Goal: Task Accomplishment & Management: Manage account settings

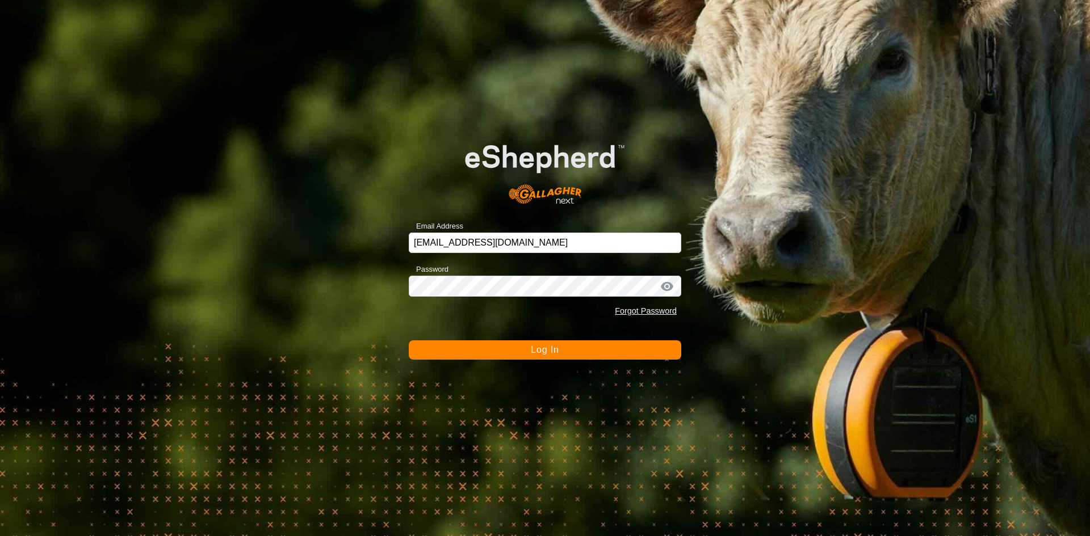
click at [627, 351] on button "Log In" at bounding box center [545, 350] width 273 height 19
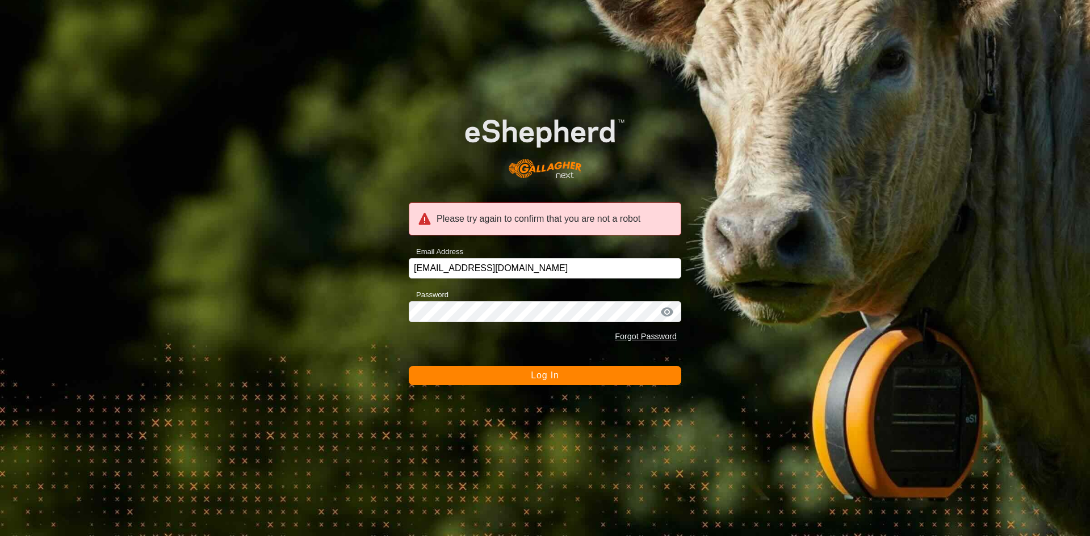
click at [600, 375] on button "Log In" at bounding box center [545, 375] width 273 height 19
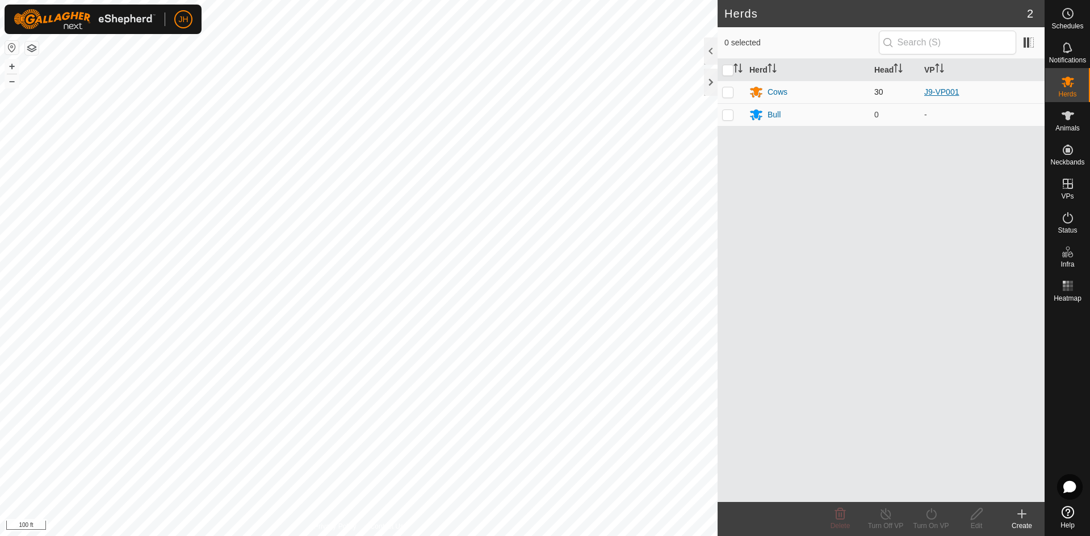
click at [943, 93] on link "J9-VP001" at bounding box center [941, 91] width 35 height 9
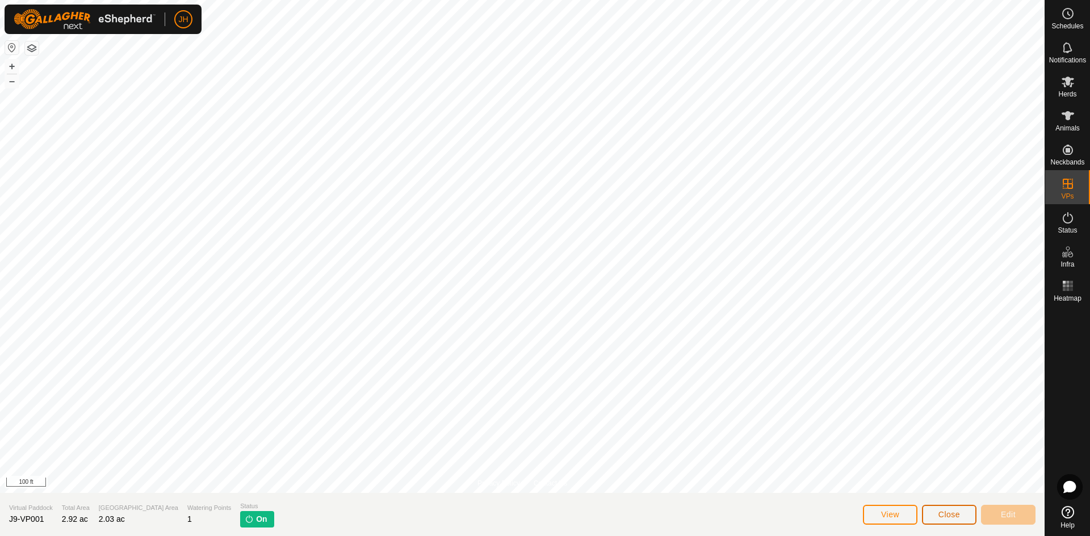
click at [944, 517] on span "Close" at bounding box center [949, 514] width 22 height 9
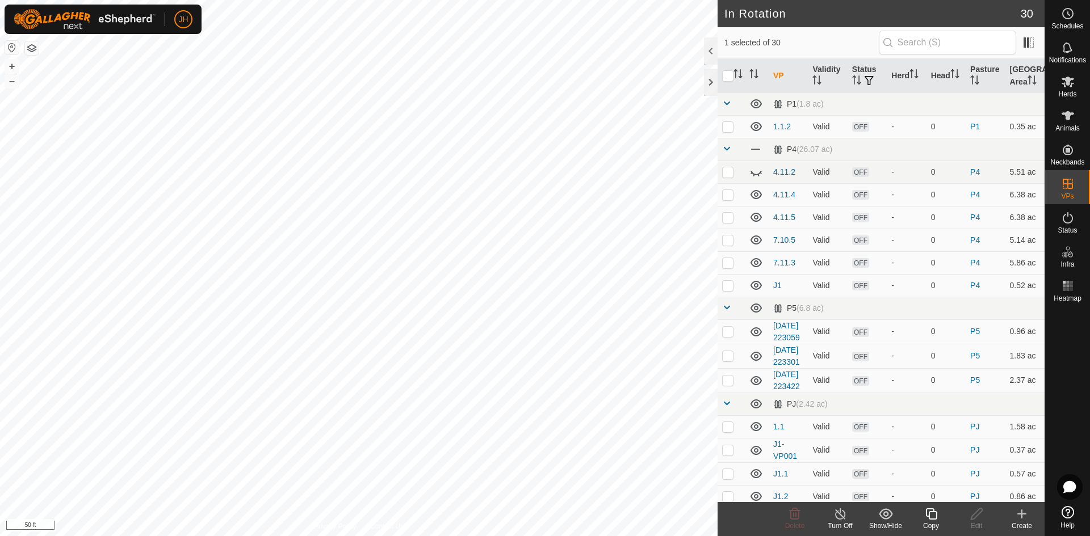
checkbox input "true"
checkbox input "false"
checkbox input "true"
checkbox input "false"
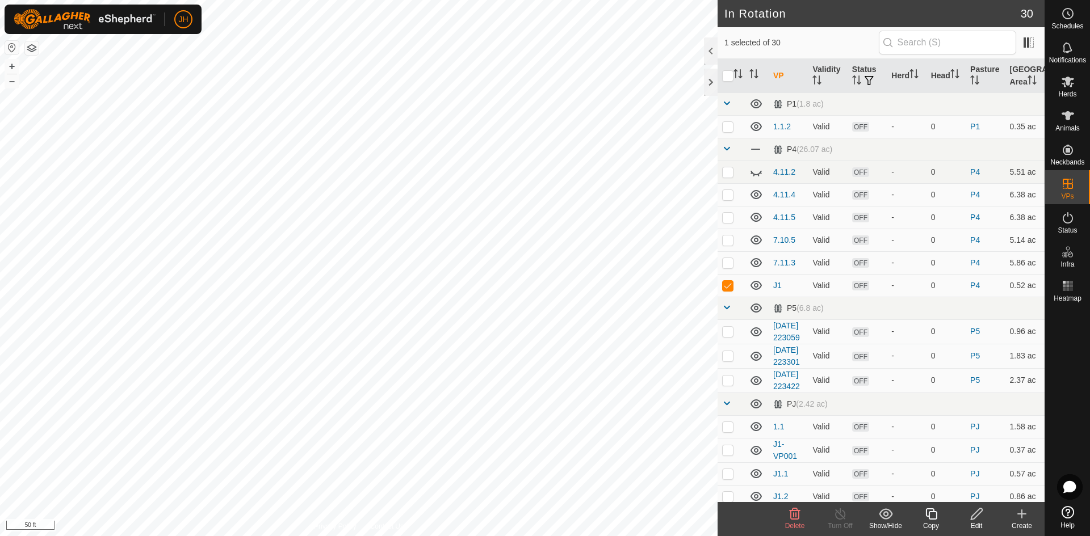
checkbox input "true"
checkbox input "false"
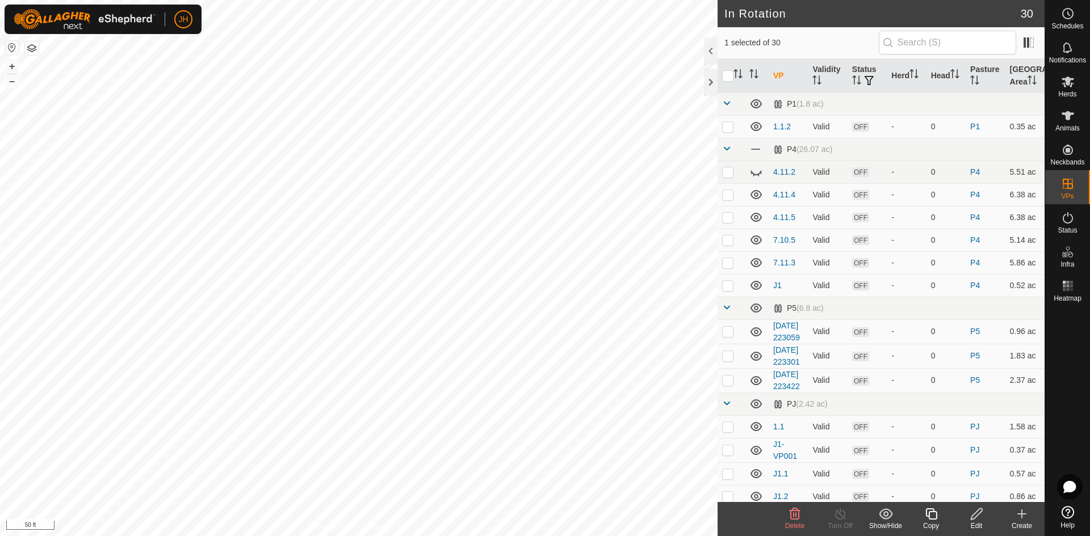
checkbox input "true"
checkbox input "false"
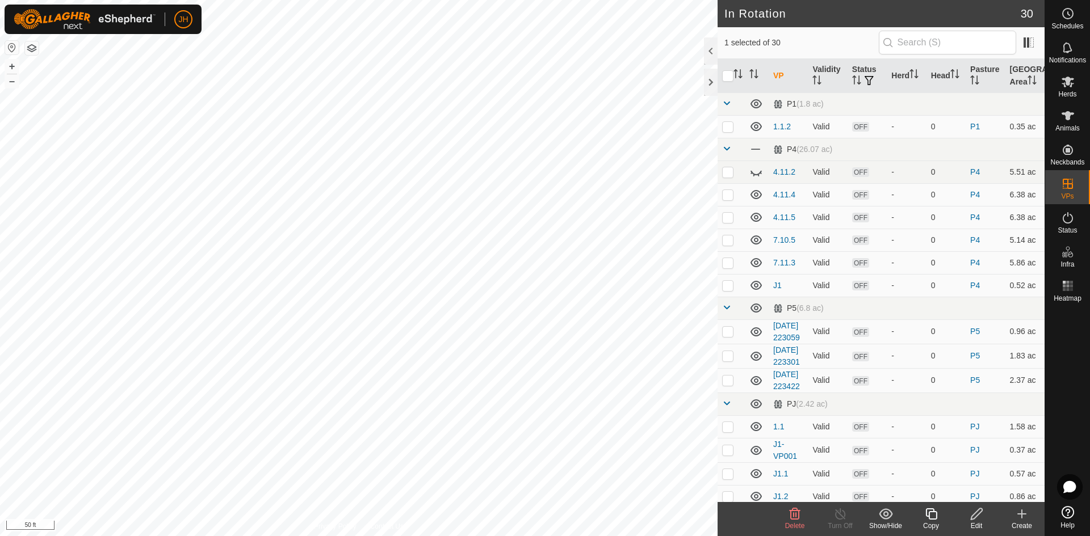
checkbox input "false"
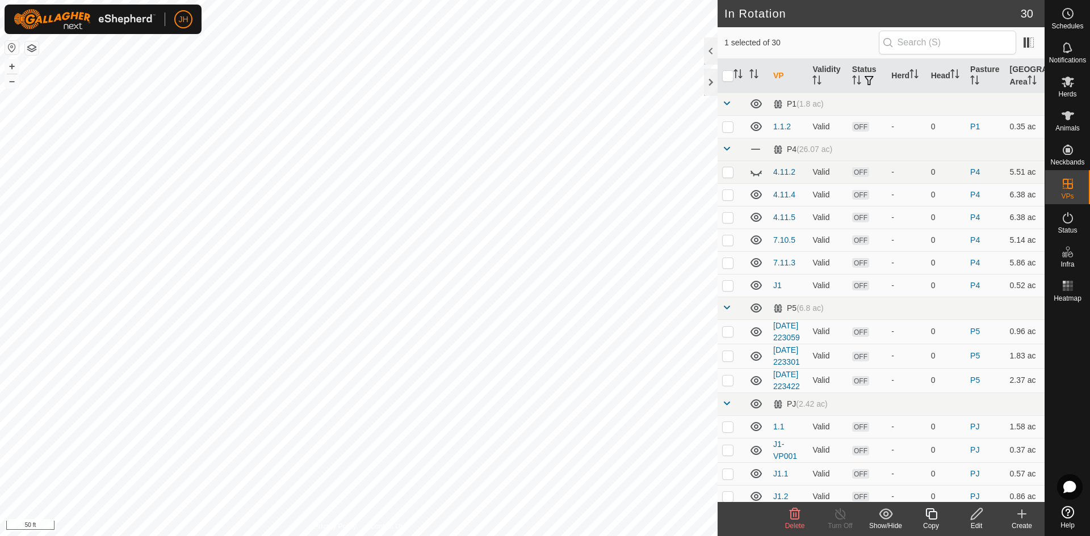
checkbox input "false"
checkbox input "true"
checkbox input "false"
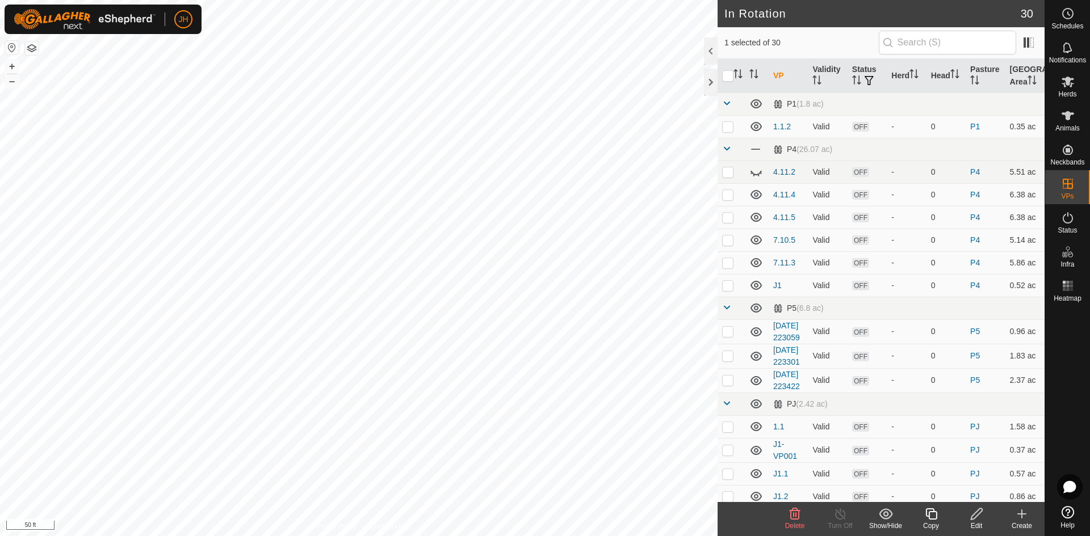
checkbox input "false"
checkbox input "true"
checkbox input "false"
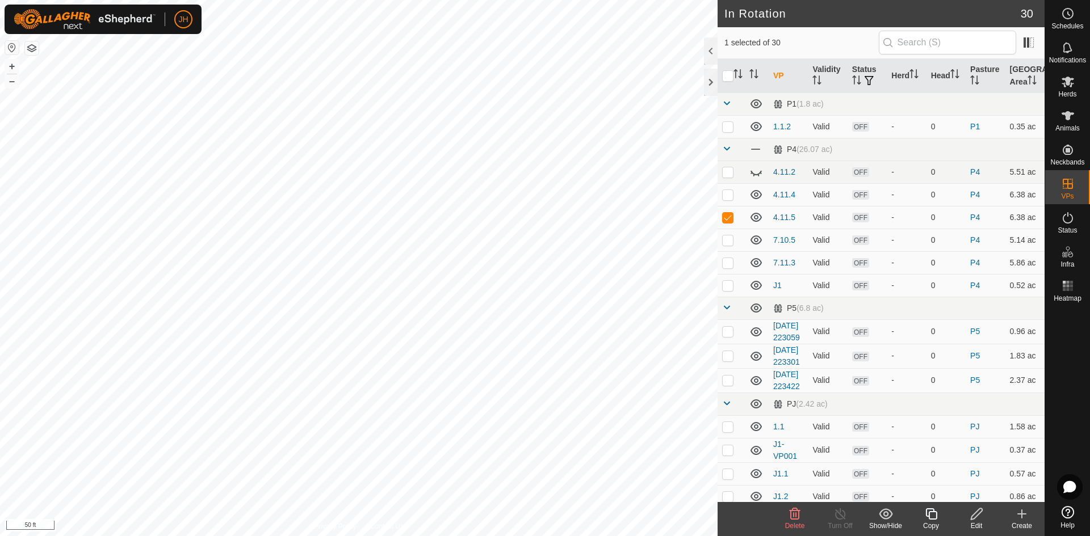
click at [979, 519] on icon at bounding box center [977, 515] width 14 height 14
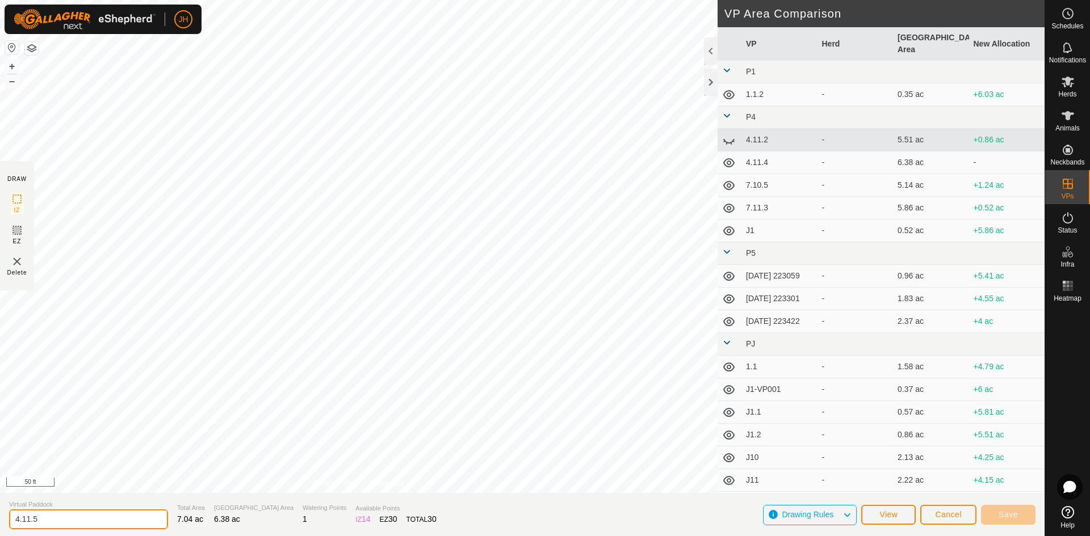
drag, startPoint x: 48, startPoint y: 518, endPoint x: 0, endPoint y: 514, distance: 47.9
click at [0, 521] on section "Virtual Paddock 4.11.5 Total Area 7.04 ac Grazing Area 6.38 ac Watering Points …" at bounding box center [522, 514] width 1045 height 43
type input "J1.01"
click at [1016, 517] on span "Save" at bounding box center [1008, 514] width 19 height 9
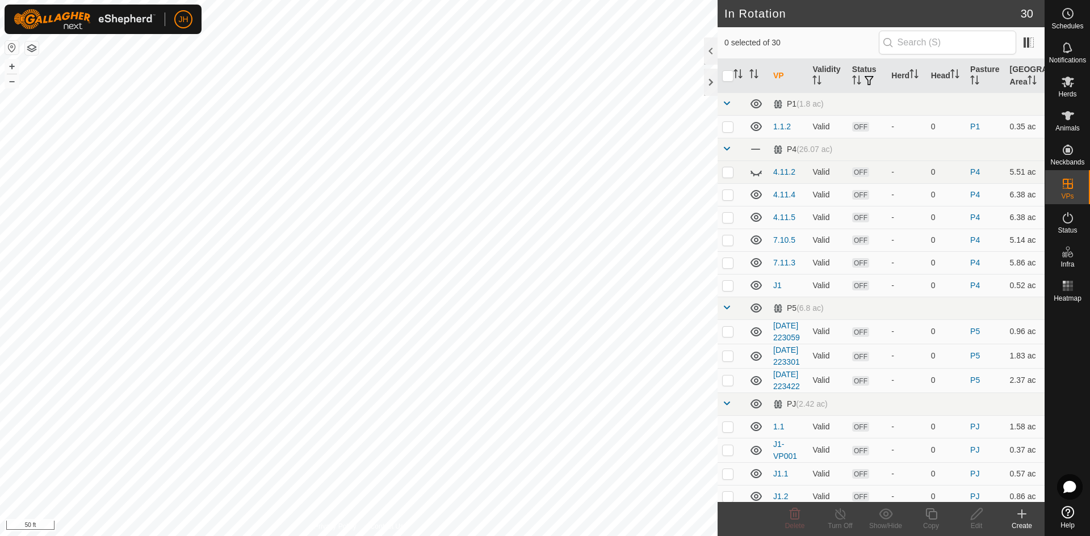
checkbox input "true"
click at [894, 46] on input "text" at bounding box center [947, 43] width 137 height 24
type input ".01"
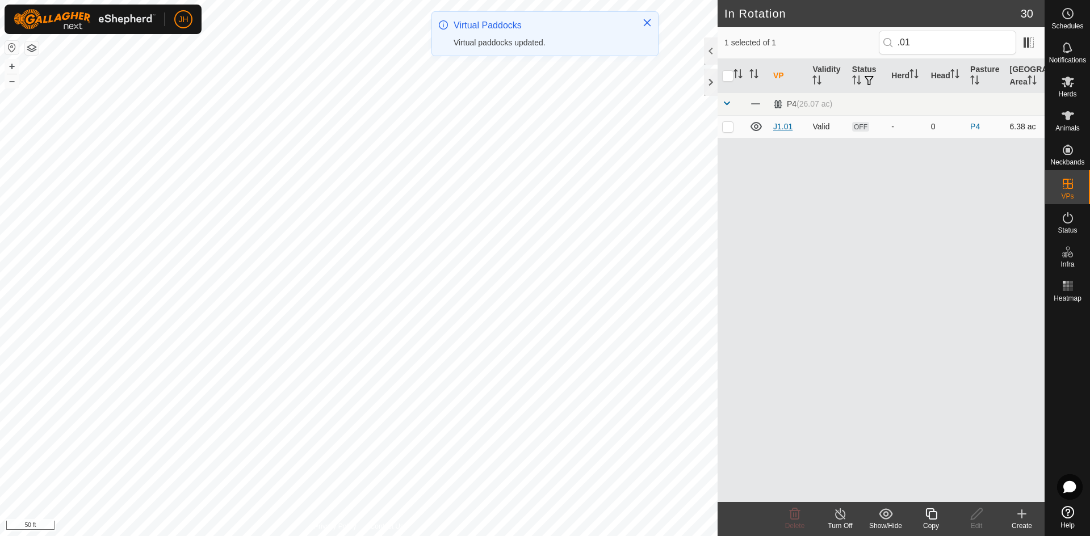
click at [786, 127] on link "J1.01" at bounding box center [782, 126] width 19 height 9
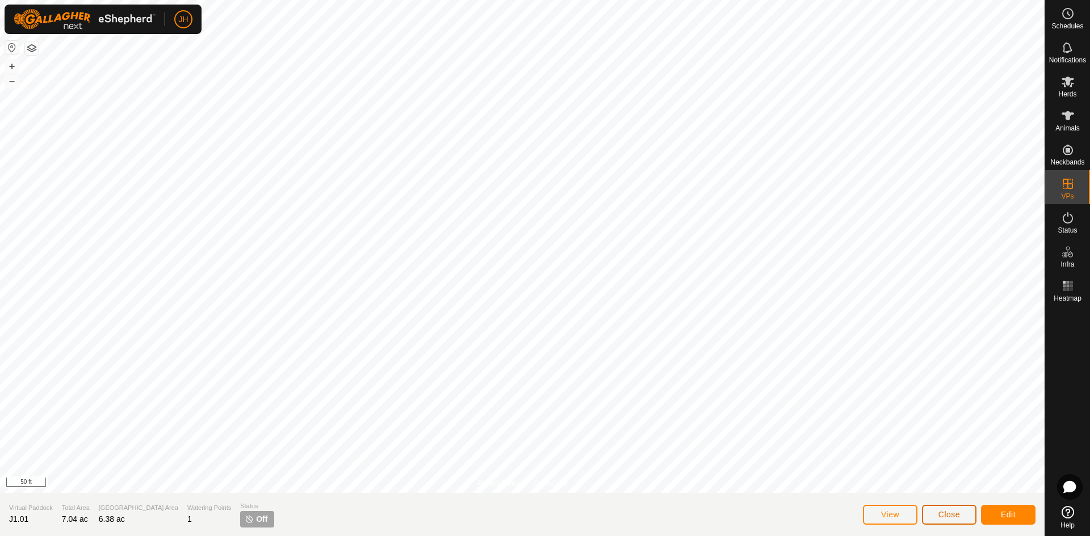
click at [948, 519] on span "Close" at bounding box center [949, 514] width 22 height 9
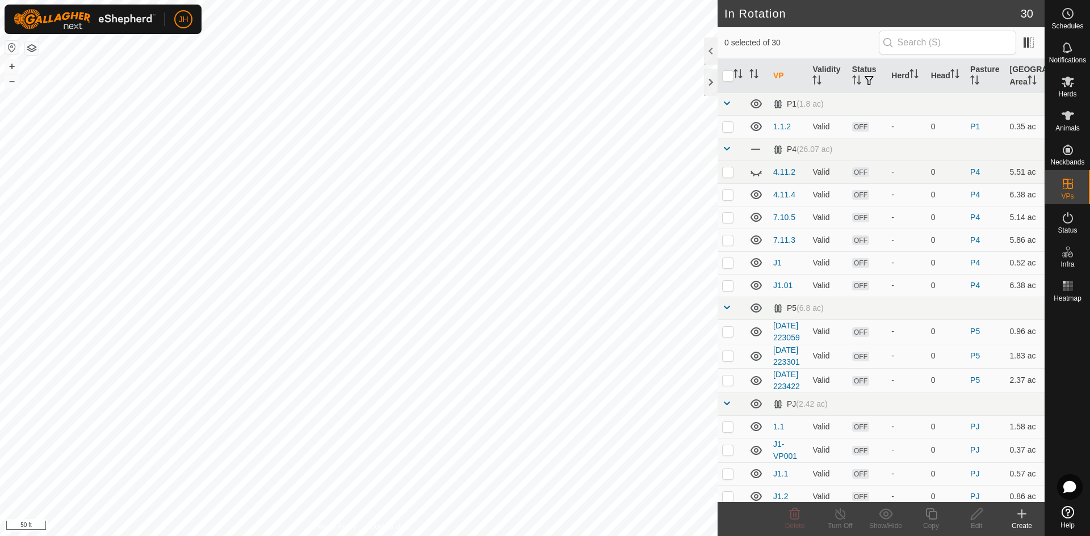
checkbox input "true"
checkbox input "false"
click at [976, 519] on icon at bounding box center [977, 515] width 14 height 14
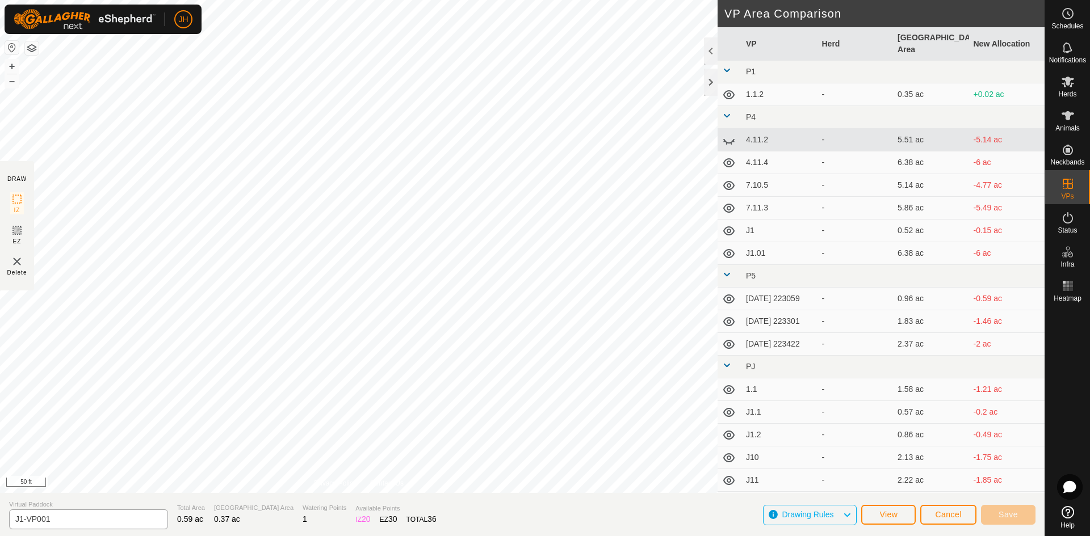
click at [25, 519] on input "J1-VP001" at bounding box center [88, 520] width 159 height 20
type input "J1.02"
click at [1004, 515] on span "Save" at bounding box center [1008, 514] width 19 height 9
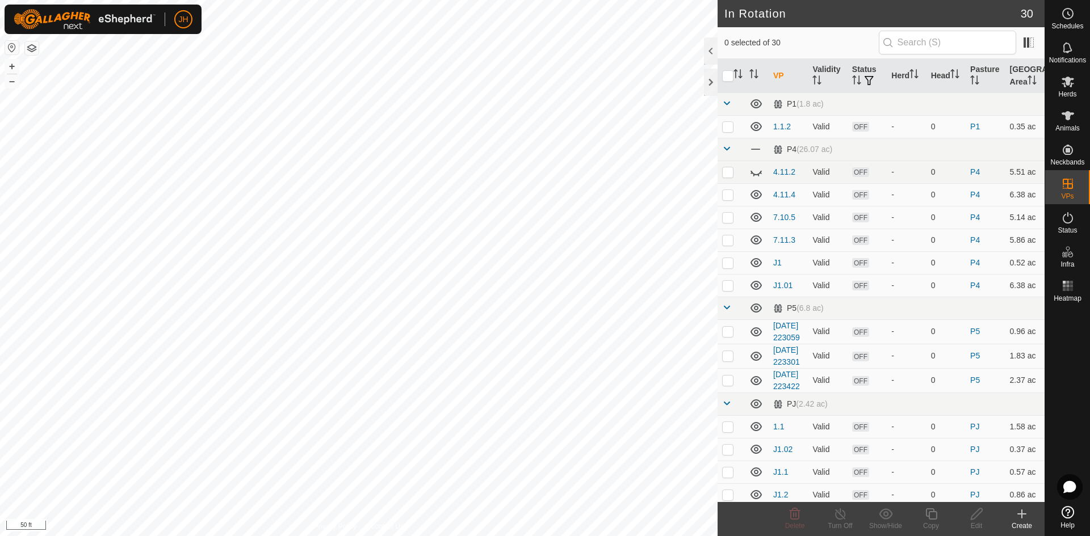
checkbox input "true"
checkbox input "false"
click at [926, 516] on icon at bounding box center [930, 514] width 11 height 11
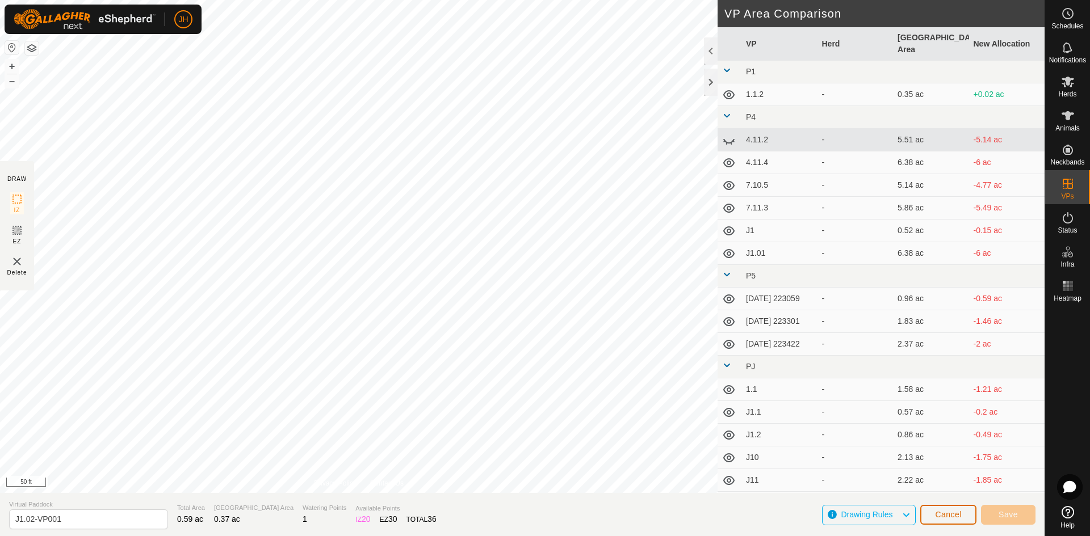
click at [945, 517] on span "Cancel" at bounding box center [948, 514] width 27 height 9
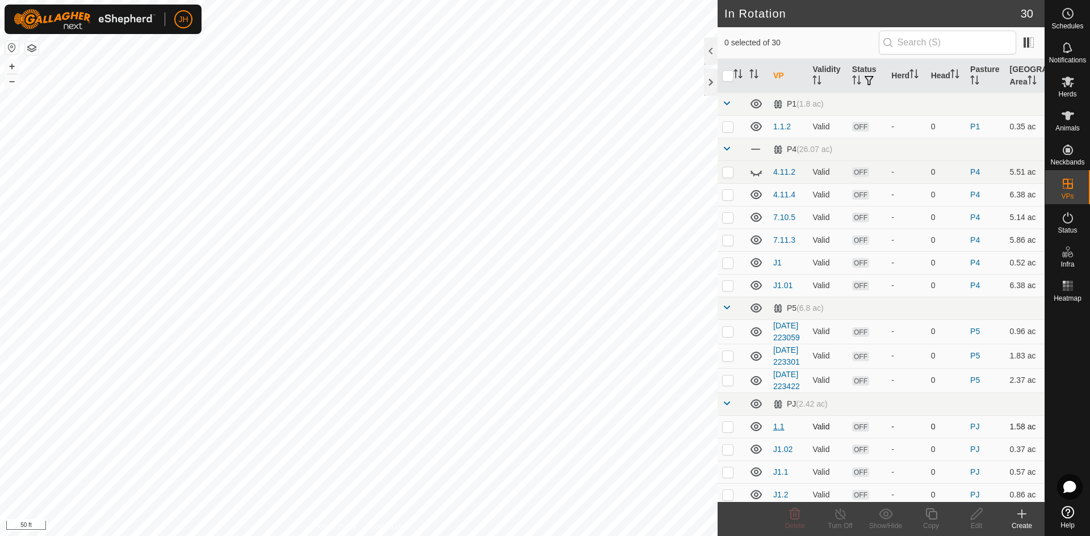
checkbox input "true"
click at [931, 522] on div "Copy" at bounding box center [930, 526] width 45 height 10
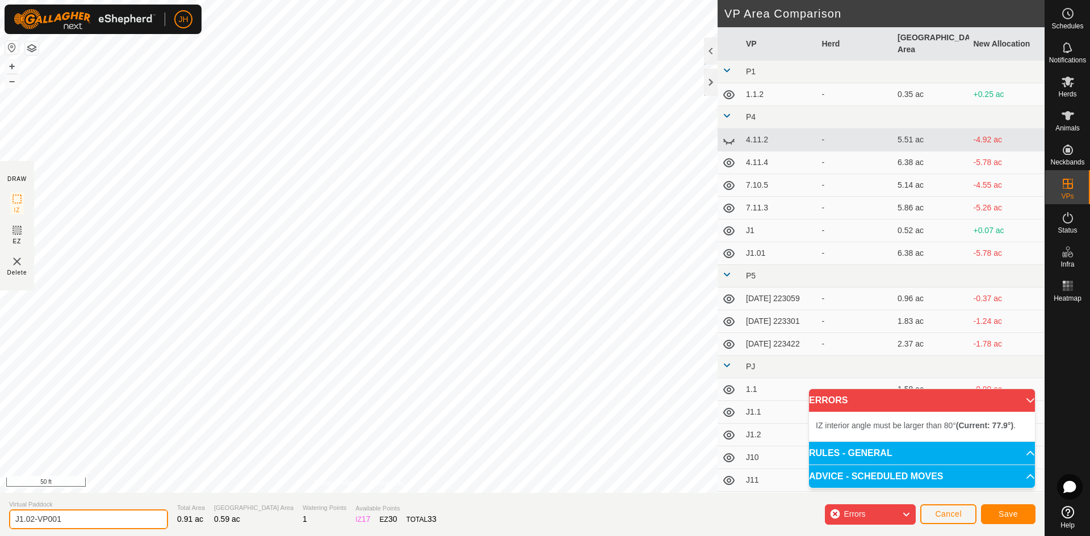
drag, startPoint x: 80, startPoint y: 518, endPoint x: 96, endPoint y: 501, distance: 23.7
click at [81, 517] on input "J1.02-VP001" at bounding box center [88, 520] width 159 height 20
type input "J1.03"
click at [1002, 516] on span "Save" at bounding box center [1008, 514] width 19 height 9
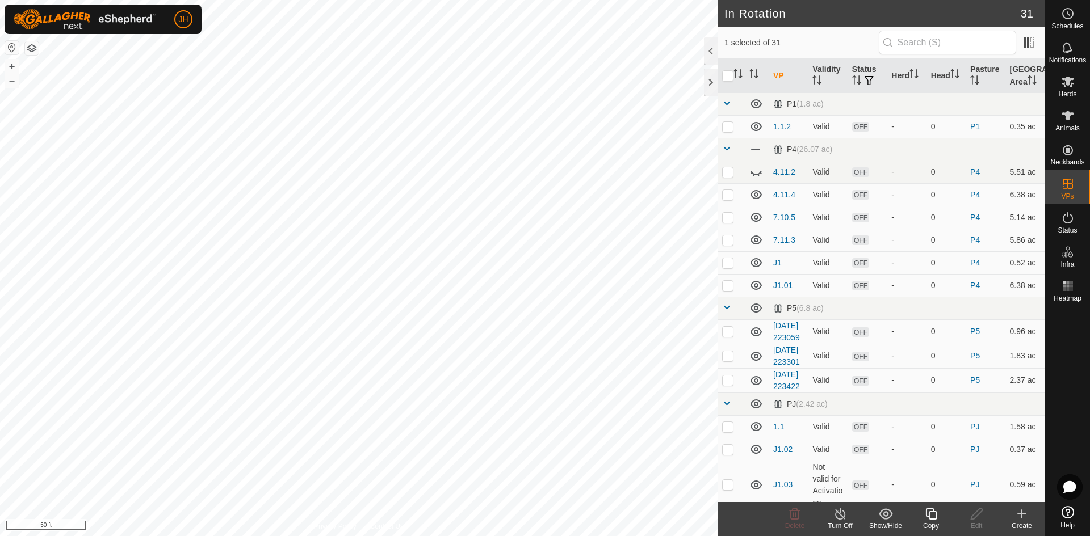
checkbox input "true"
click at [932, 518] on icon at bounding box center [931, 515] width 14 height 14
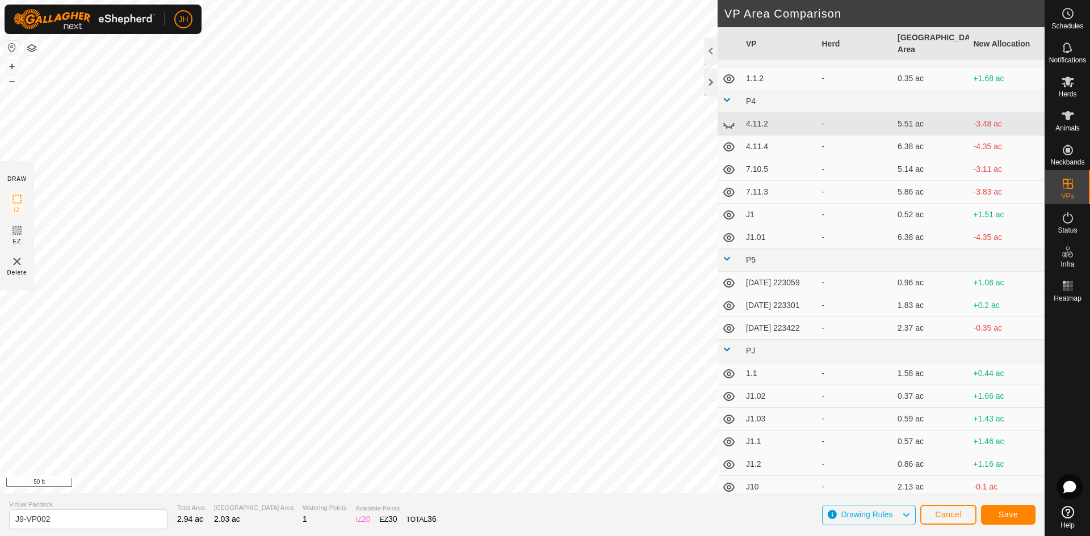
scroll to position [18, 0]
click at [1018, 517] on button "Save" at bounding box center [1008, 515] width 55 height 20
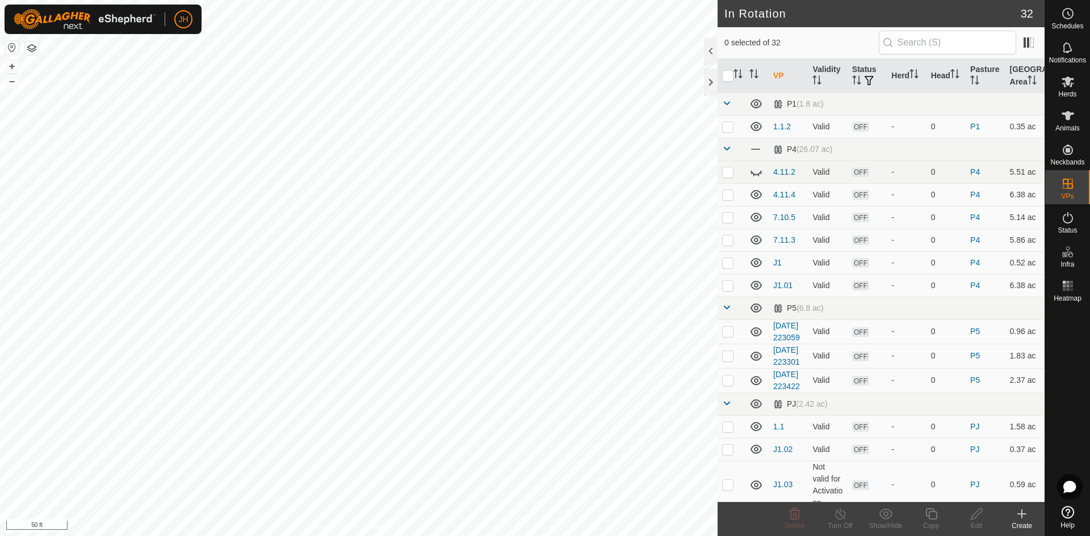
checkbox input "true"
checkbox input "false"
click at [976, 523] on div "Edit" at bounding box center [976, 526] width 45 height 10
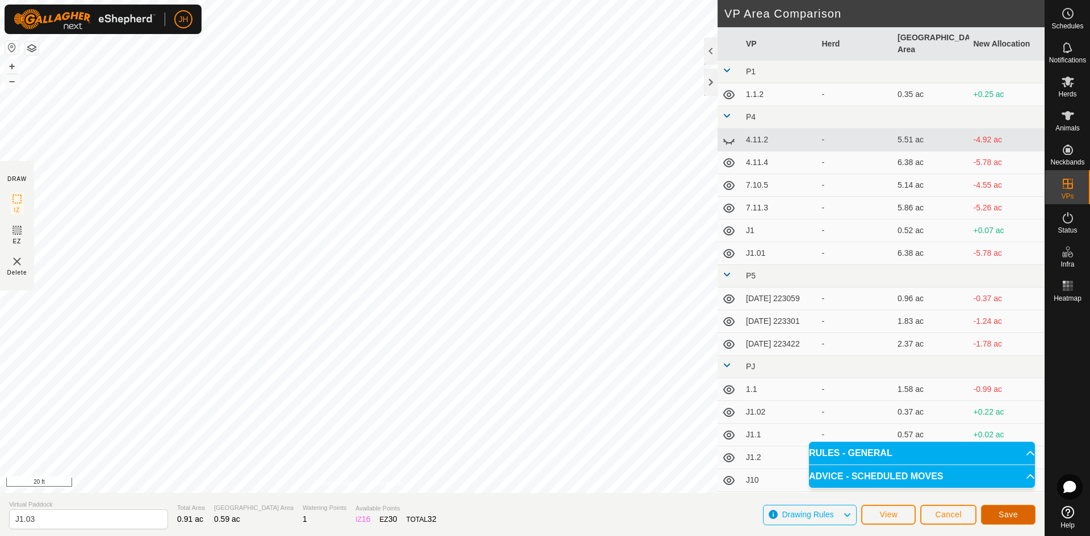
click at [997, 516] on button "Save" at bounding box center [1008, 515] width 55 height 20
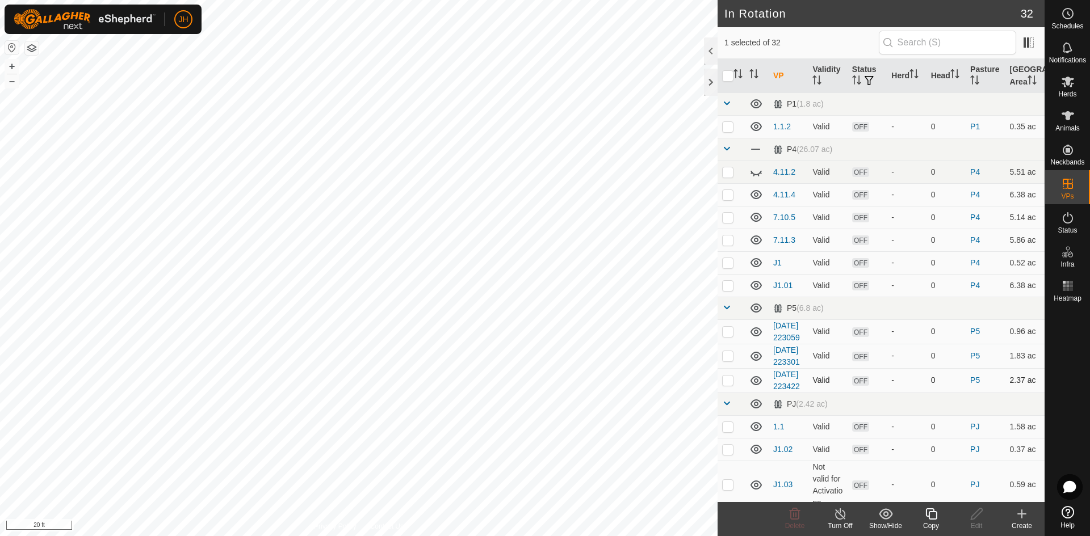
checkbox input "false"
checkbox input "true"
checkbox input "false"
click at [933, 519] on icon at bounding box center [930, 514] width 11 height 11
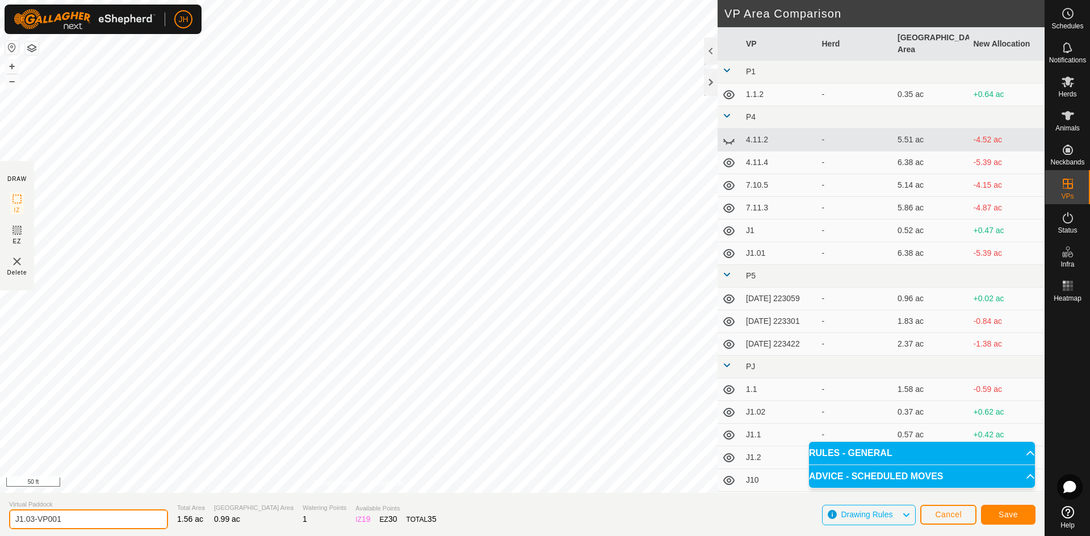
drag, startPoint x: 64, startPoint y: 521, endPoint x: 32, endPoint y: 518, distance: 31.9
click at [32, 518] on input "J1.03-VP001" at bounding box center [88, 520] width 159 height 20
type input "J1.04"
click at [1015, 515] on span "Save" at bounding box center [1008, 514] width 19 height 9
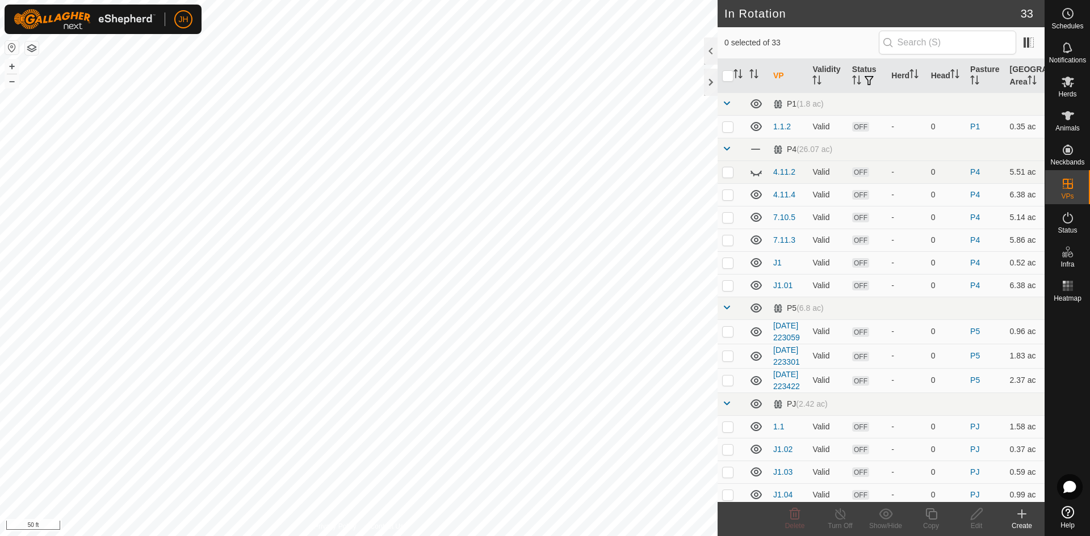
checkbox input "true"
checkbox input "false"
click at [796, 518] on icon at bounding box center [795, 515] width 14 height 14
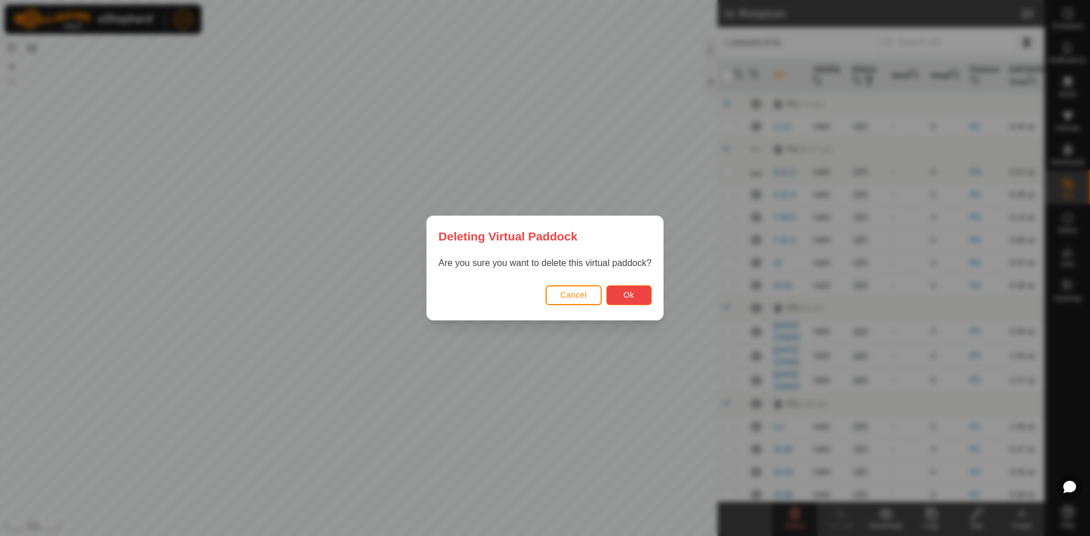
click at [638, 297] on button "Ok" at bounding box center [628, 296] width 45 height 20
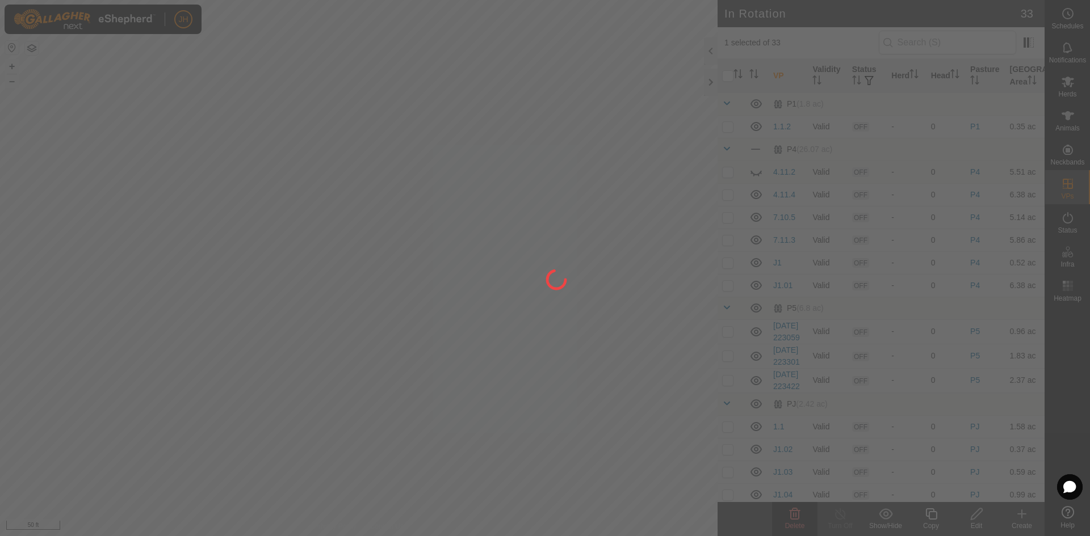
checkbox input "false"
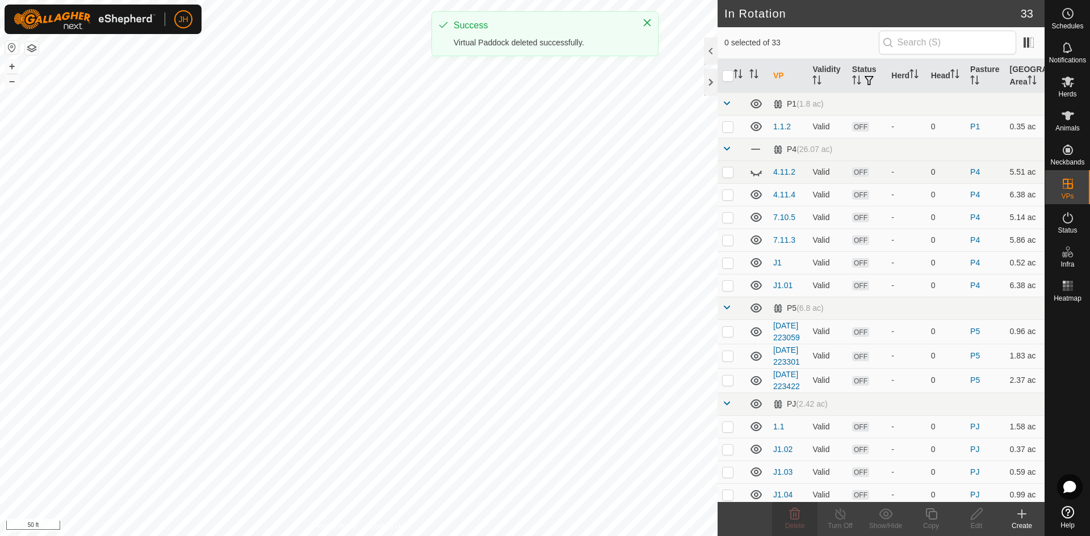
checkbox input "true"
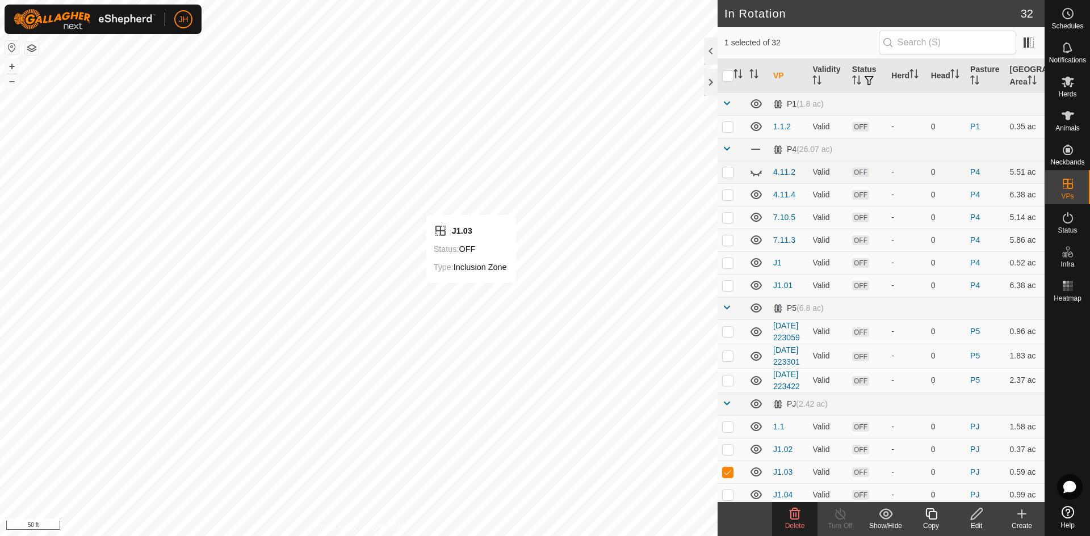
checkbox input "false"
checkbox input "true"
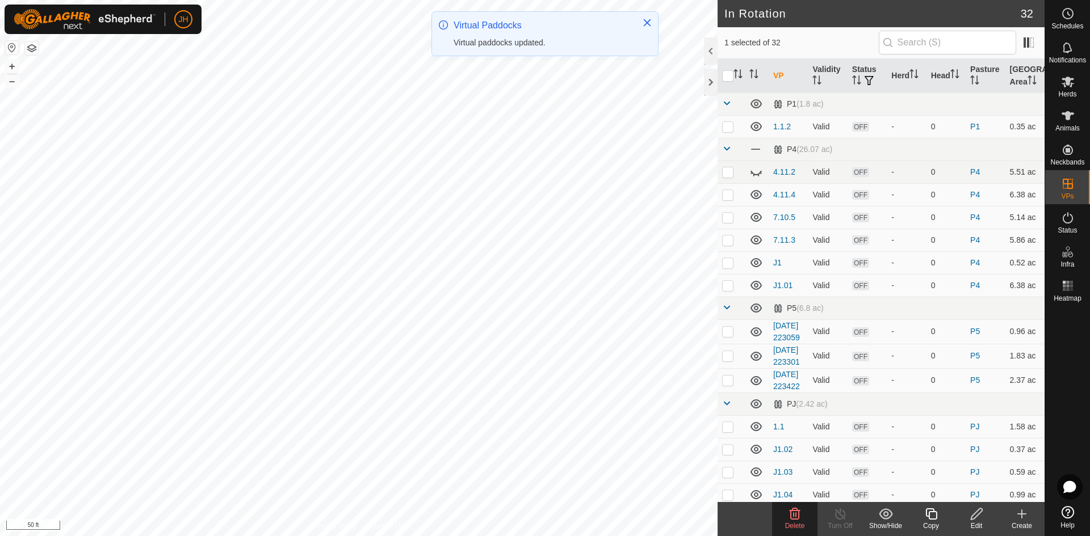
click at [982, 523] on div "Edit" at bounding box center [976, 526] width 45 height 10
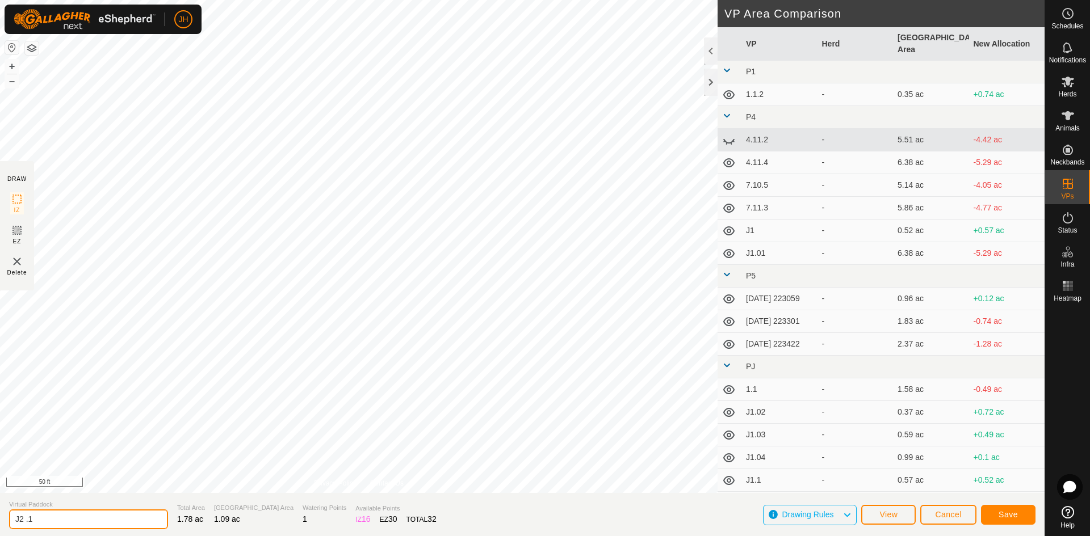
click at [56, 522] on input "J2 .1" at bounding box center [88, 520] width 159 height 20
type input "J1.05"
click at [1009, 515] on span "Save" at bounding box center [1008, 514] width 19 height 9
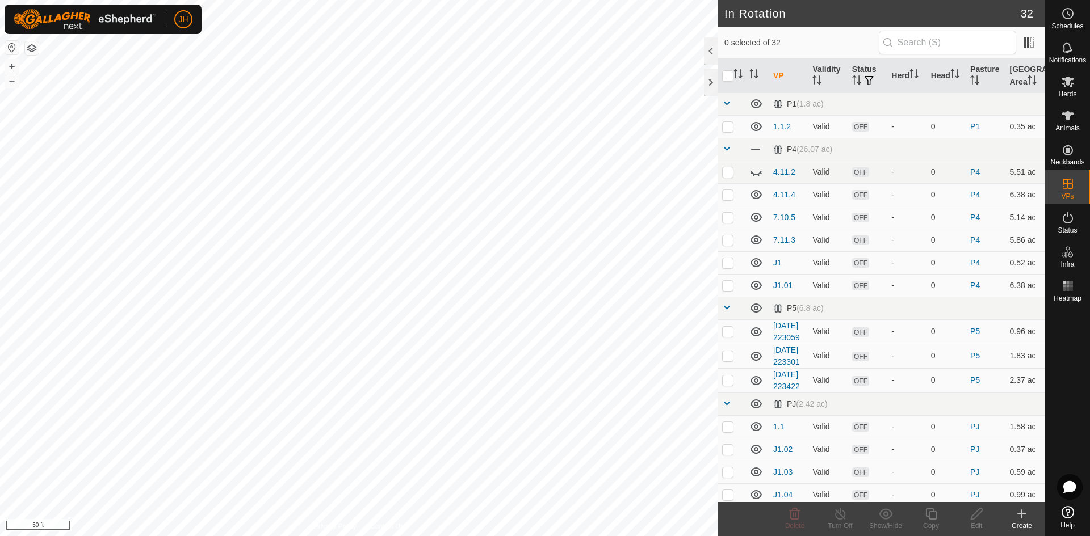
checkbox input "true"
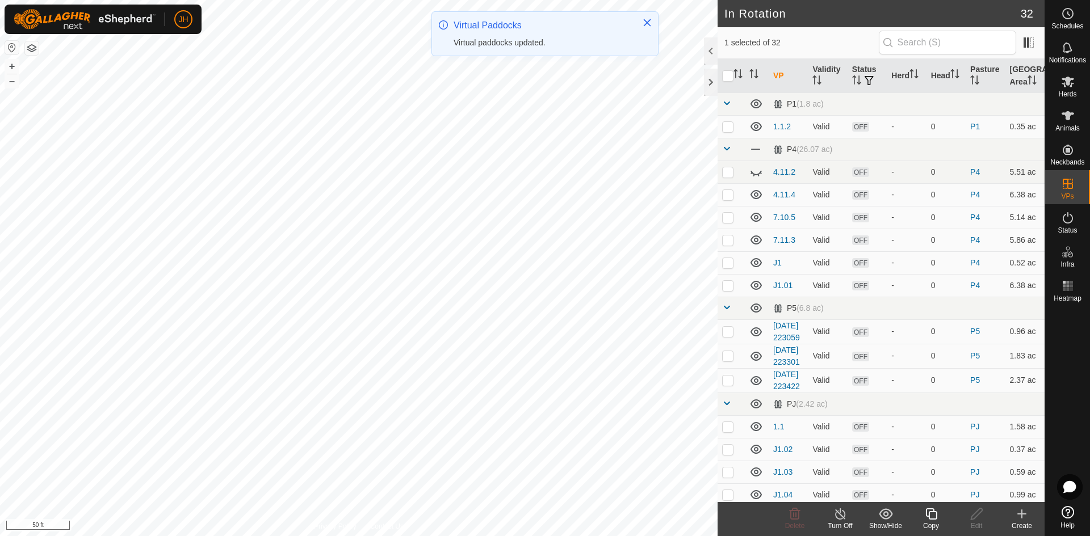
checkbox input "true"
checkbox input "false"
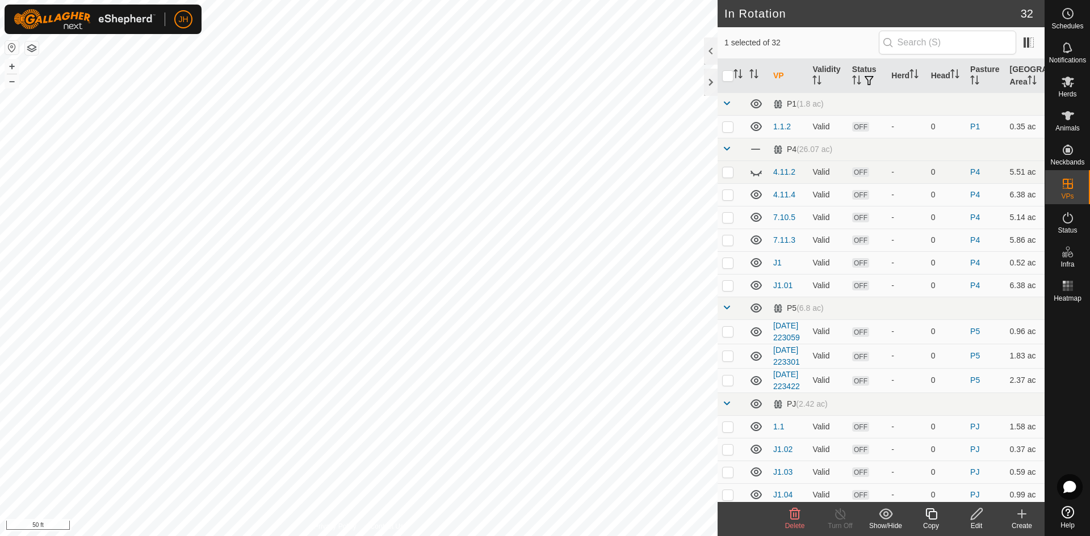
click at [976, 518] on icon at bounding box center [977, 515] width 14 height 14
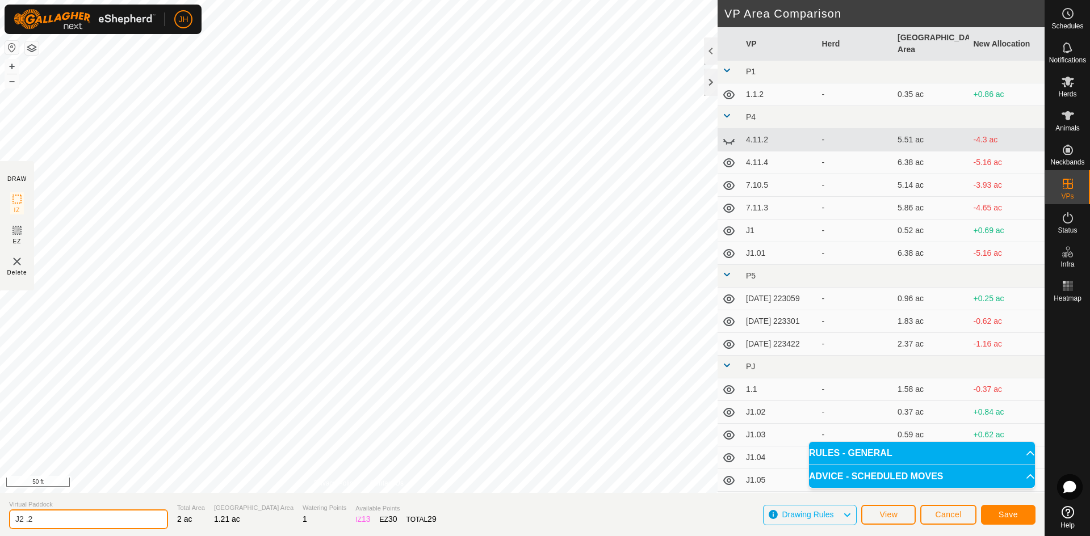
click at [35, 518] on input "J2 .2" at bounding box center [88, 520] width 159 height 20
type input "J1.06"
click at [1008, 514] on span "Save" at bounding box center [1008, 514] width 19 height 9
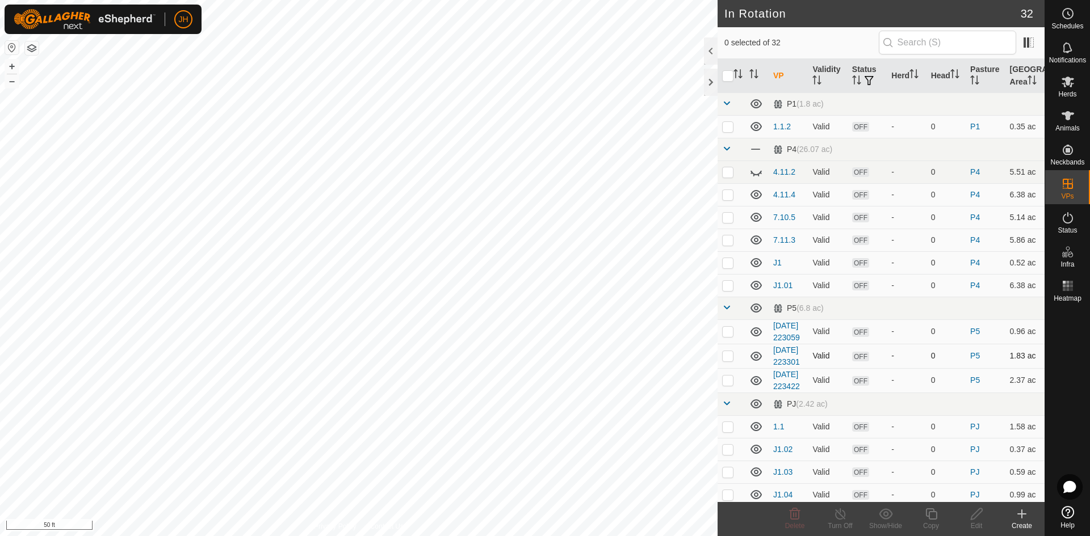
checkbox input "true"
checkbox input "false"
click at [979, 522] on div "Edit" at bounding box center [976, 526] width 45 height 10
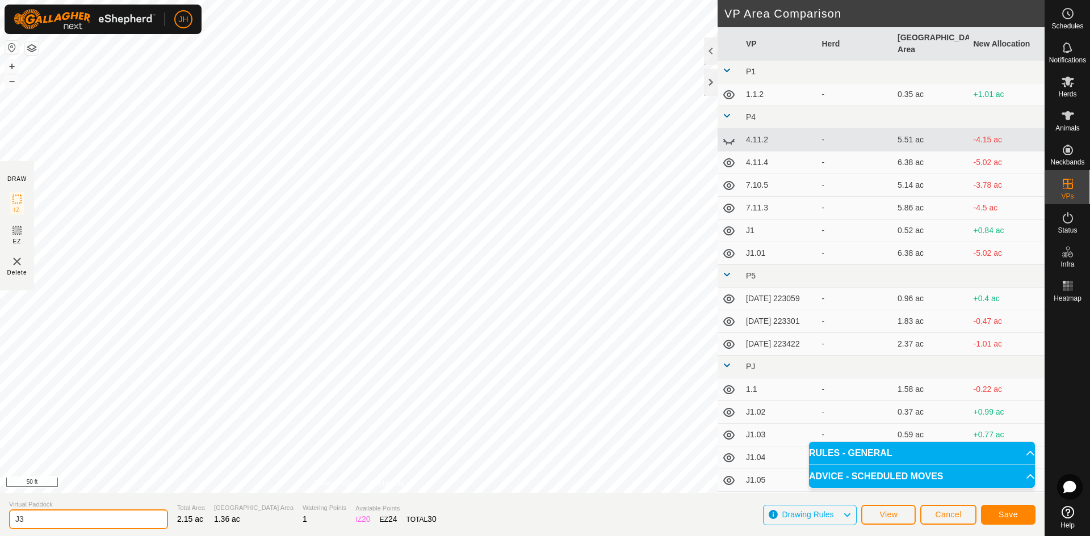
click at [62, 524] on input "J3" at bounding box center [88, 520] width 159 height 20
type input "J1.07"
click at [1010, 515] on span "Save" at bounding box center [1008, 514] width 19 height 9
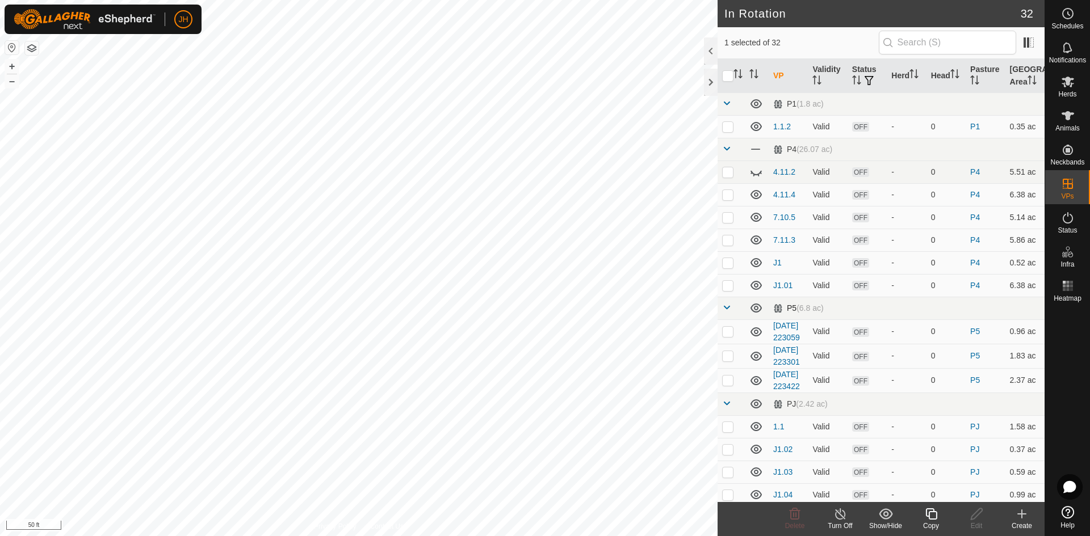
checkbox input "false"
checkbox input "true"
checkbox input "false"
click at [931, 518] on icon at bounding box center [931, 515] width 14 height 14
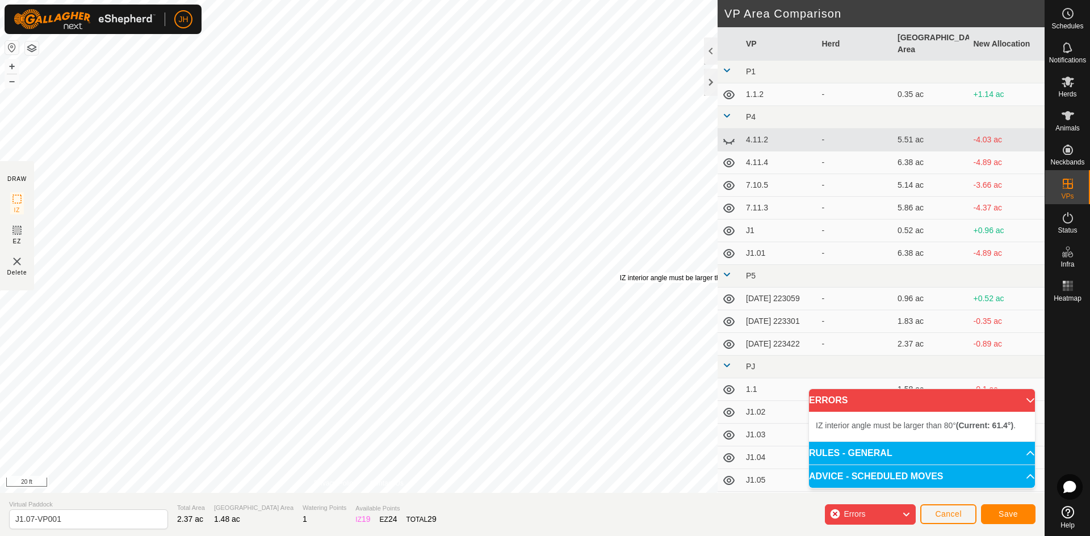
click at [619, 273] on div "IZ interior angle must be larger than 80° (Current: 61.4°) . + – ⇧ i 20 ft" at bounding box center [359, 246] width 718 height 493
drag, startPoint x: 83, startPoint y: 524, endPoint x: 43, endPoint y: 515, distance: 41.2
click at [34, 520] on input "J1.07-VP001" at bounding box center [88, 520] width 159 height 20
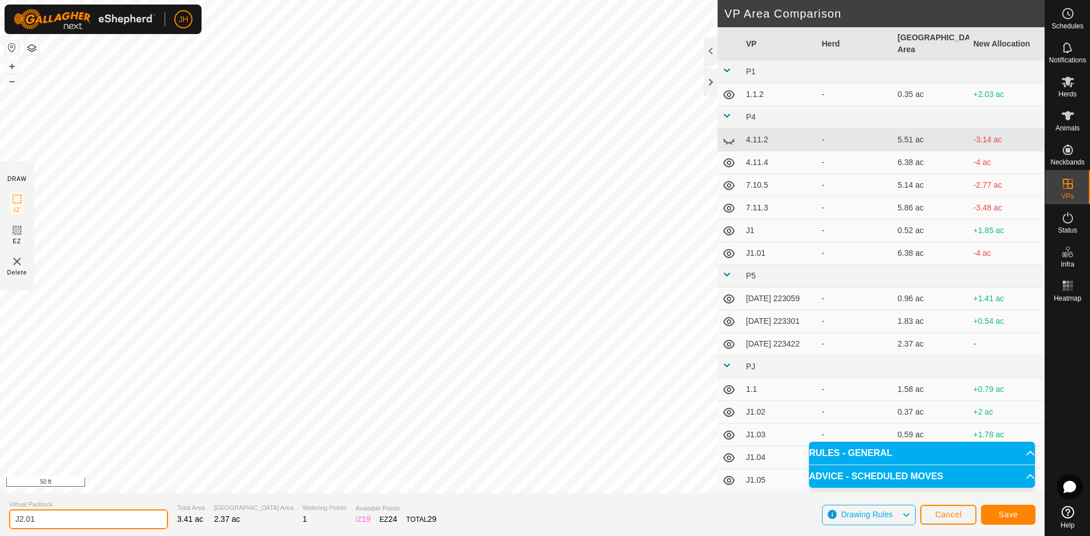
click at [60, 515] on input "J2.01" at bounding box center [88, 520] width 159 height 20
type input "J2.10"
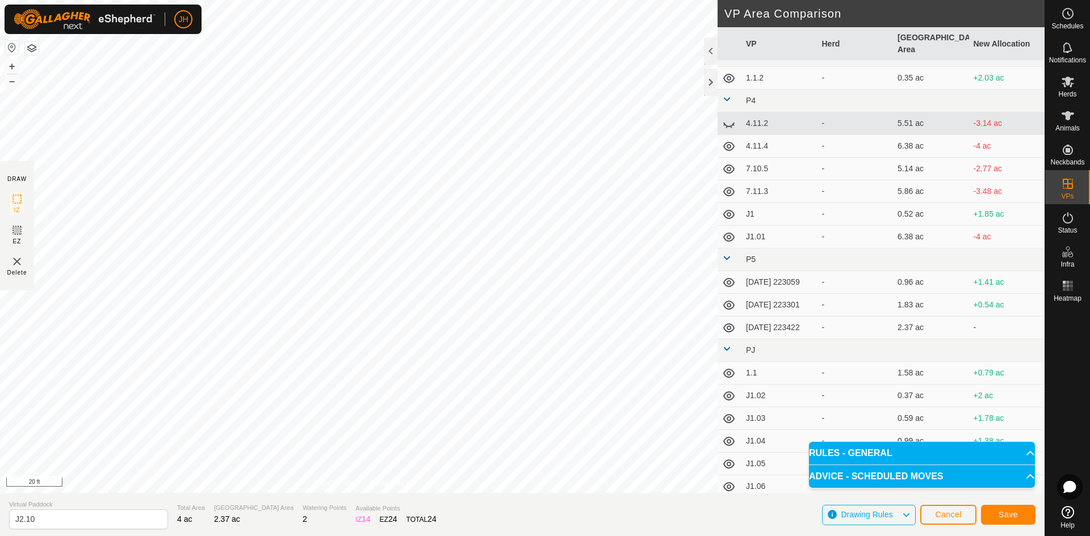
scroll to position [78, 0]
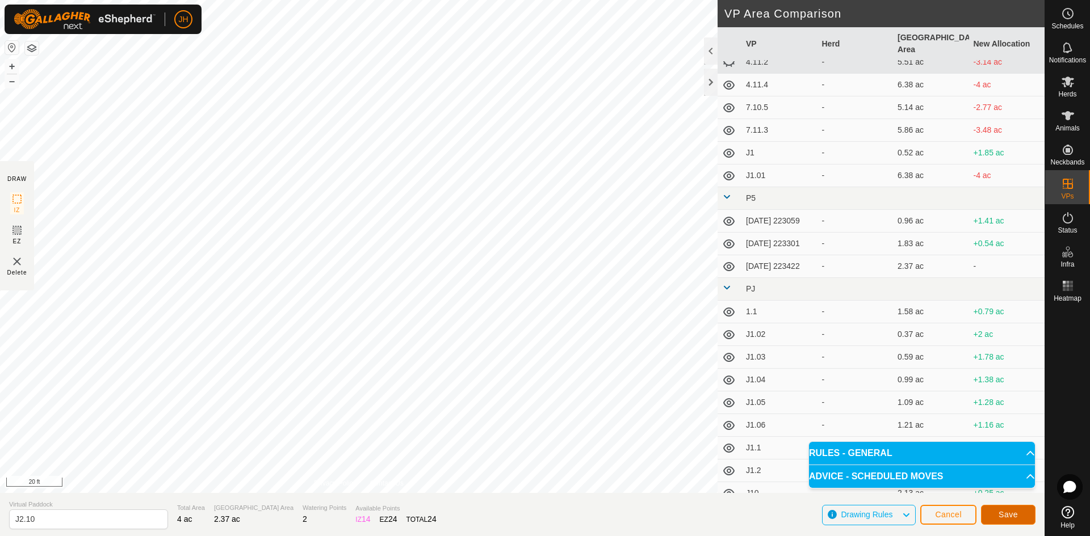
click at [1016, 517] on span "Save" at bounding box center [1008, 514] width 19 height 9
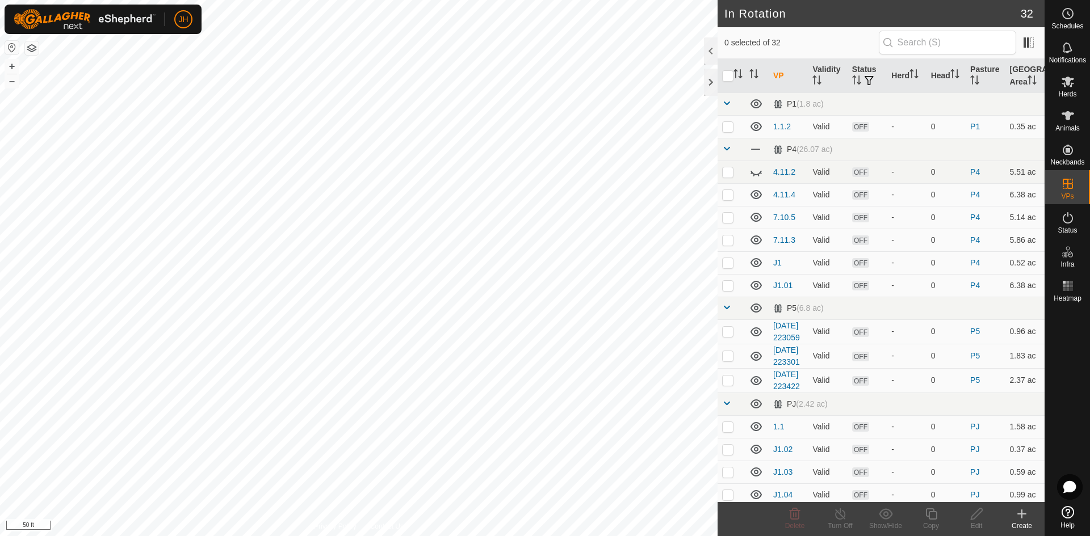
checkbox input "true"
checkbox input "false"
click at [797, 521] on div "Delete" at bounding box center [794, 526] width 45 height 10
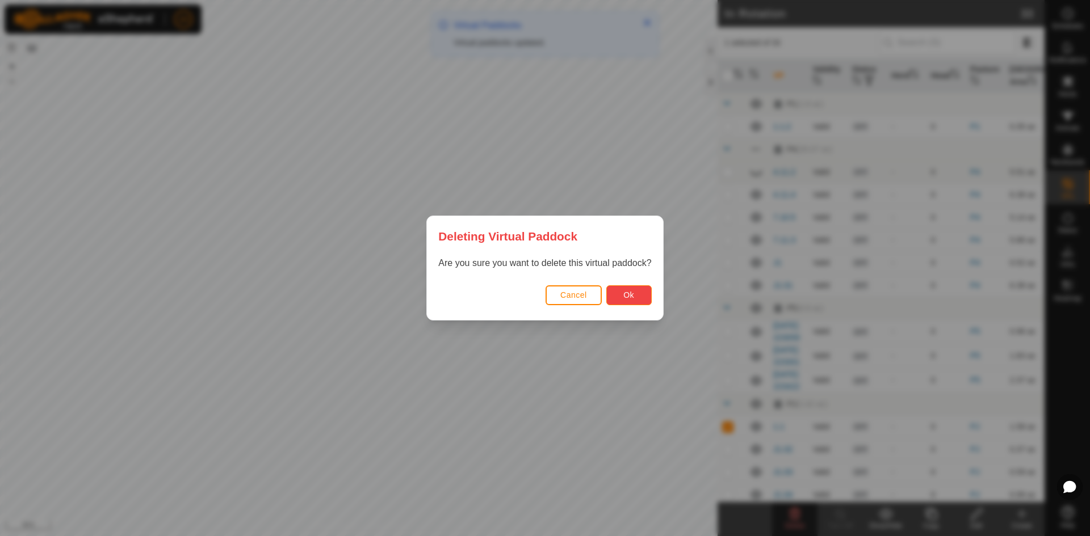
click at [639, 300] on button "Ok" at bounding box center [628, 296] width 45 height 20
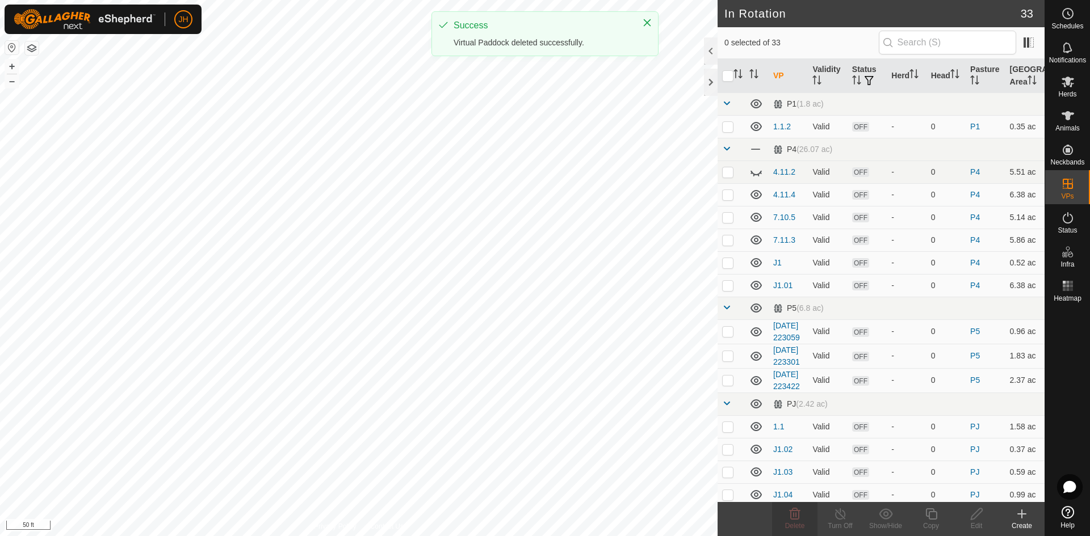
checkbox input "true"
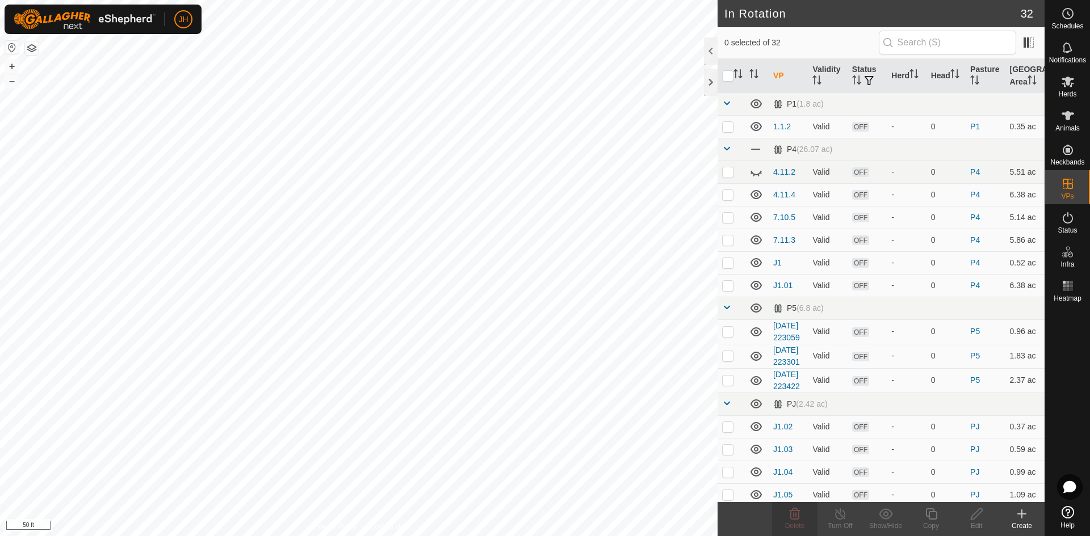
checkbox input "true"
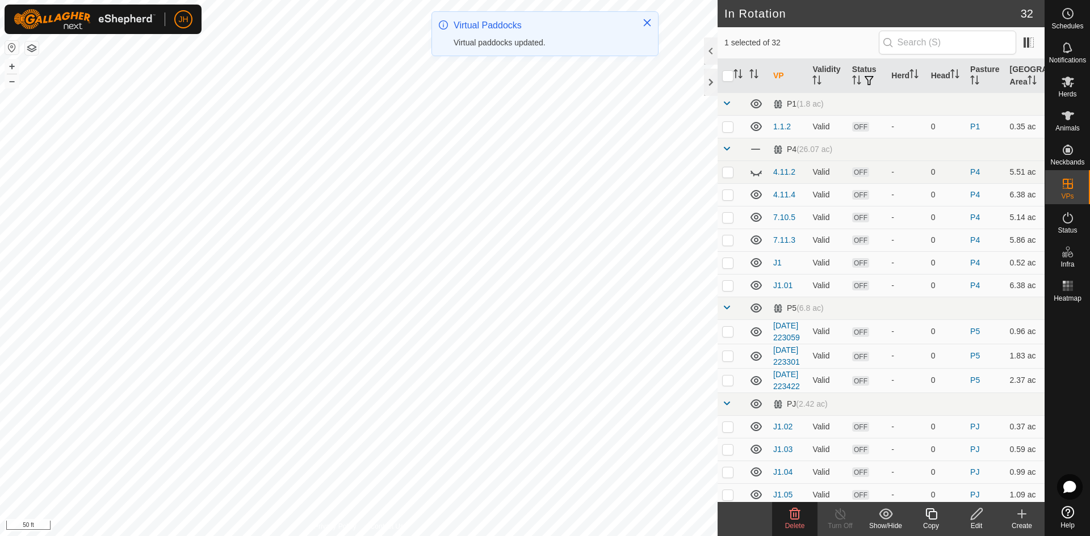
click at [934, 518] on icon at bounding box center [931, 515] width 14 height 14
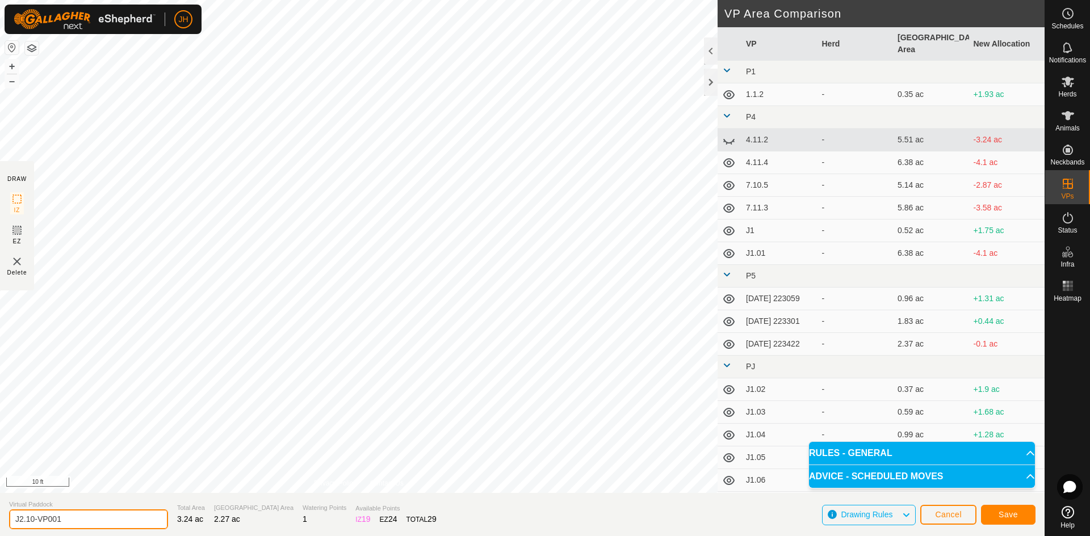
drag, startPoint x: 40, startPoint y: 522, endPoint x: 108, endPoint y: 501, distance: 71.8
click at [31, 518] on input "J2.10-VP001" at bounding box center [88, 520] width 159 height 20
type input "J2.09"
click at [1011, 515] on span "Save" at bounding box center [1008, 514] width 19 height 9
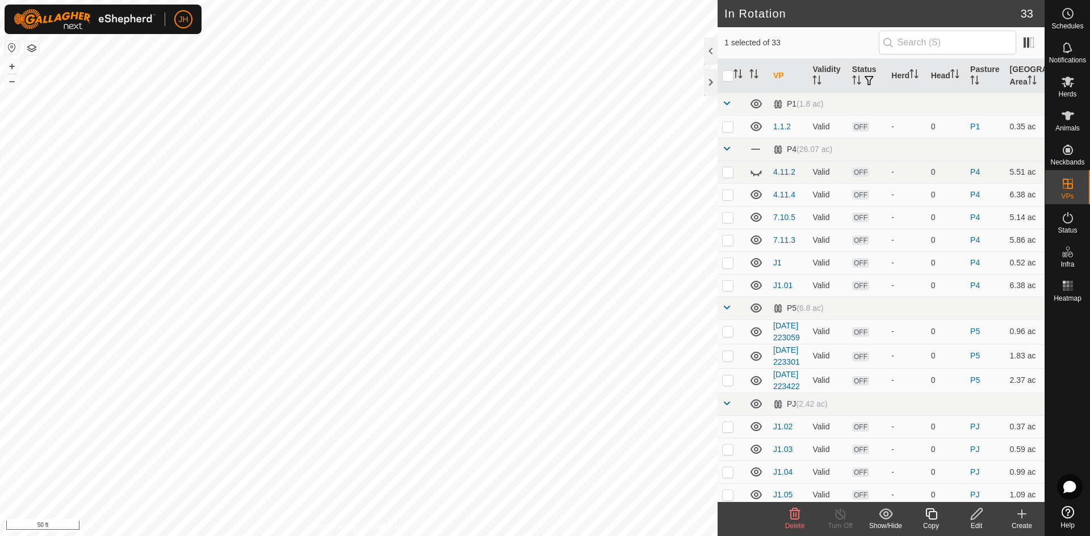
click at [796, 522] on span "Delete" at bounding box center [795, 526] width 20 height 8
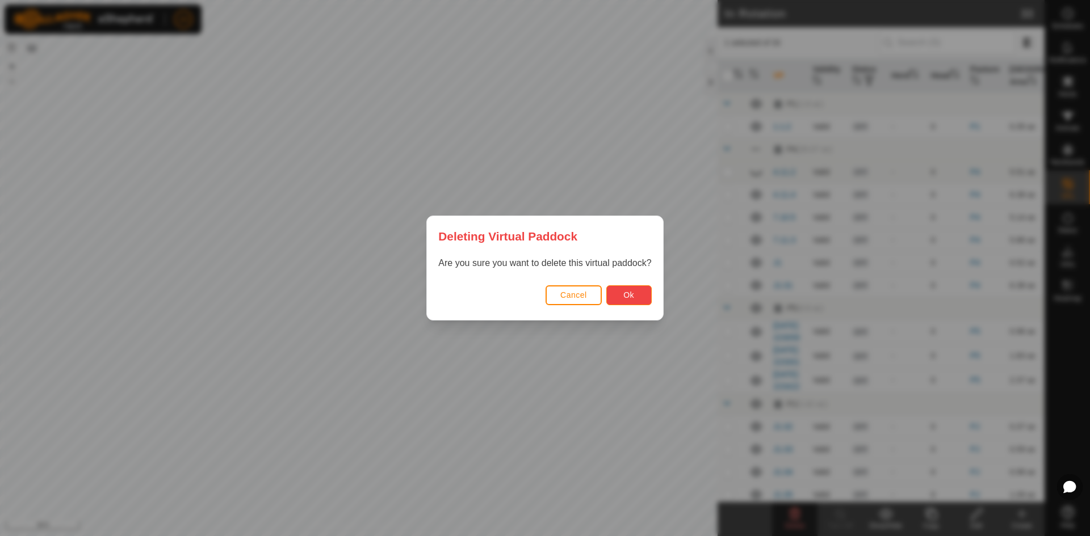
click at [634, 291] on button "Ok" at bounding box center [628, 296] width 45 height 20
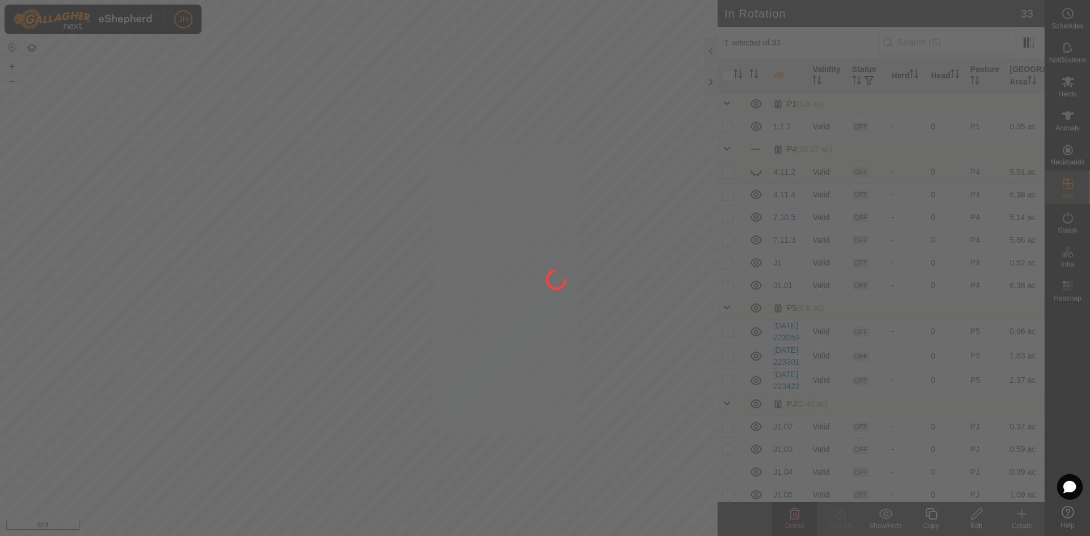
checkbox input "false"
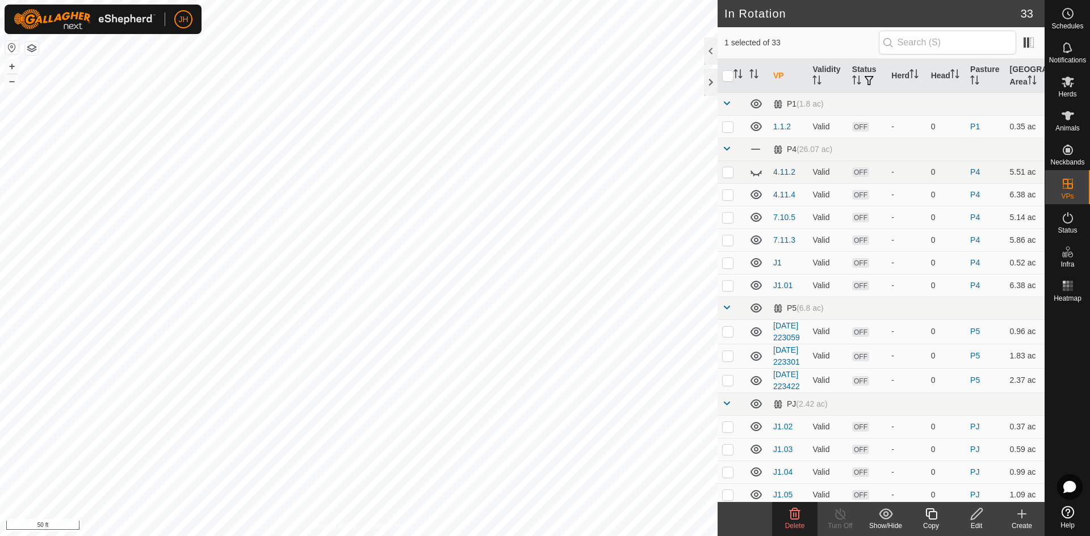
checkbox input "false"
checkbox input "true"
click at [935, 520] on icon at bounding box center [931, 515] width 14 height 14
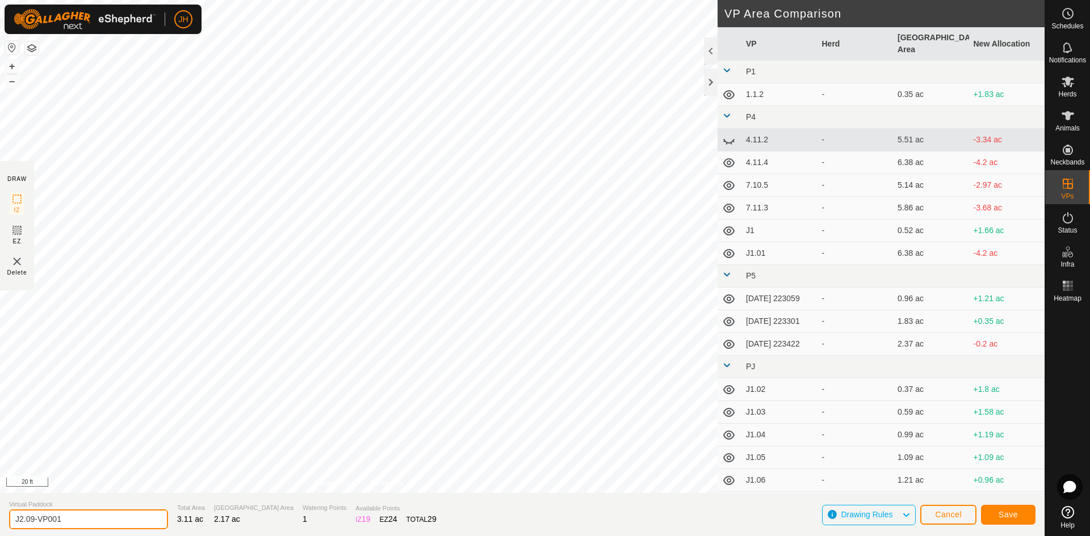
click at [32, 520] on input "J2.09-VP001" at bounding box center [88, 520] width 159 height 20
type input "J2.08"
click at [1008, 517] on span "Save" at bounding box center [1008, 514] width 19 height 9
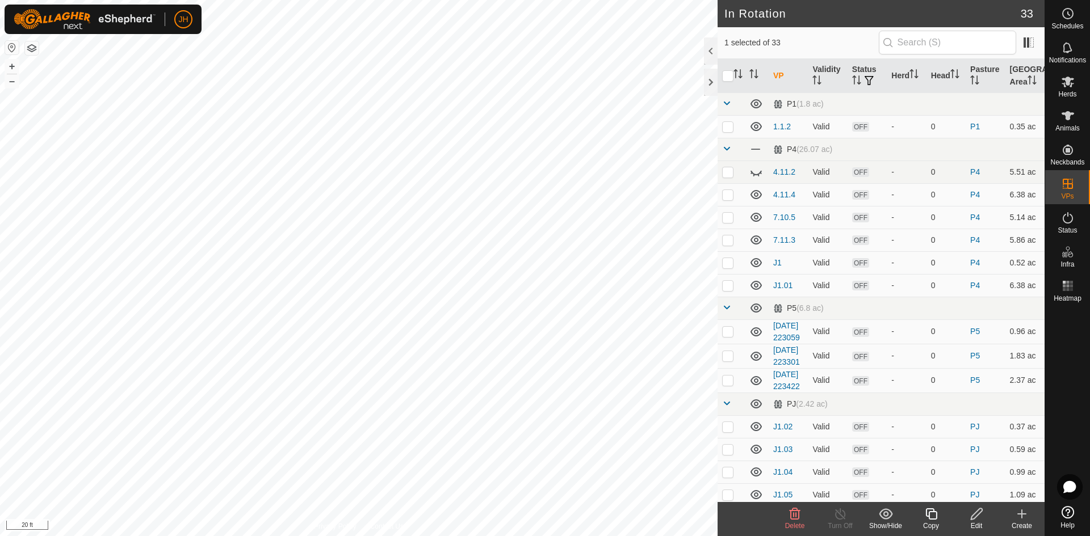
checkbox input "false"
checkbox input "true"
click at [795, 523] on span "Delete" at bounding box center [795, 526] width 20 height 8
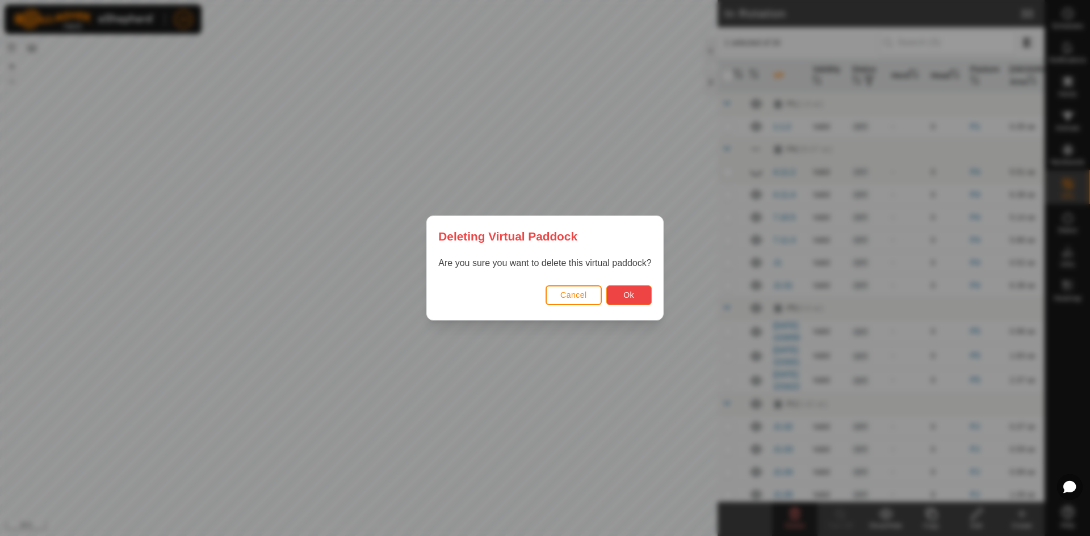
click at [630, 299] on span "Ok" at bounding box center [628, 295] width 11 height 9
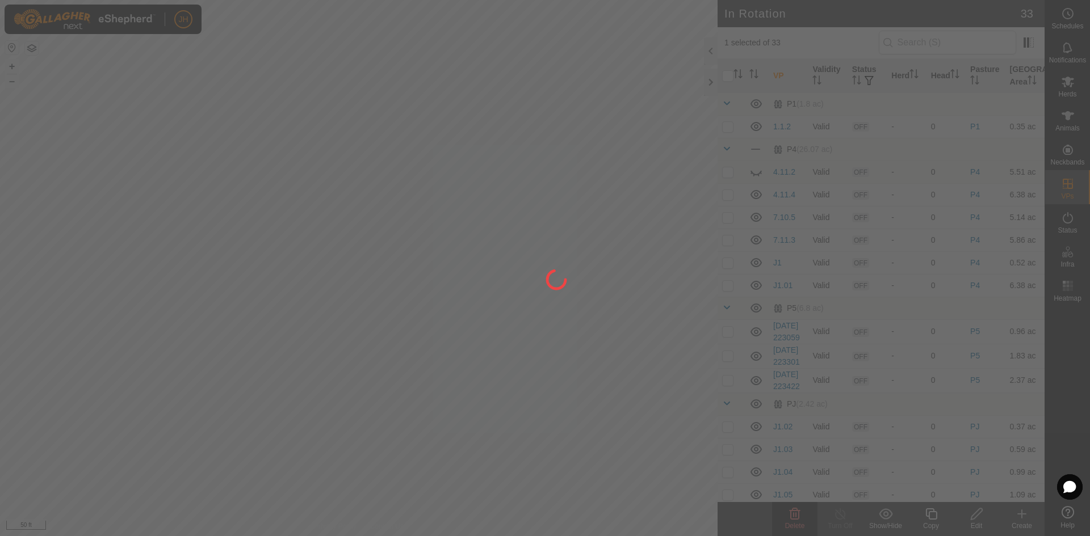
checkbox input "false"
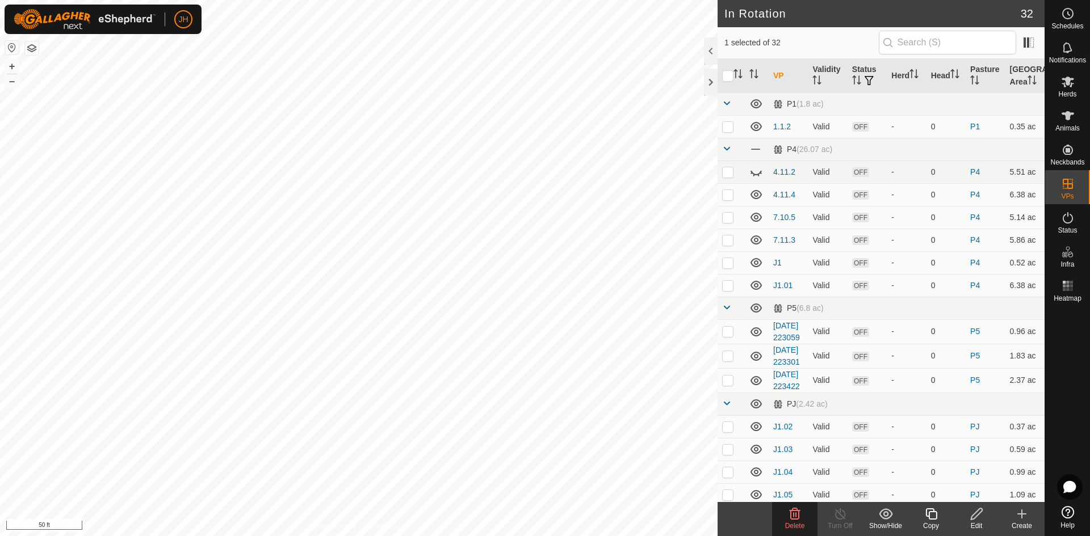
checkbox input "true"
click at [727, 105] on span at bounding box center [726, 103] width 9 height 9
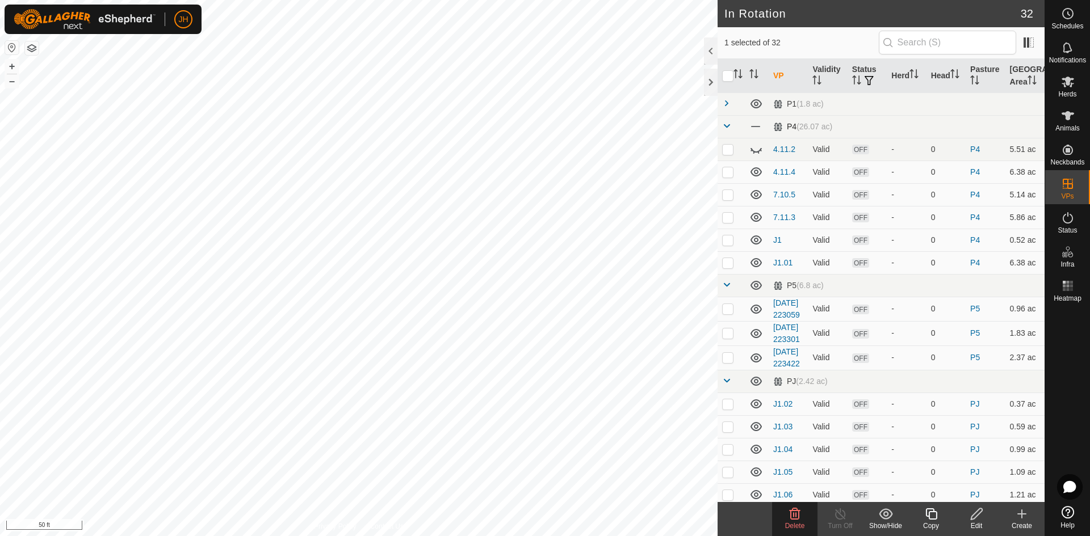
click at [727, 127] on span at bounding box center [726, 125] width 9 height 9
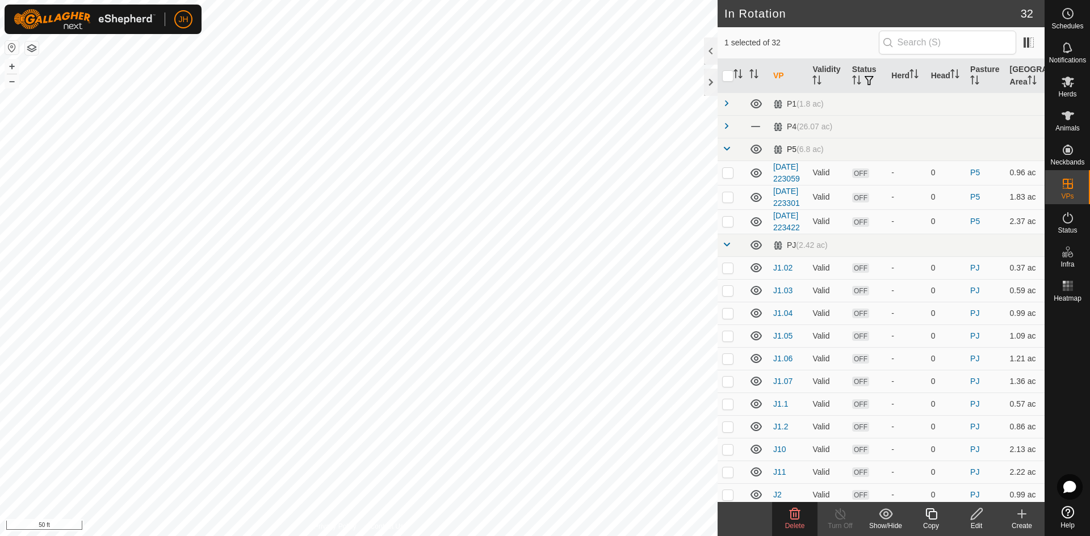
click at [728, 152] on span at bounding box center [726, 148] width 9 height 9
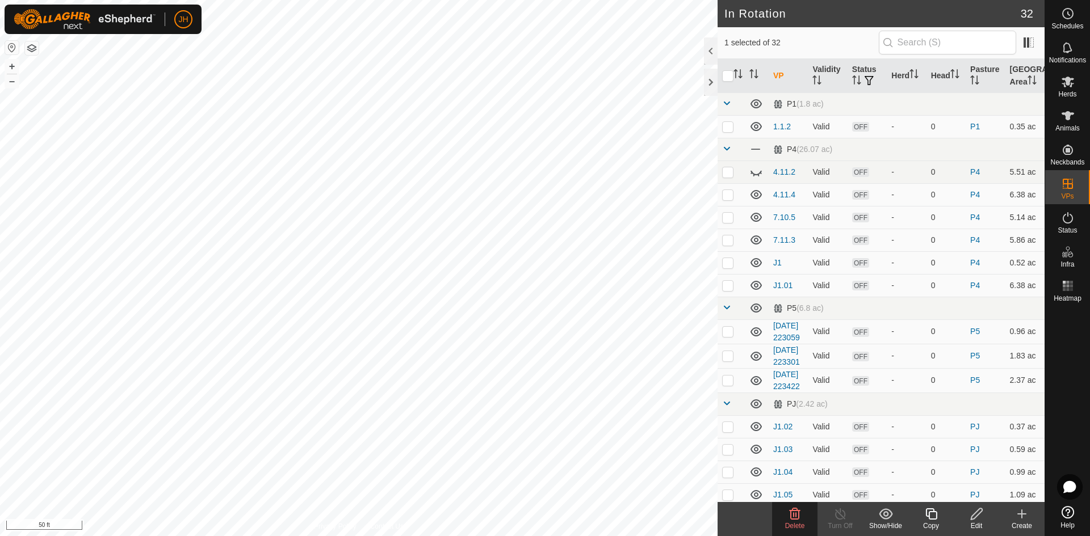
checkbox input "true"
checkbox input "false"
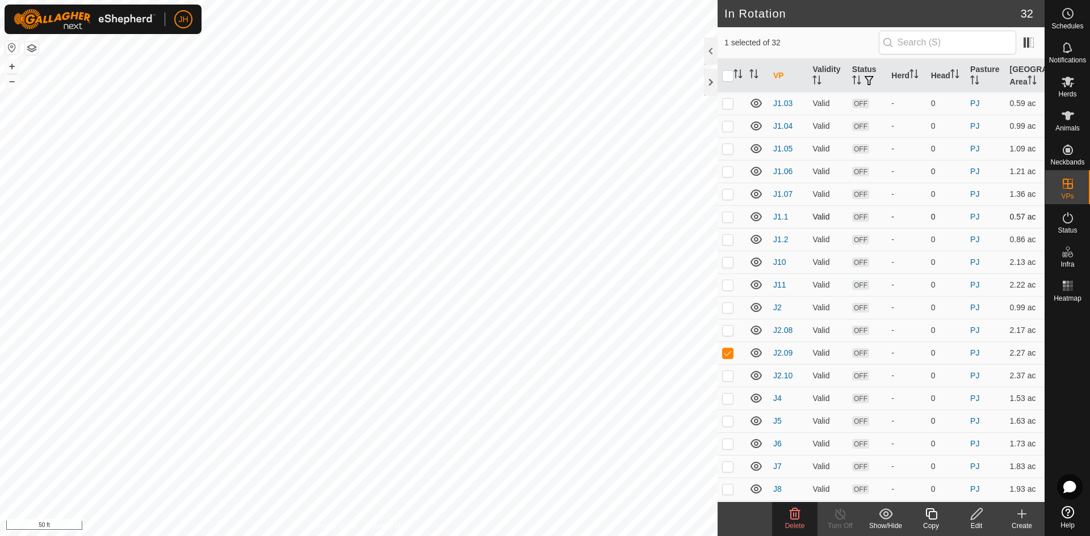
scroll to position [366, 0]
drag, startPoint x: 730, startPoint y: 366, endPoint x: 723, endPoint y: 354, distance: 13.7
click at [729, 338] on p-checkbox at bounding box center [727, 333] width 11 height 9
checkbox input "false"
click at [728, 315] on p-checkbox at bounding box center [727, 310] width 11 height 9
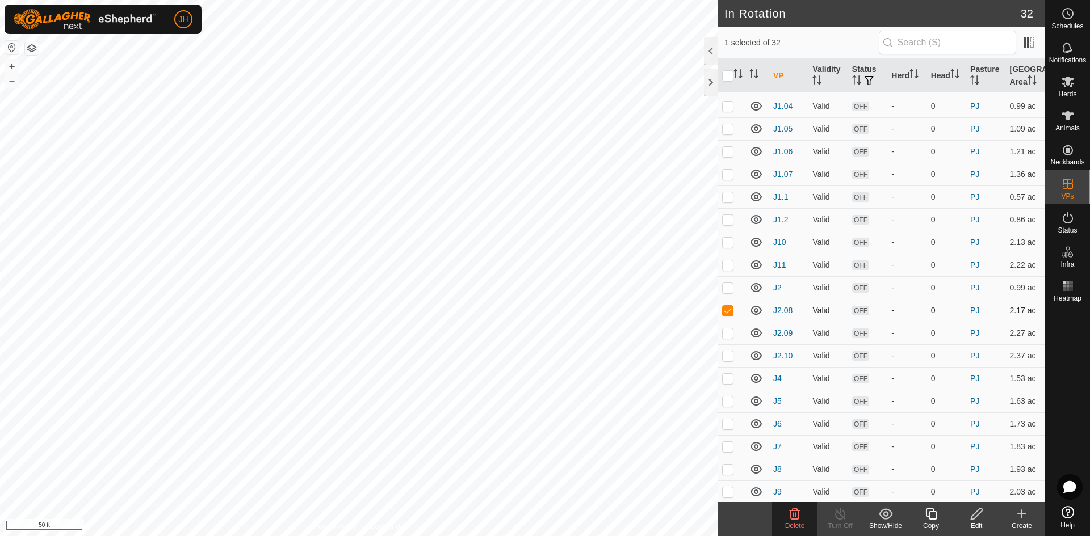
click at [730, 315] on p-checkbox at bounding box center [727, 310] width 11 height 9
checkbox input "false"
click at [796, 522] on span "Delete" at bounding box center [795, 526] width 20 height 8
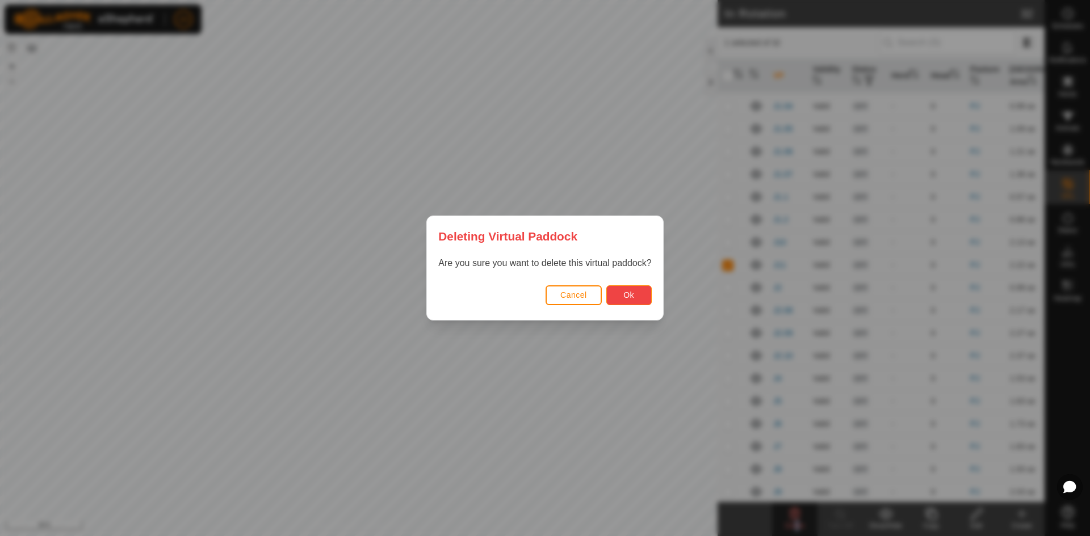
click at [631, 299] on span "Ok" at bounding box center [628, 295] width 11 height 9
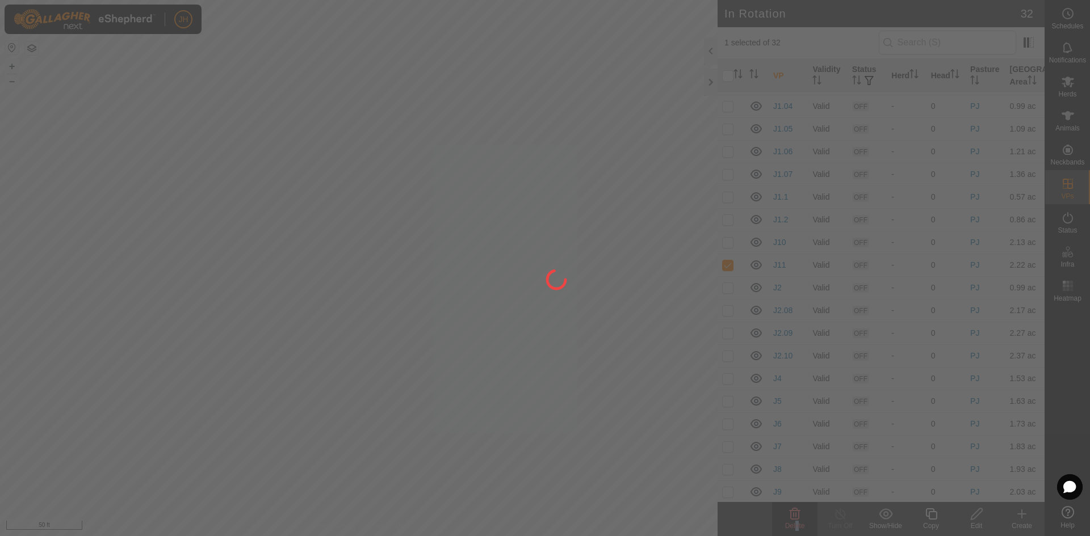
checkbox input "false"
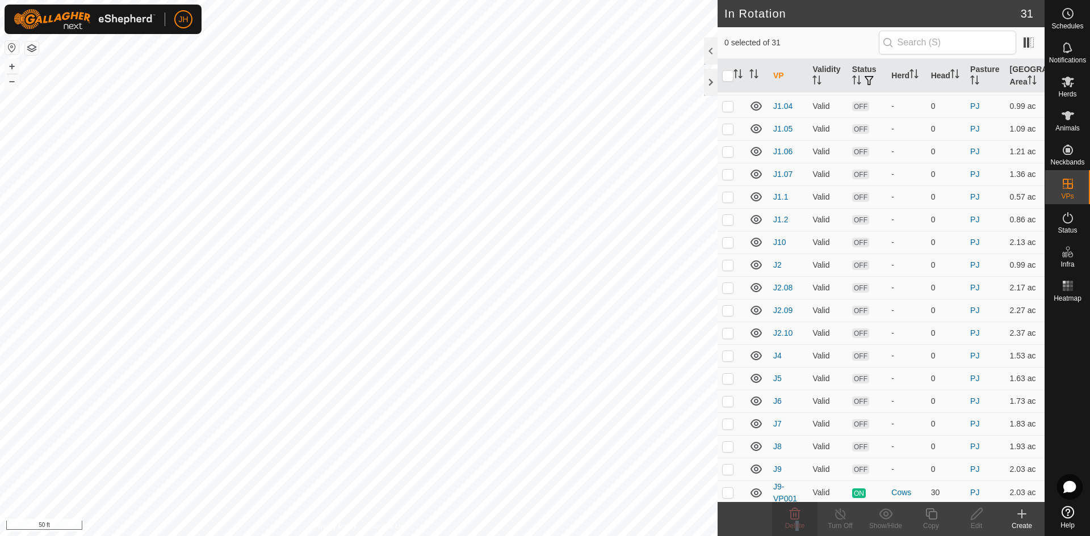
checkbox input "true"
click at [928, 515] on icon at bounding box center [930, 514] width 11 height 11
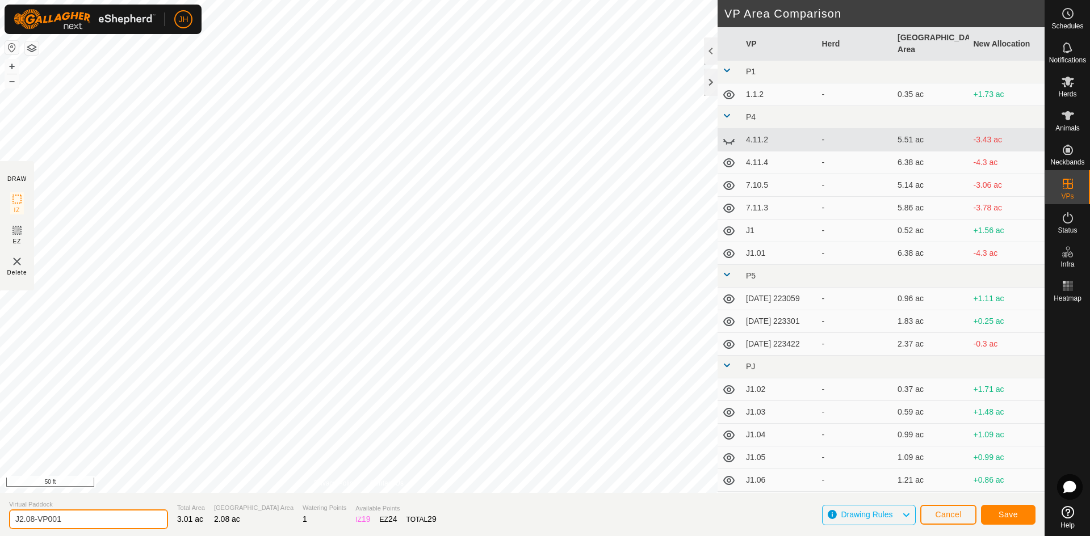
drag, startPoint x: 39, startPoint y: 521, endPoint x: 185, endPoint y: 523, distance: 145.9
click at [33, 521] on input "J2.08-VP001" at bounding box center [88, 520] width 159 height 20
type input "J2.07"
click at [1010, 514] on span "Save" at bounding box center [1008, 514] width 19 height 9
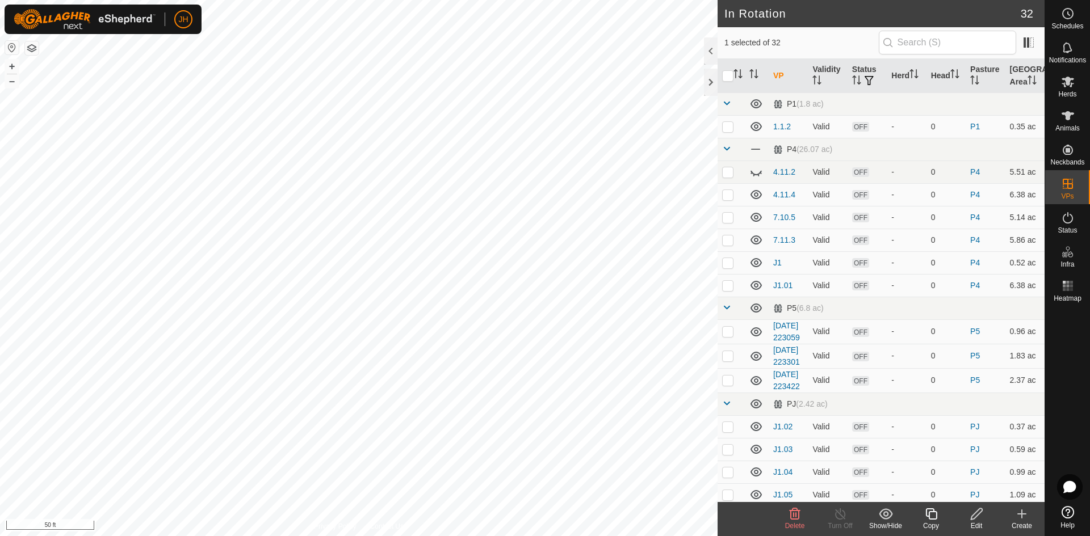
click at [796, 520] on icon at bounding box center [795, 515] width 14 height 14
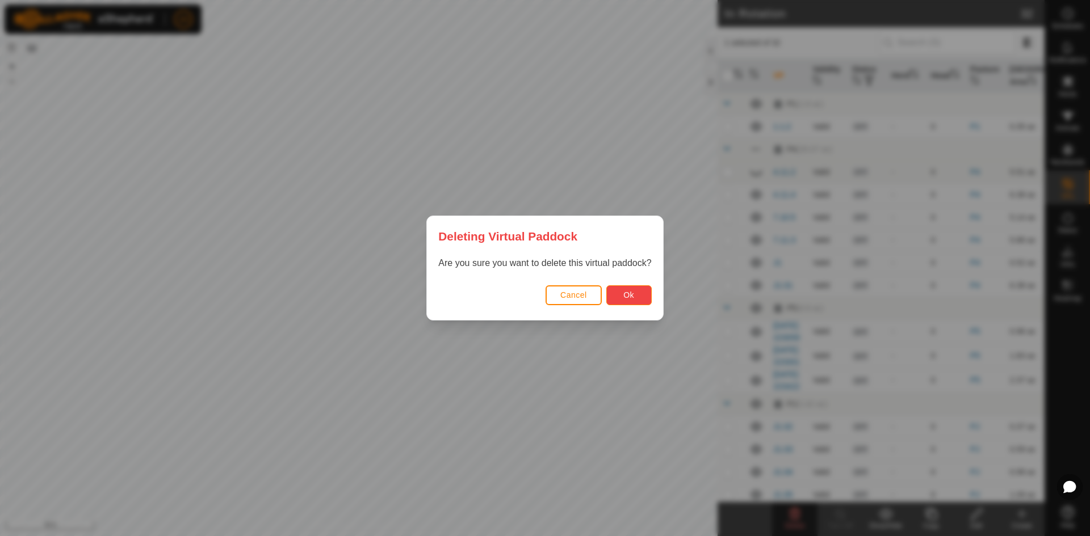
click at [639, 295] on button "Ok" at bounding box center [628, 296] width 45 height 20
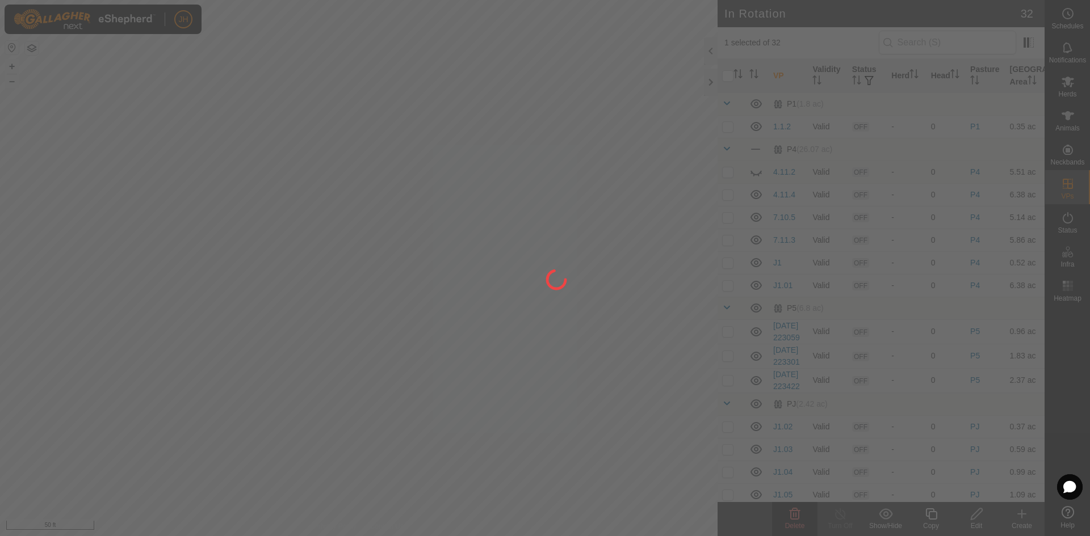
checkbox input "false"
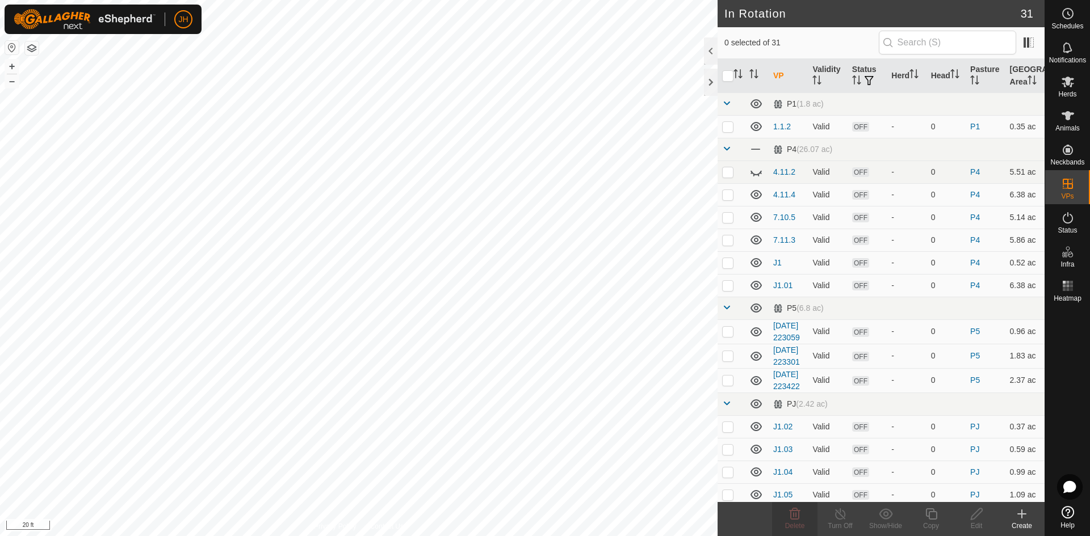
checkbox input "true"
checkbox input "false"
checkbox input "true"
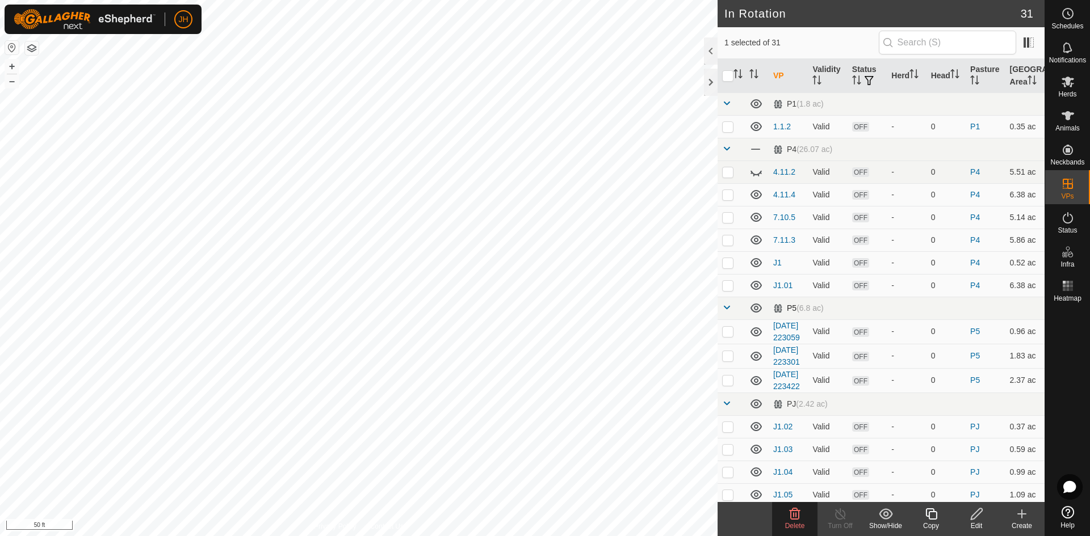
checkbox input "true"
checkbox input "false"
click at [932, 518] on icon at bounding box center [931, 515] width 14 height 14
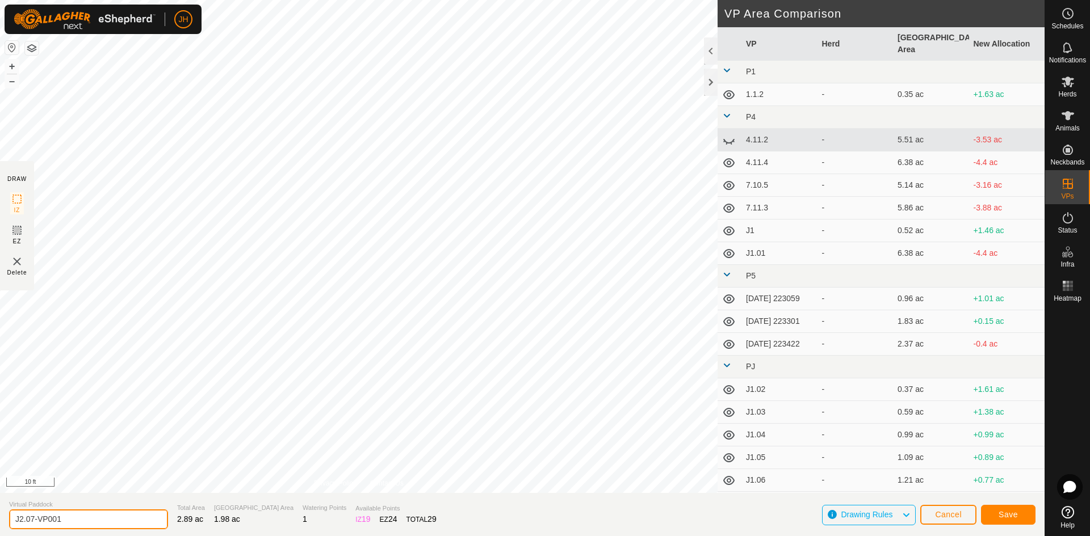
drag, startPoint x: 36, startPoint y: 521, endPoint x: 65, endPoint y: 515, distance: 29.5
click at [32, 522] on input "J2.07-VP001" at bounding box center [88, 520] width 159 height 20
type input "J2.06"
click at [1012, 514] on span "Save" at bounding box center [1008, 514] width 19 height 9
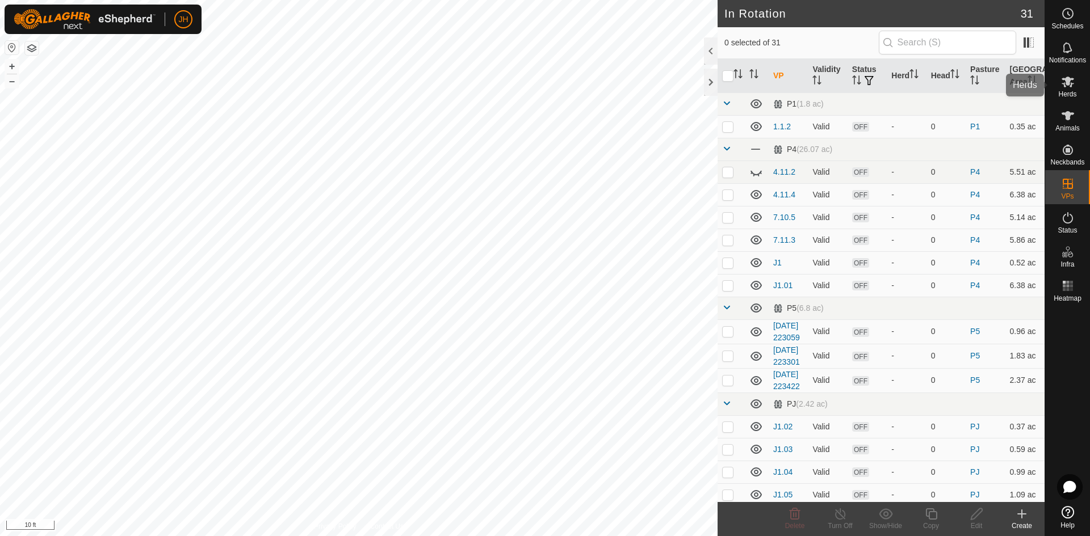
click at [1072, 87] on icon at bounding box center [1068, 82] width 14 height 14
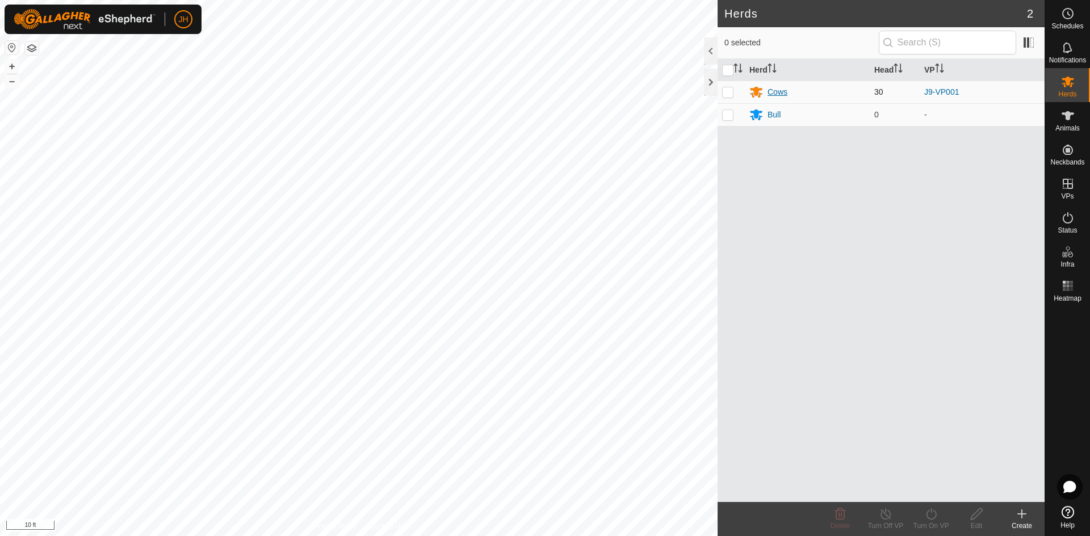
click at [779, 94] on div "Cows" at bounding box center [778, 92] width 20 height 12
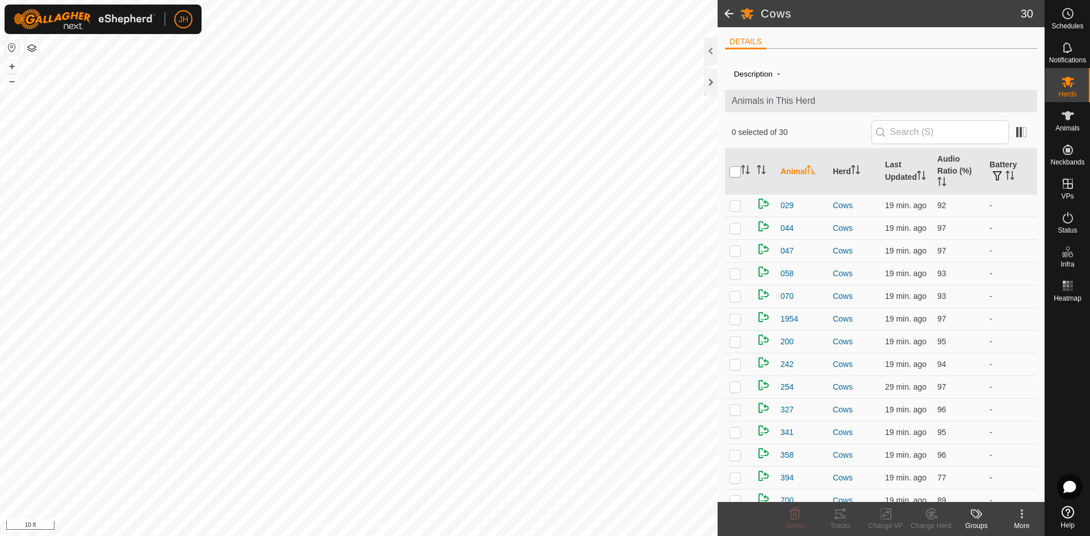
click at [733, 167] on input "checkbox" at bounding box center [735, 171] width 11 height 11
checkbox input "true"
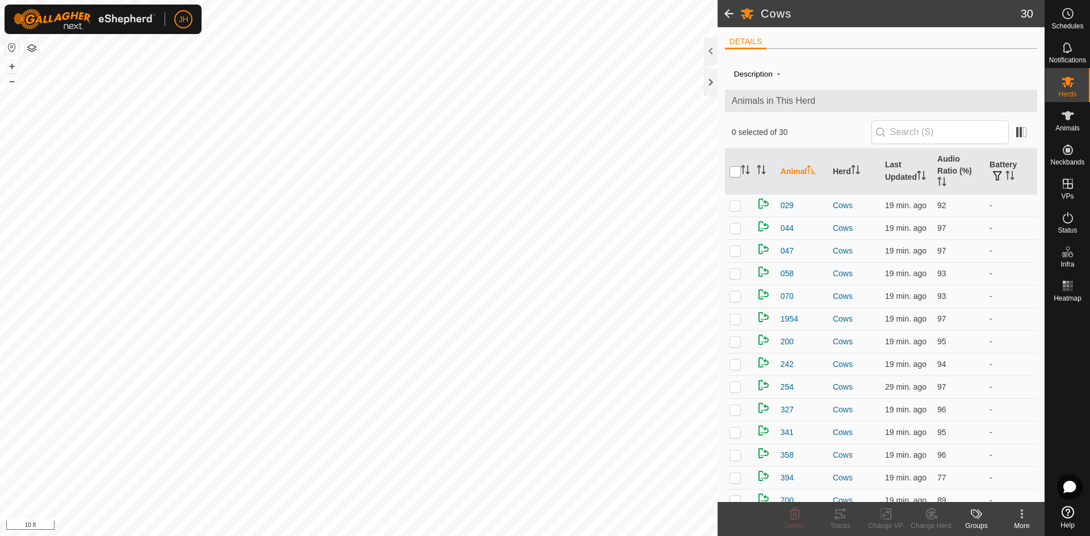
checkbox input "true"
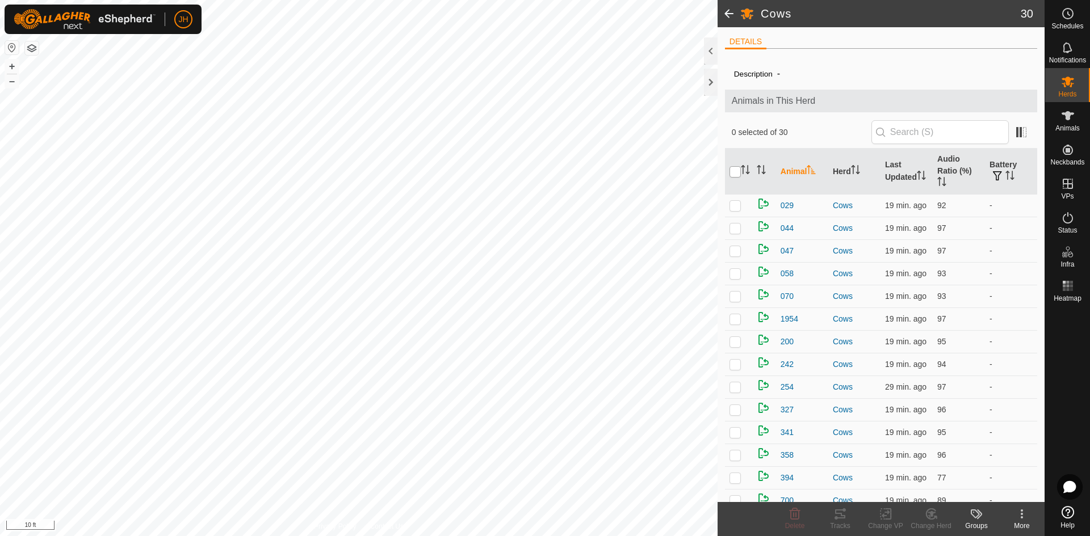
checkbox input "true"
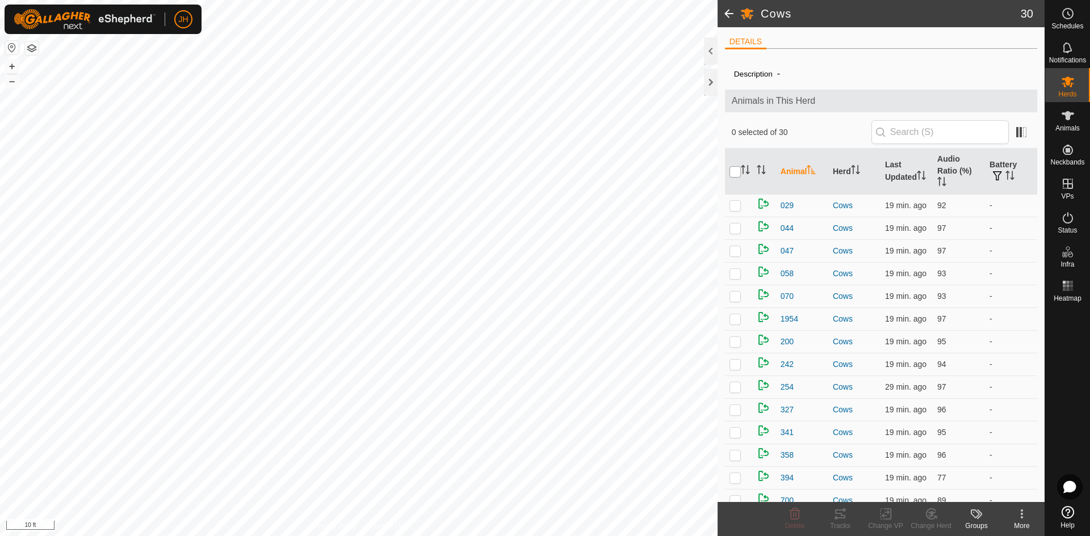
checkbox input "true"
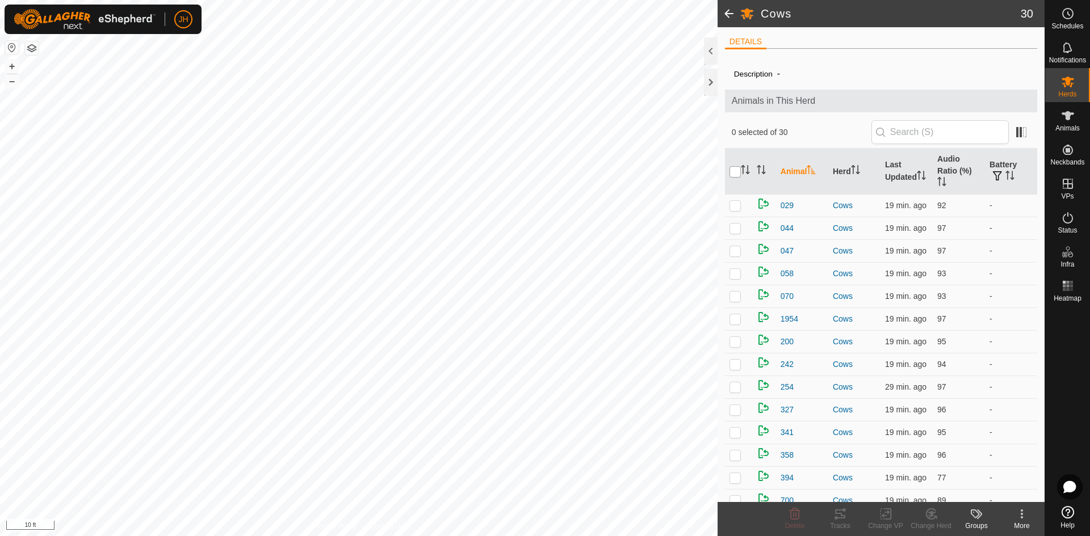
checkbox input "true"
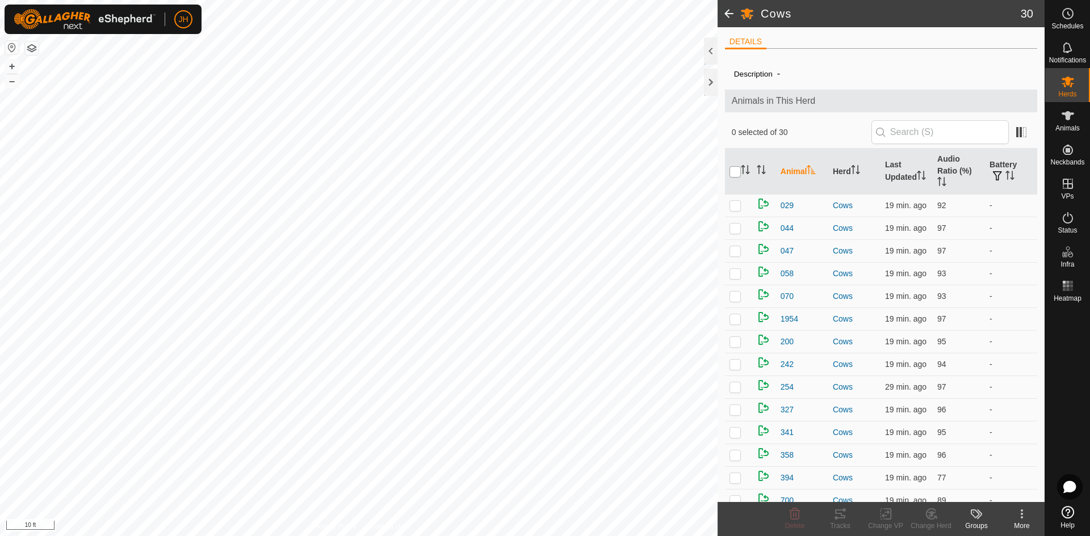
checkbox input "true"
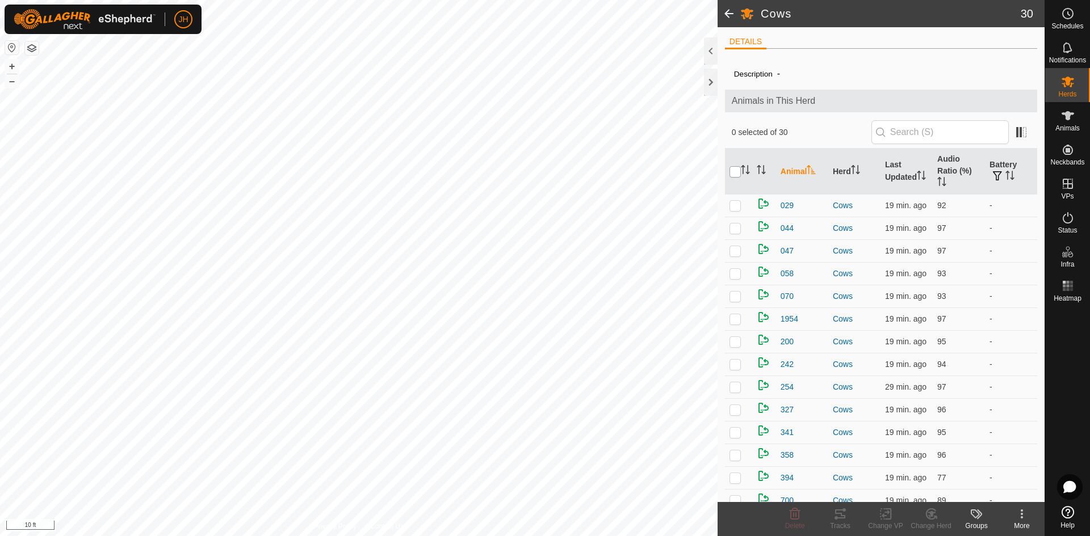
checkbox input "true"
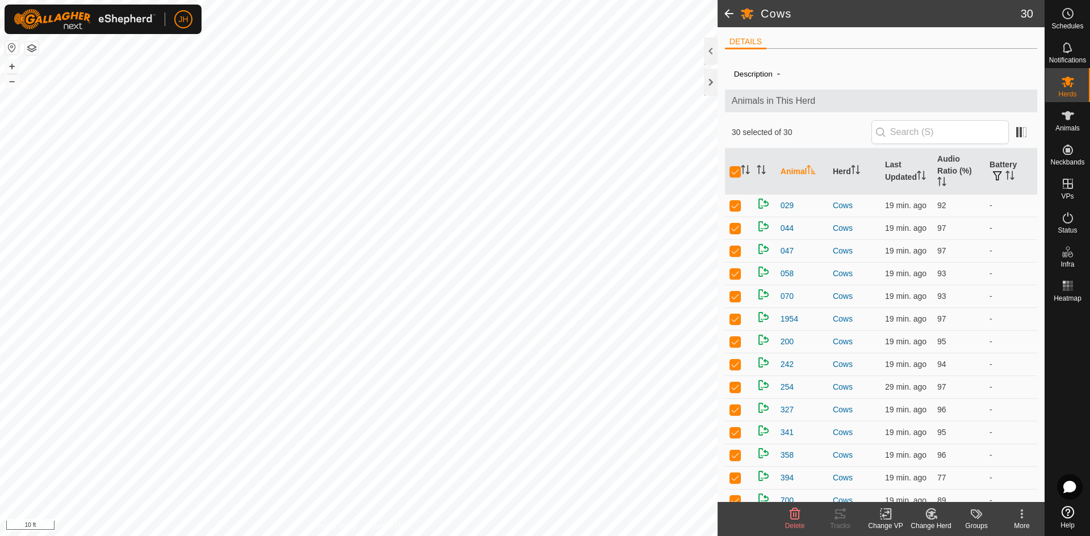
click at [891, 518] on icon at bounding box center [888, 514] width 5 height 10
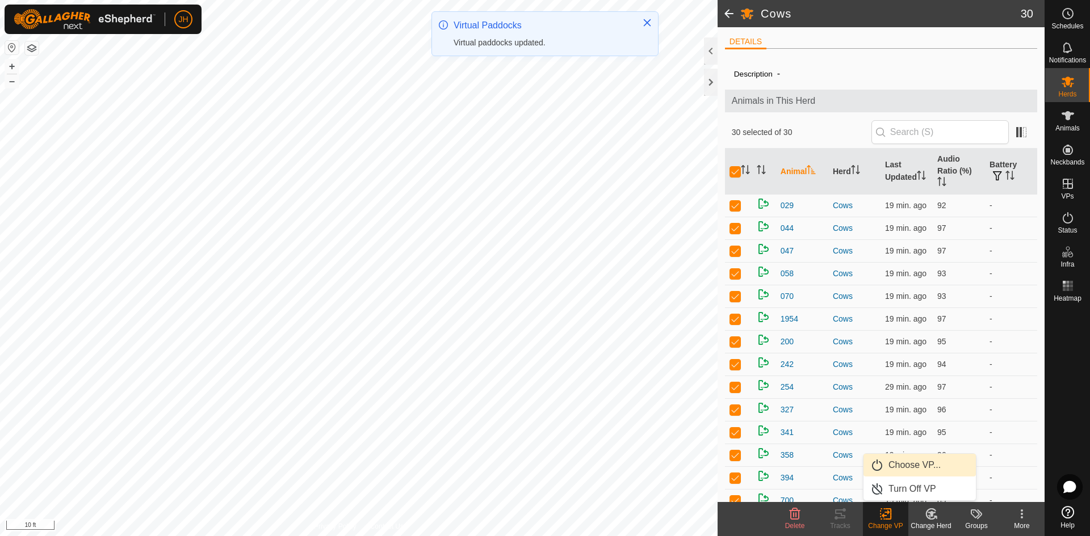
click at [904, 463] on link "Choose VP..." at bounding box center [919, 465] width 112 height 23
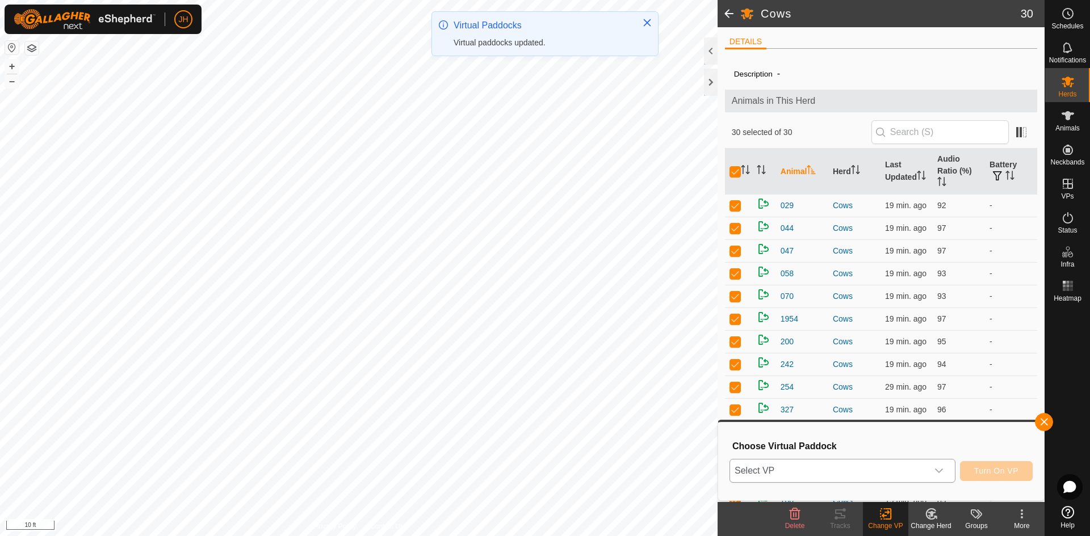
click at [783, 468] on span "Select VP" at bounding box center [829, 471] width 198 height 23
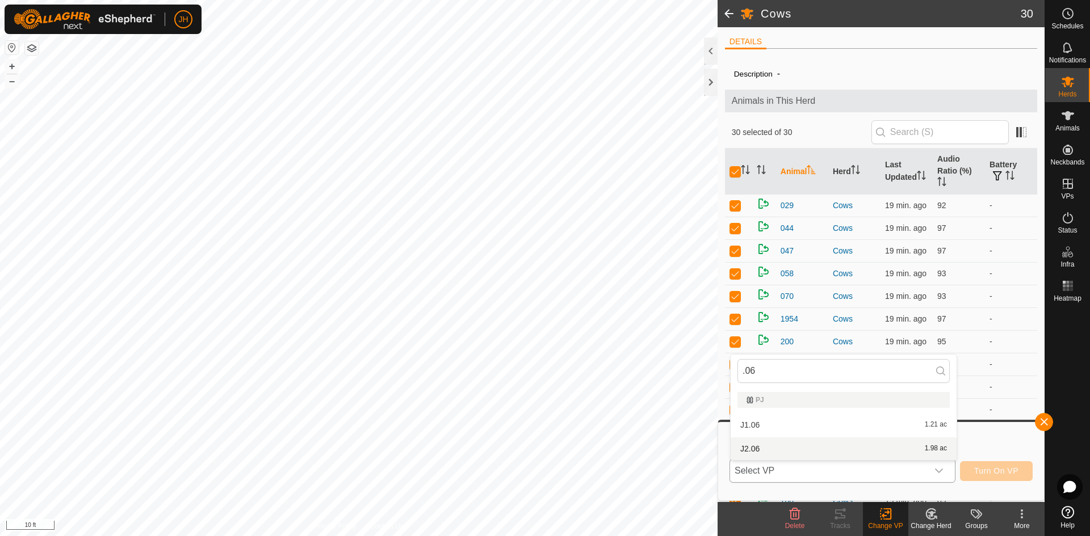
type input ".06"
click at [760, 450] on li "J2.06 1.98 ac" at bounding box center [844, 449] width 226 height 23
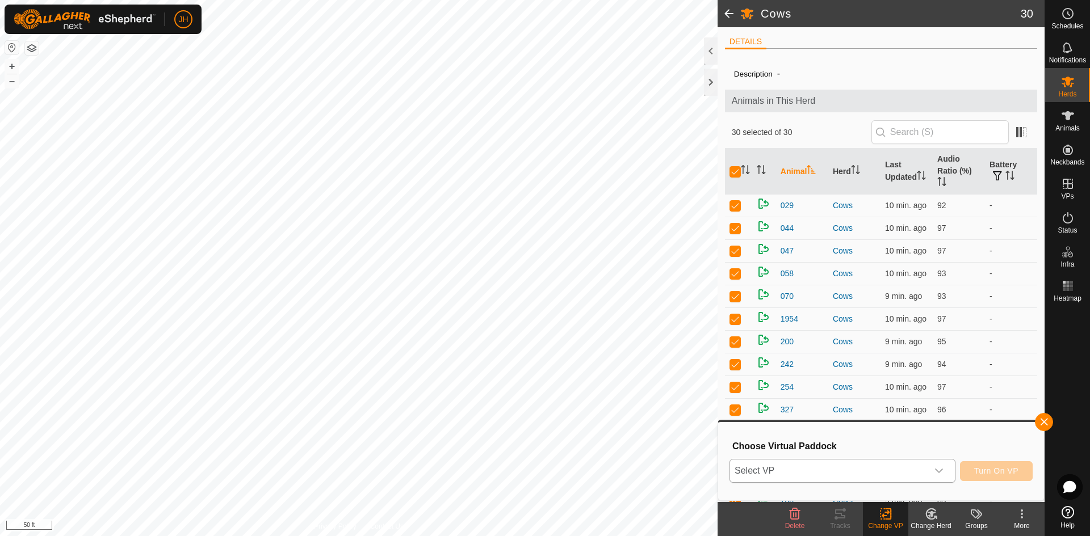
click at [945, 473] on div "dropdown trigger" at bounding box center [939, 471] width 23 height 23
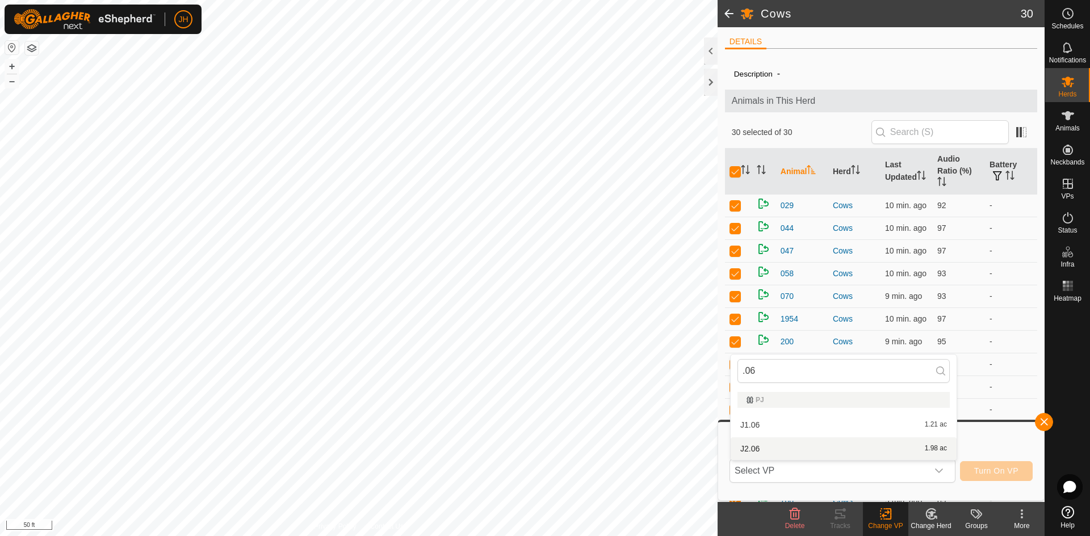
type input ".06"
click at [761, 448] on li "J2.06 1.98 ac" at bounding box center [844, 449] width 226 height 23
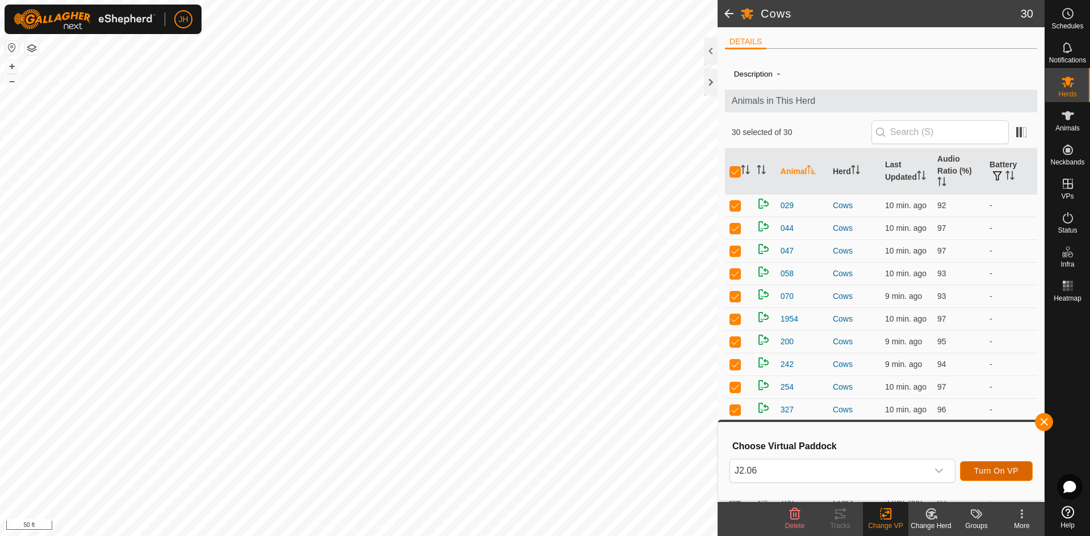
click at [1002, 475] on span "Turn On VP" at bounding box center [996, 471] width 44 height 9
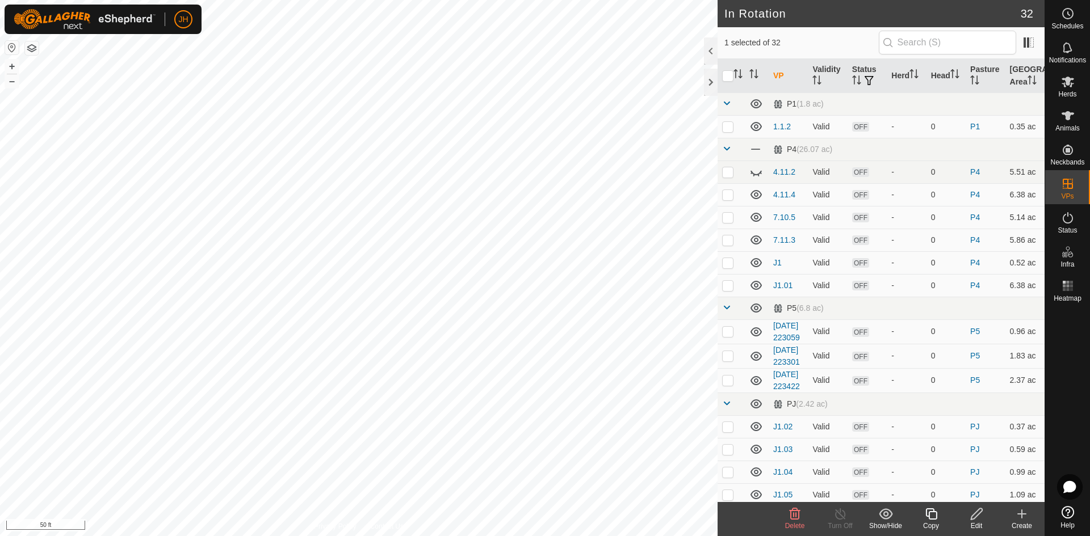
click at [933, 517] on icon at bounding box center [931, 515] width 14 height 14
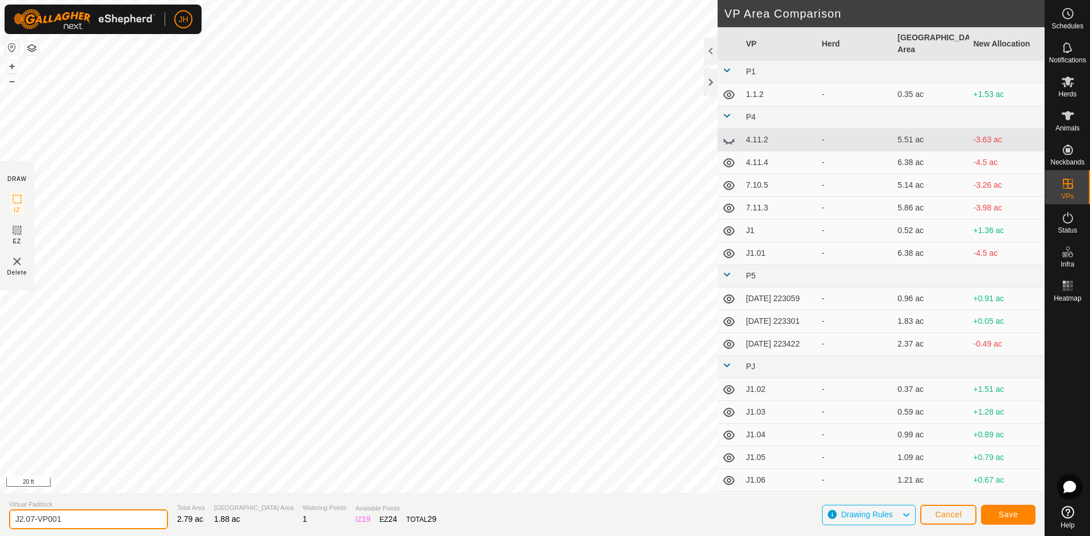
drag, startPoint x: 41, startPoint y: 522, endPoint x: 32, endPoint y: 519, distance: 9.4
click at [32, 519] on input "J2.07-VP001" at bounding box center [88, 520] width 159 height 20
type input "J2.05"
click at [1014, 513] on span "Save" at bounding box center [1008, 514] width 19 height 9
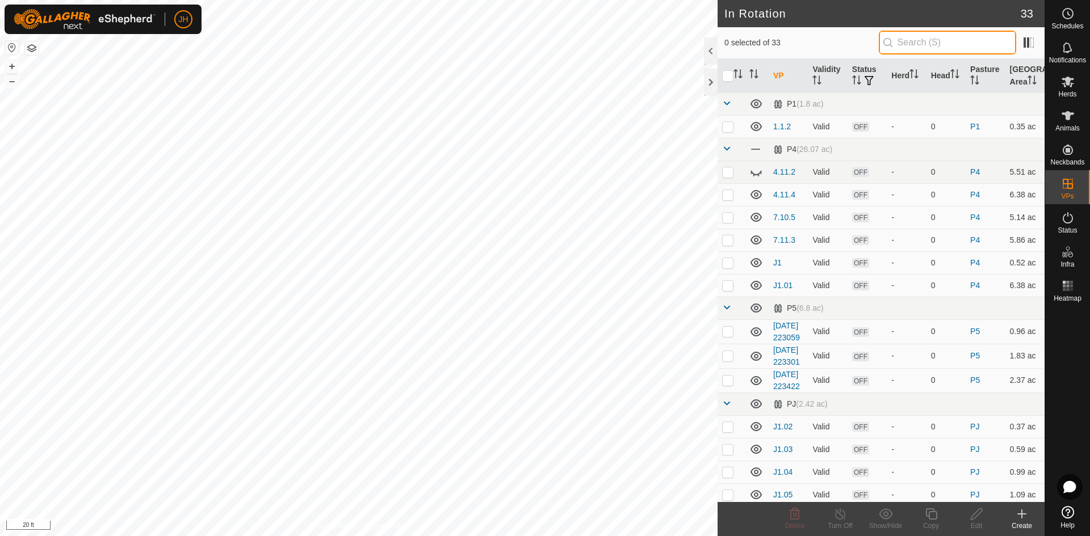
click at [912, 45] on input "text" at bounding box center [947, 43] width 137 height 24
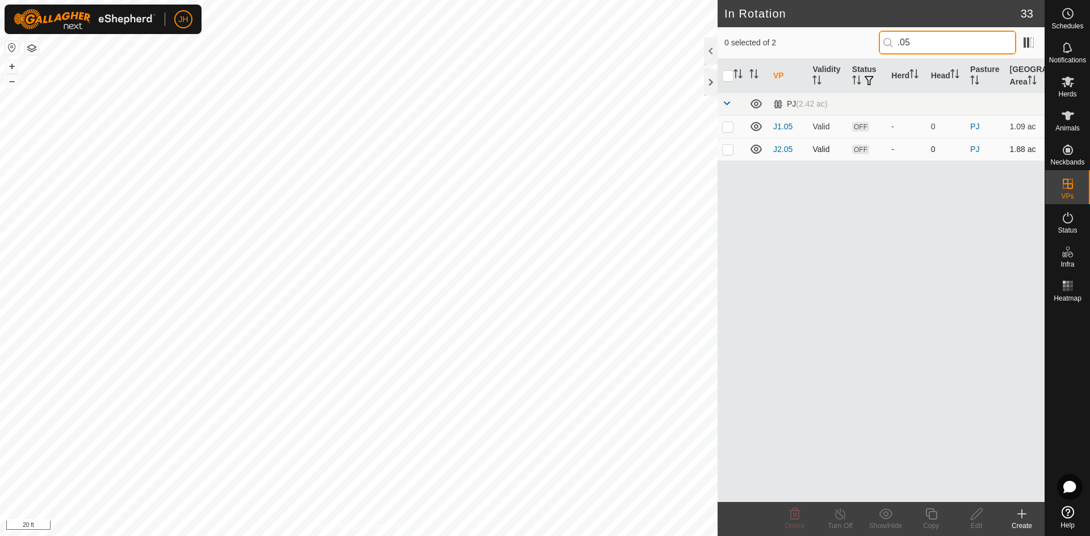
type input ".05"
click at [727, 149] on p-checkbox at bounding box center [727, 149] width 11 height 9
checkbox input "true"
click at [929, 520] on icon at bounding box center [931, 515] width 14 height 14
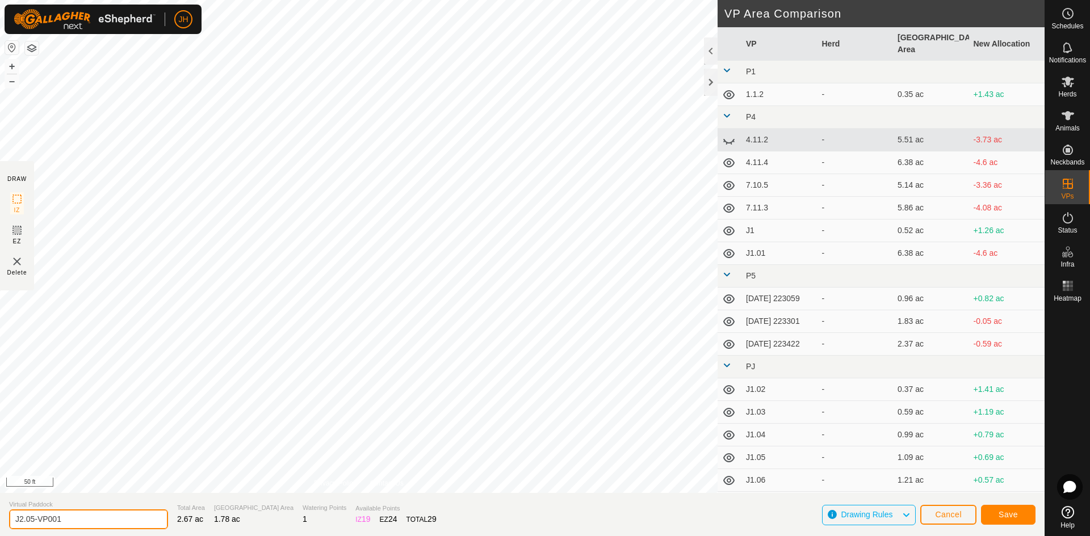
click at [33, 521] on input "J2.05-VP001" at bounding box center [88, 520] width 159 height 20
type input "J2.04"
click at [1013, 518] on span "Save" at bounding box center [1008, 514] width 19 height 9
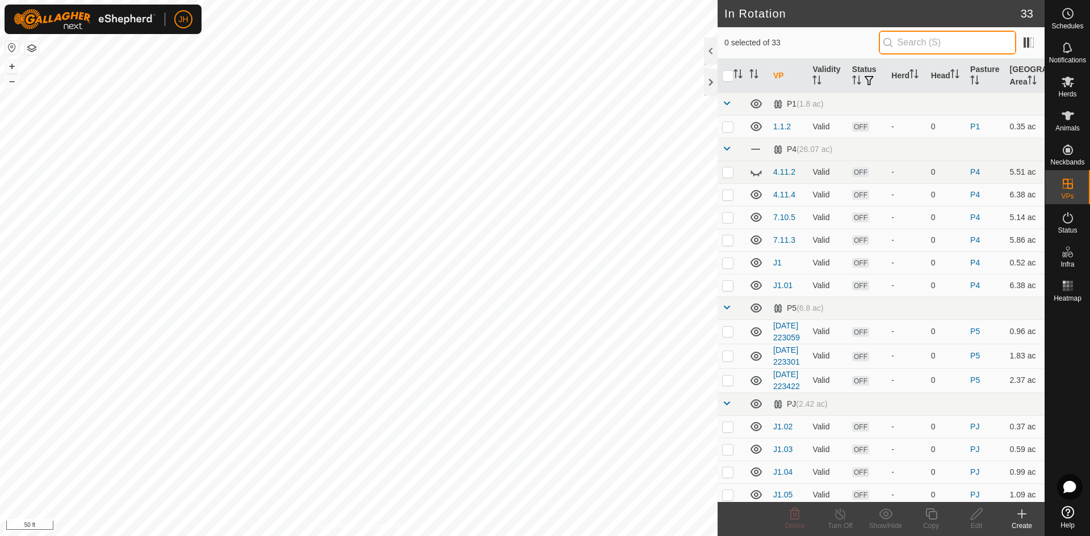
click at [903, 41] on input "text" at bounding box center [947, 43] width 137 height 24
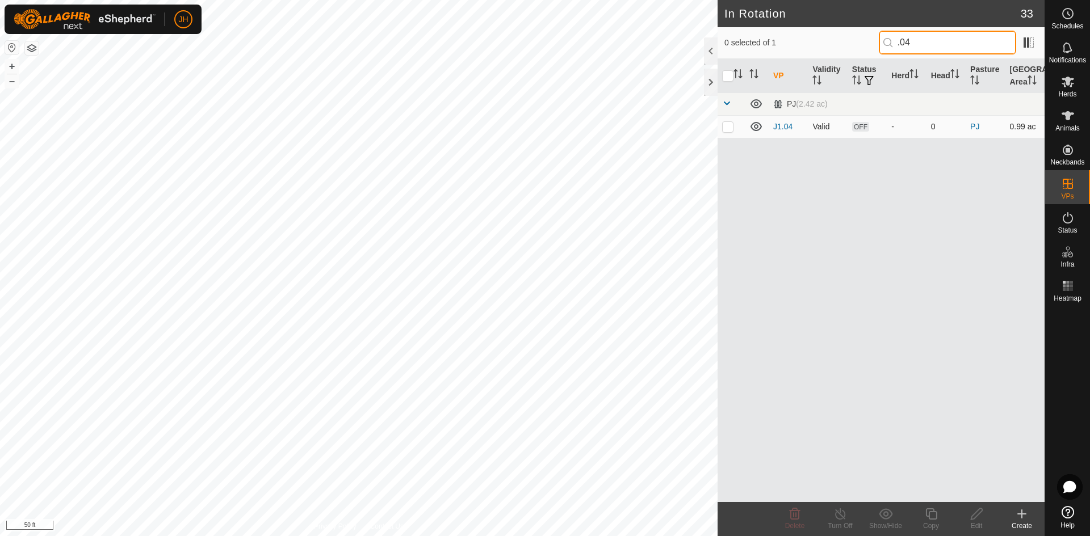
type input ".04"
click at [730, 127] on p-checkbox at bounding box center [727, 126] width 11 height 9
click at [728, 127] on p-checkbox at bounding box center [727, 126] width 11 height 9
checkbox input "false"
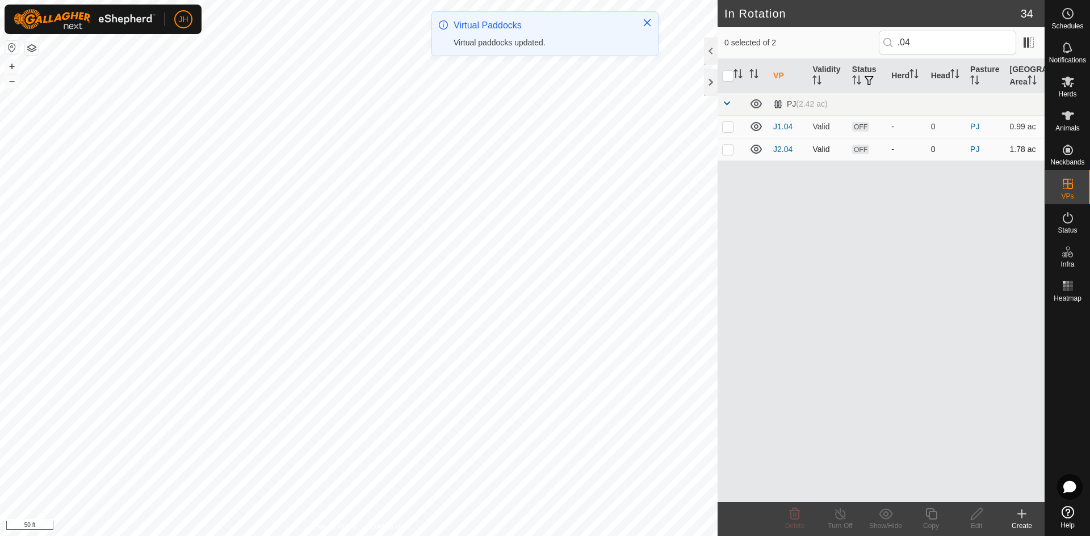
click at [731, 150] on p-checkbox at bounding box center [727, 149] width 11 height 9
checkbox input "true"
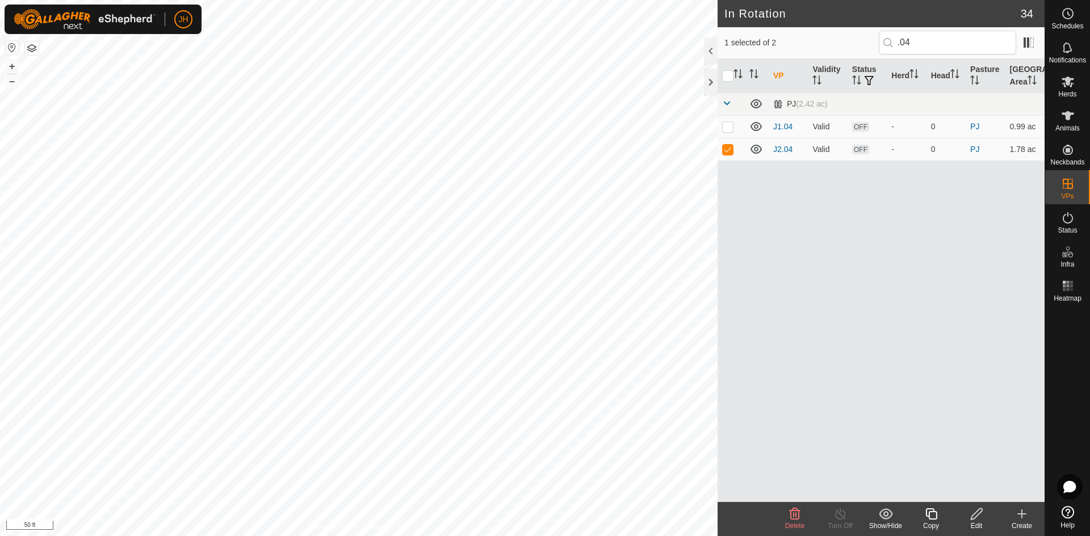
click at [932, 516] on icon at bounding box center [931, 515] width 14 height 14
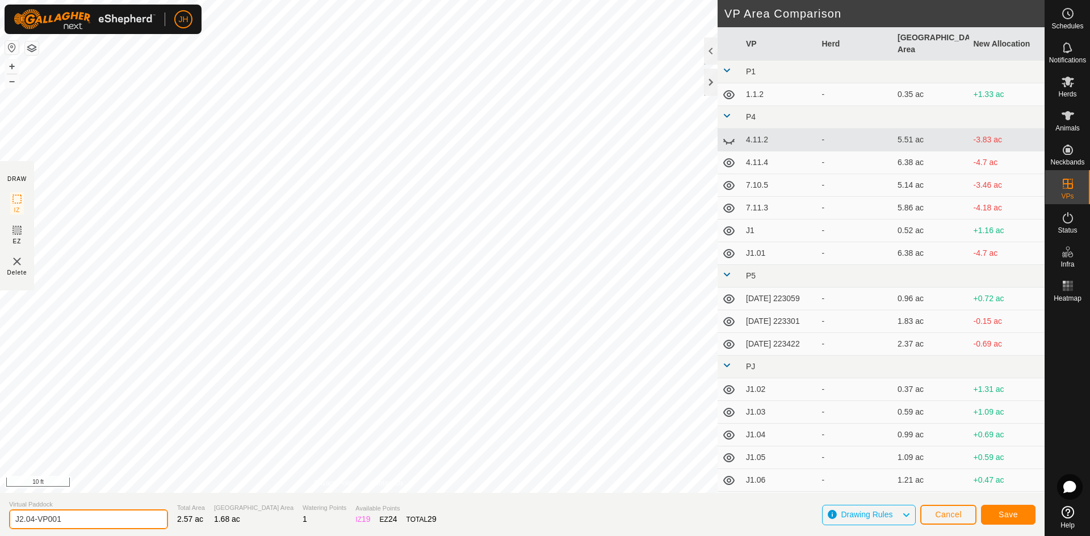
drag, startPoint x: 33, startPoint y: 522, endPoint x: 102, endPoint y: 498, distance: 72.0
click at [33, 522] on input "J2.04-VP001" at bounding box center [88, 520] width 159 height 20
type input "J2.03"
click at [1004, 516] on span "Save" at bounding box center [1008, 514] width 19 height 9
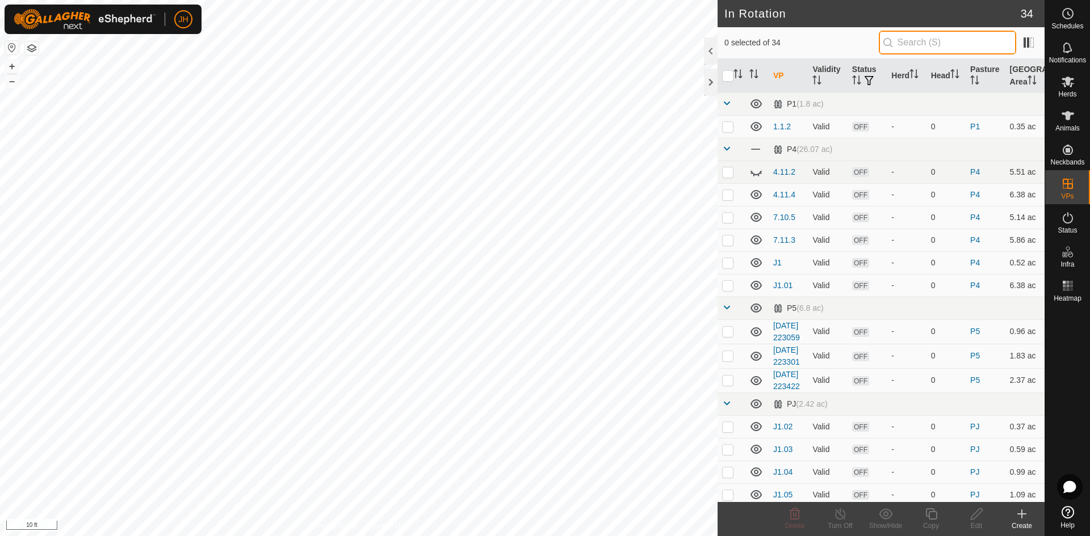
click at [897, 40] on input "text" at bounding box center [947, 43] width 137 height 24
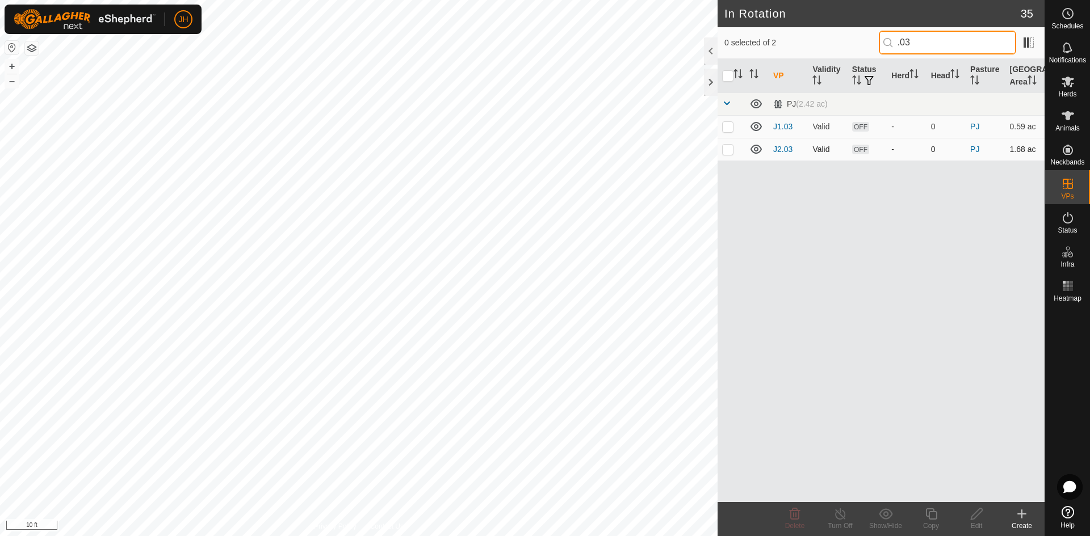
type input ".03"
click at [727, 152] on p-checkbox at bounding box center [727, 149] width 11 height 9
checkbox input "true"
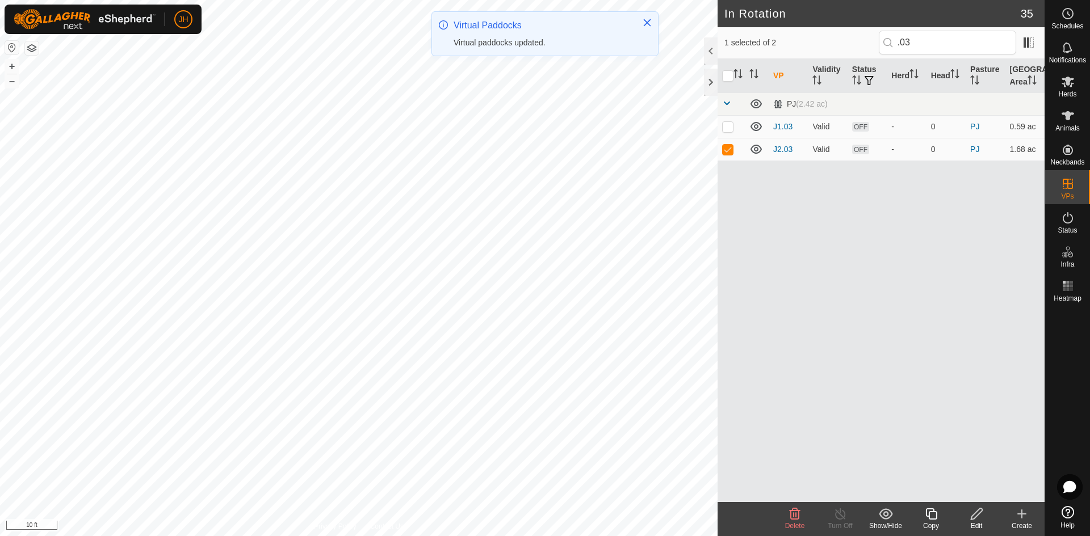
click at [931, 519] on icon at bounding box center [930, 514] width 11 height 11
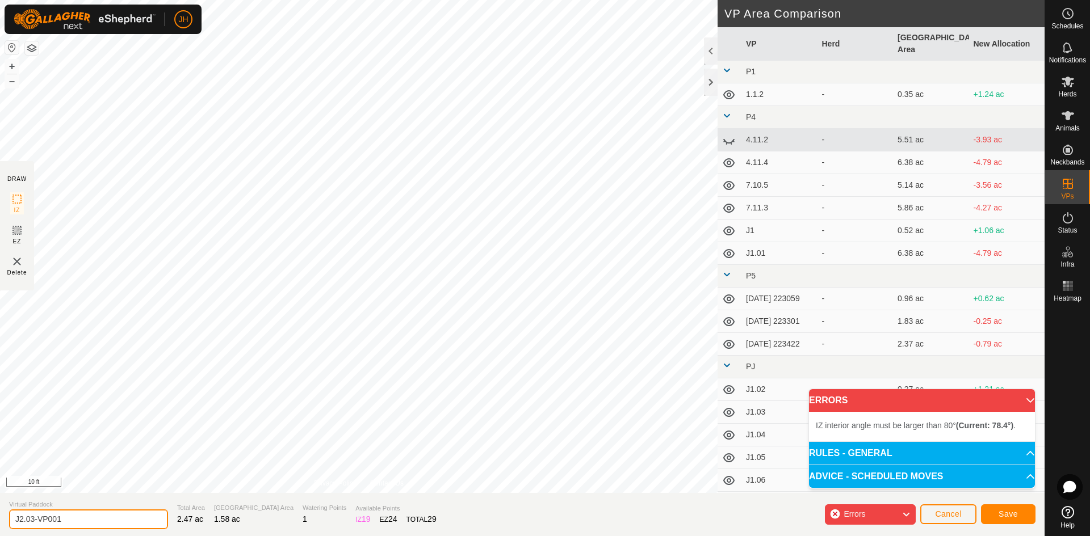
drag, startPoint x: 51, startPoint y: 525, endPoint x: 36, endPoint y: 517, distance: 16.5
click at [35, 518] on input "J2.03-VP001" at bounding box center [88, 520] width 159 height 20
type input "J2.02"
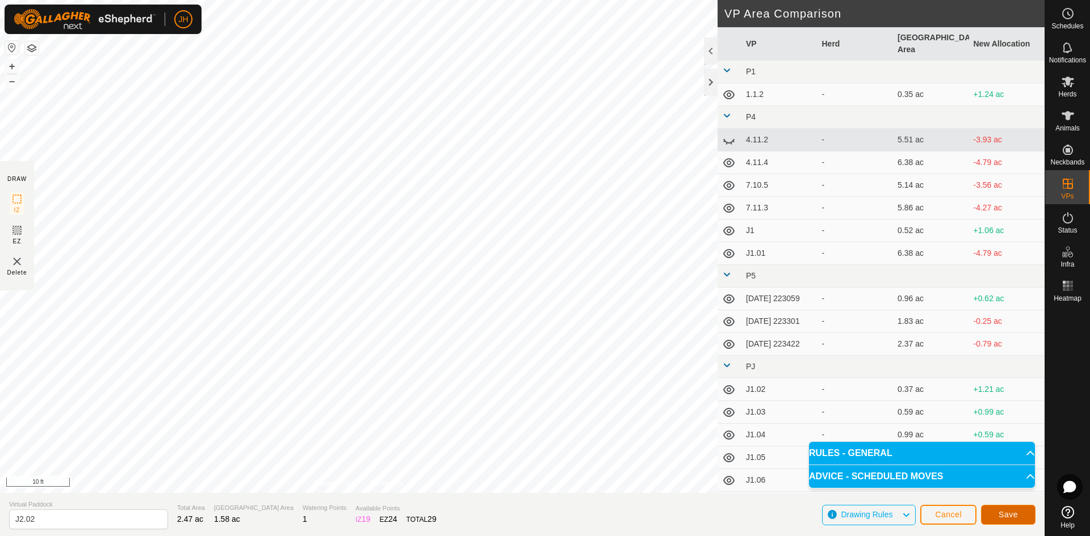
click at [1001, 510] on span "Save" at bounding box center [1008, 514] width 19 height 9
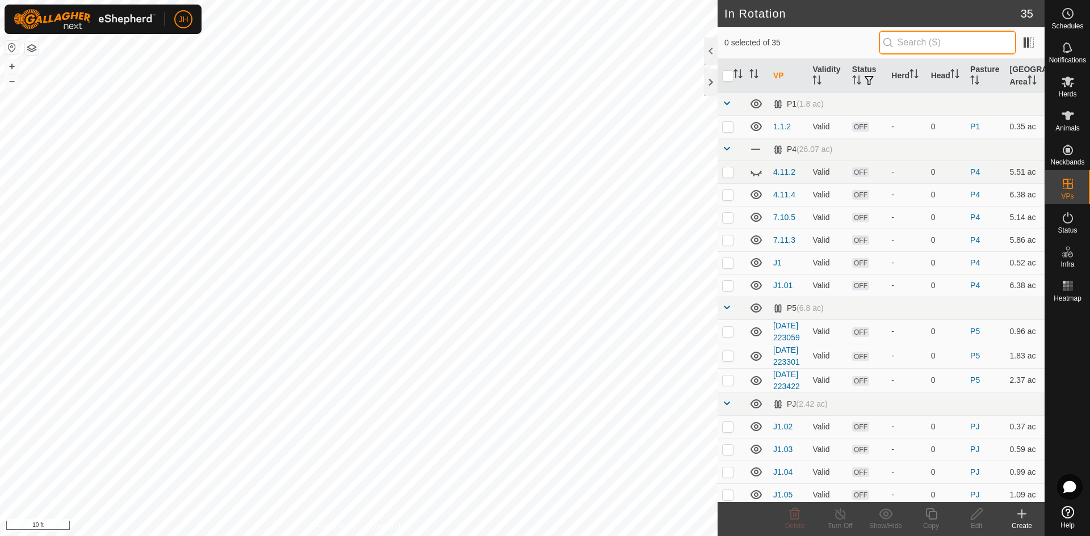
click at [901, 49] on input "text" at bounding box center [947, 43] width 137 height 24
click at [726, 104] on span at bounding box center [726, 103] width 9 height 9
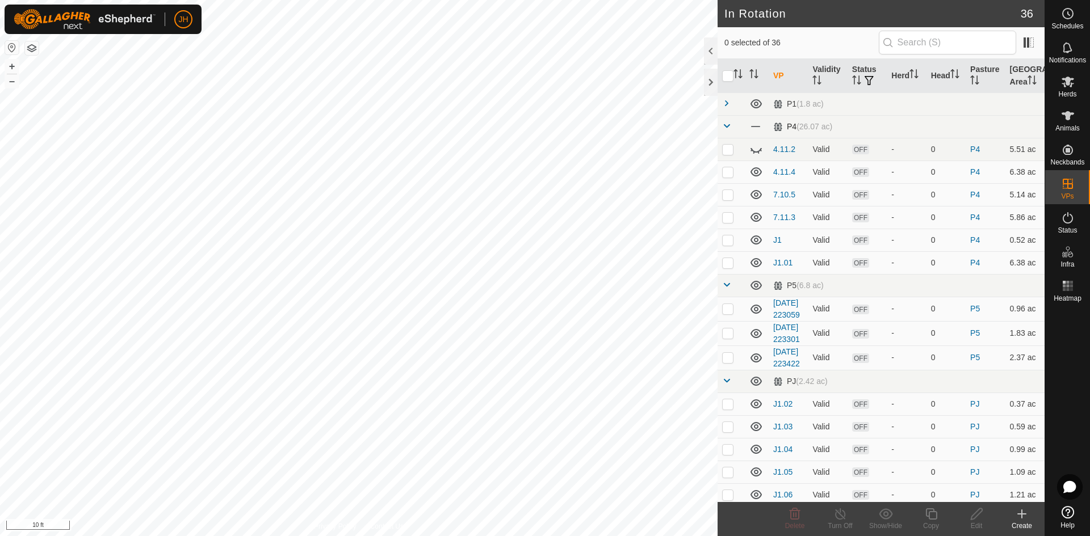
click at [727, 128] on span at bounding box center [726, 125] width 9 height 9
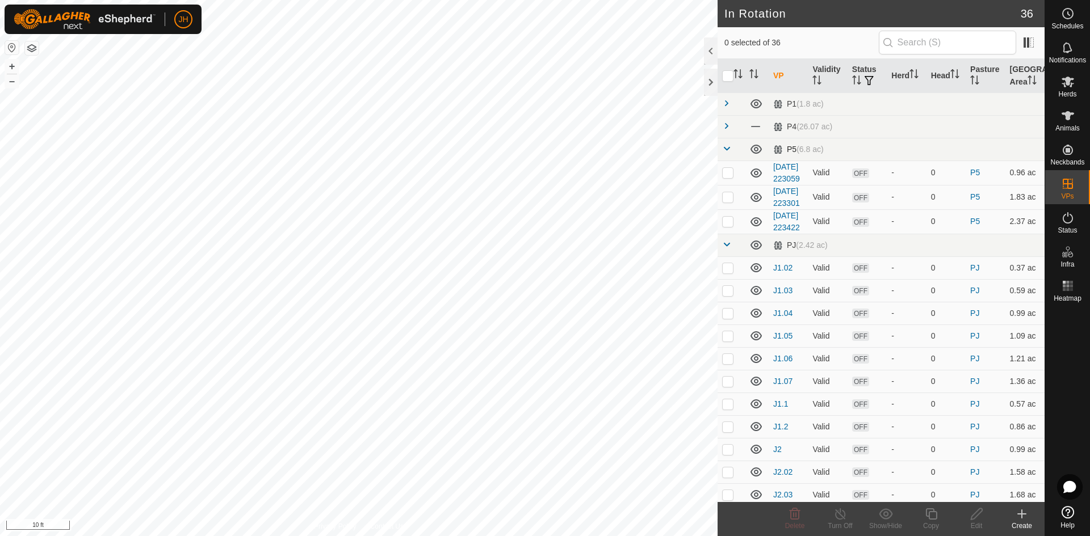
click at [727, 150] on span at bounding box center [726, 148] width 9 height 9
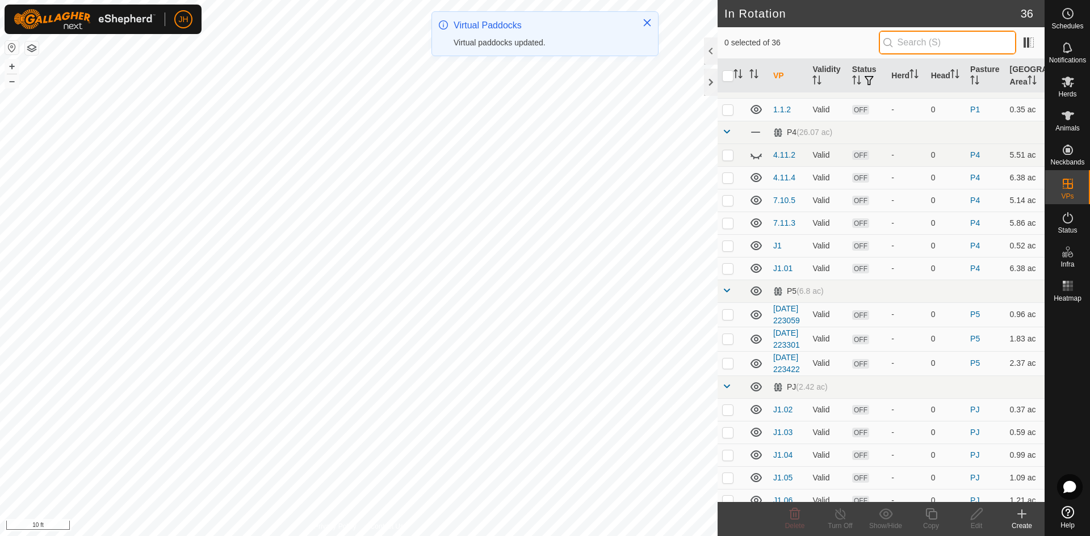
click at [895, 45] on input "text" at bounding box center [947, 43] width 137 height 24
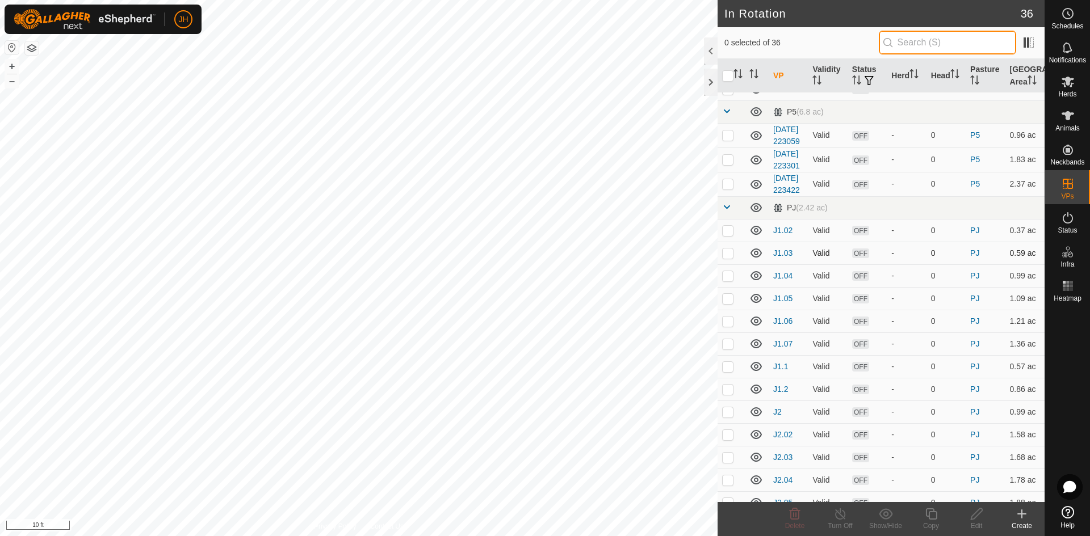
scroll to position [202, 0]
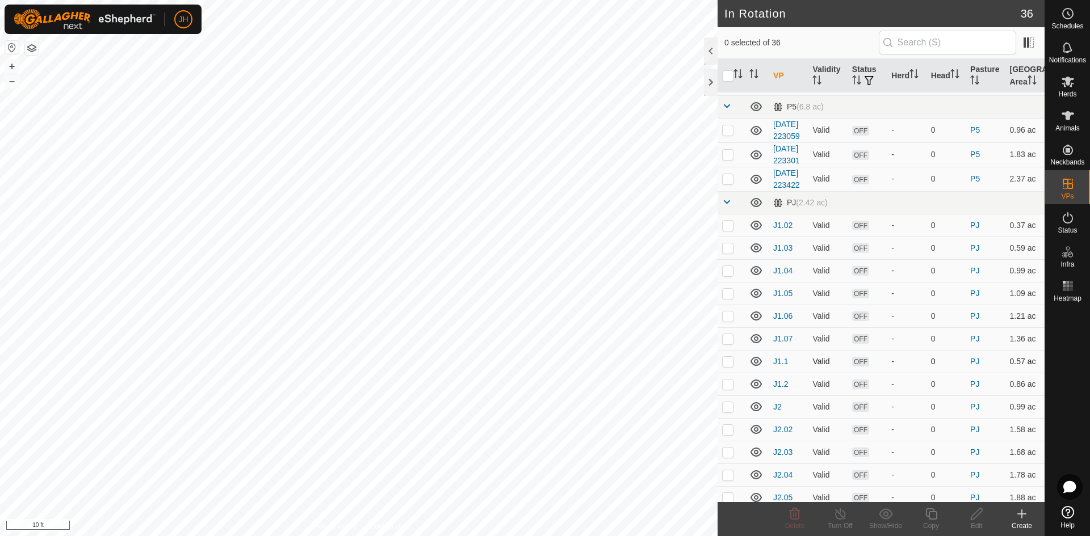
click at [729, 366] on p-checkbox at bounding box center [727, 361] width 11 height 9
checkbox input "true"
click at [727, 389] on p-checkbox at bounding box center [727, 384] width 11 height 9
checkbox input "true"
click at [723, 412] on p-checkbox at bounding box center [727, 407] width 11 height 9
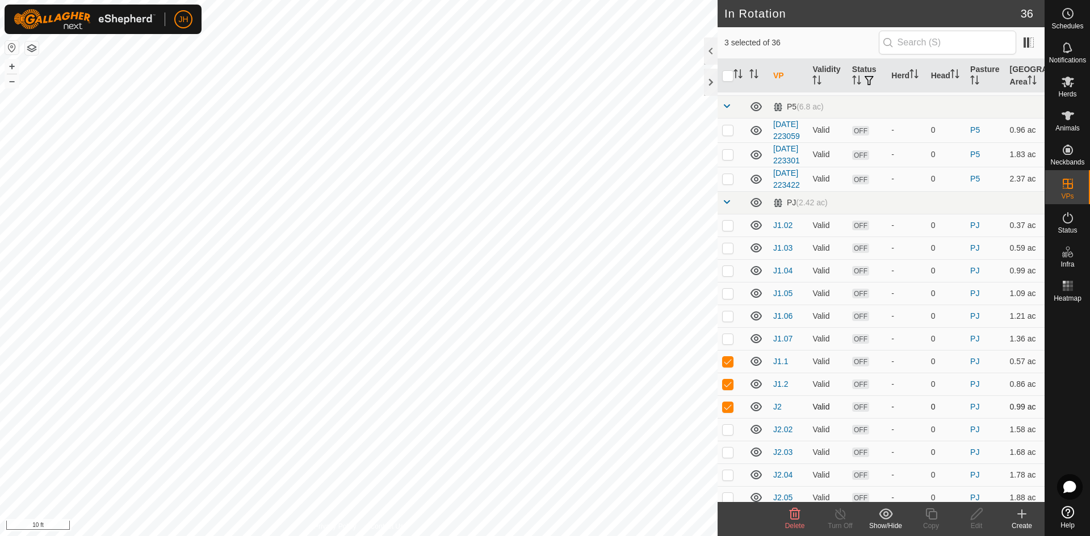
checkbox input "true"
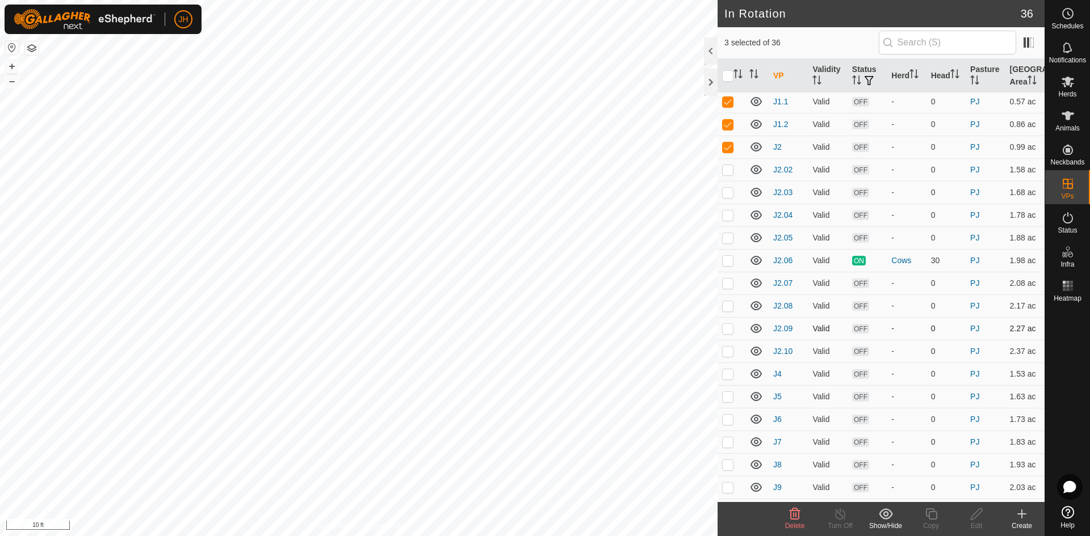
scroll to position [462, 0]
drag, startPoint x: 728, startPoint y: 412, endPoint x: 728, endPoint y: 428, distance: 15.9
click at [727, 378] on p-checkbox at bounding box center [727, 373] width 11 height 9
checkbox input "true"
click at [728, 401] on p-checkbox at bounding box center [727, 396] width 11 height 9
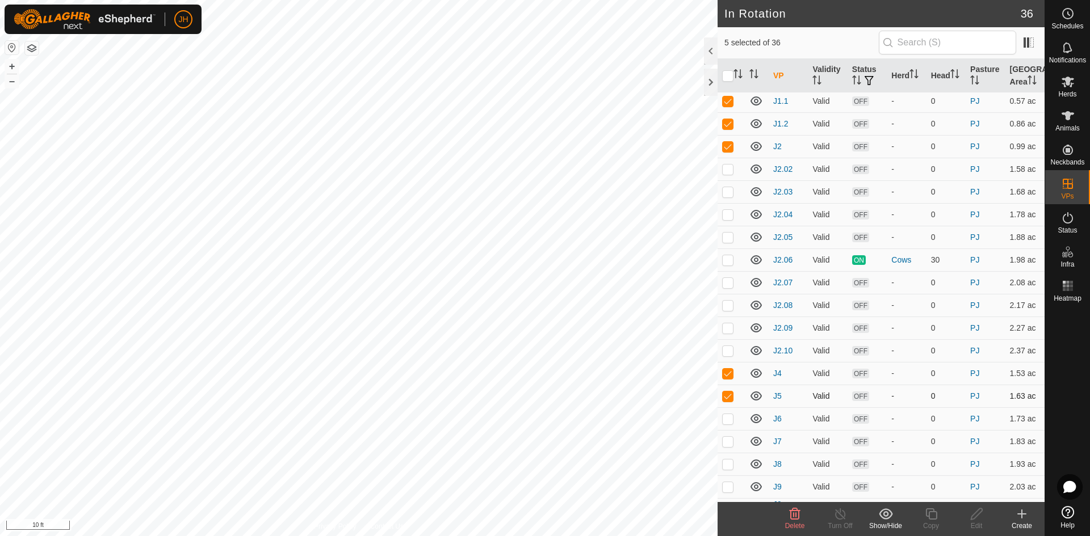
checkbox input "true"
click at [727, 424] on p-checkbox at bounding box center [727, 418] width 11 height 9
checkbox input "true"
click at [725, 446] on p-checkbox at bounding box center [727, 441] width 11 height 9
checkbox input "true"
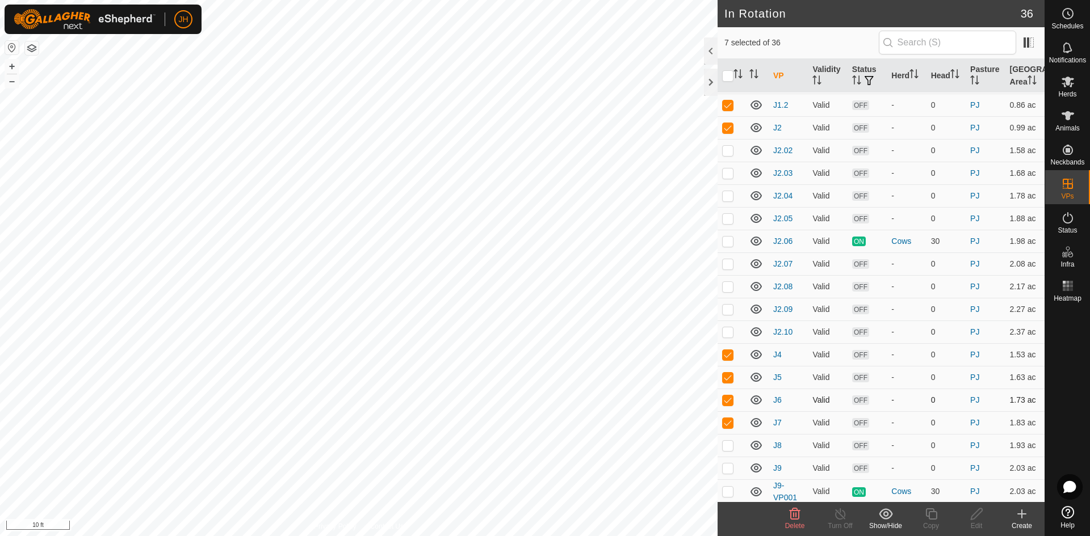
scroll to position [494, 0]
click at [724, 437] on p-checkbox at bounding box center [727, 431] width 11 height 9
checkbox input "true"
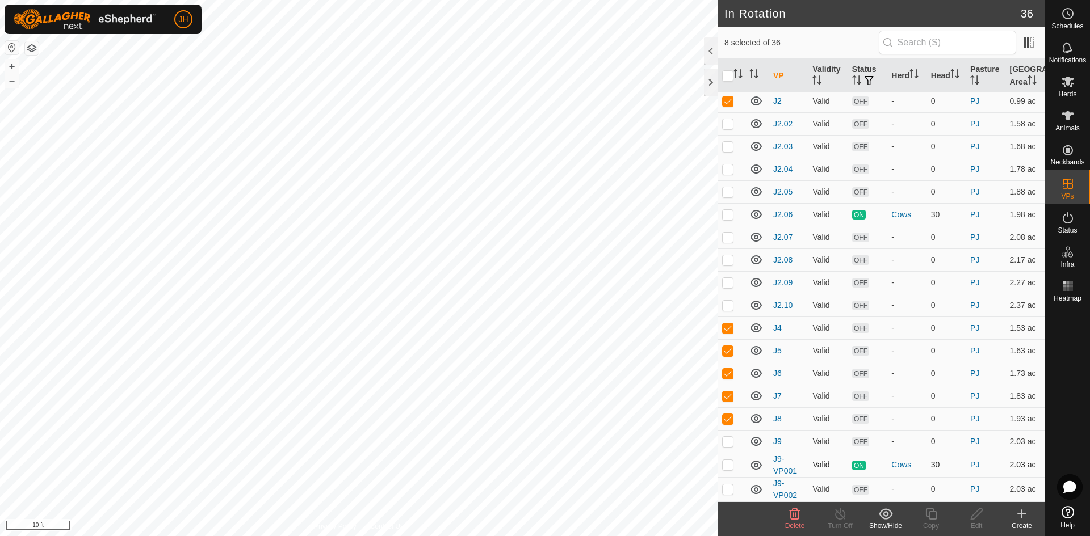
scroll to position [534, 0]
click at [730, 446] on p-checkbox at bounding box center [727, 441] width 11 height 9
checkbox input "true"
click at [727, 492] on p-checkbox at bounding box center [727, 489] width 11 height 9
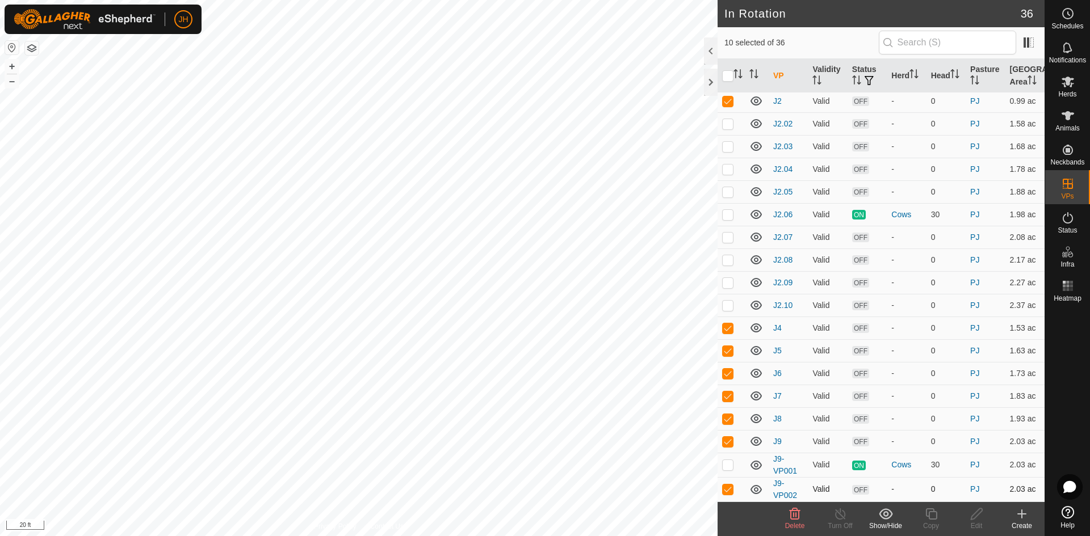
click at [731, 492] on p-checkbox at bounding box center [727, 489] width 11 height 9
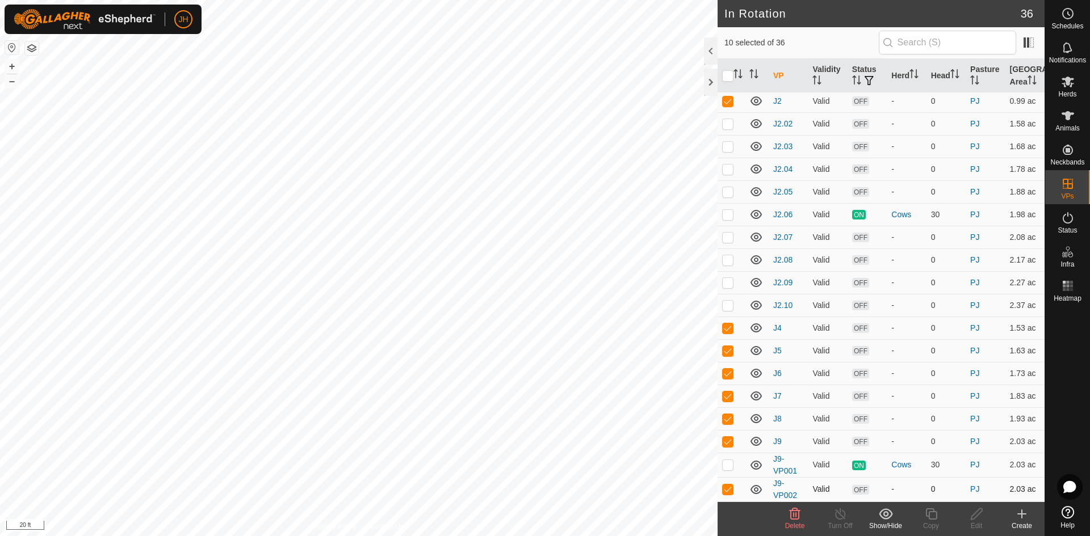
checkbox input "false"
click at [791, 519] on icon at bounding box center [795, 514] width 11 height 11
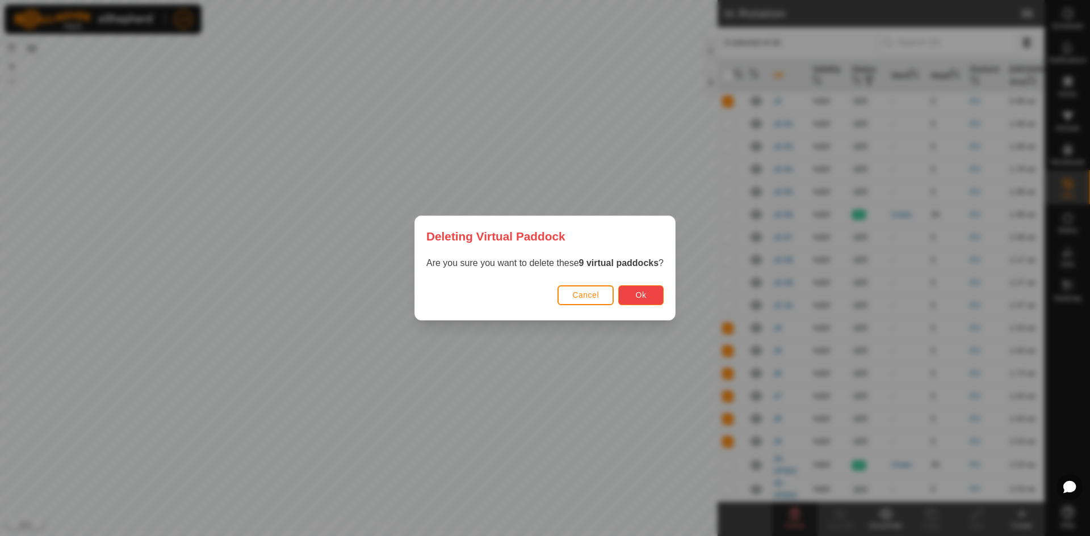
click at [638, 300] on button "Ok" at bounding box center [640, 296] width 45 height 20
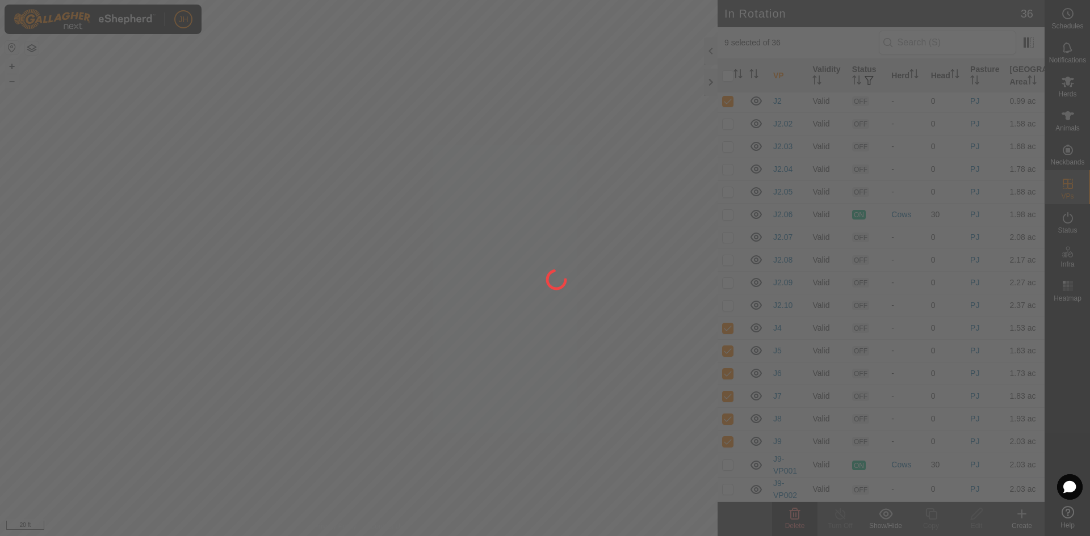
checkbox input "false"
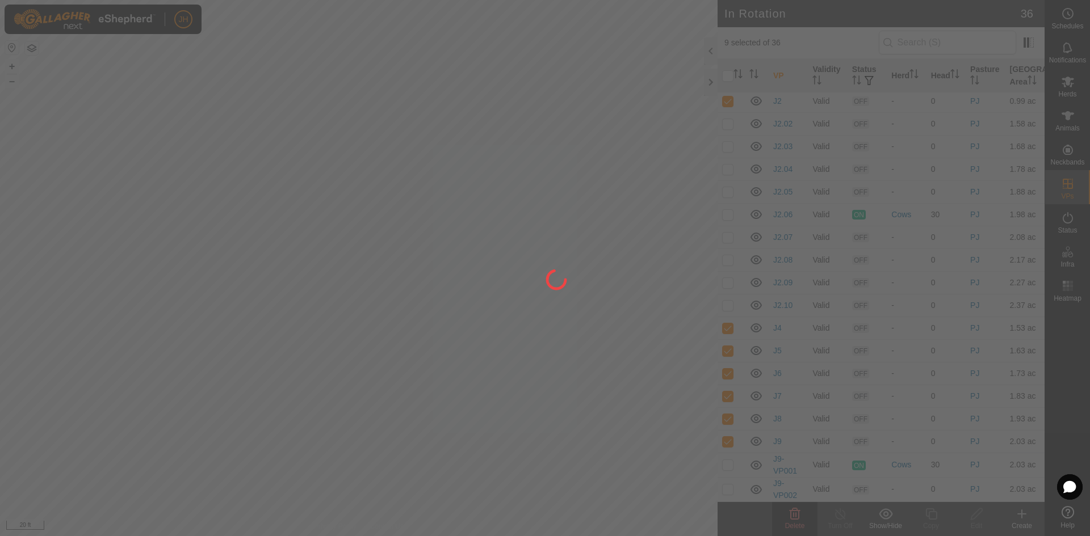
checkbox input "false"
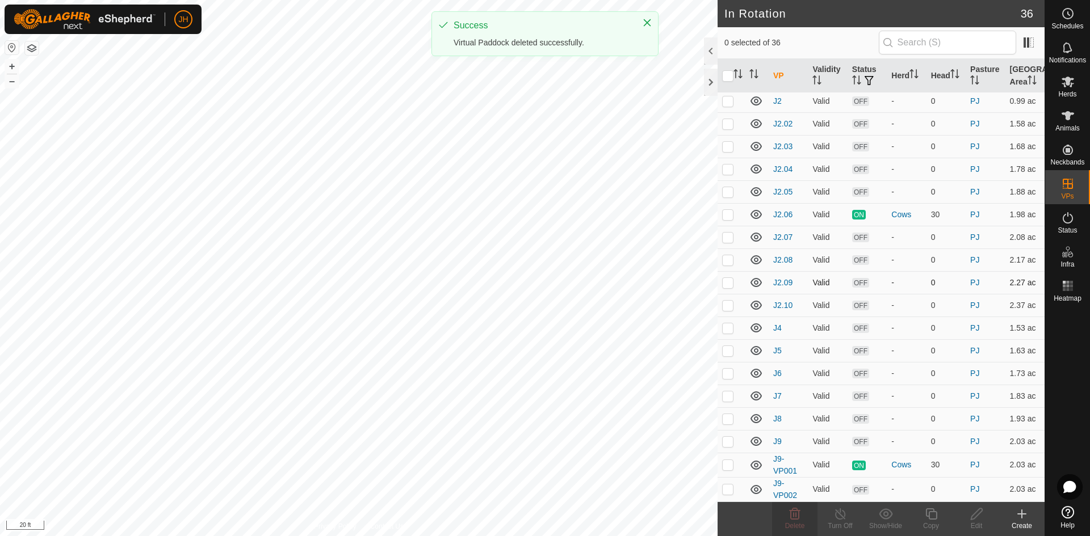
checkbox input "true"
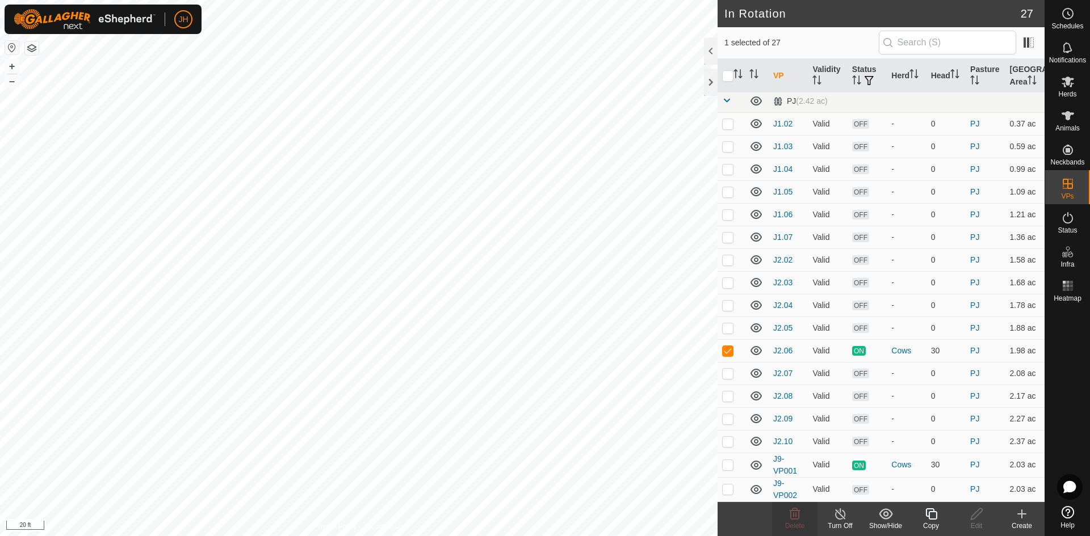
checkbox input "false"
checkbox input "true"
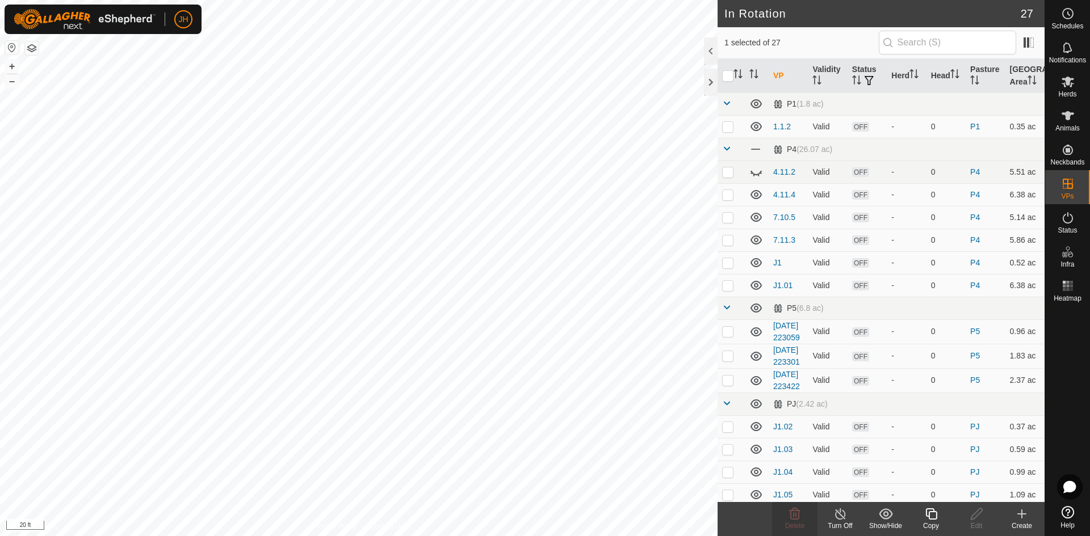
checkbox input "true"
checkbox input "false"
click at [930, 514] on icon at bounding box center [931, 515] width 14 height 14
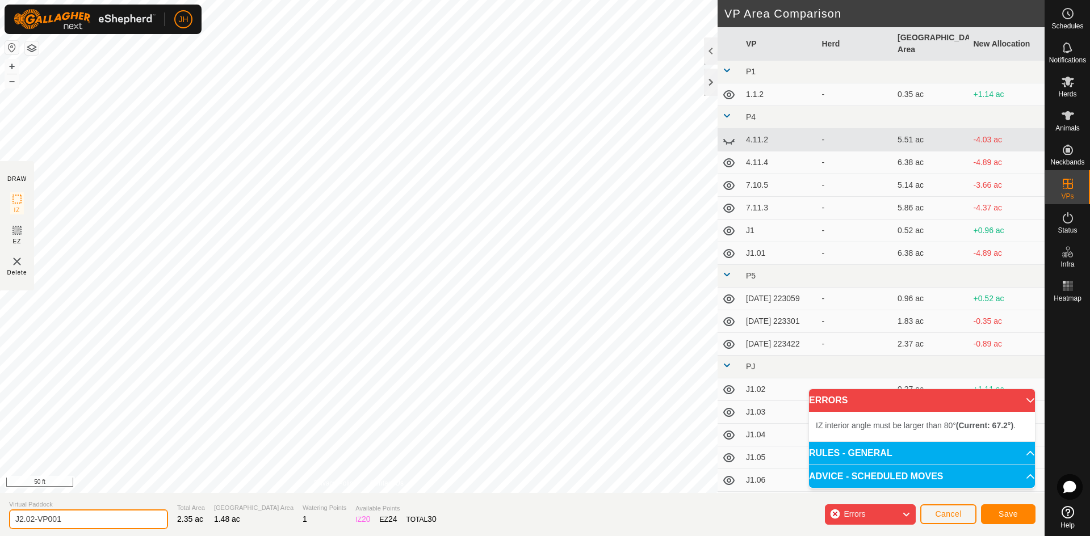
click at [33, 521] on input "J2.02-VP001" at bounding box center [88, 520] width 159 height 20
type input "J2.01"
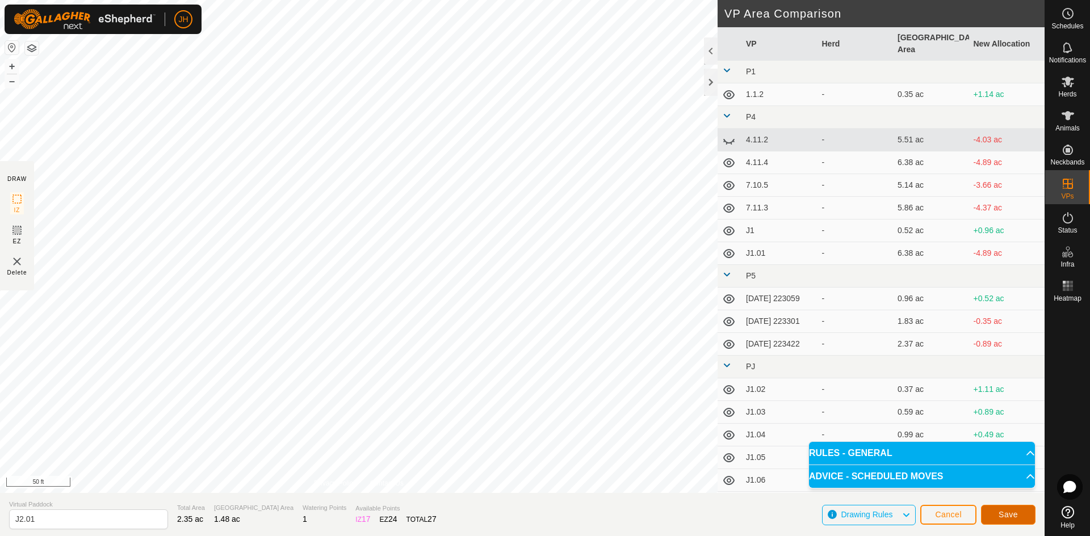
click at [1021, 517] on button "Save" at bounding box center [1008, 515] width 55 height 20
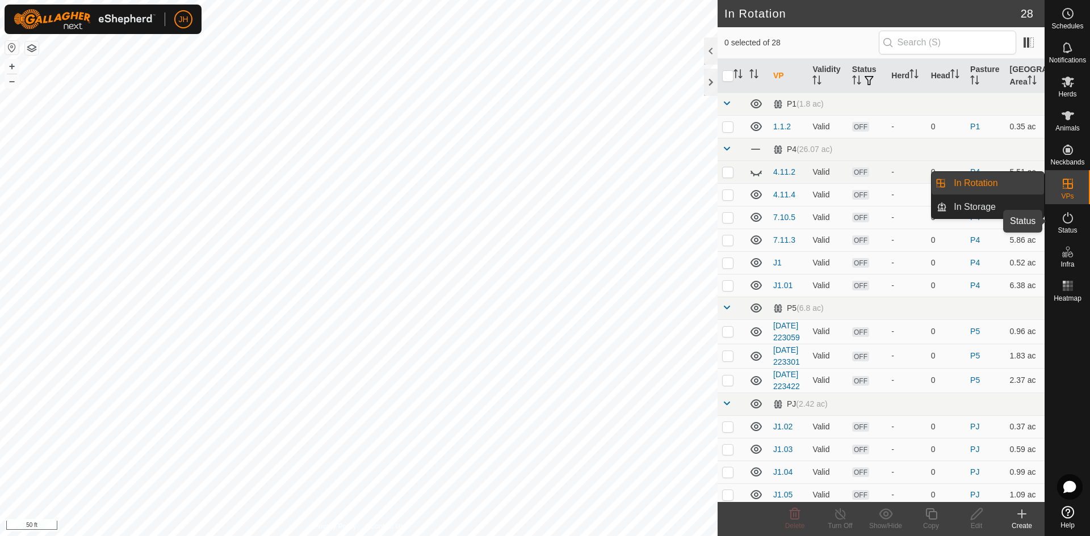
click at [1070, 222] on icon at bounding box center [1068, 217] width 10 height 11
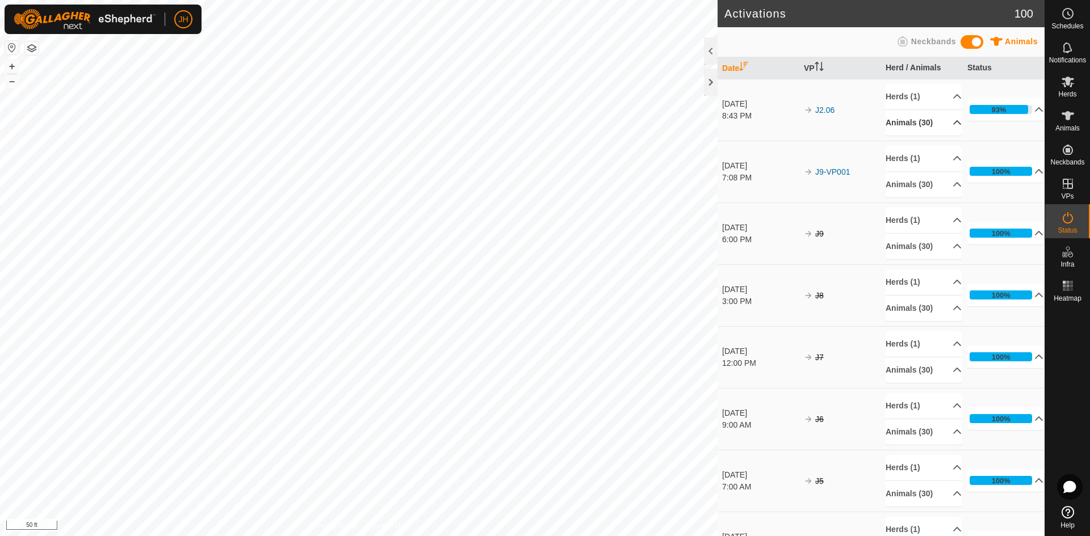
click at [953, 124] on icon at bounding box center [957, 122] width 9 height 9
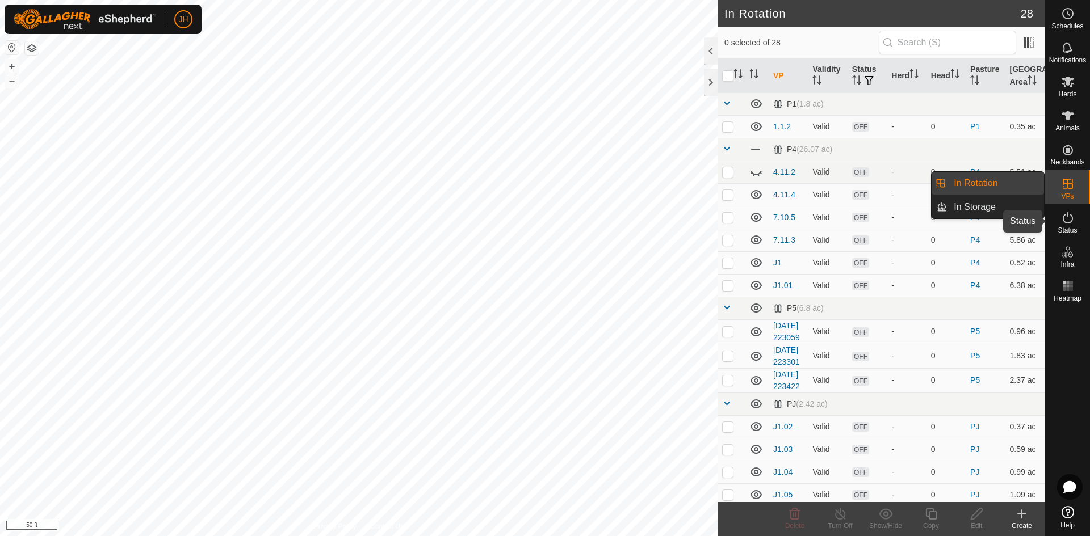
click at [1072, 224] on icon at bounding box center [1068, 218] width 14 height 14
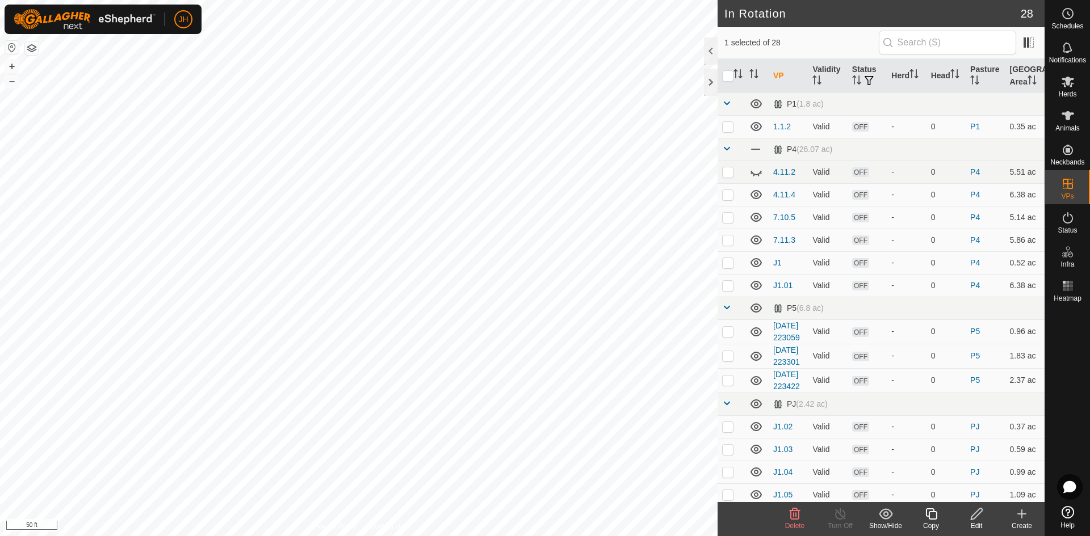
click at [798, 521] on div "Delete" at bounding box center [794, 526] width 45 height 10
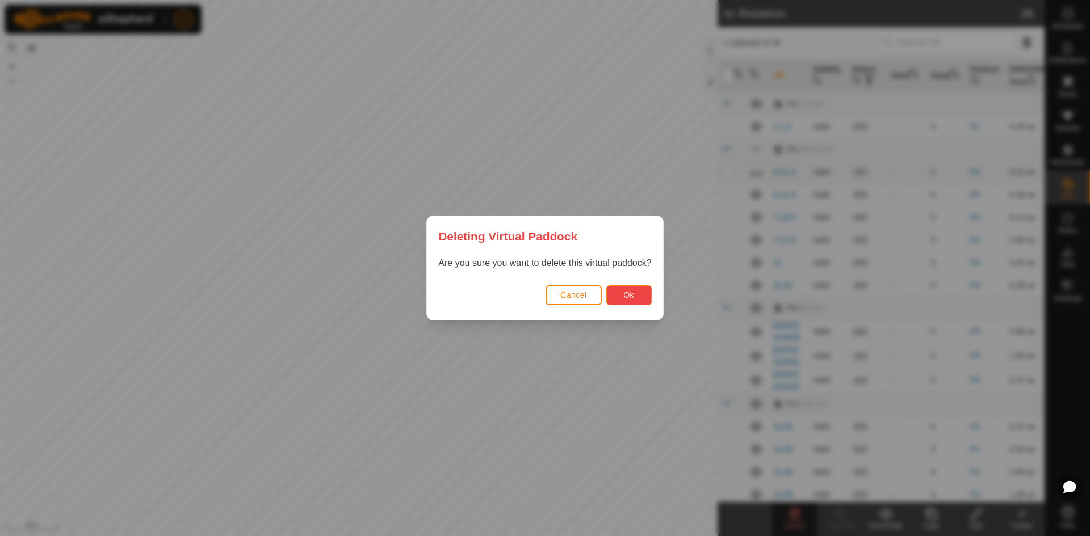
click at [634, 295] on button "Ok" at bounding box center [628, 296] width 45 height 20
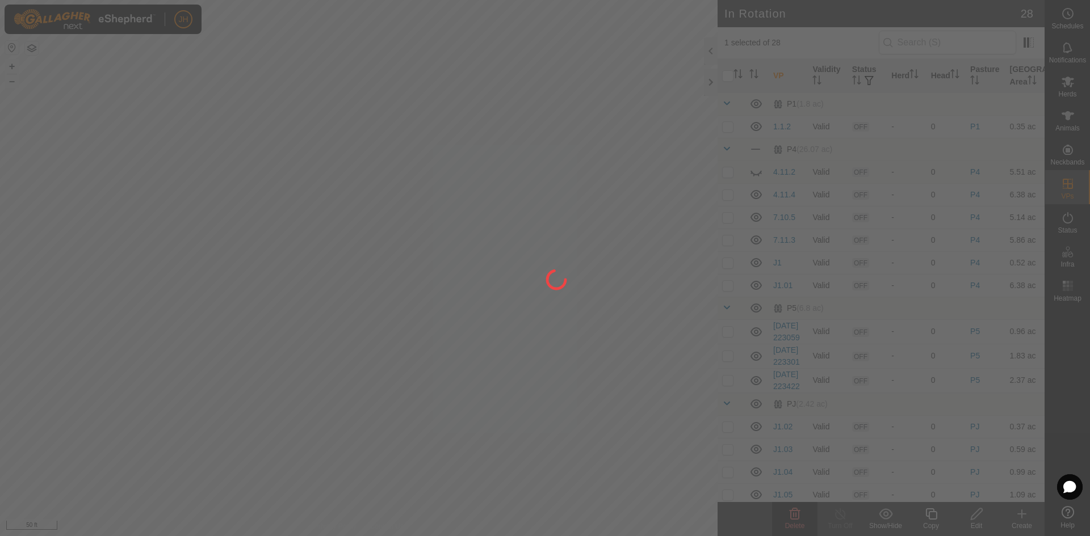
checkbox input "false"
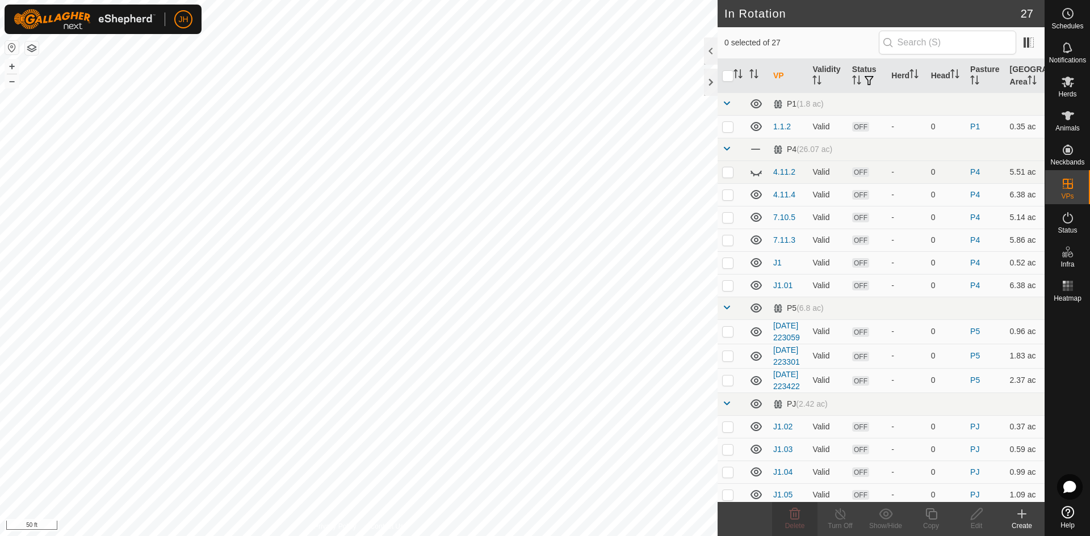
checkbox input "true"
checkbox input "false"
click at [978, 519] on icon at bounding box center [977, 515] width 14 height 14
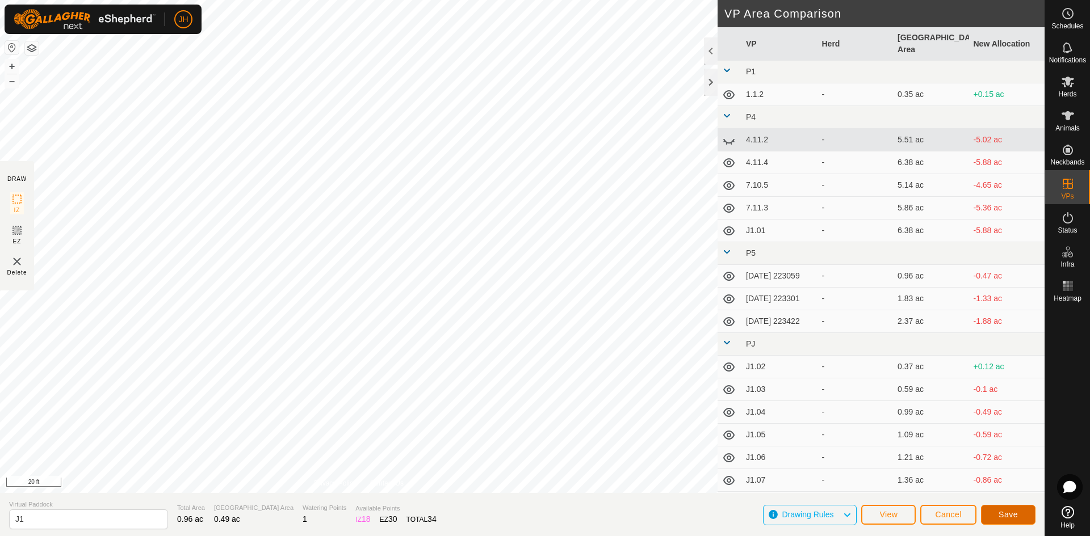
click at [1021, 518] on button "Save" at bounding box center [1008, 515] width 55 height 20
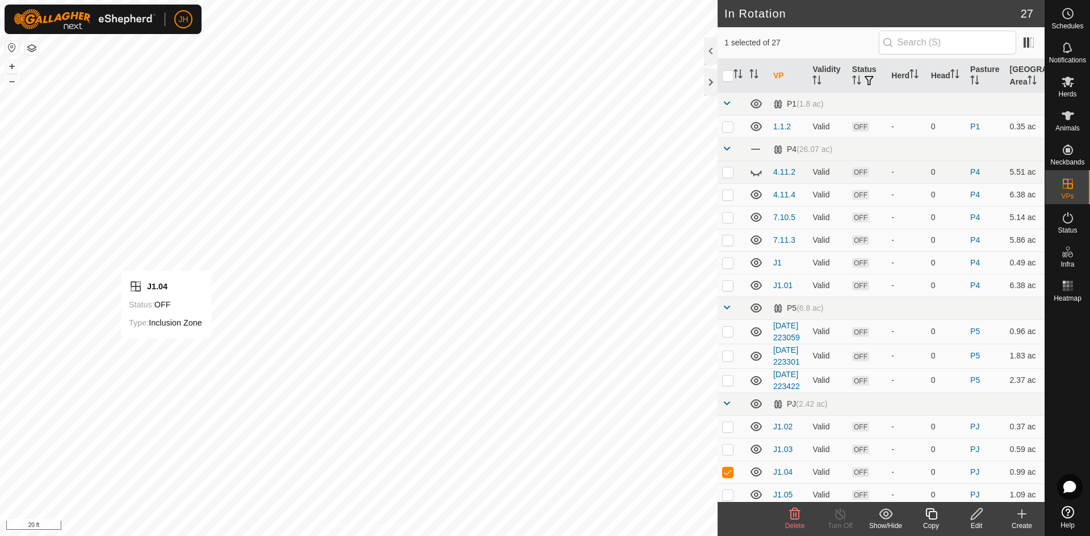
checkbox input "true"
click at [978, 523] on div "Edit" at bounding box center [976, 526] width 45 height 10
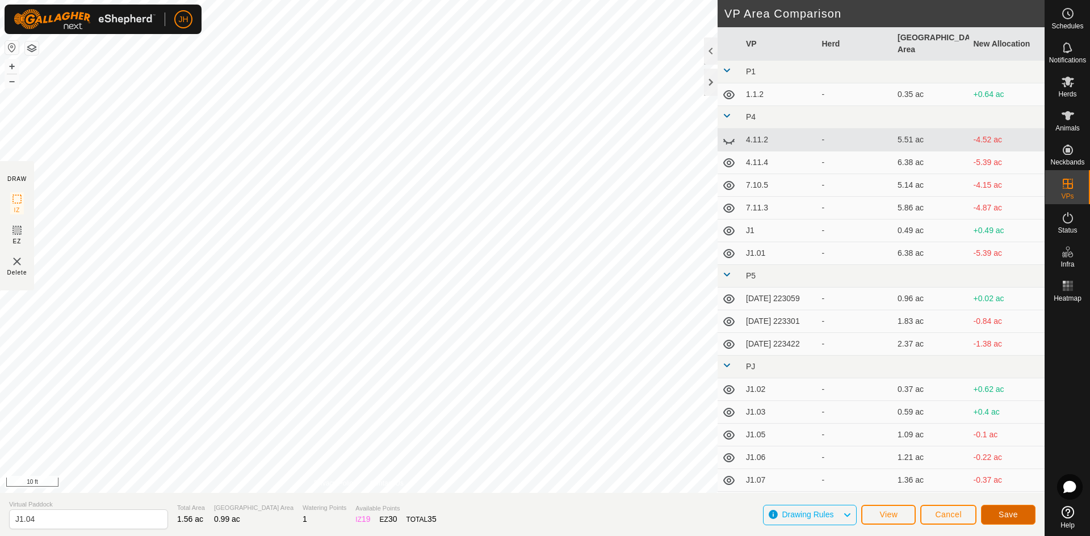
click at [1008, 516] on span "Save" at bounding box center [1008, 514] width 19 height 9
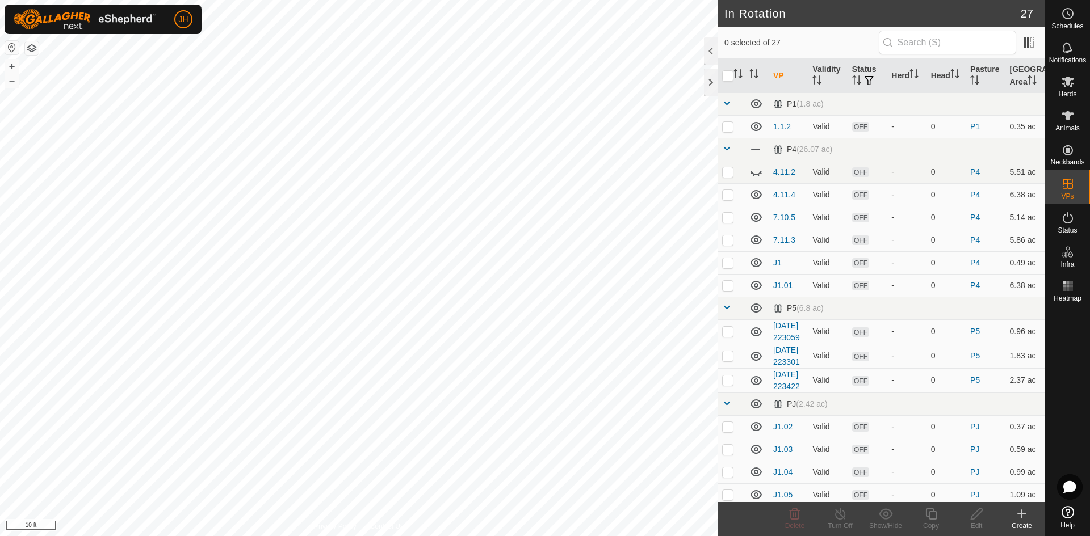
checkbox input "true"
checkbox input "false"
click at [975, 522] on div "Edit" at bounding box center [976, 526] width 45 height 10
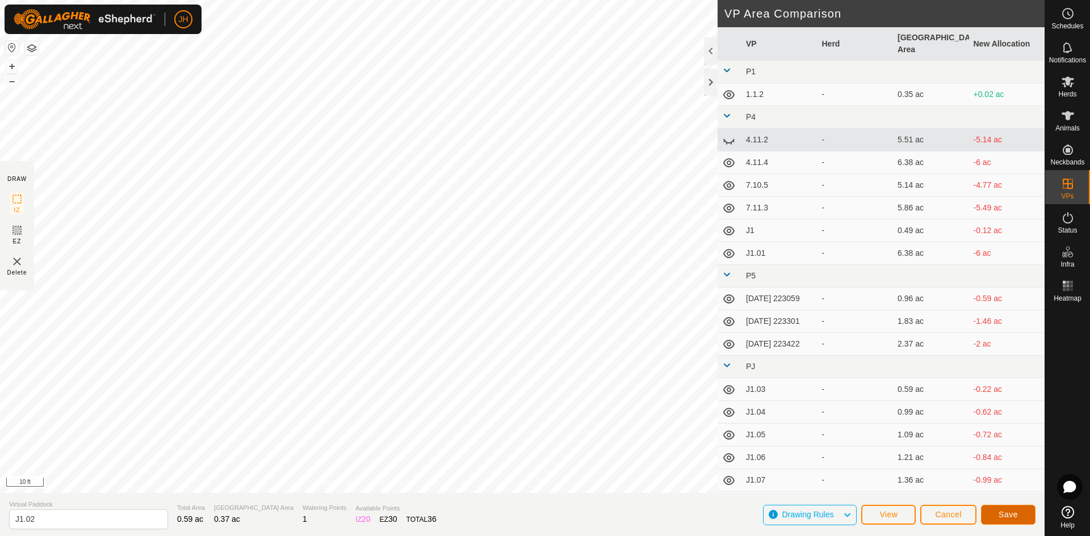
click at [1005, 517] on span "Save" at bounding box center [1008, 514] width 19 height 9
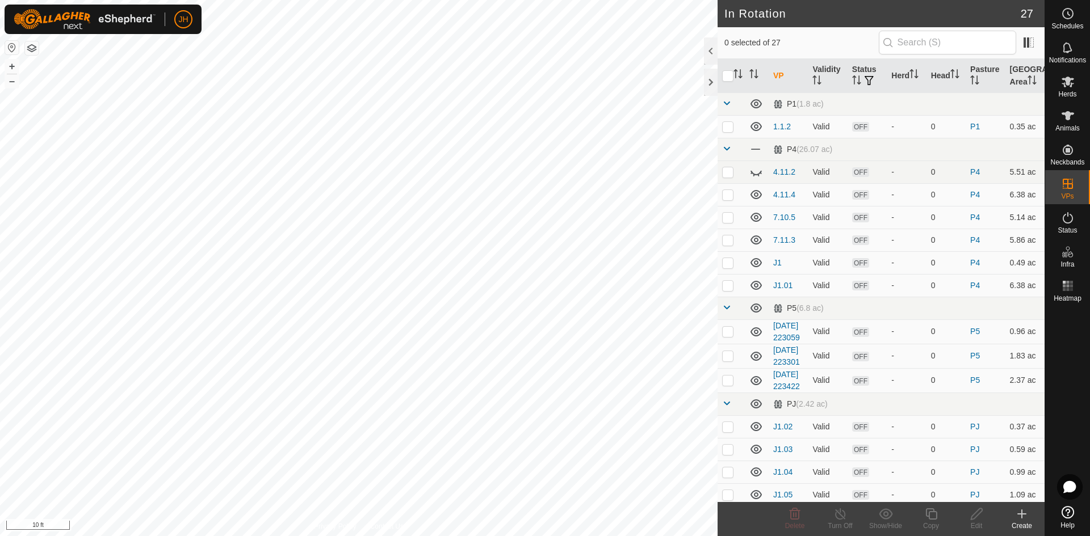
checkbox input "true"
checkbox input "false"
checkbox input "true"
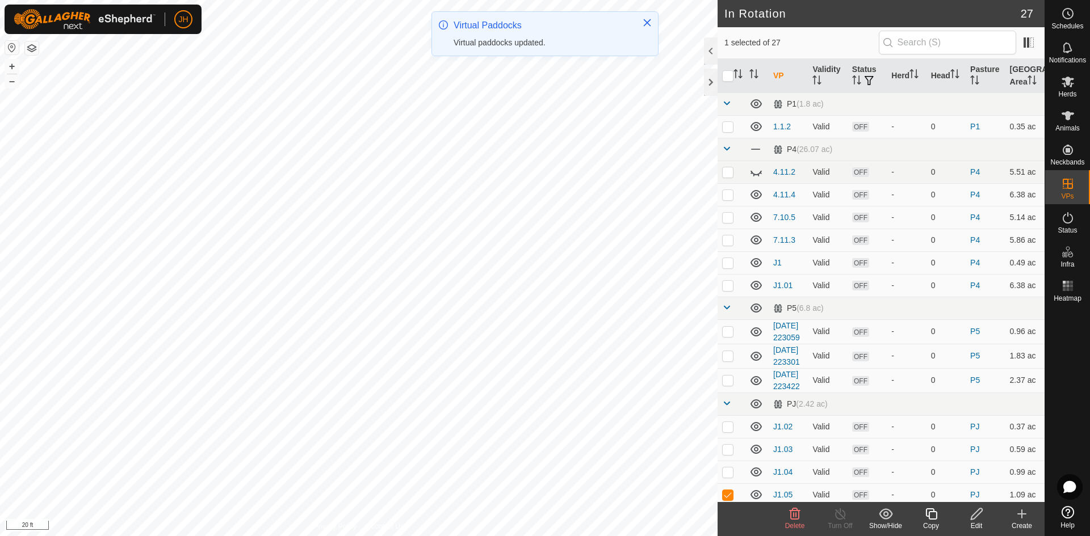
checkbox input "false"
checkbox input "true"
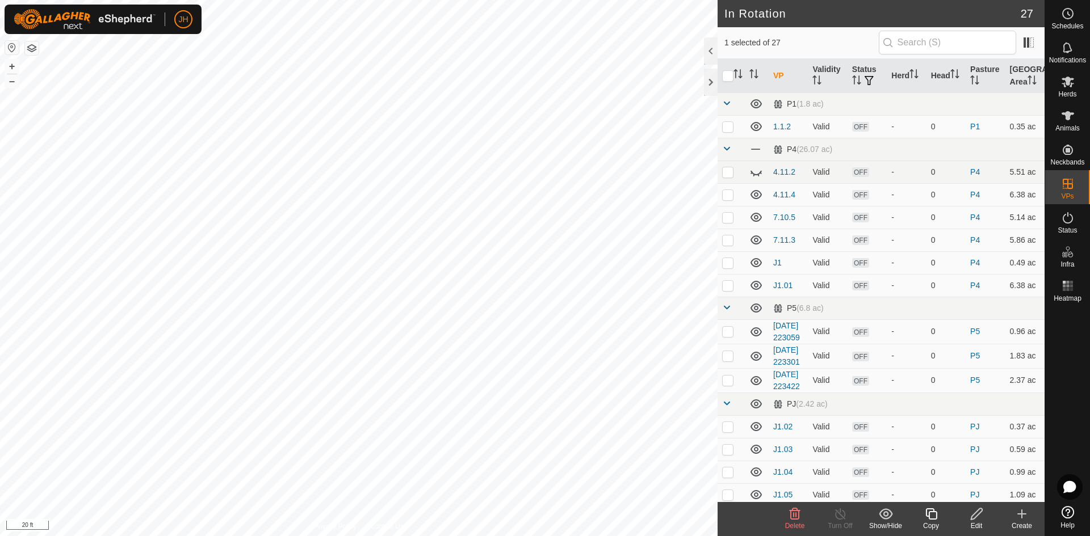
checkbox input "true"
checkbox input "false"
click at [979, 521] on div "Edit" at bounding box center [976, 526] width 45 height 10
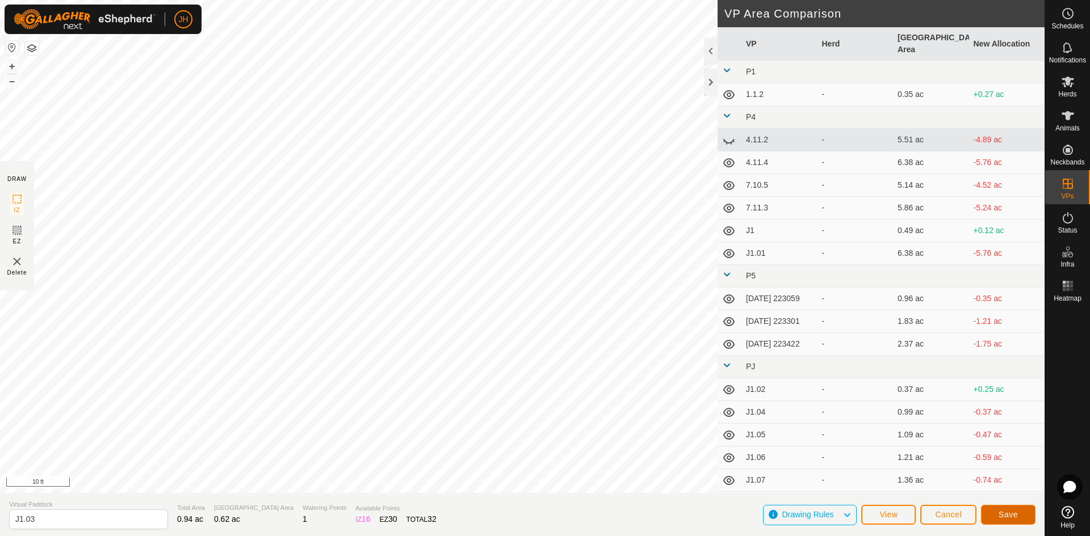
click at [1016, 515] on span "Save" at bounding box center [1008, 514] width 19 height 9
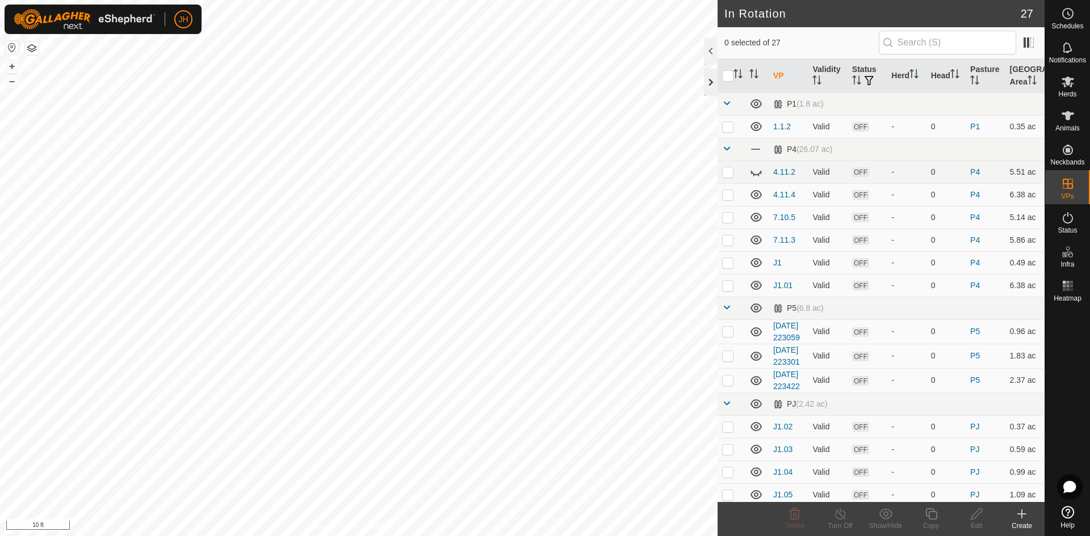
checkbox input "true"
checkbox input "false"
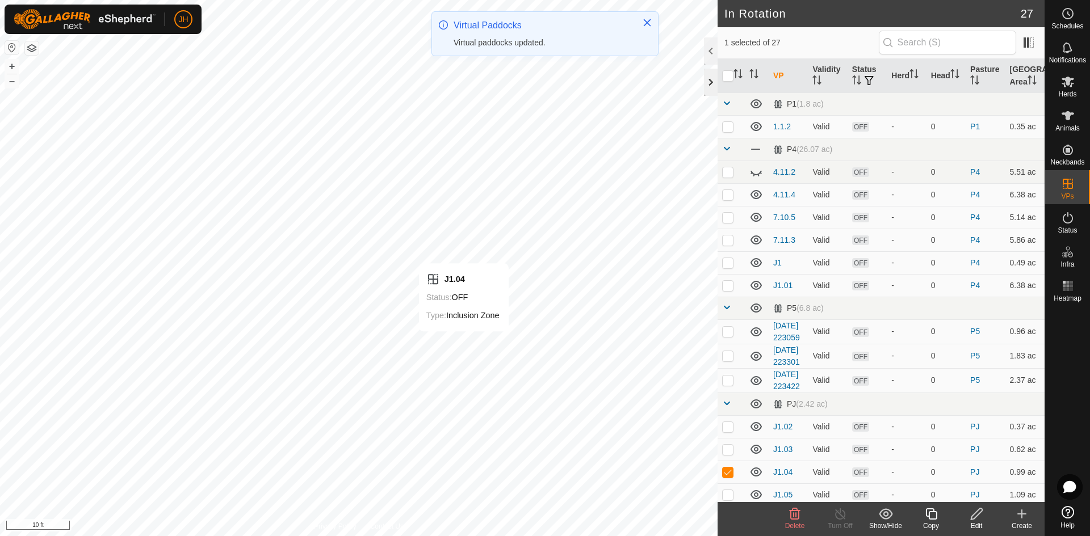
checkbox input "false"
checkbox input "true"
checkbox input "false"
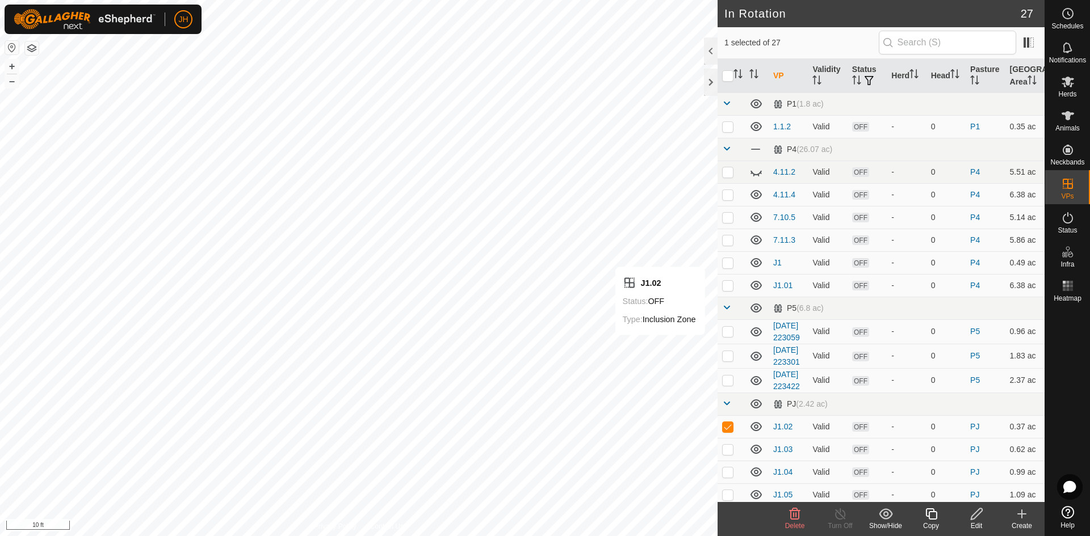
click at [974, 518] on icon at bounding box center [977, 515] width 14 height 14
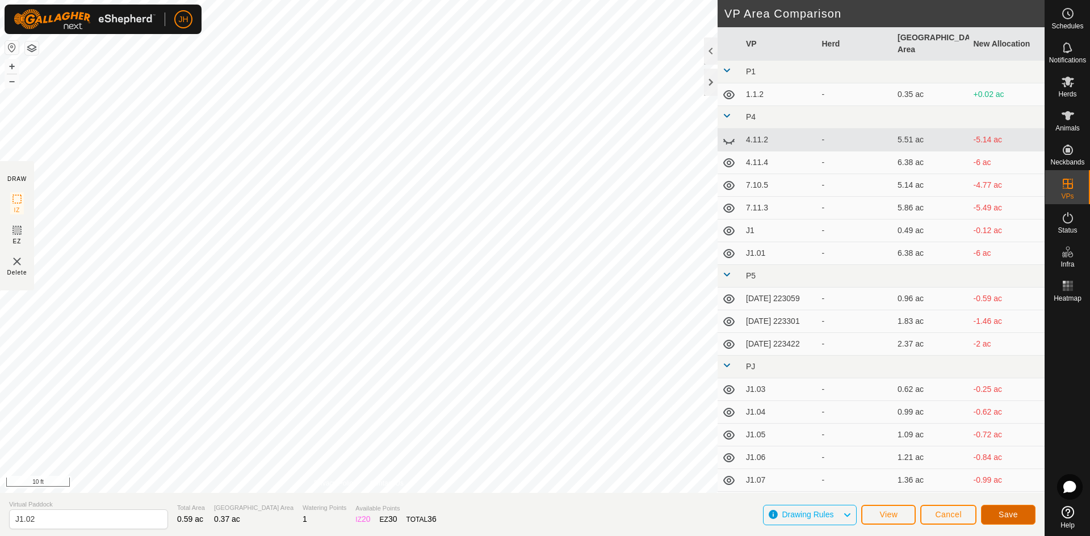
click at [1018, 519] on button "Save" at bounding box center [1008, 515] width 55 height 20
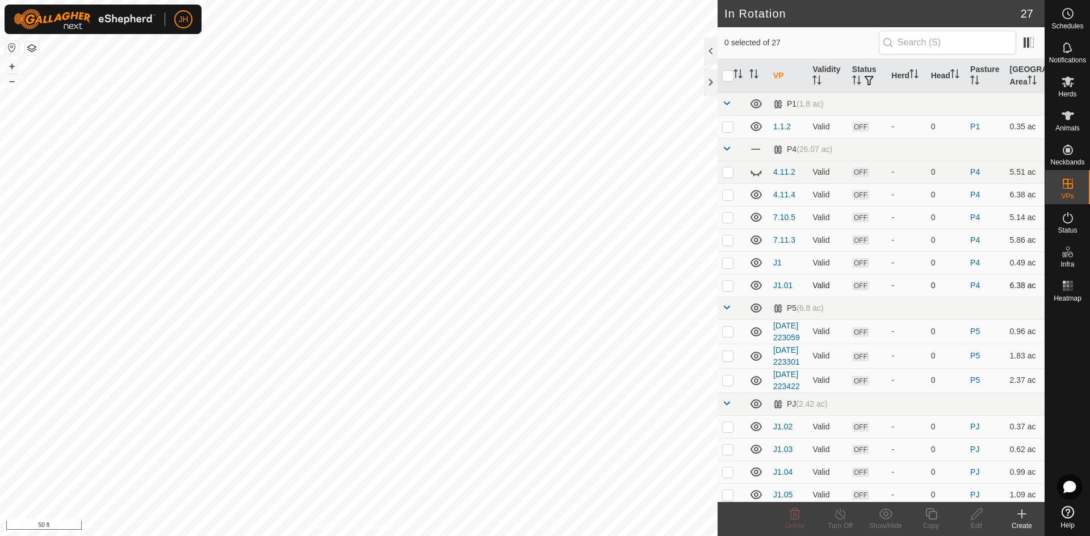
checkbox input "true"
checkbox input "false"
checkbox input "true"
checkbox input "false"
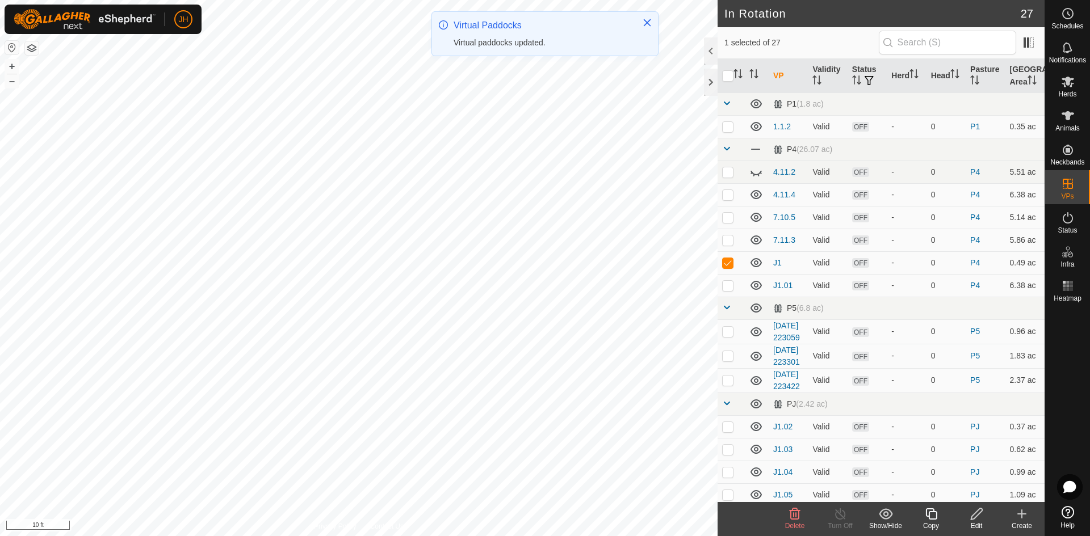
click at [978, 521] on div "Edit" at bounding box center [976, 526] width 45 height 10
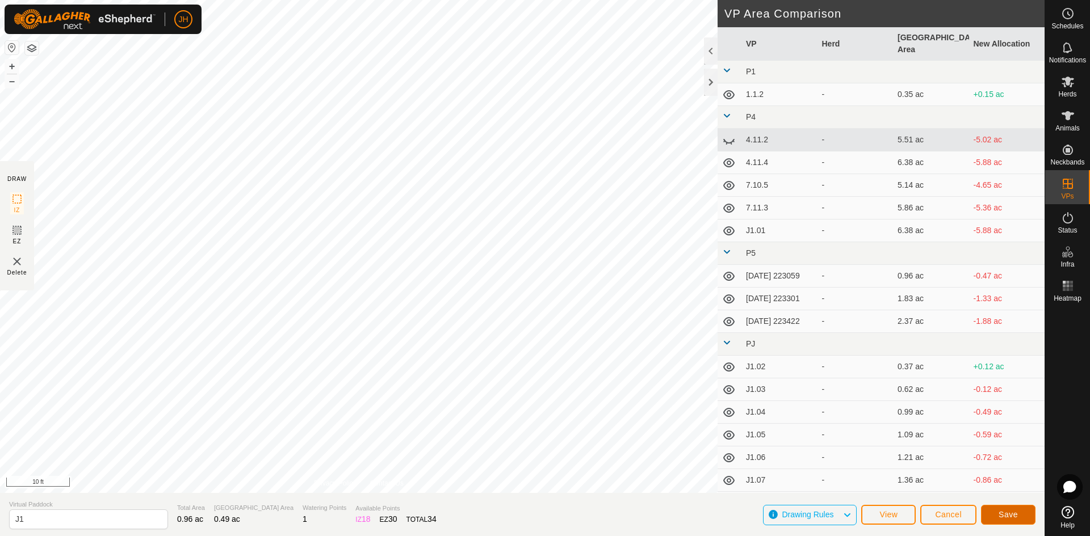
click at [1018, 518] on button "Save" at bounding box center [1008, 515] width 55 height 20
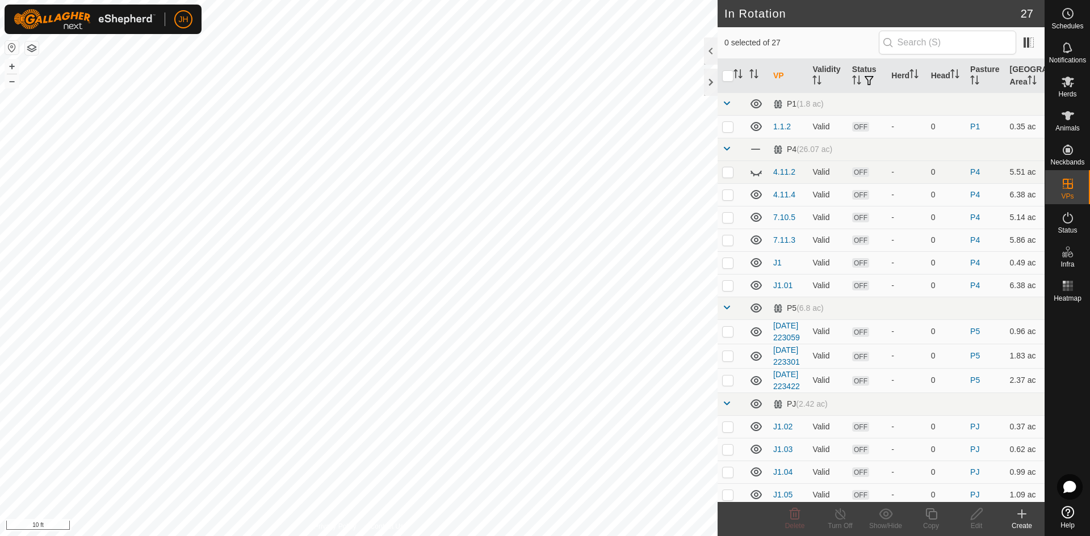
checkbox input "true"
checkbox input "false"
checkbox input "true"
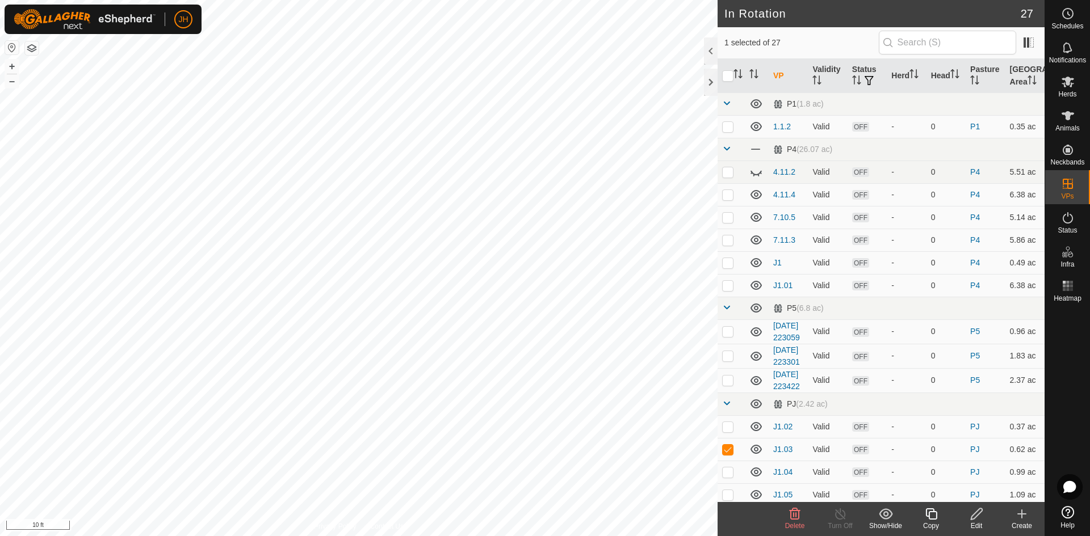
checkbox input "true"
checkbox input "false"
checkbox input "true"
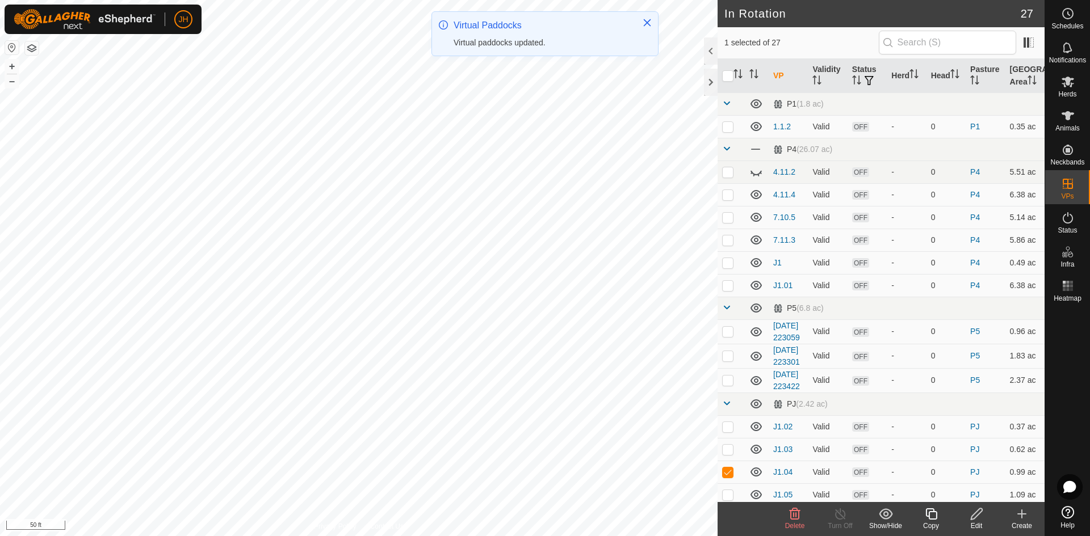
checkbox input "false"
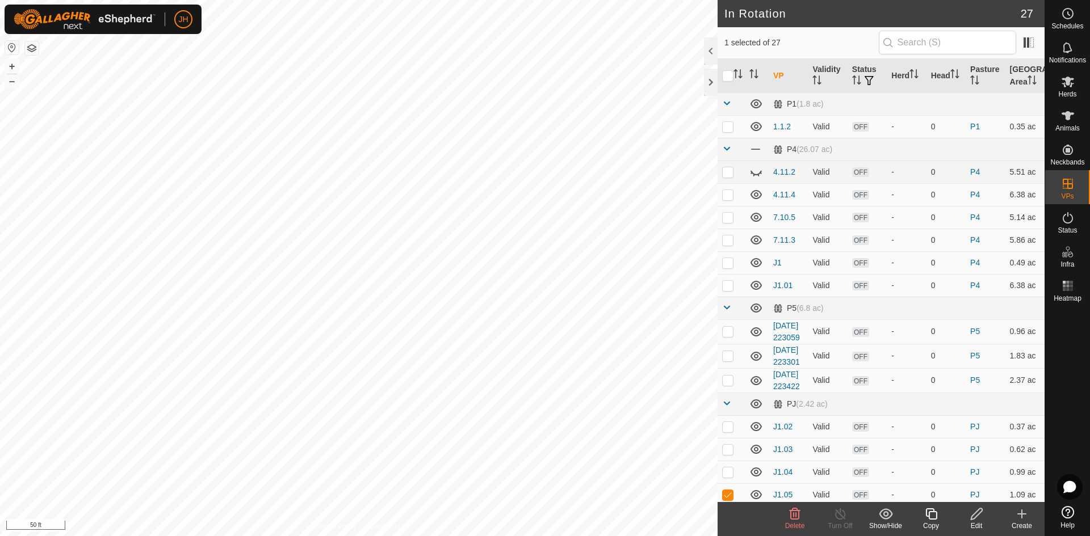
checkbox input "false"
checkbox input "true"
checkbox input "false"
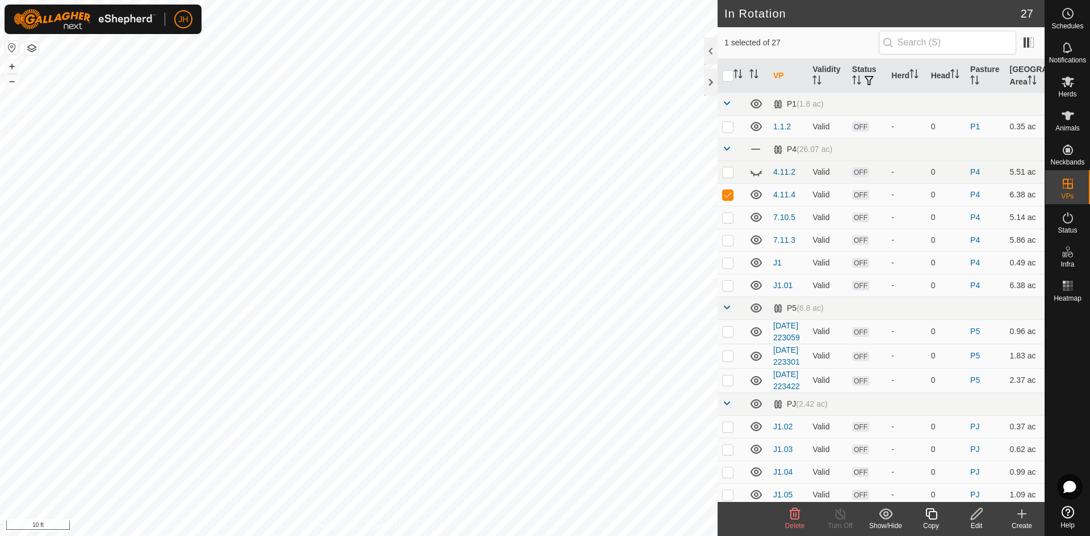
checkbox input "false"
checkbox input "true"
click at [730, 431] on p-checkbox at bounding box center [727, 426] width 11 height 9
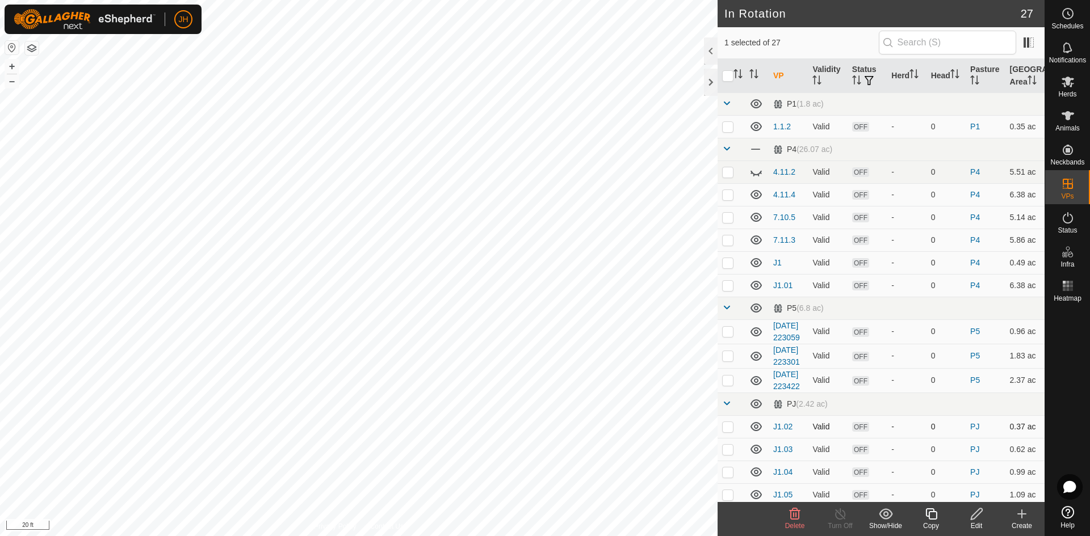
checkbox input "true"
click at [894, 42] on input "text" at bounding box center [947, 43] width 137 height 24
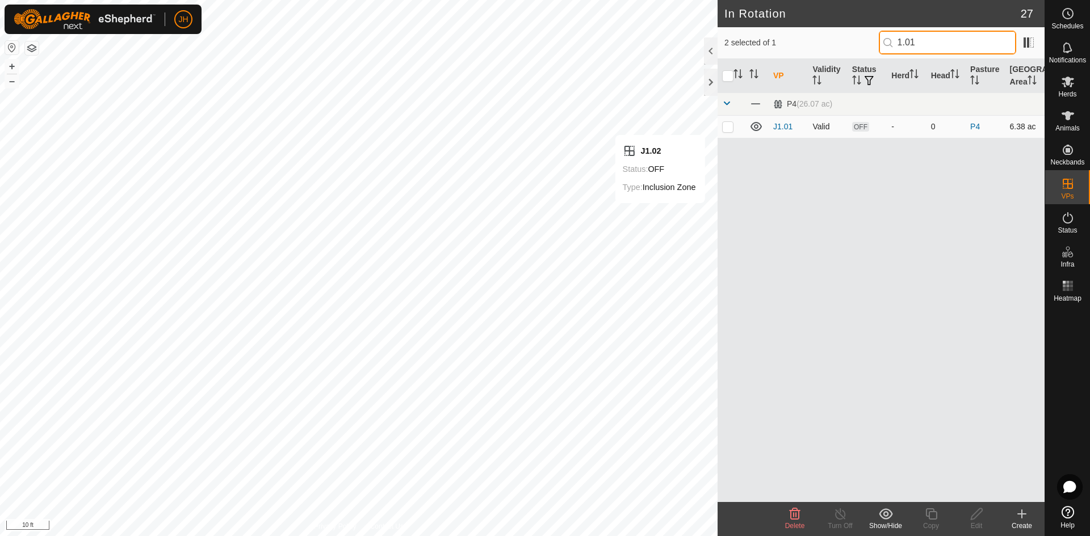
type input "1.01"
click at [726, 129] on p-checkbox at bounding box center [727, 126] width 11 height 9
checkbox input "true"
click at [730, 102] on span at bounding box center [726, 103] width 9 height 9
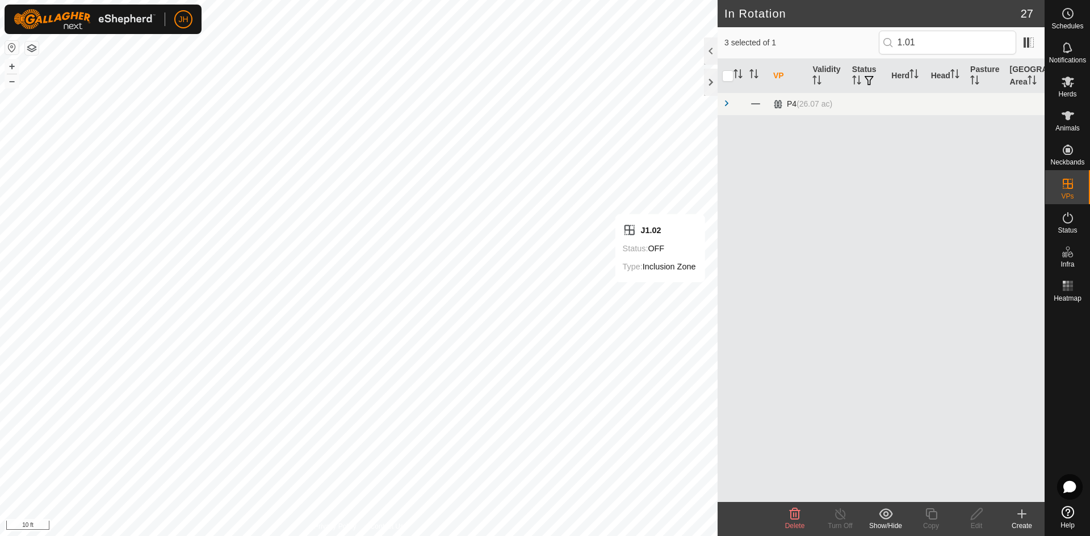
click at [730, 102] on span at bounding box center [726, 103] width 9 height 9
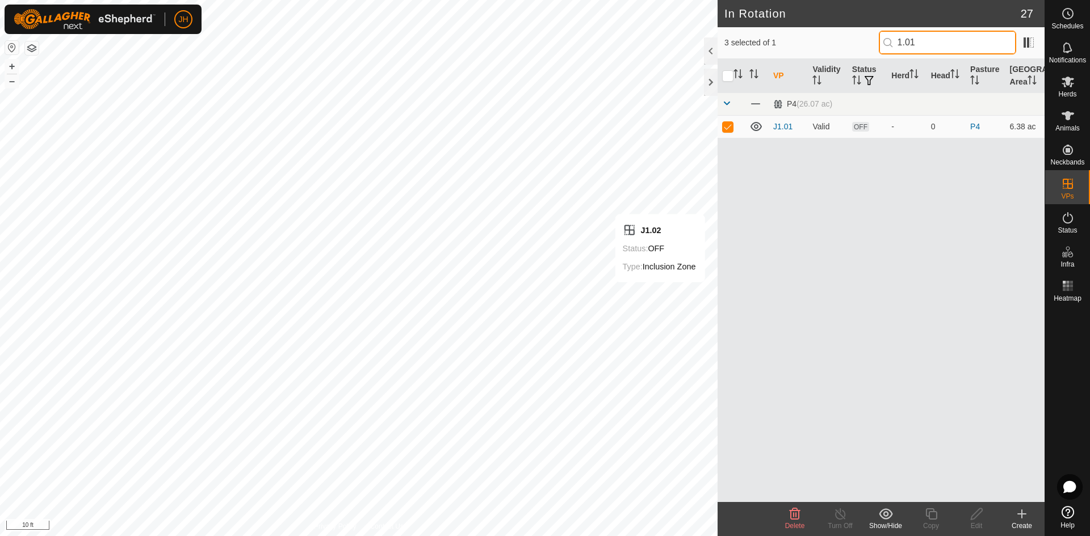
drag, startPoint x: 892, startPoint y: 35, endPoint x: 840, endPoint y: 28, distance: 52.7
click at [840, 28] on div "3 selected of 1 1.01" at bounding box center [881, 43] width 327 height 32
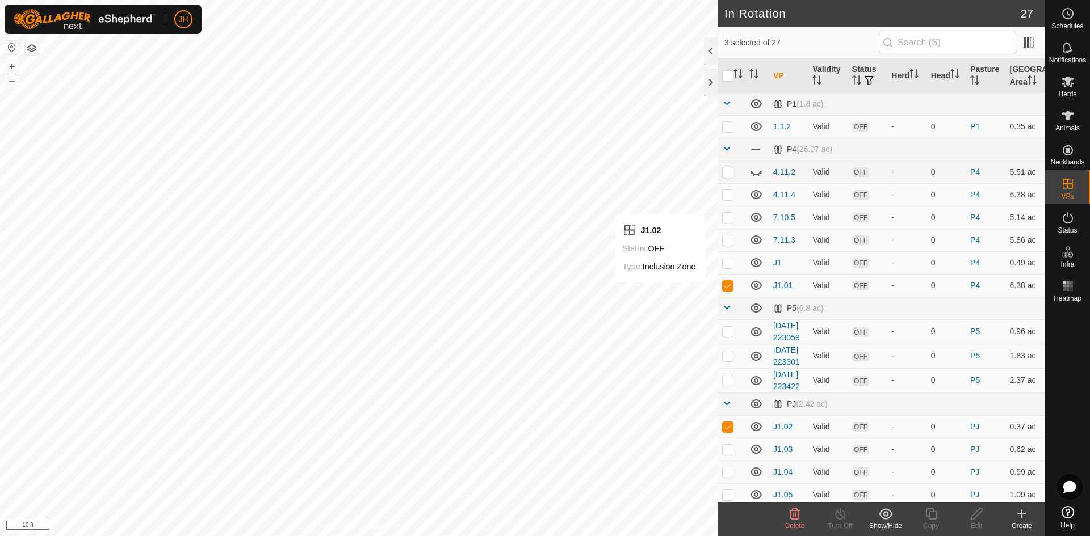
click at [728, 431] on p-checkbox at bounding box center [727, 426] width 11 height 9
checkbox input "false"
click at [726, 79] on input "checkbox" at bounding box center [727, 75] width 11 height 11
checkbox input "true"
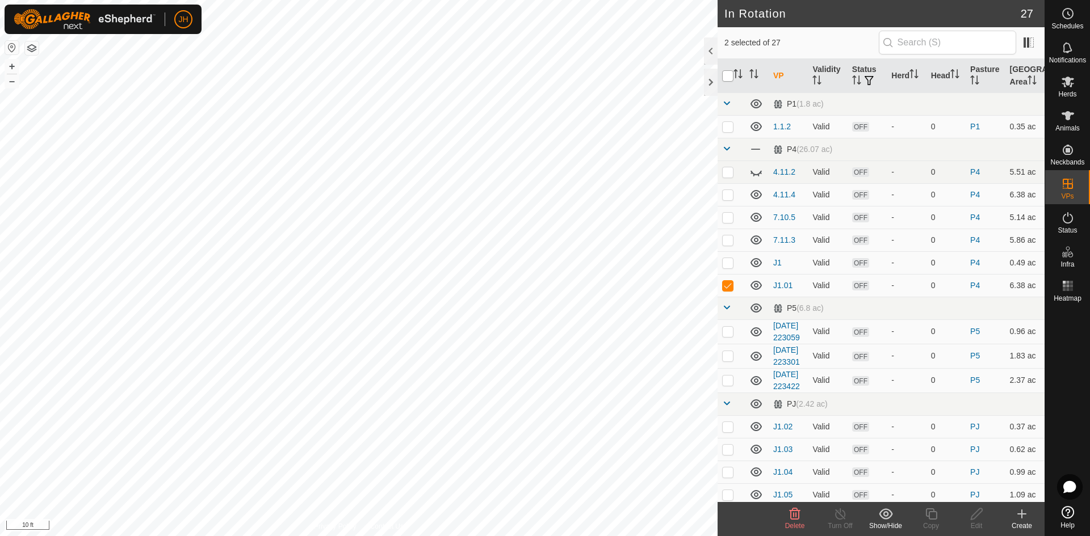
checkbox input "true"
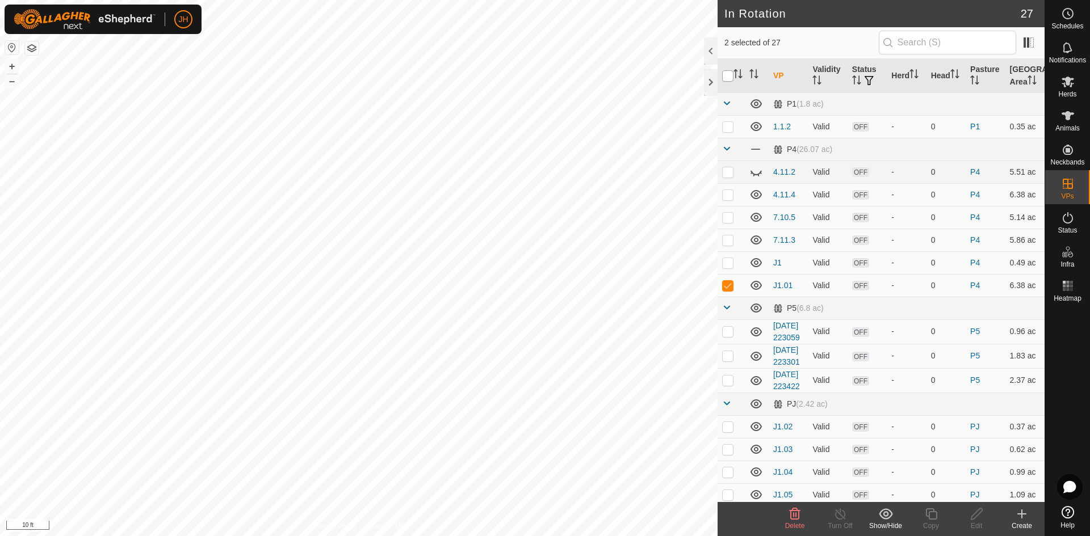
checkbox input "true"
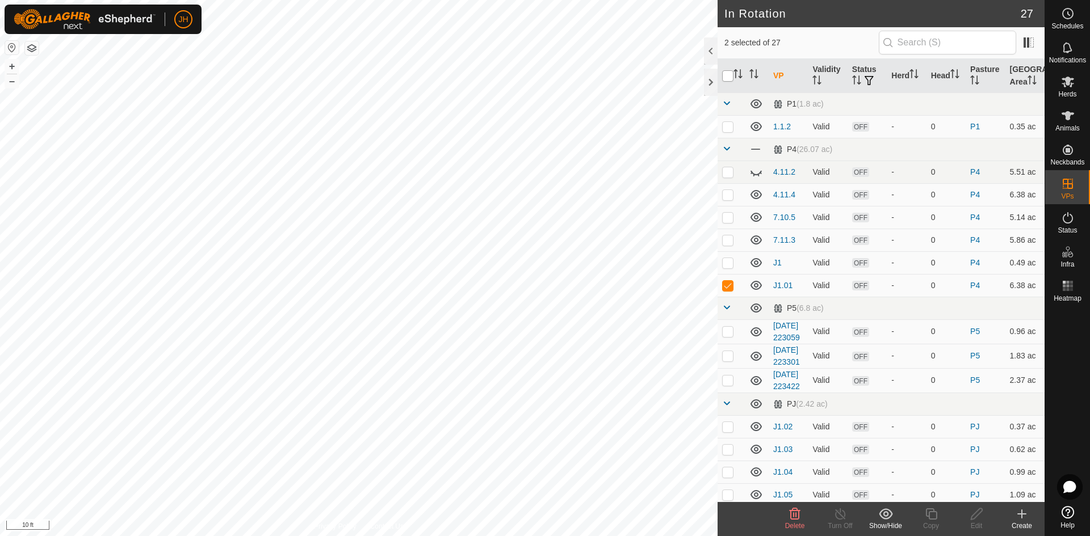
checkbox input "true"
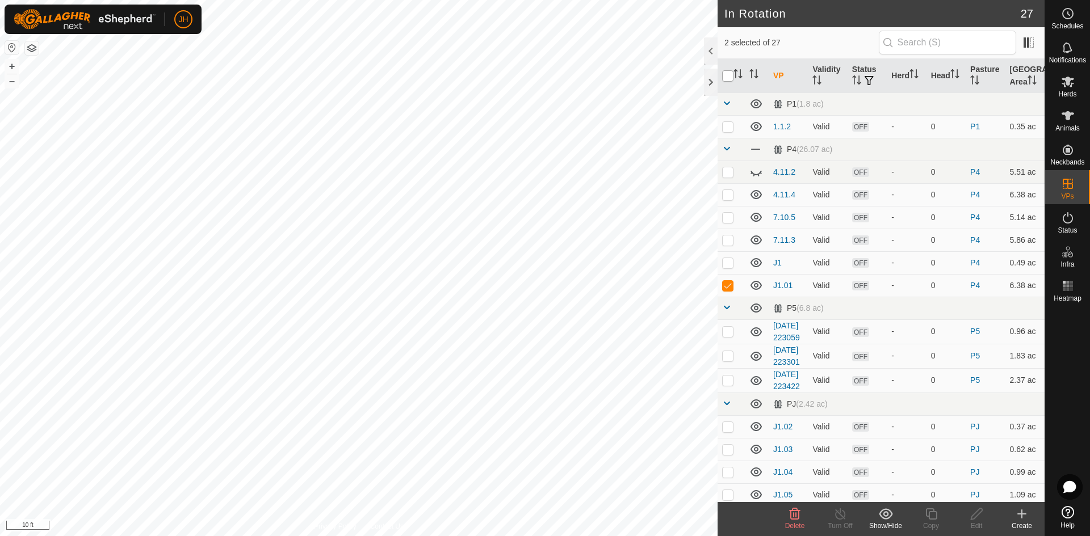
checkbox input "true"
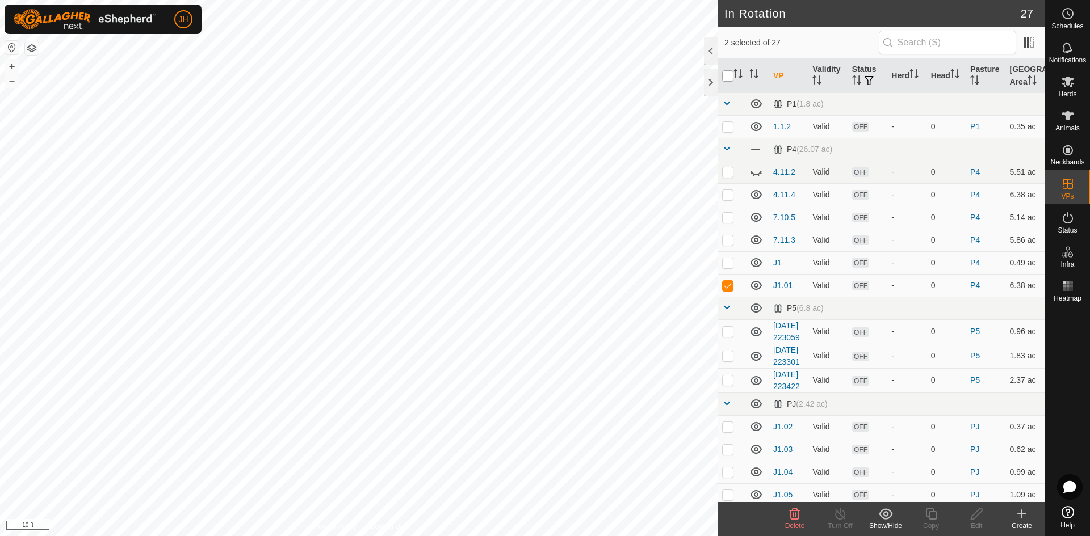
checkbox input "true"
click at [728, 79] on input "checkbox" at bounding box center [727, 75] width 11 height 11
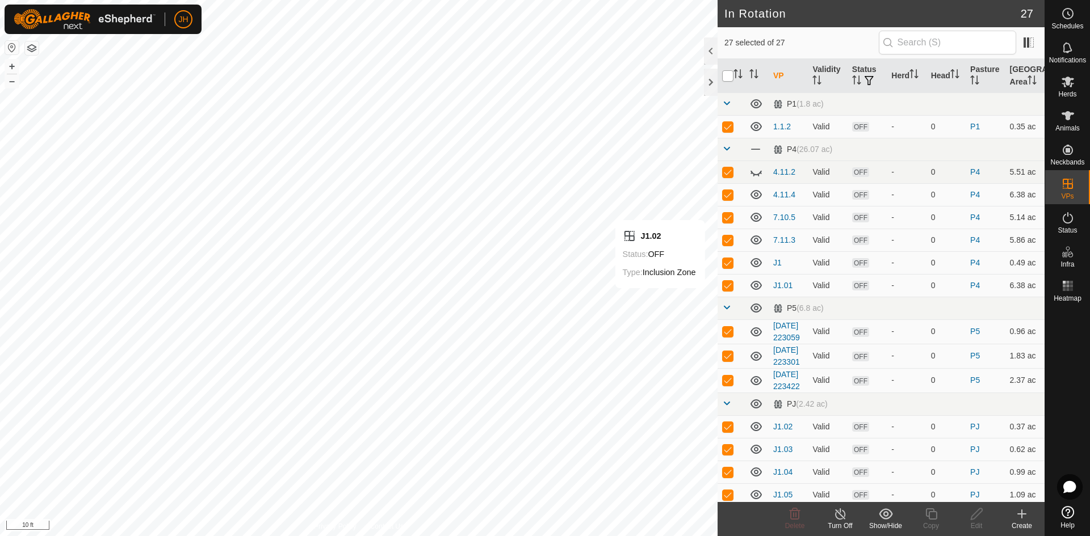
click at [727, 81] on input "checkbox" at bounding box center [727, 75] width 11 height 11
click at [729, 77] on input "checkbox" at bounding box center [727, 75] width 11 height 11
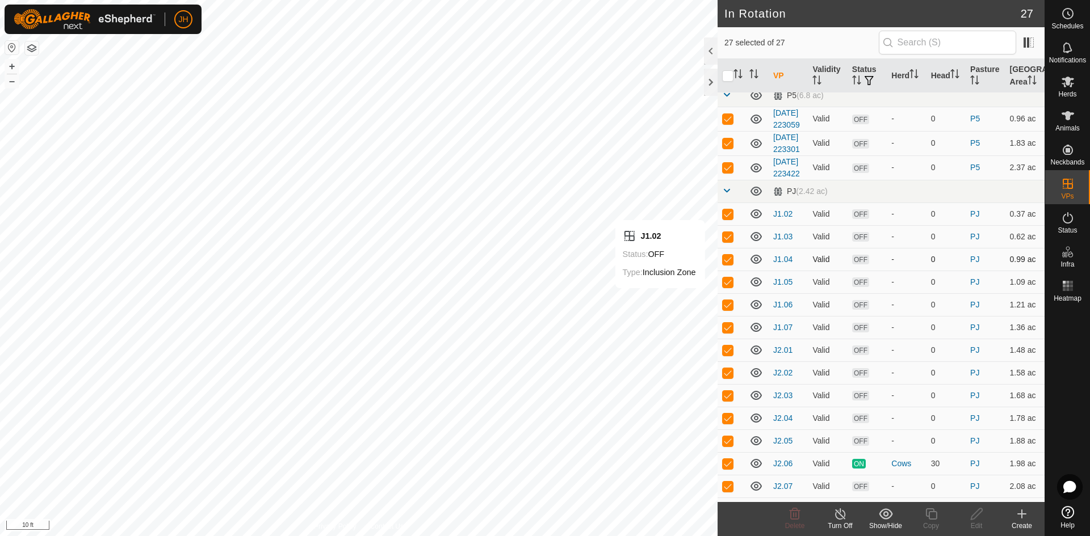
scroll to position [337, 0]
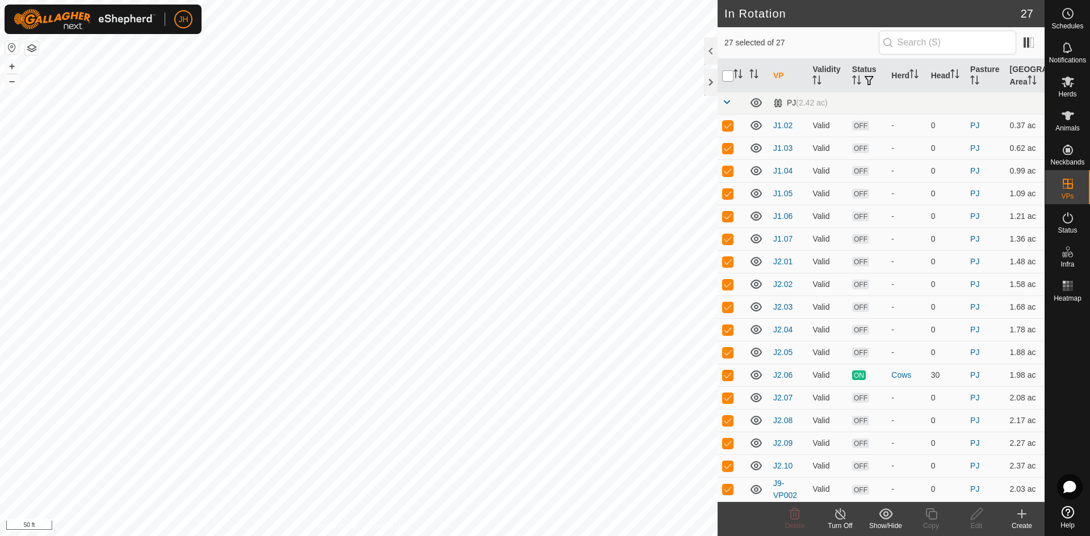
click at [728, 76] on input "checkbox" at bounding box center [727, 75] width 11 height 11
checkbox input "true"
click at [728, 127] on p-checkbox at bounding box center [727, 125] width 11 height 9
checkbox input "false"
click at [728, 152] on p-checkbox at bounding box center [727, 148] width 11 height 9
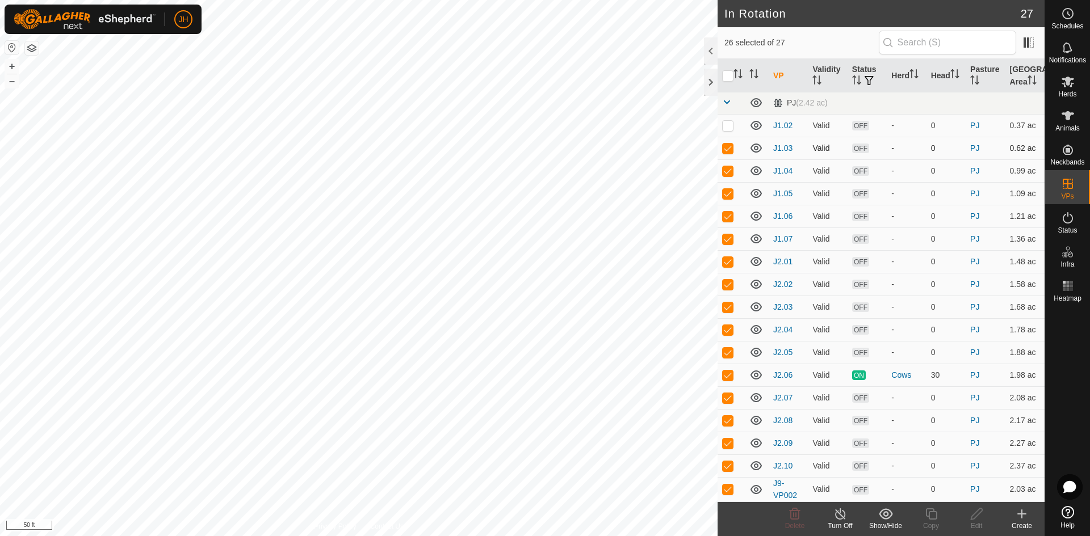
checkbox input "false"
click at [727, 177] on td at bounding box center [731, 171] width 27 height 23
checkbox input "false"
click at [727, 76] on input "checkbox" at bounding box center [727, 75] width 11 height 11
checkbox input "false"
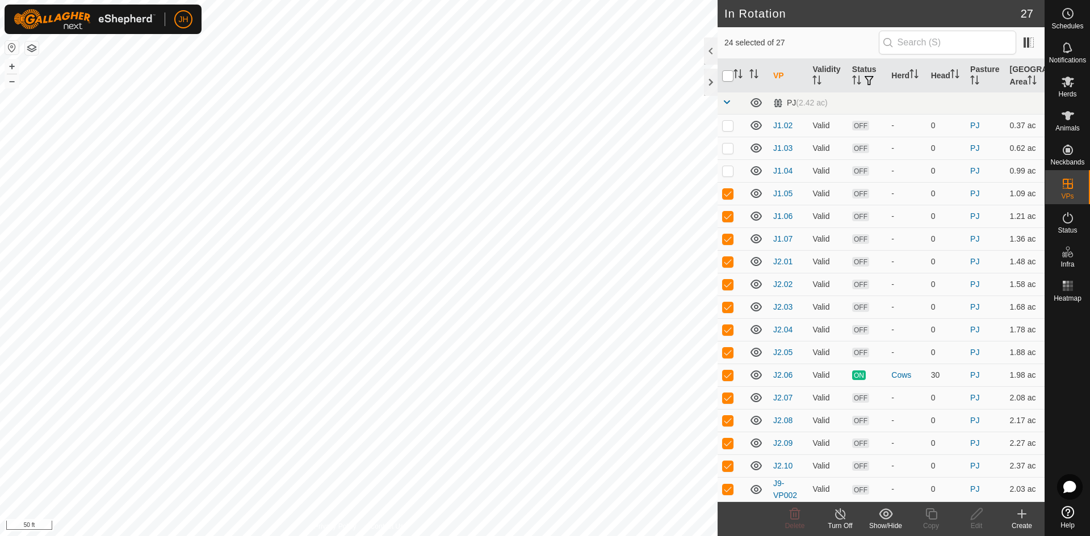
checkbox input "true"
click at [728, 78] on input "checkbox" at bounding box center [727, 75] width 11 height 11
checkbox input "true"
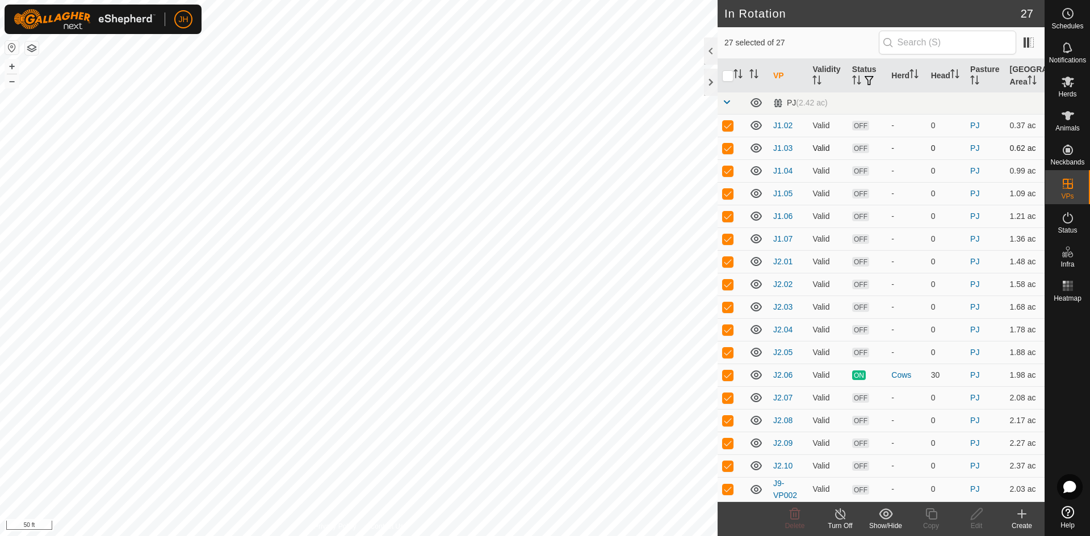
scroll to position [320, 0]
click at [752, 107] on icon at bounding box center [756, 102] width 11 height 9
checkbox input "false"
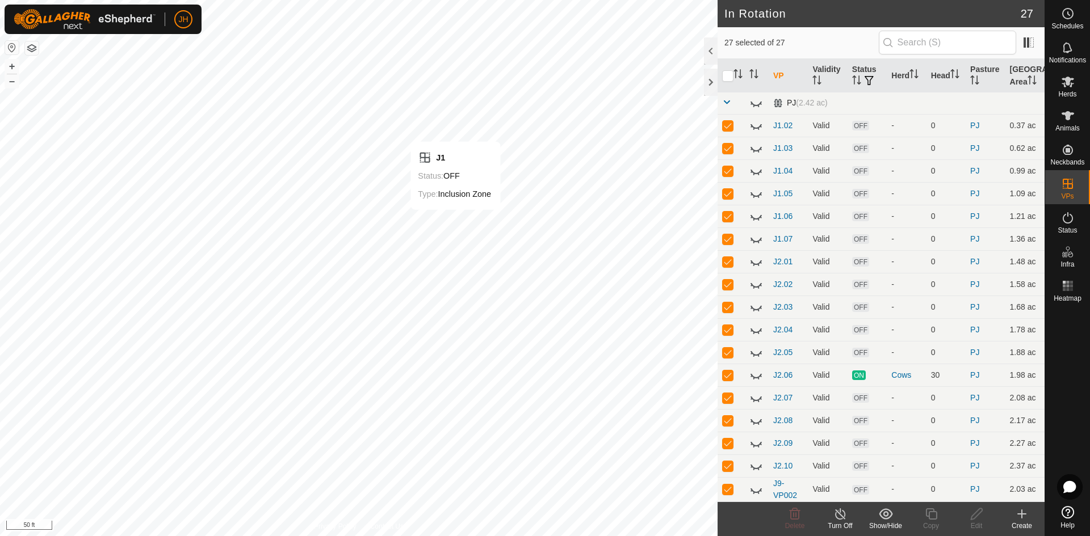
checkbox input "false"
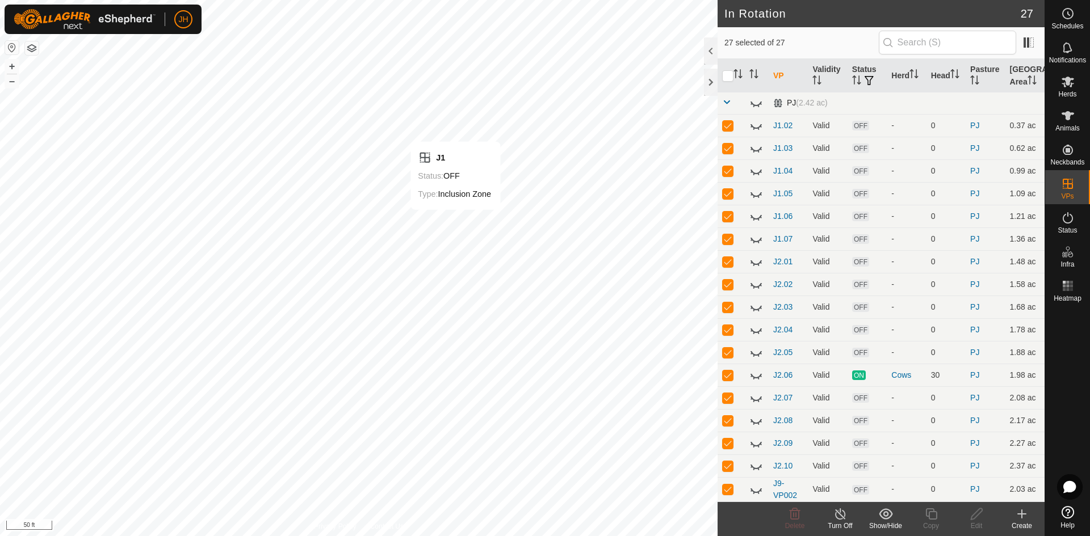
checkbox input "false"
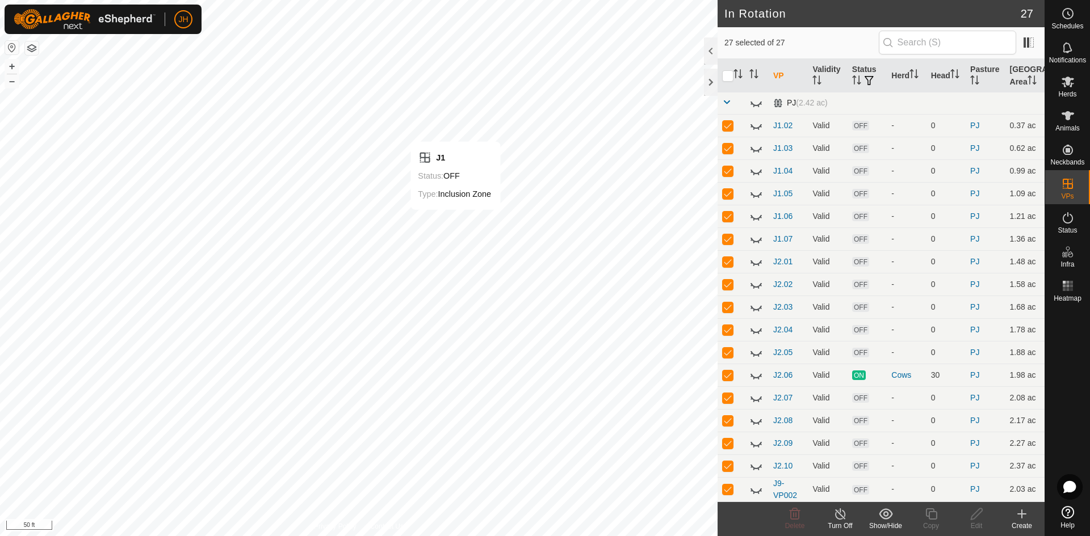
checkbox input "false"
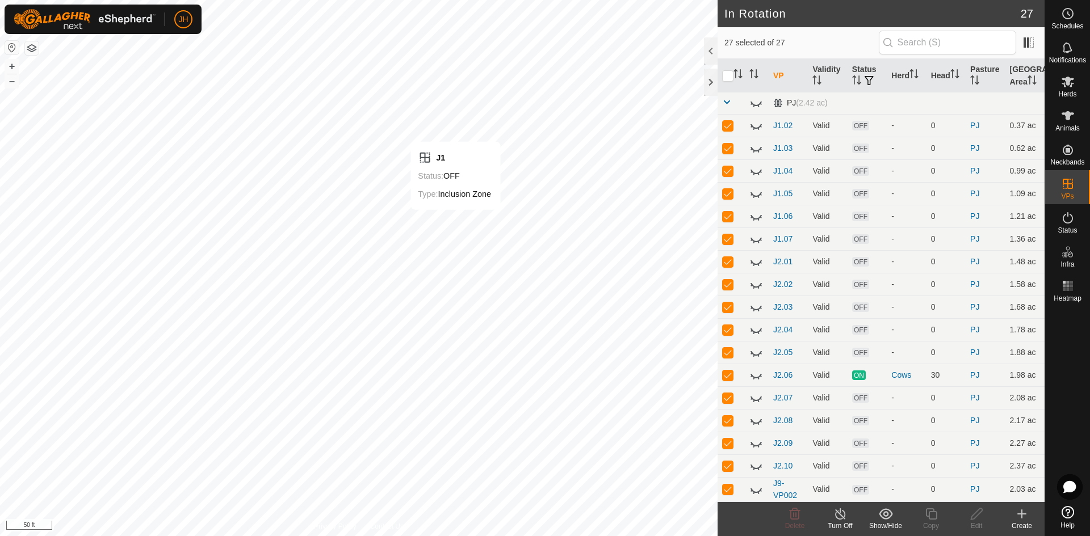
checkbox input "false"
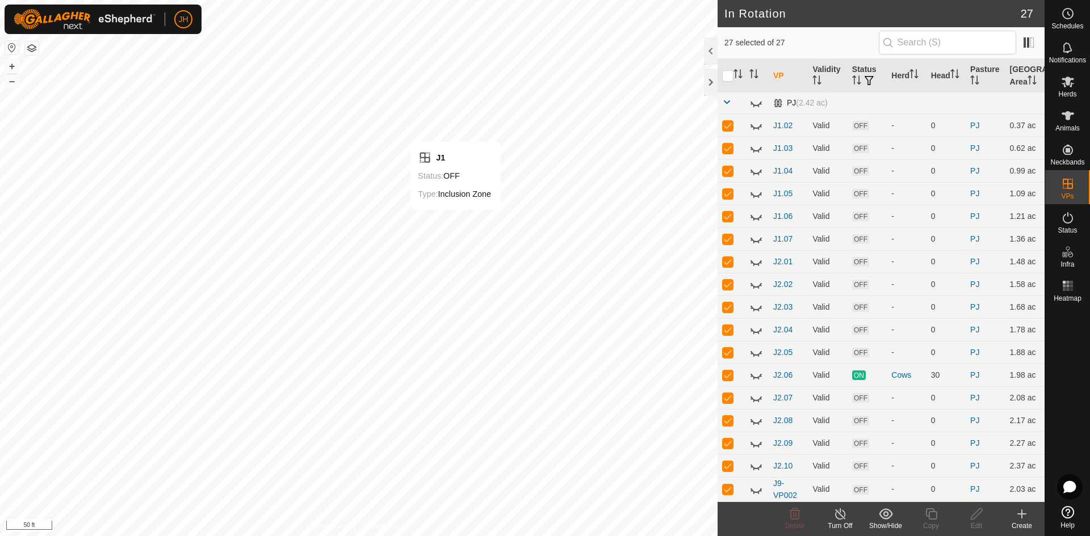
checkbox input "false"
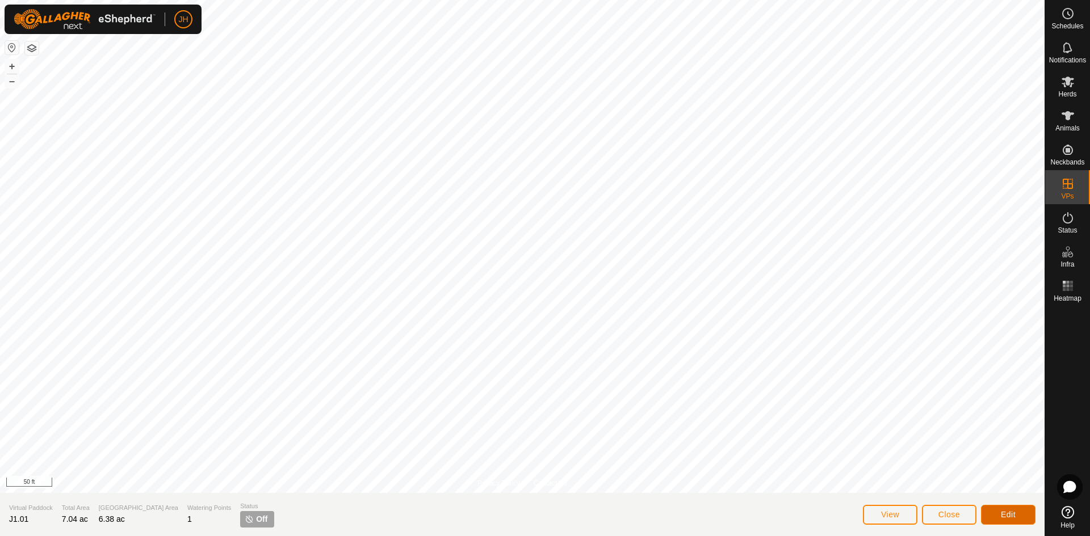
click at [993, 517] on button "Edit" at bounding box center [1008, 515] width 55 height 20
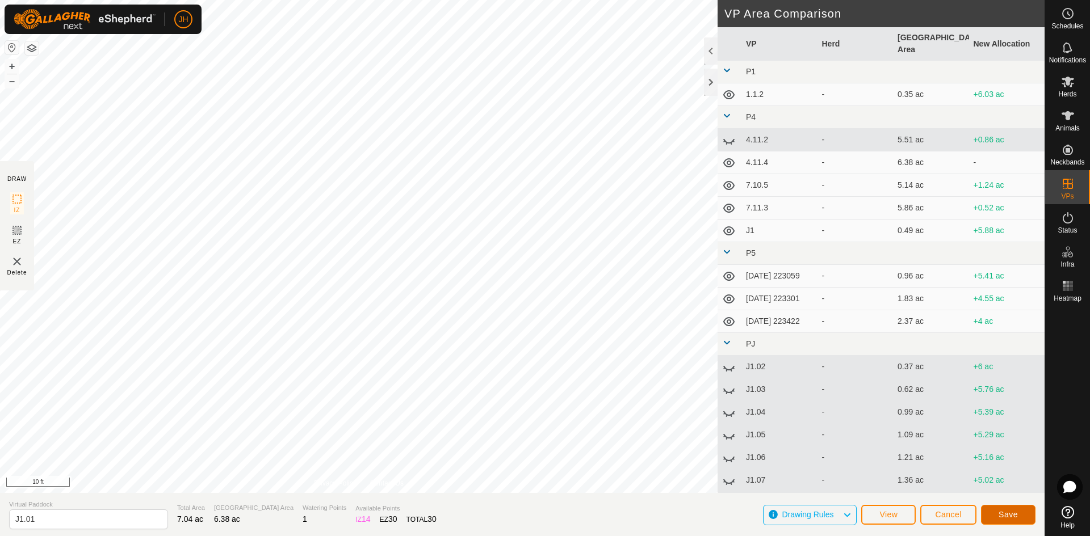
click at [1008, 514] on span "Save" at bounding box center [1008, 514] width 19 height 9
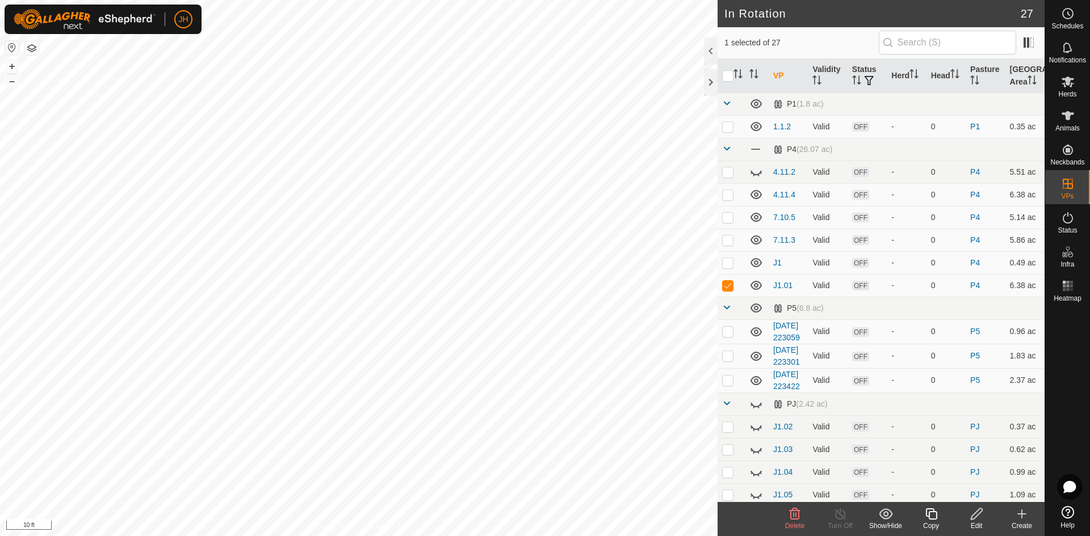
checkbox input "false"
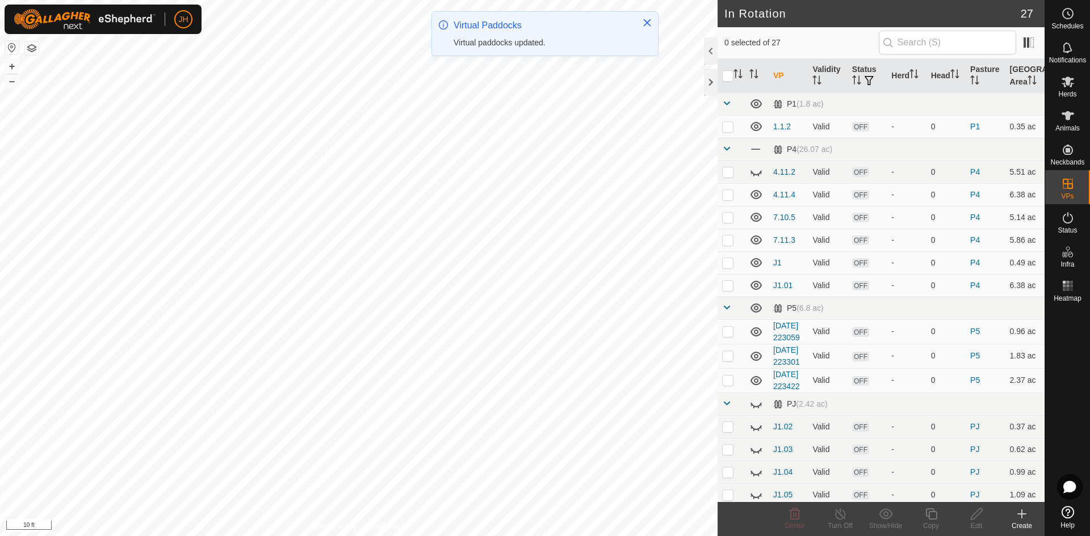
checkbox input "true"
click at [972, 519] on icon at bounding box center [976, 514] width 11 height 11
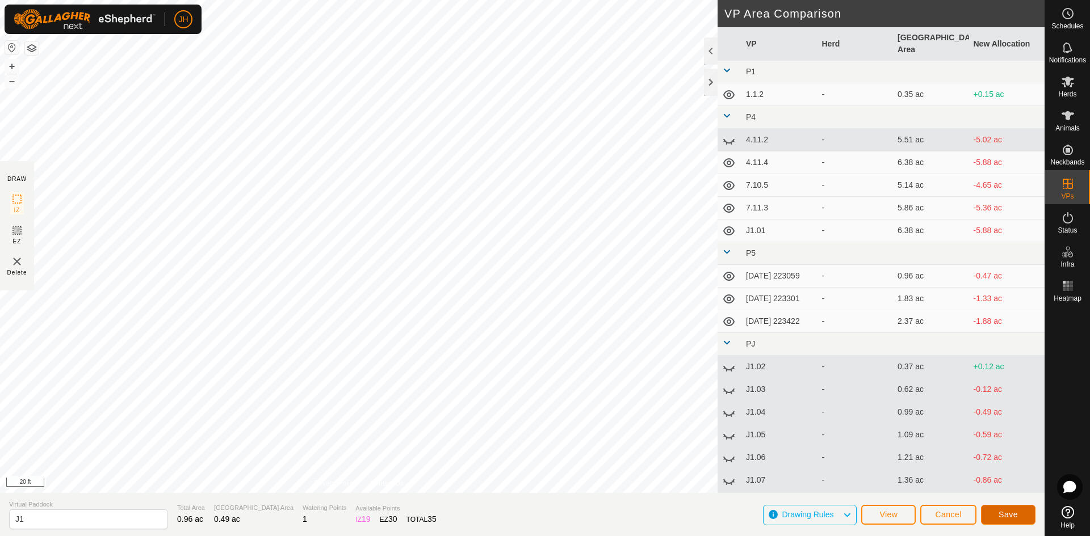
click at [1016, 514] on button "Save" at bounding box center [1008, 515] width 55 height 20
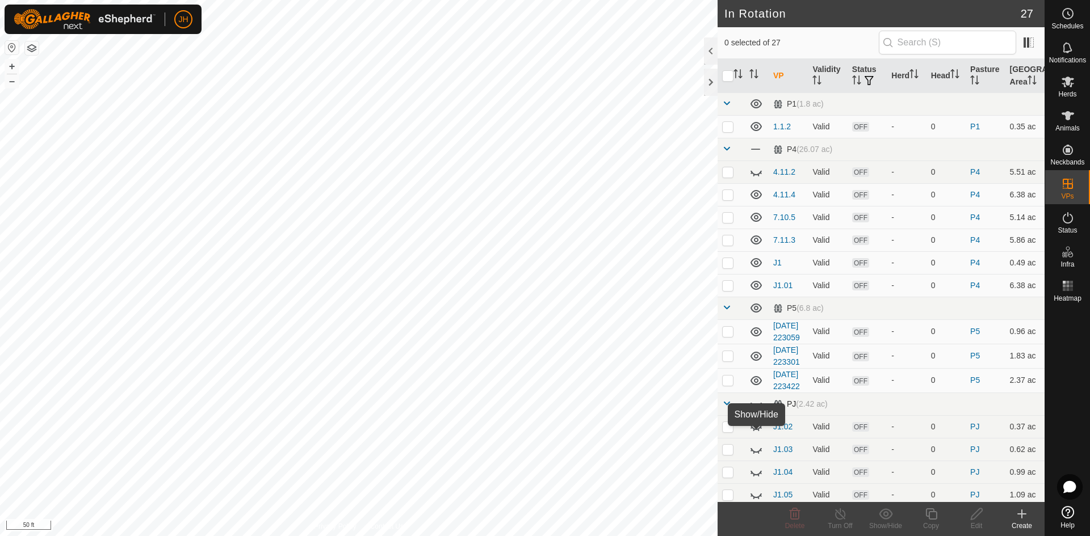
click at [756, 411] on icon at bounding box center [756, 404] width 14 height 14
checkbox input "true"
checkbox input "false"
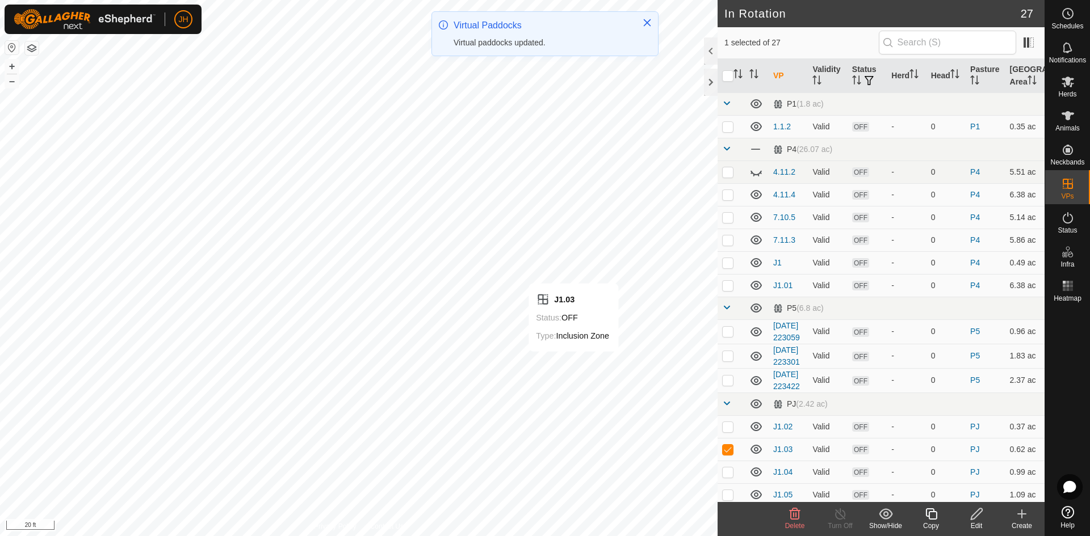
click at [977, 520] on icon at bounding box center [977, 515] width 14 height 14
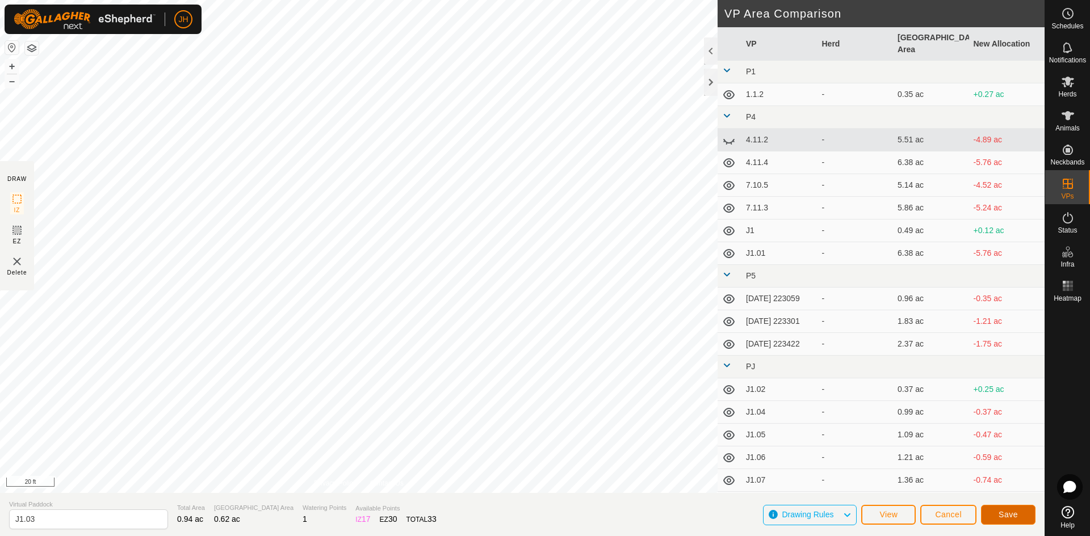
click at [999, 514] on span "Save" at bounding box center [1008, 514] width 19 height 9
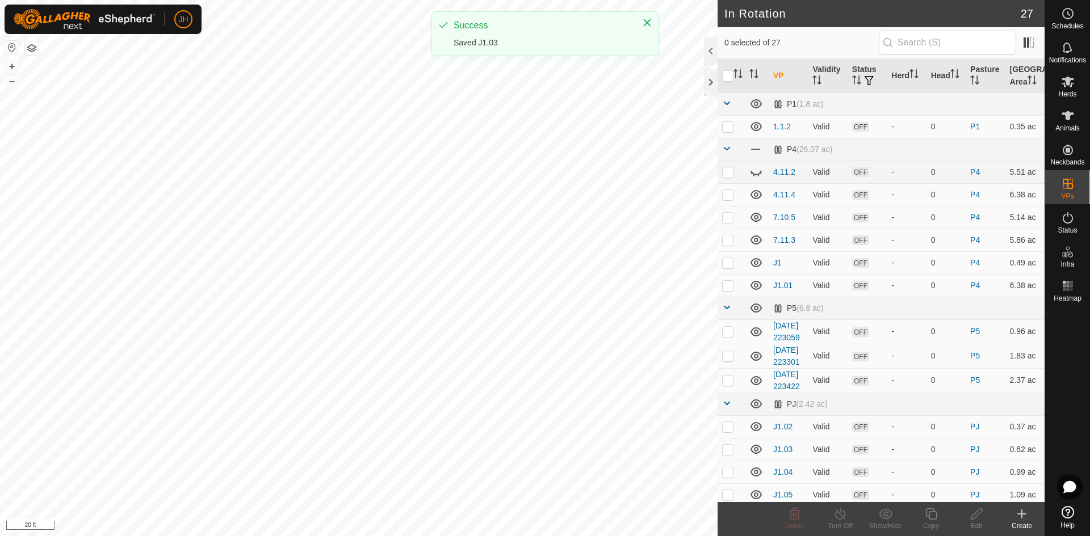
checkbox input "true"
checkbox input "false"
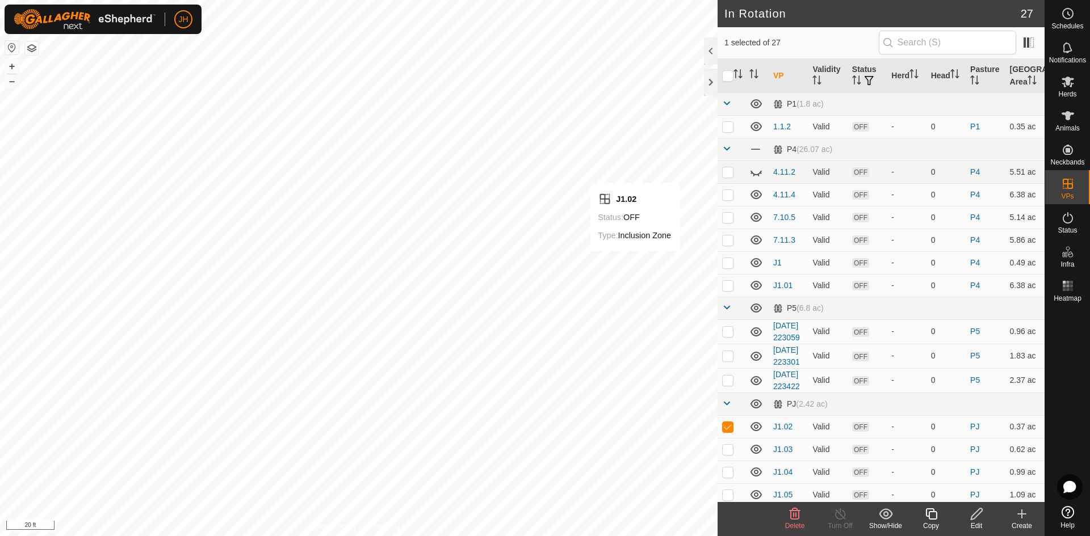
click at [978, 523] on div "Edit" at bounding box center [976, 526] width 45 height 10
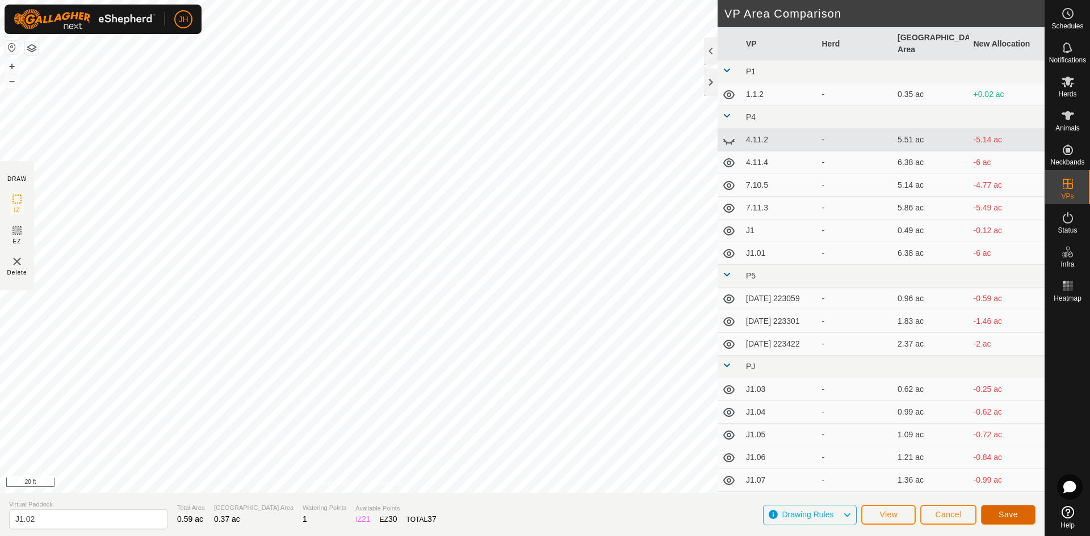
click at [1010, 517] on span "Save" at bounding box center [1008, 514] width 19 height 9
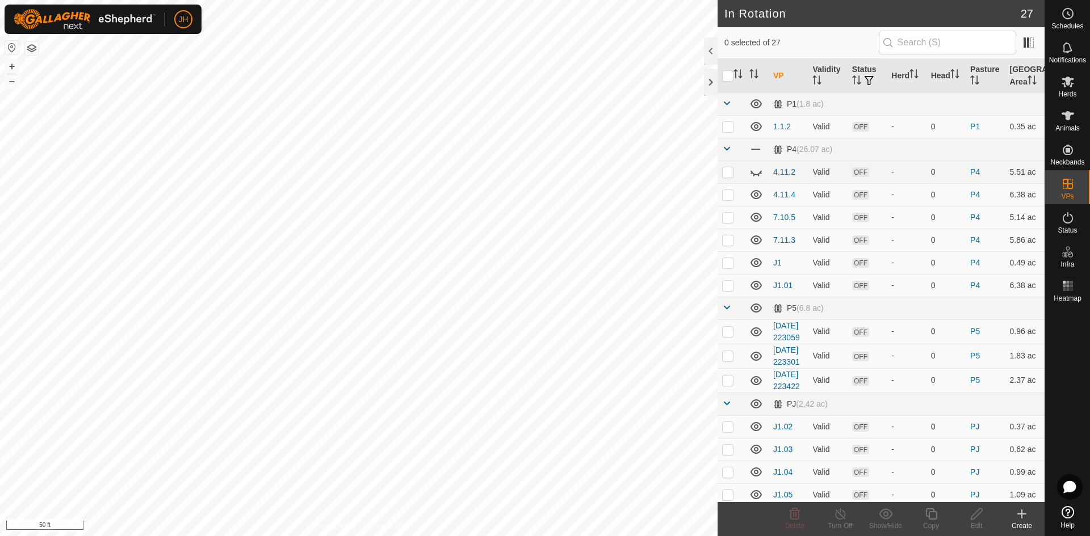
checkbox input "true"
checkbox input "false"
checkbox input "true"
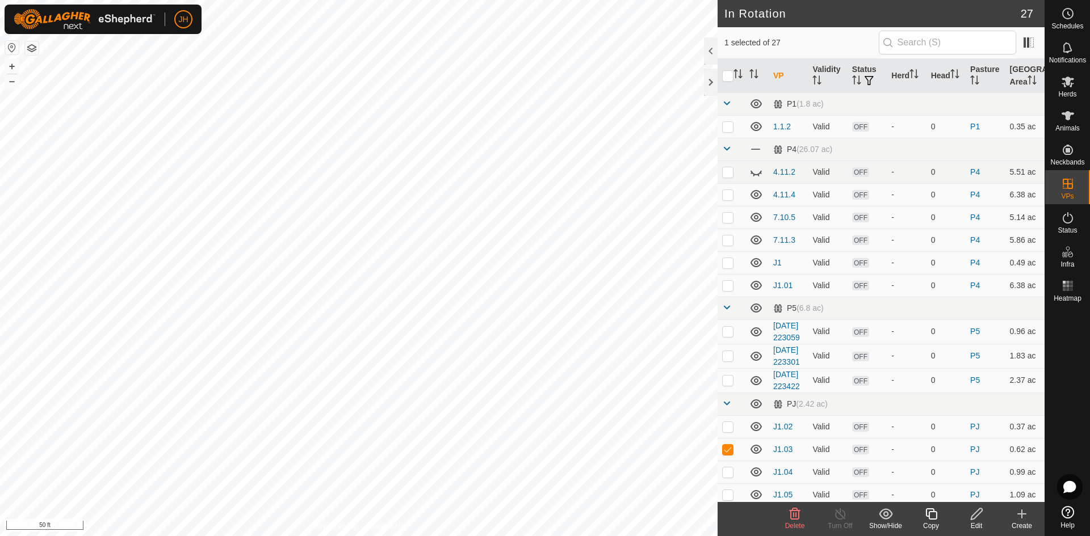
checkbox input "true"
checkbox input "false"
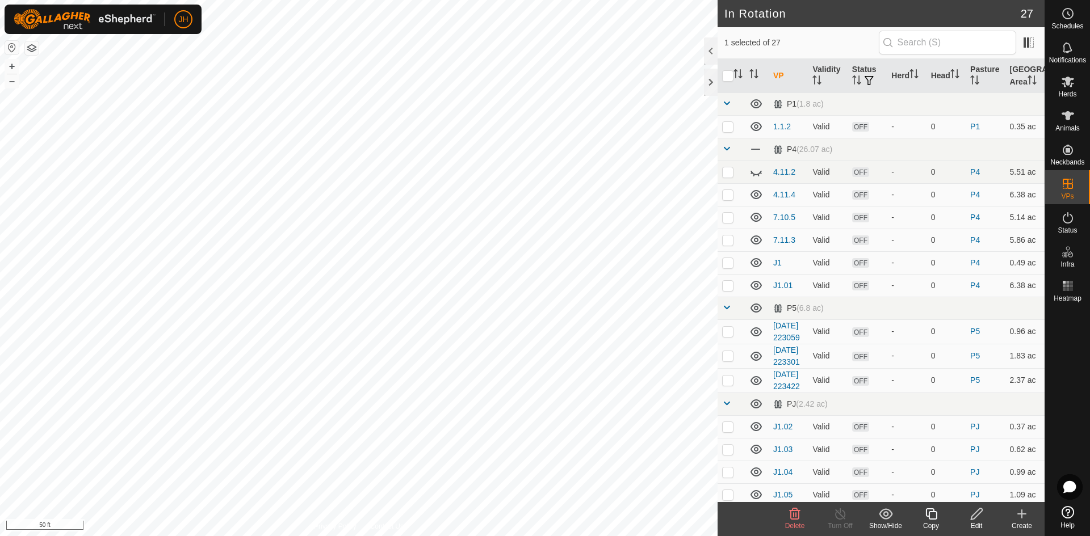
checkbox input "false"
checkbox input "true"
checkbox input "false"
click at [932, 517] on icon at bounding box center [931, 515] width 14 height 14
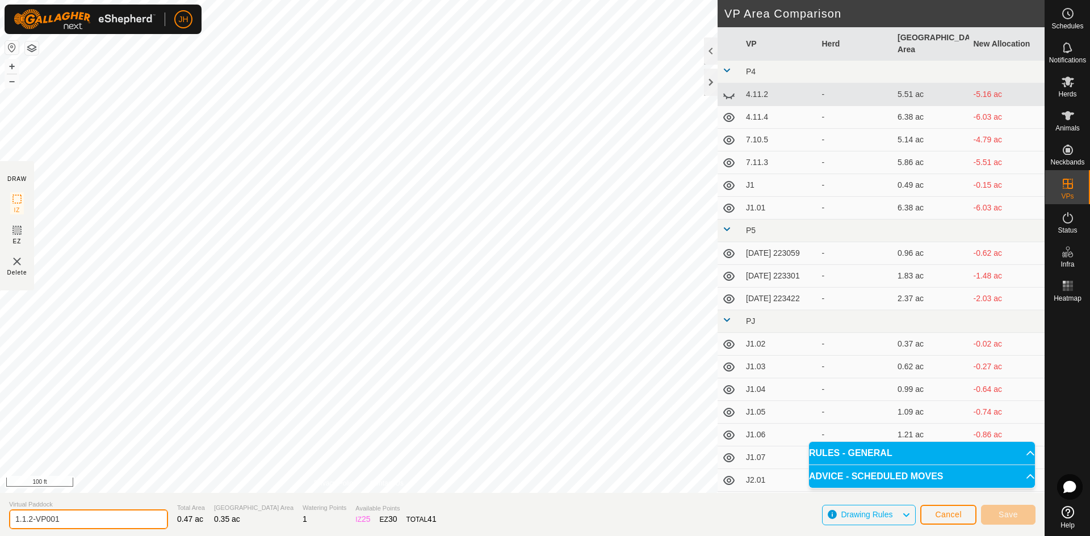
drag, startPoint x: 64, startPoint y: 519, endPoint x: 22, endPoint y: 521, distance: 42.0
click at [22, 521] on input "1.1.2-VP001" at bounding box center [88, 520] width 159 height 20
type input "1.40"
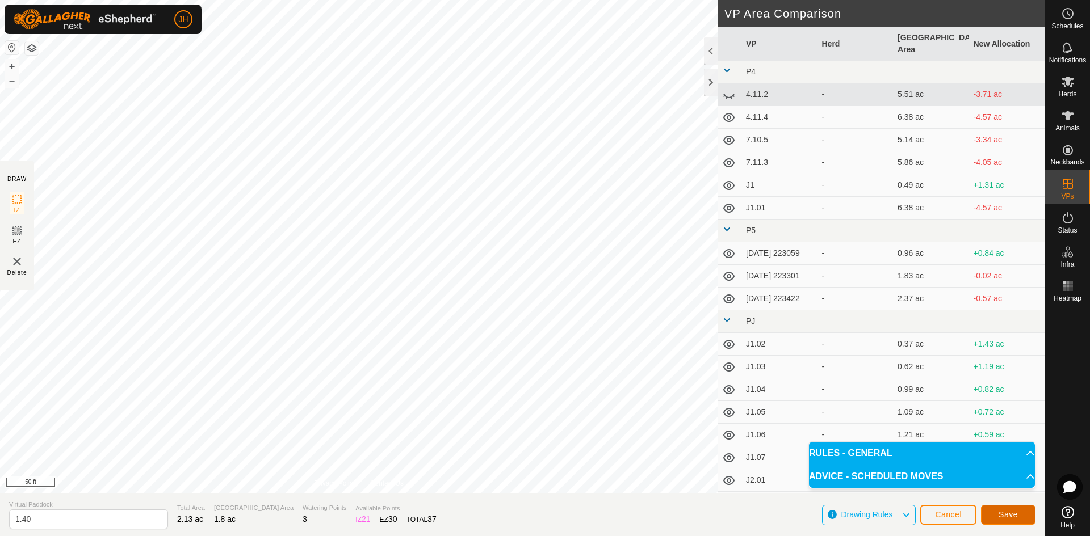
click at [1008, 514] on span "Save" at bounding box center [1008, 514] width 19 height 9
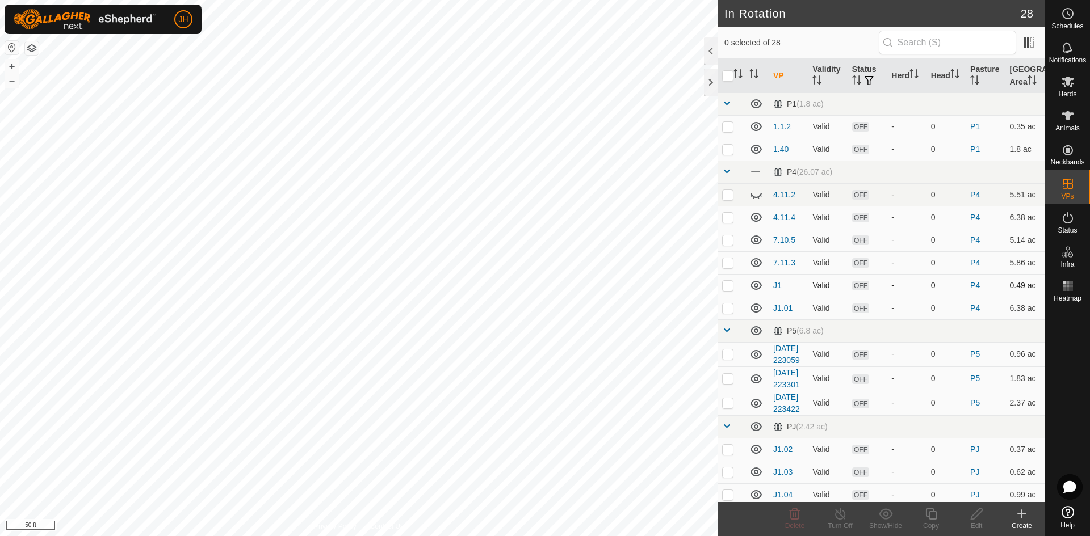
checkbox input "true"
click at [932, 522] on div "Copy" at bounding box center [930, 526] width 45 height 10
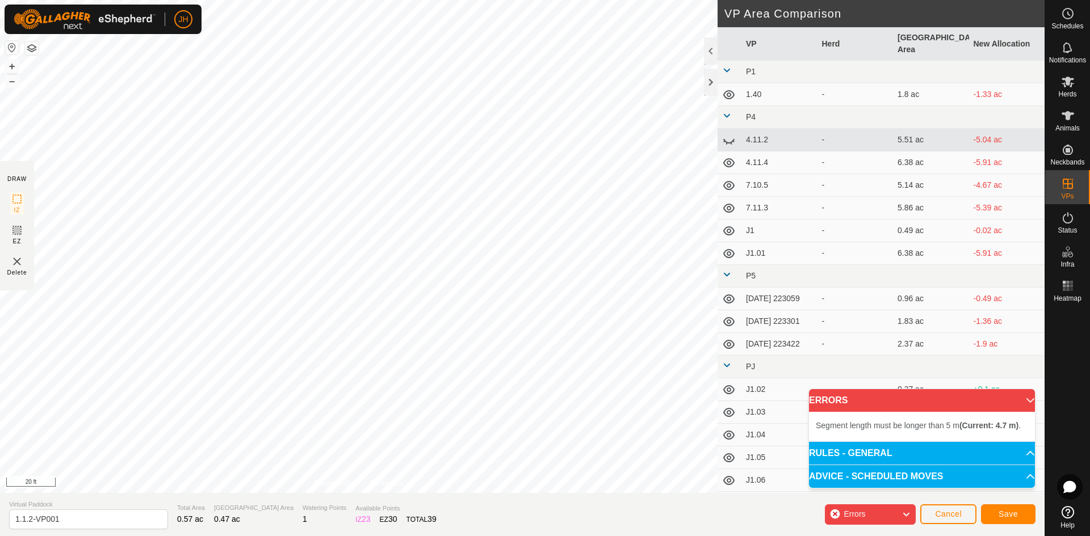
click at [322, 418] on div "Segment length must be longer than 5 m (Current: 4.7 m) . + – ⇧ i 20 ft" at bounding box center [359, 246] width 718 height 493
click at [953, 519] on button "Cancel" at bounding box center [948, 515] width 56 height 20
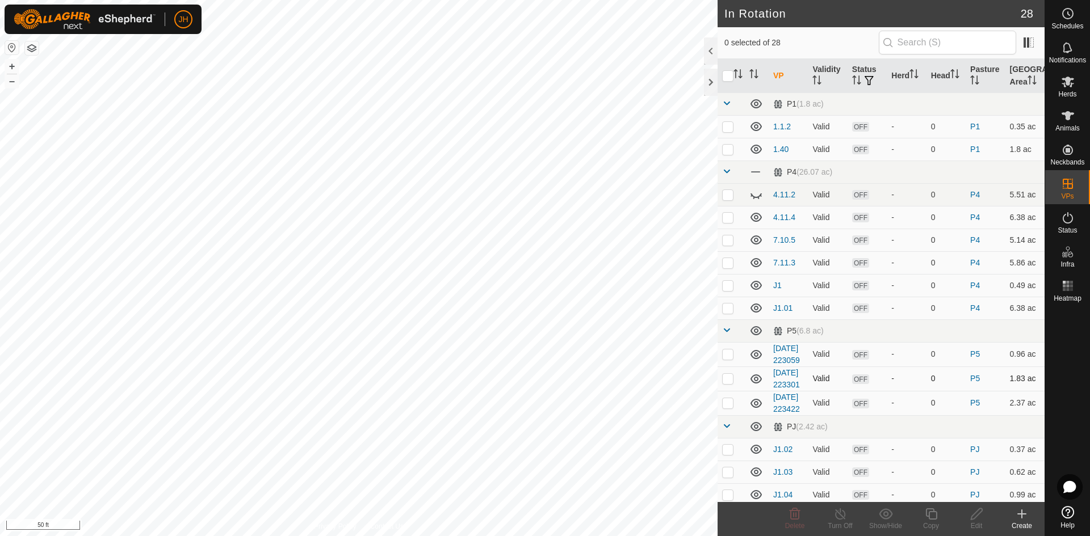
checkbox input "true"
click at [977, 520] on icon at bounding box center [977, 515] width 14 height 14
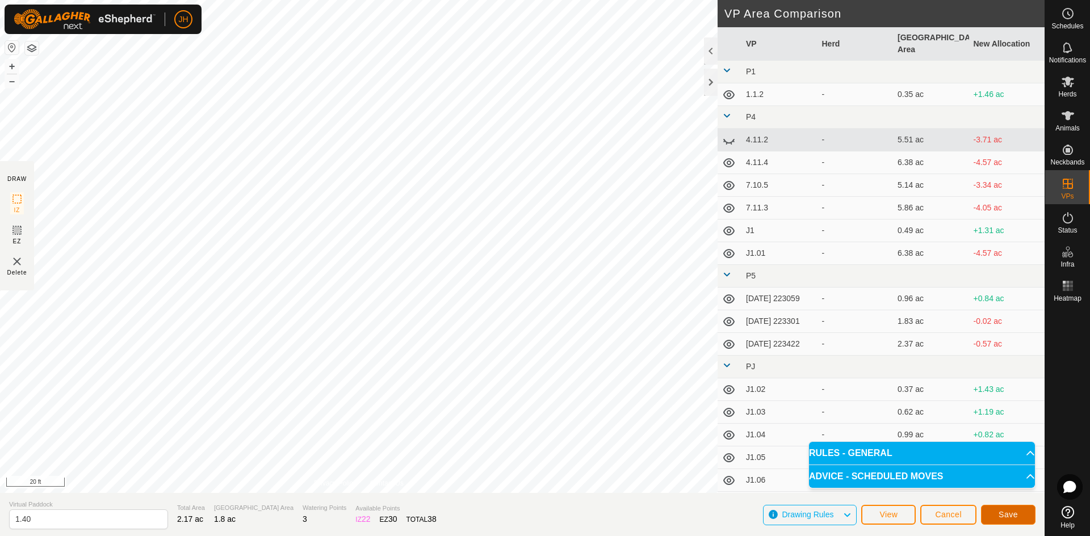
click at [1000, 515] on span "Save" at bounding box center [1008, 514] width 19 height 9
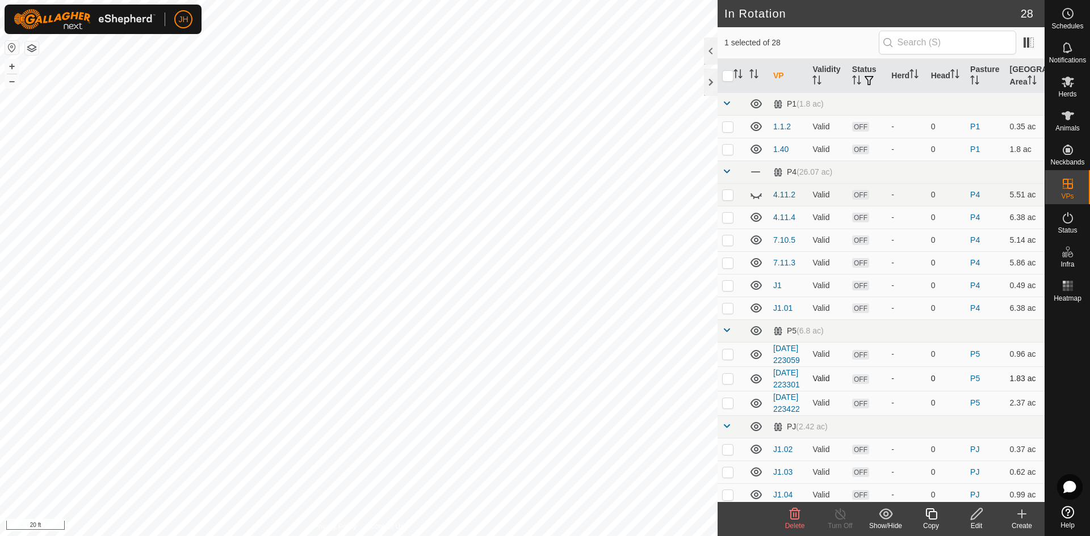
checkbox input "true"
checkbox input "false"
checkbox input "true"
checkbox input "false"
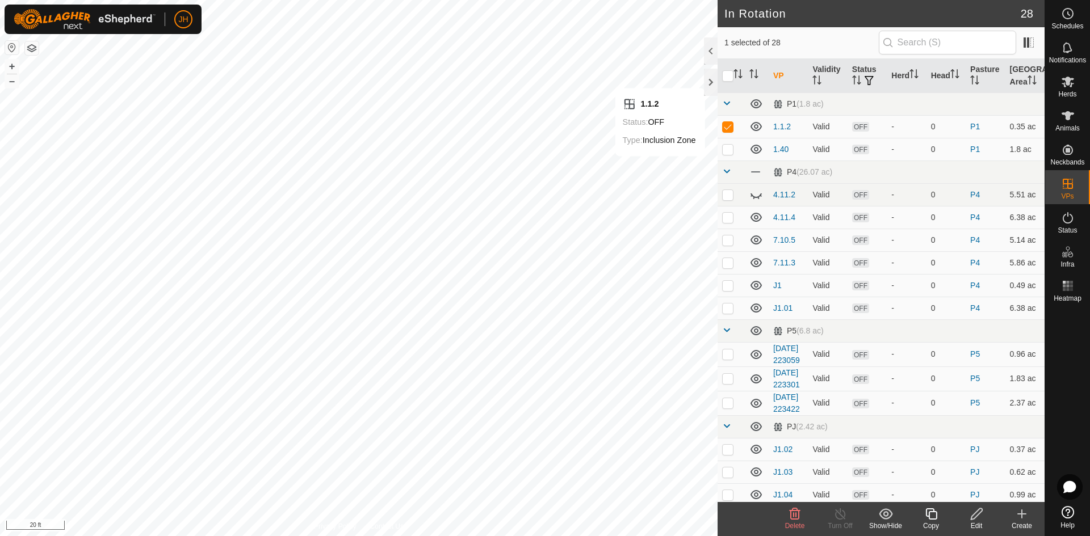
click at [977, 520] on icon at bounding box center [977, 515] width 14 height 14
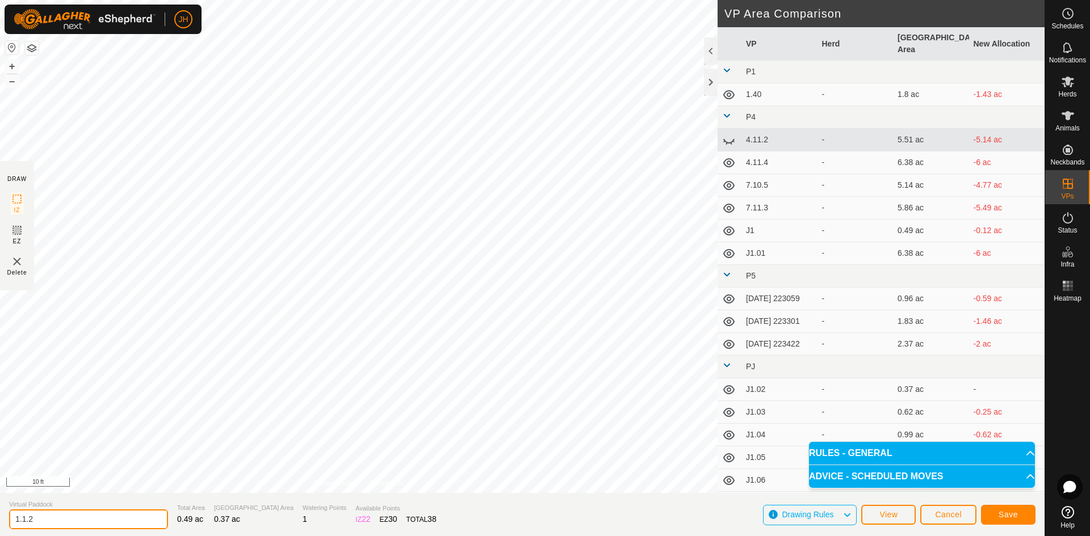
click at [61, 524] on input "1.1.2" at bounding box center [88, 520] width 159 height 20
type input "1.1.1"
click at [1015, 517] on span "Save" at bounding box center [1008, 514] width 19 height 9
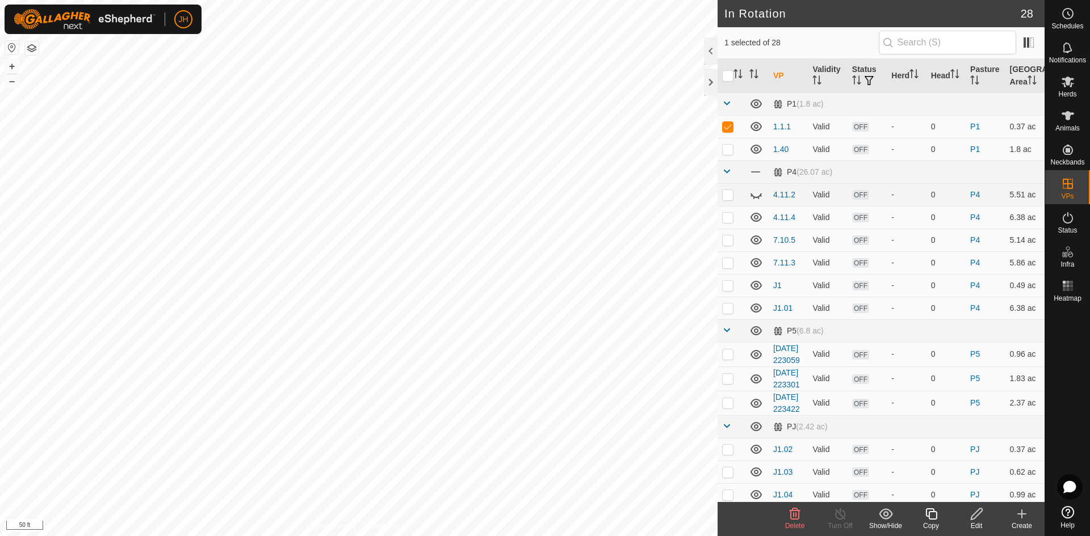
click at [931, 516] on icon at bounding box center [931, 515] width 14 height 14
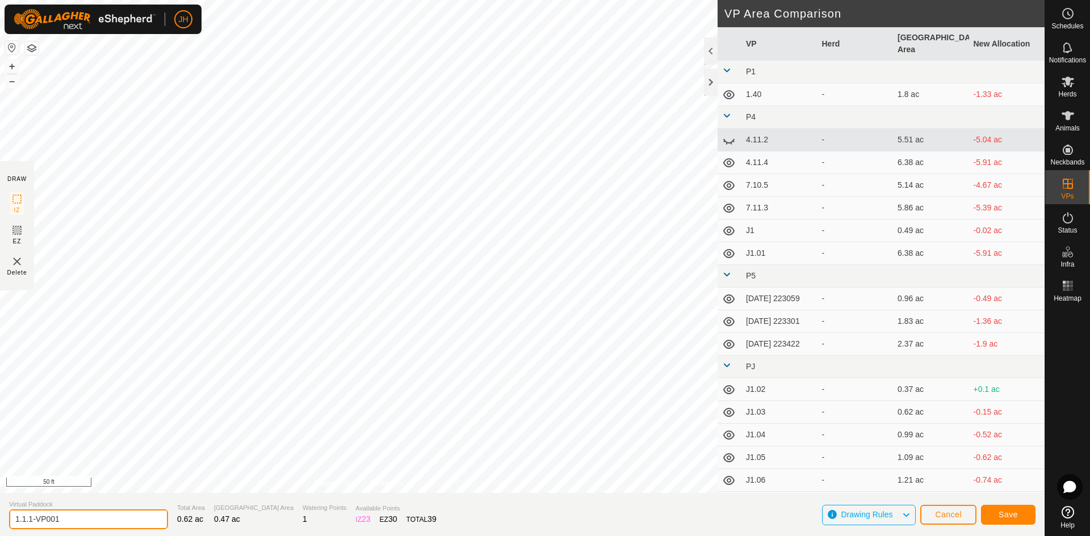
drag, startPoint x: 83, startPoint y: 521, endPoint x: 31, endPoint y: 522, distance: 52.2
click at [31, 522] on input "1.1.1-VP001" at bounding box center [88, 520] width 159 height 20
click at [48, 522] on input "1.1.2" at bounding box center [88, 520] width 159 height 20
type input "1.2.1"
click at [1004, 513] on span "Save" at bounding box center [1008, 514] width 19 height 9
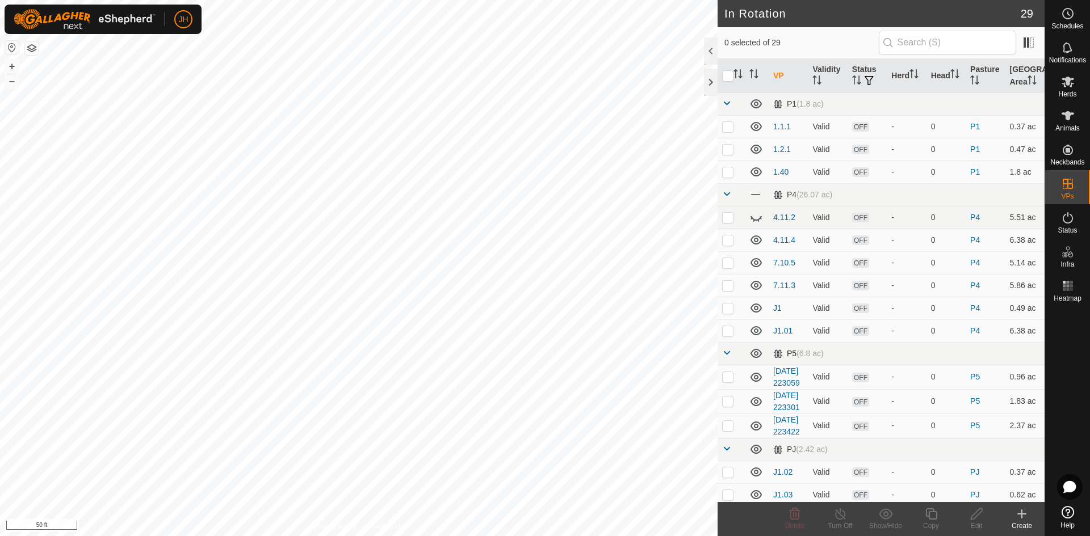
checkbox input "true"
click at [927, 519] on icon at bounding box center [931, 515] width 14 height 14
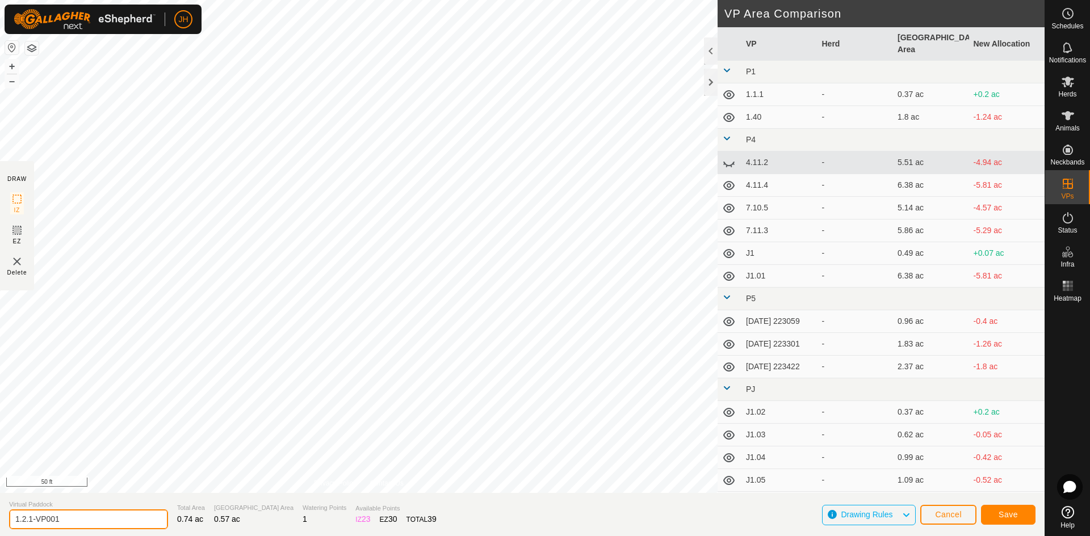
drag, startPoint x: 78, startPoint y: 520, endPoint x: 31, endPoint y: 520, distance: 46.6
click at [31, 520] on input "1.2.1-VP001" at bounding box center [88, 520] width 159 height 20
type input "1.2.2"
click at [1007, 515] on span "Save" at bounding box center [1008, 514] width 19 height 9
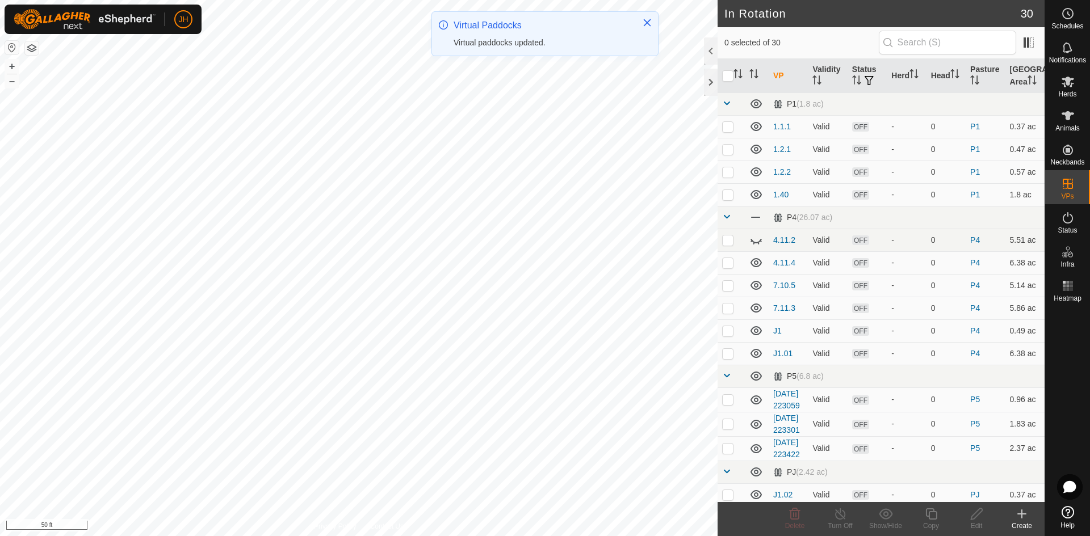
checkbox input "true"
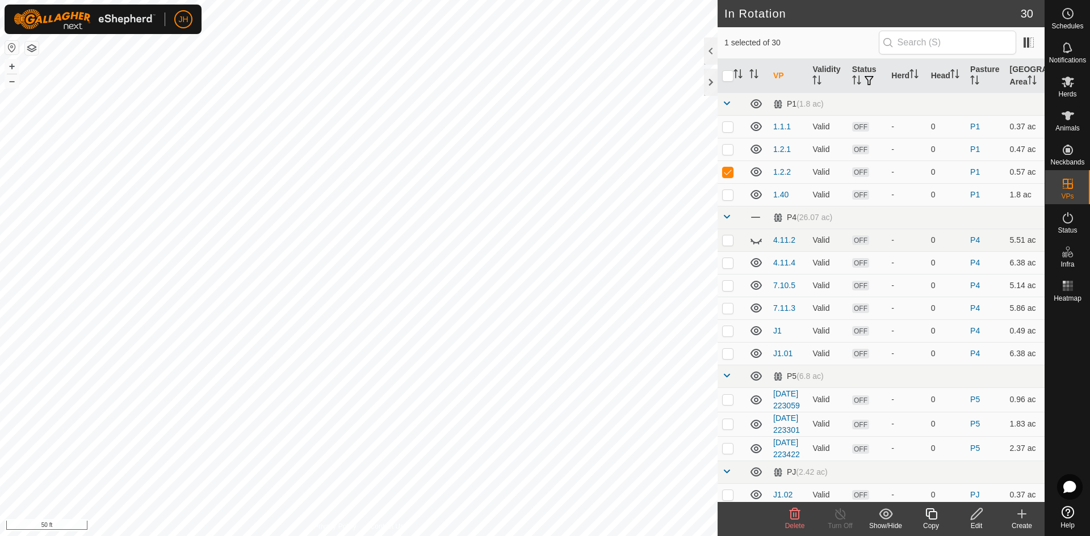
click at [934, 518] on icon at bounding box center [931, 515] width 14 height 14
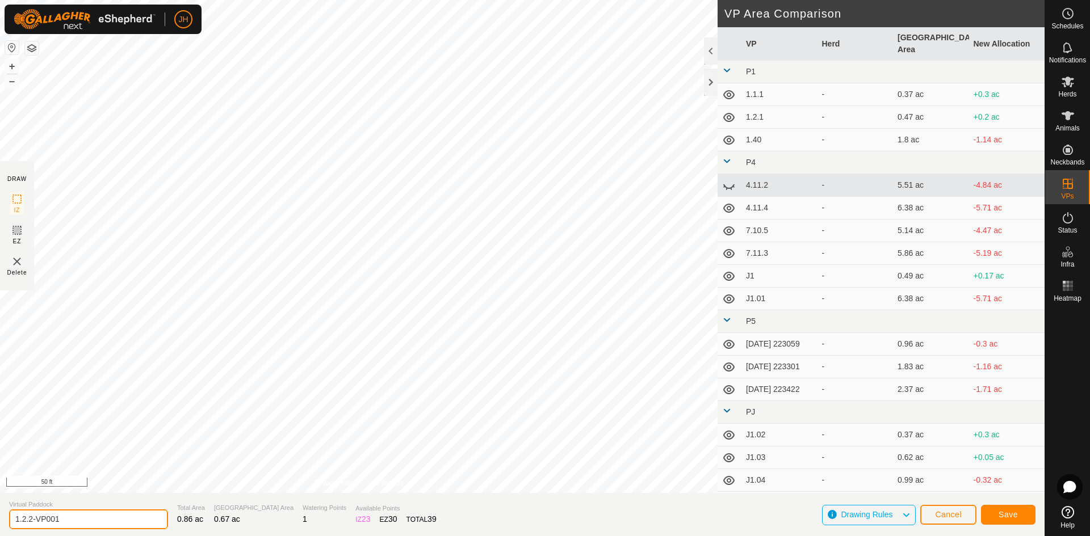
click at [67, 522] on input "1.2.2-VP001" at bounding box center [88, 520] width 159 height 20
type input "1.2.3"
click at [1014, 516] on span "Save" at bounding box center [1008, 514] width 19 height 9
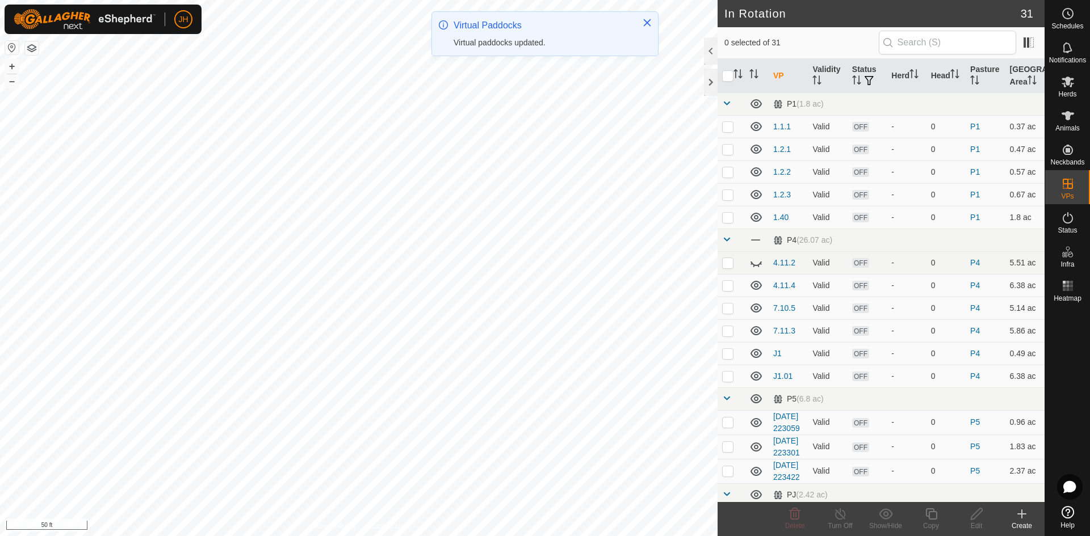
checkbox input "true"
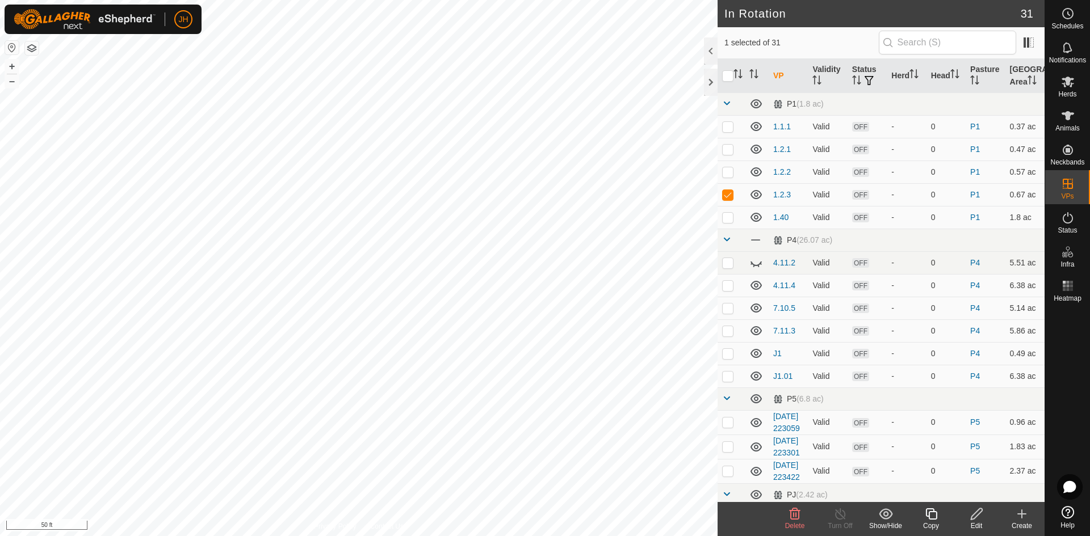
click at [932, 517] on icon at bounding box center [931, 515] width 14 height 14
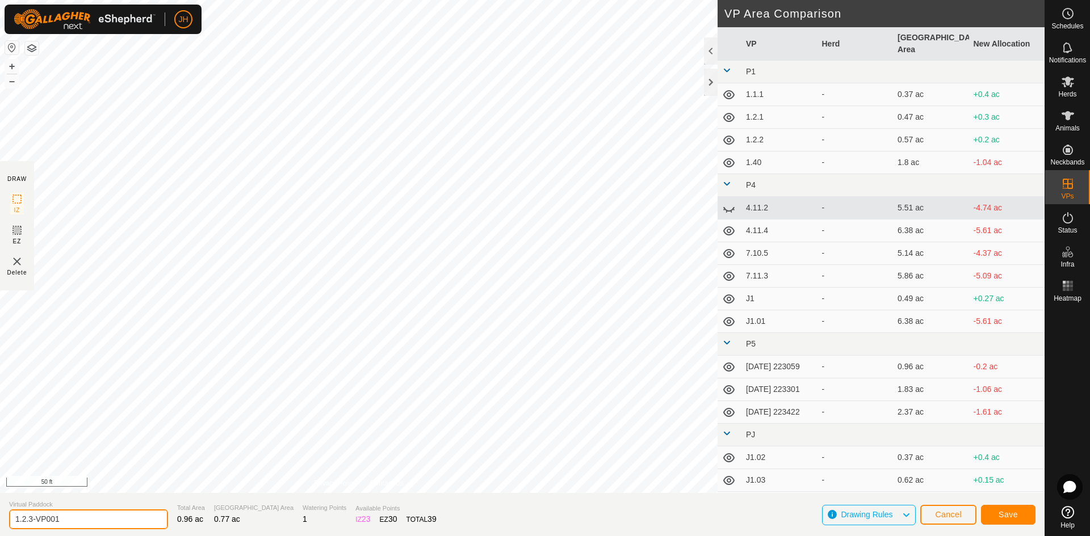
click at [77, 524] on input "1.2.3-VP001" at bounding box center [88, 520] width 159 height 20
type input "1.2.4"
click at [1018, 518] on button "Save" at bounding box center [1008, 515] width 55 height 20
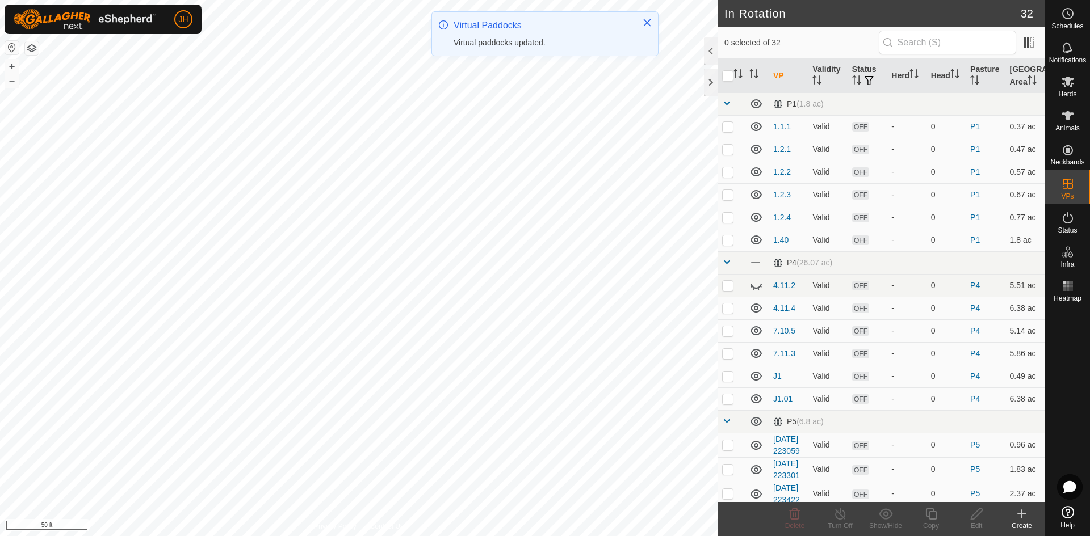
checkbox input "true"
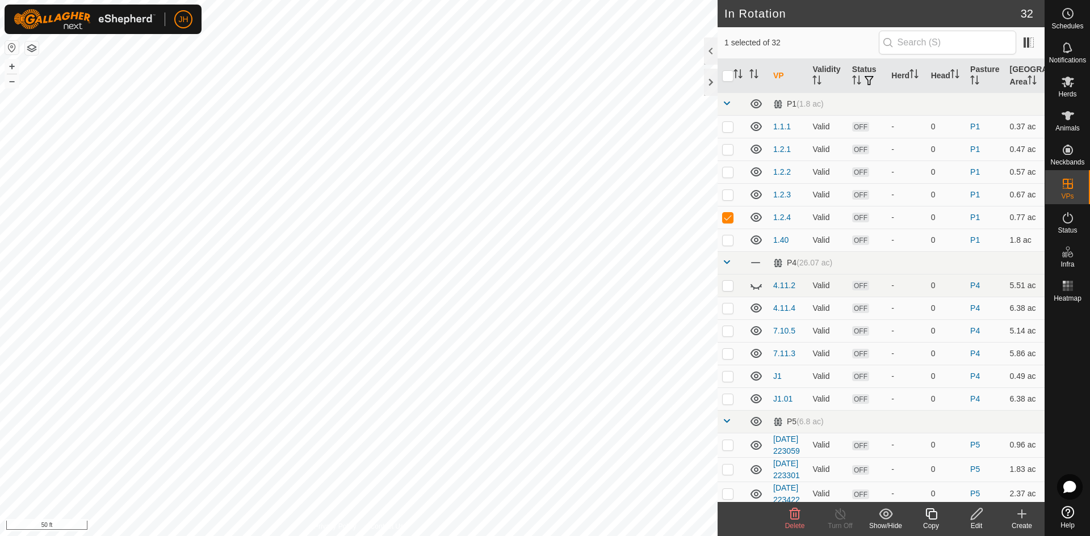
click at [932, 518] on icon at bounding box center [931, 515] width 14 height 14
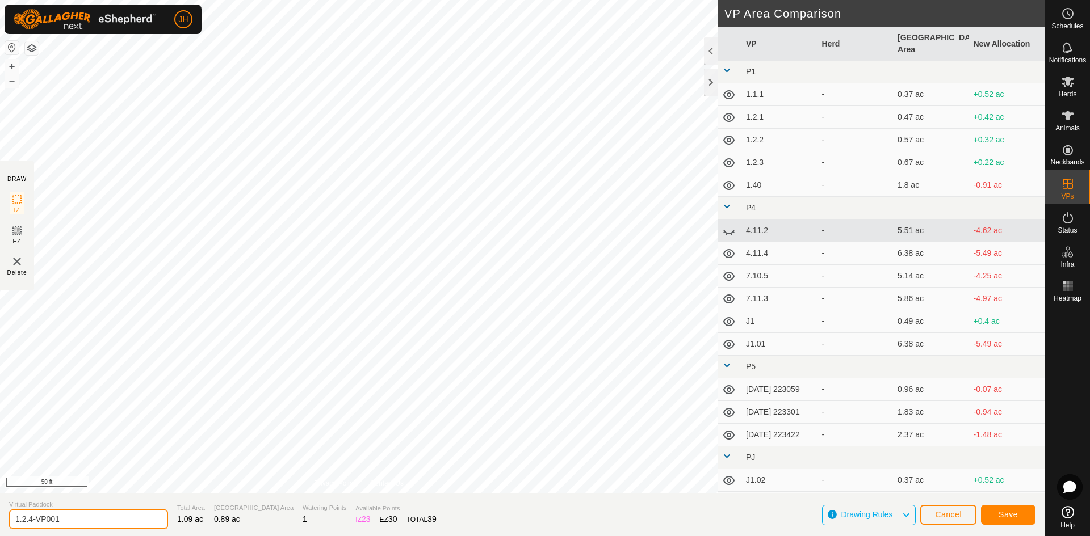
drag, startPoint x: 62, startPoint y: 520, endPoint x: 29, endPoint y: 523, distance: 33.7
click at [29, 523] on input "1.2.4-VP001" at bounding box center [88, 520] width 159 height 20
type input "1.2.5"
click at [1014, 514] on span "Save" at bounding box center [1008, 514] width 19 height 9
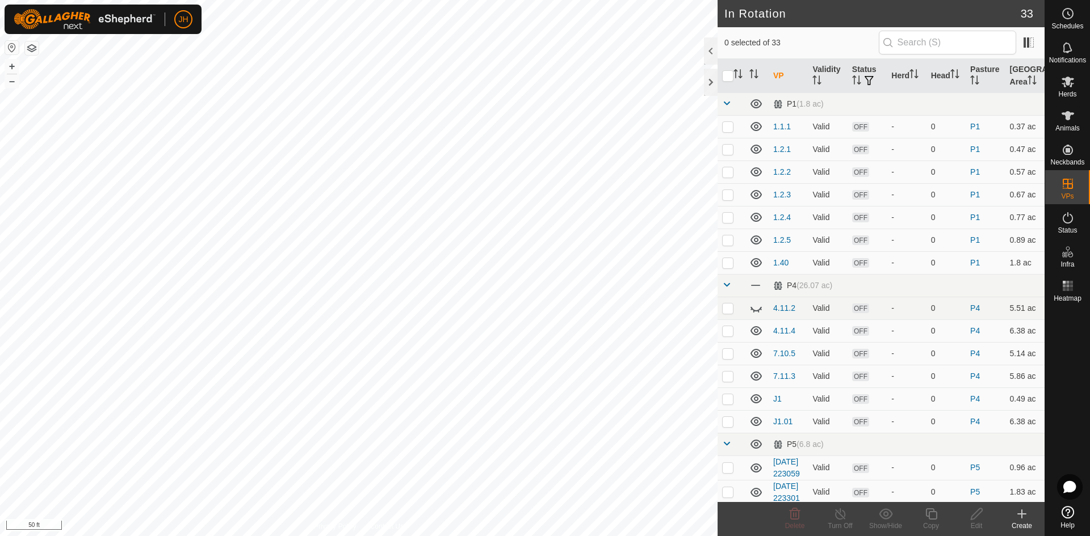
checkbox input "true"
click at [935, 518] on icon at bounding box center [931, 515] width 14 height 14
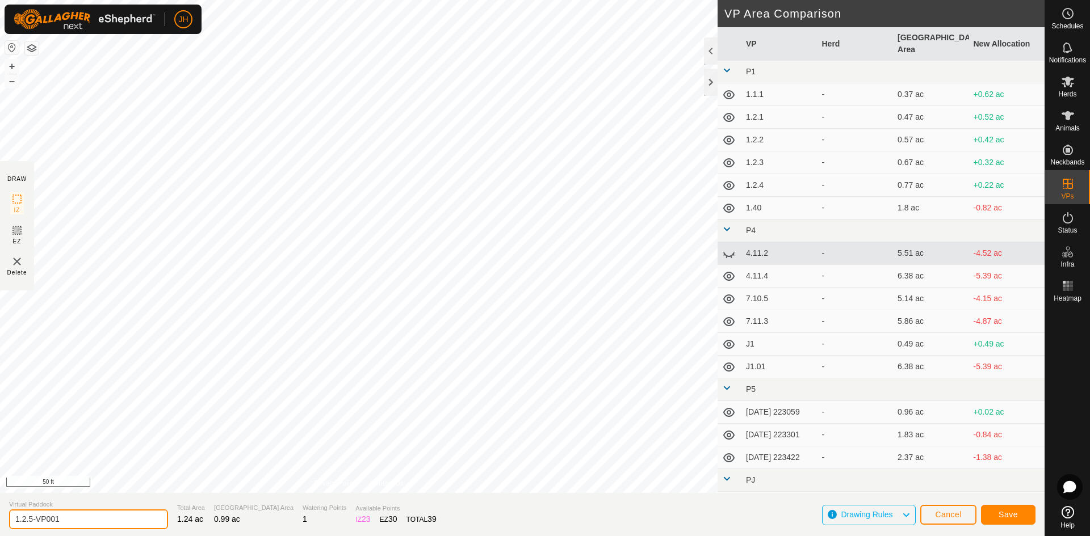
drag, startPoint x: 73, startPoint y: 520, endPoint x: 26, endPoint y: 522, distance: 47.7
click at [25, 522] on input "1.2.5-VP001" at bounding box center [88, 520] width 159 height 20
type input "1.3.1"
click at [1016, 518] on span "Save" at bounding box center [1008, 514] width 19 height 9
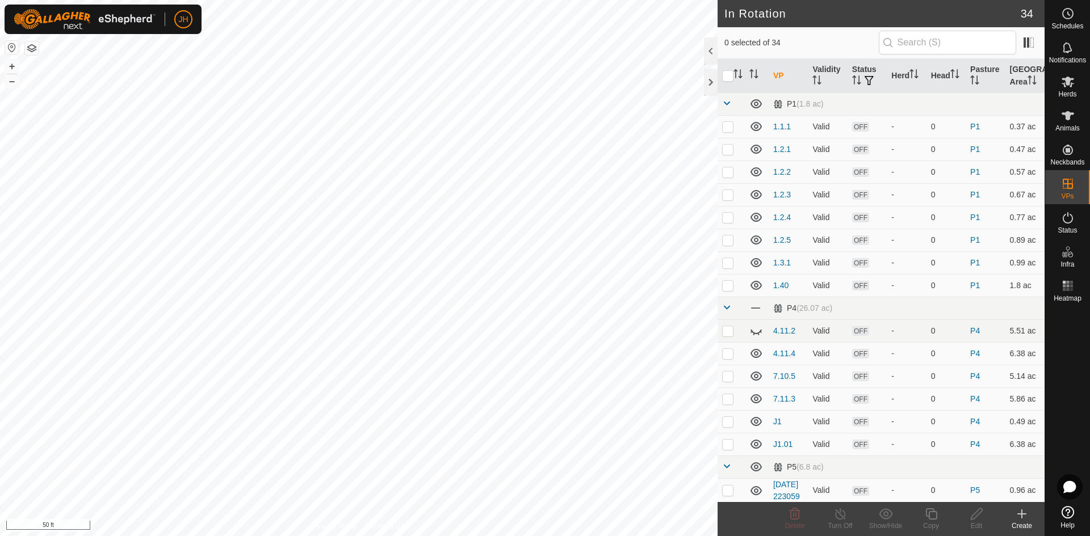
checkbox input "true"
click at [930, 519] on icon at bounding box center [930, 514] width 11 height 11
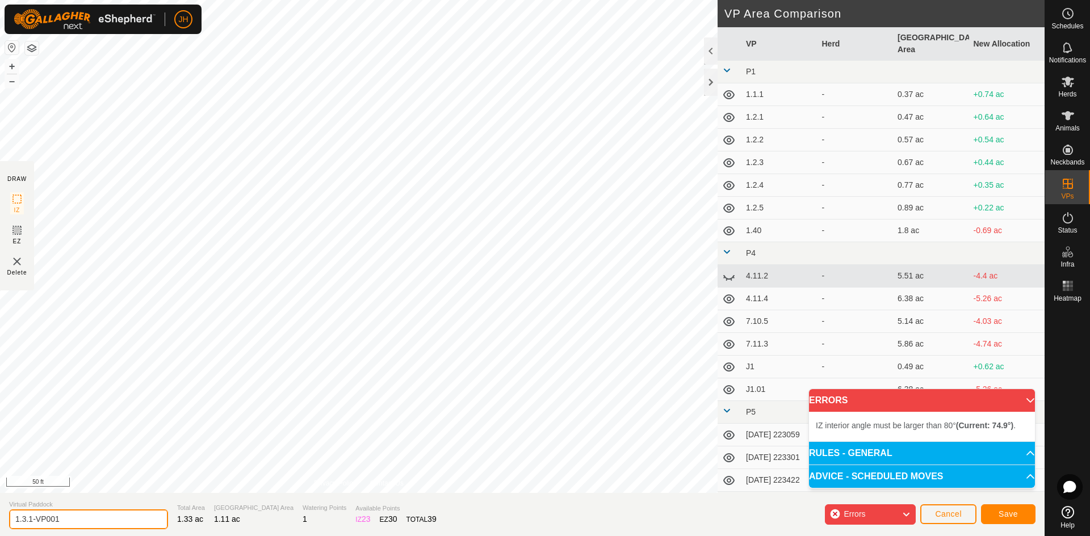
click at [67, 522] on input "1.3.1-VP001" at bounding box center [88, 520] width 159 height 20
type input "1.3.2"
click at [1011, 515] on span "Save" at bounding box center [1008, 514] width 19 height 9
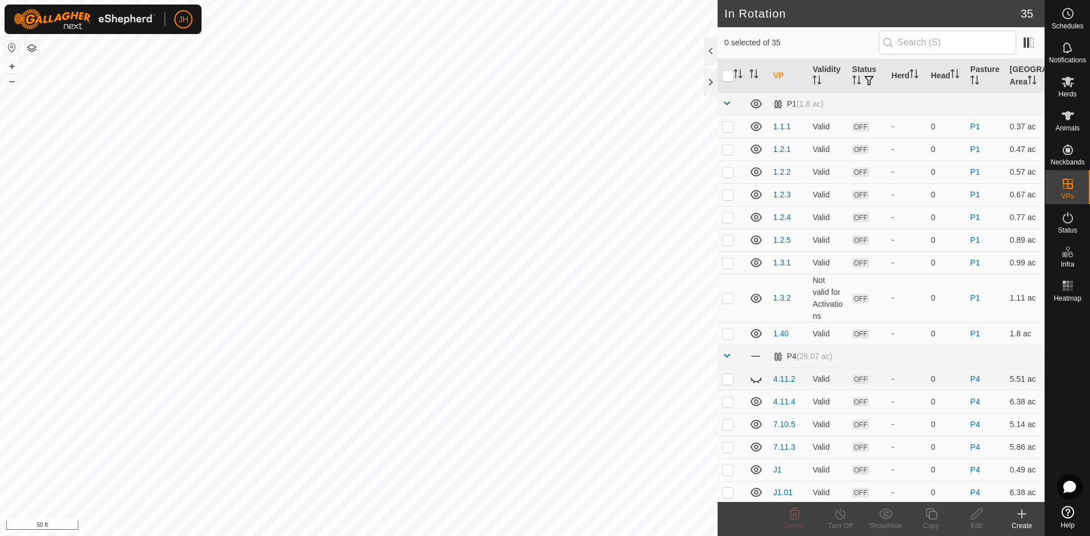
checkbox input "true"
click at [933, 517] on icon at bounding box center [931, 515] width 14 height 14
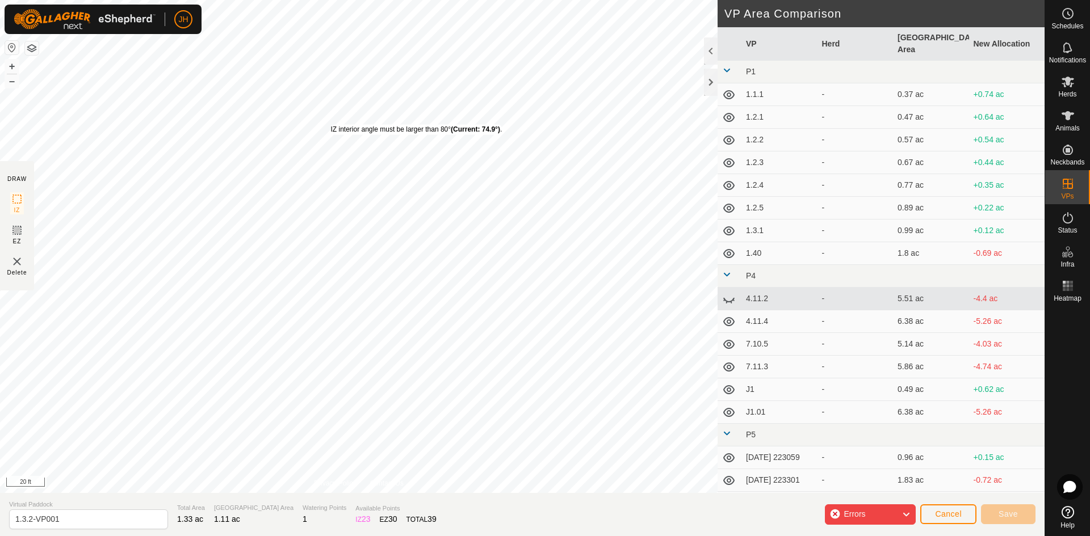
click at [330, 124] on div "IZ interior angle must be larger than 80° (Current: 74.9°) . + – ⇧ i 20 ft" at bounding box center [359, 246] width 718 height 493
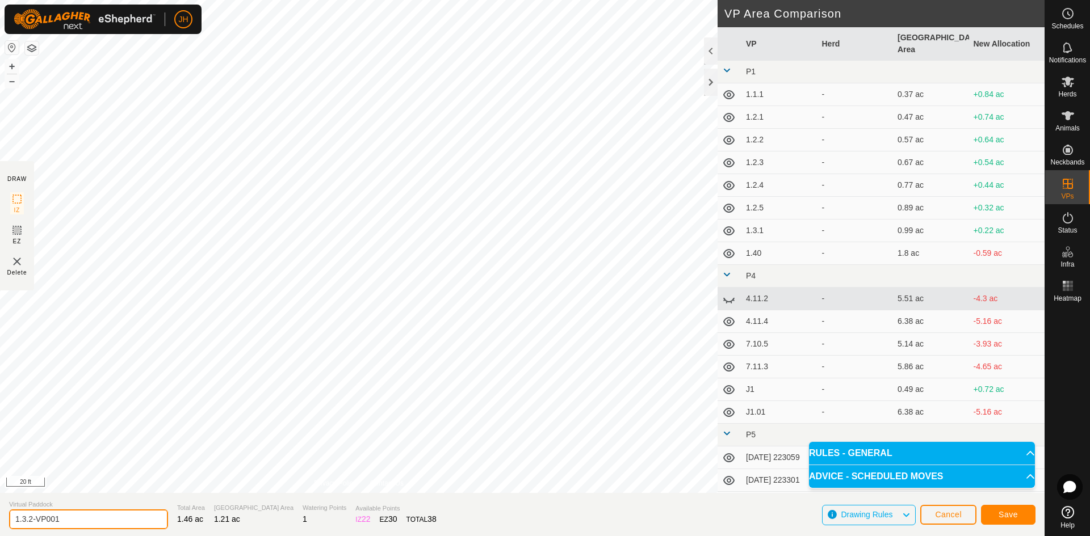
drag, startPoint x: 72, startPoint y: 522, endPoint x: 30, endPoint y: 522, distance: 42.0
click at [30, 522] on input "1.3.2-VP001" at bounding box center [88, 520] width 159 height 20
type input "1.3.3"
click at [1017, 517] on span "Save" at bounding box center [1008, 514] width 19 height 9
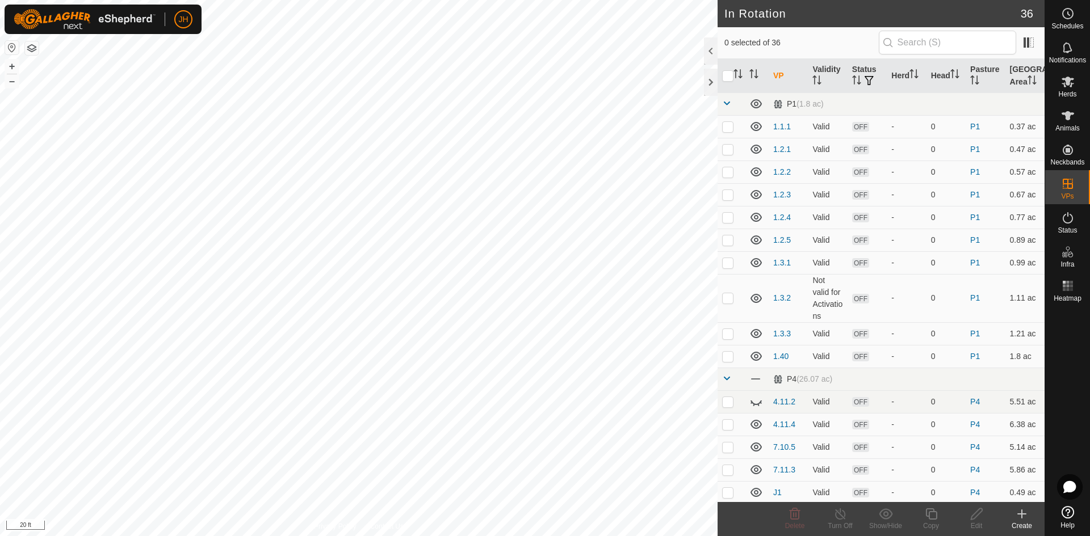
checkbox input "true"
click at [981, 517] on icon at bounding box center [977, 515] width 14 height 14
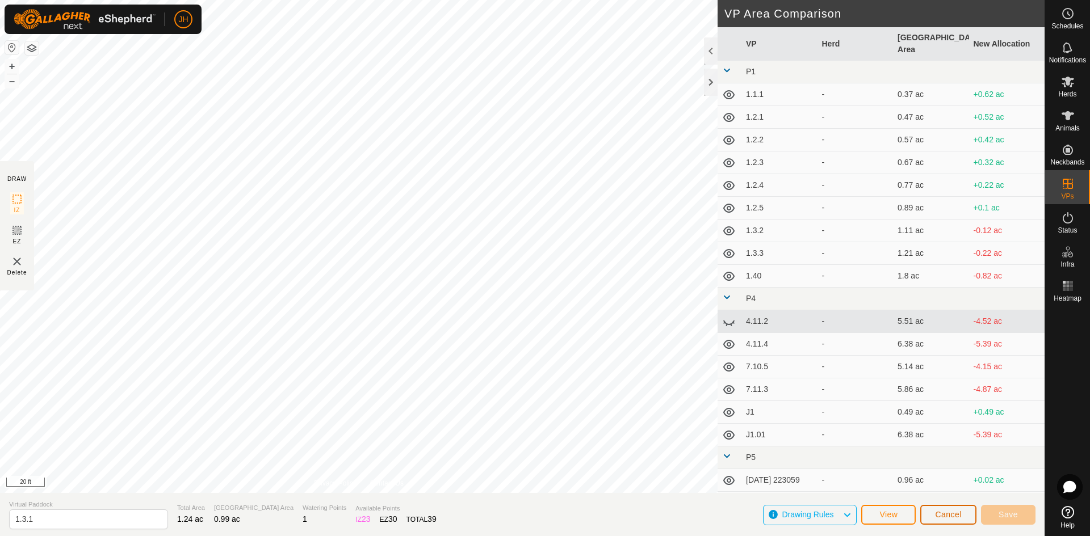
click at [950, 518] on span "Cancel" at bounding box center [948, 514] width 27 height 9
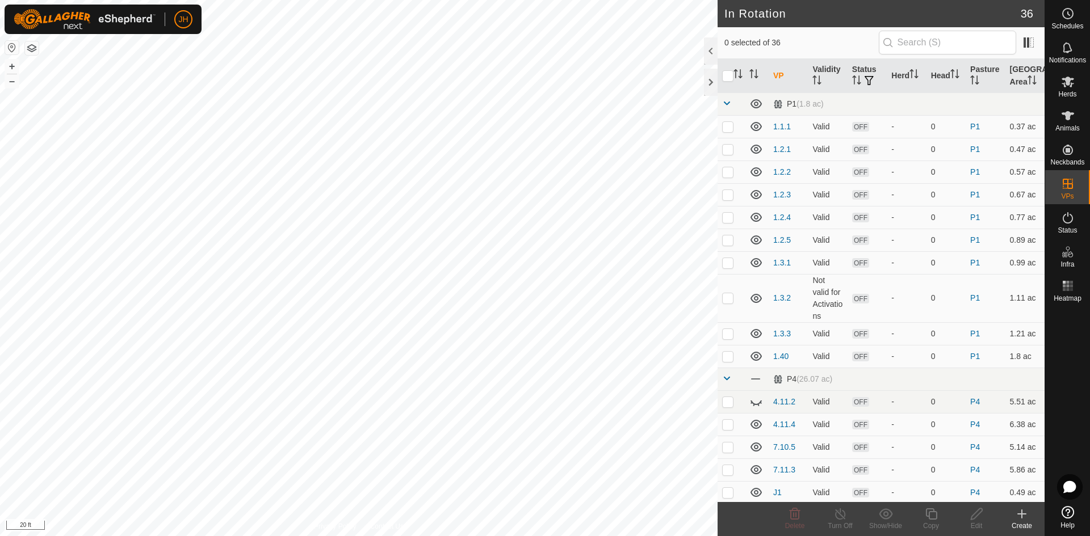
checkbox input "true"
click at [972, 523] on div "Edit" at bounding box center [976, 526] width 45 height 10
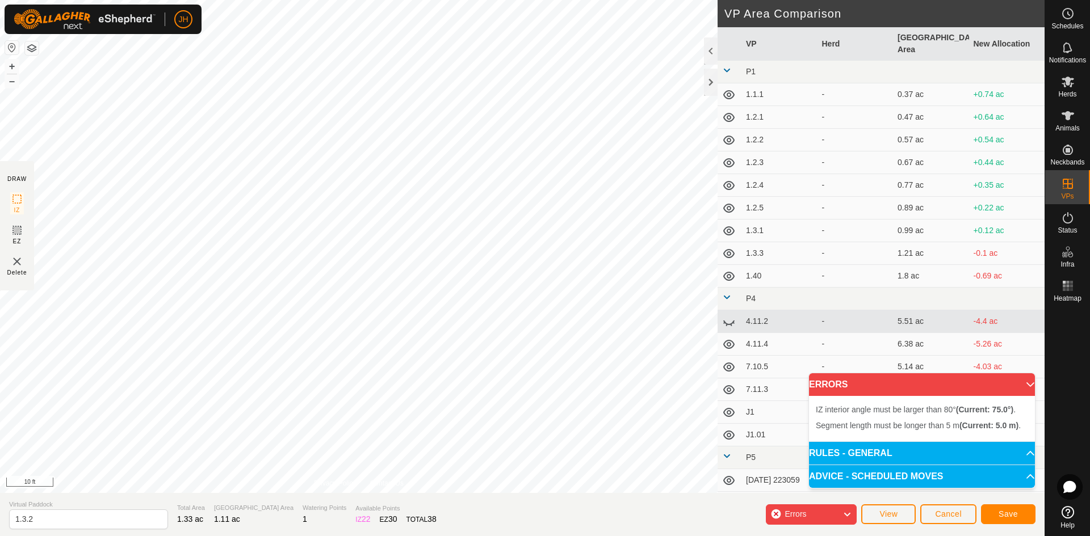
click at [286, 270] on div "IZ interior angle must be larger than 80° (Current: 75.0°) . Segment length mus…" at bounding box center [359, 246] width 718 height 493
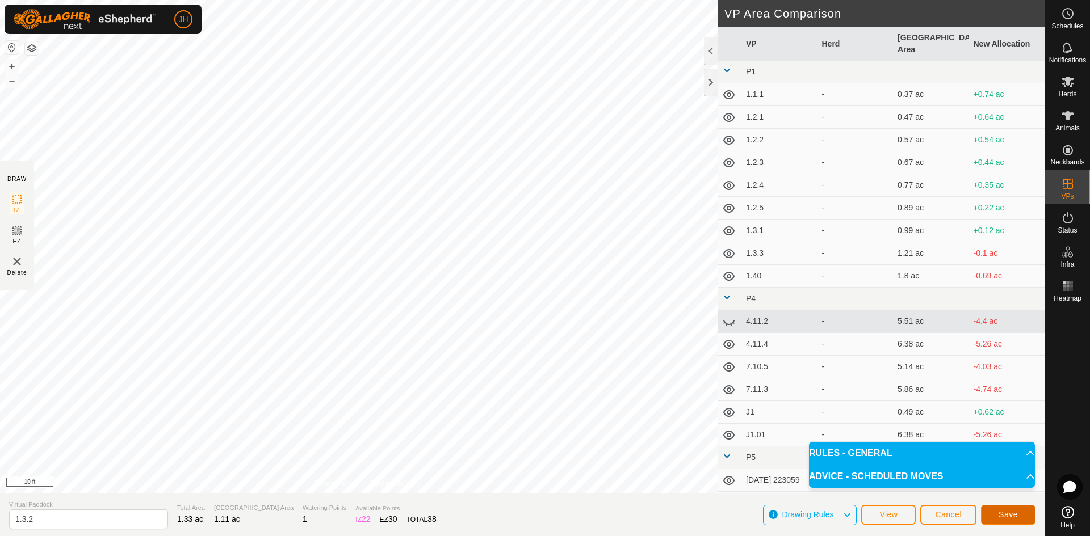
click at [1014, 519] on span "Save" at bounding box center [1008, 514] width 19 height 9
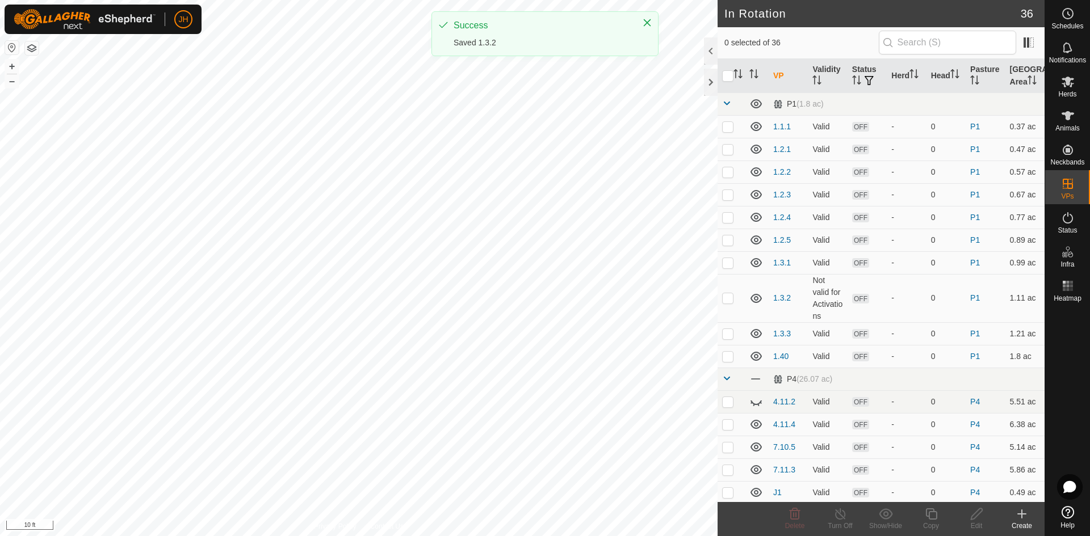
checkbox input "true"
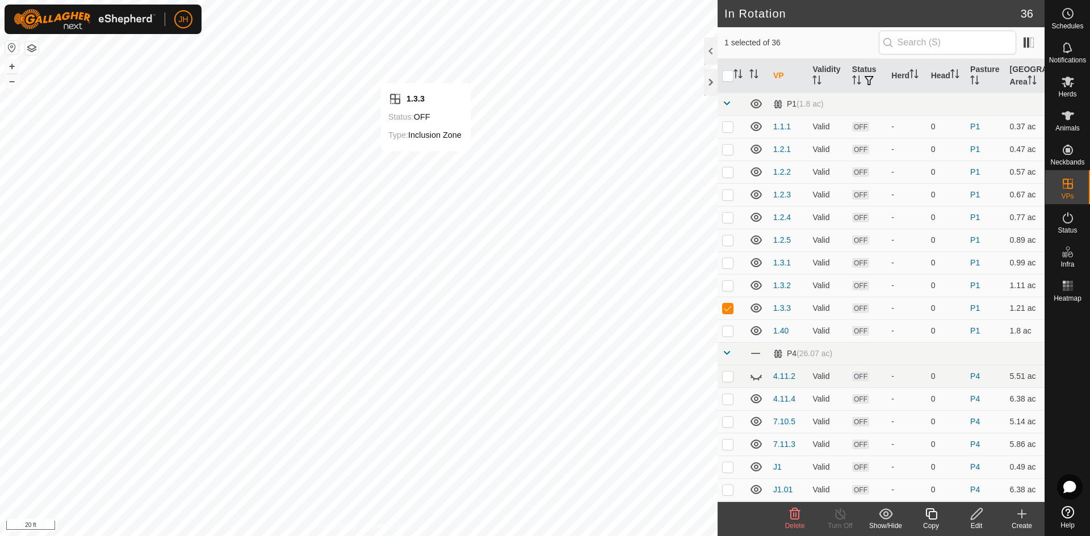
click at [932, 515] on icon at bounding box center [931, 515] width 14 height 14
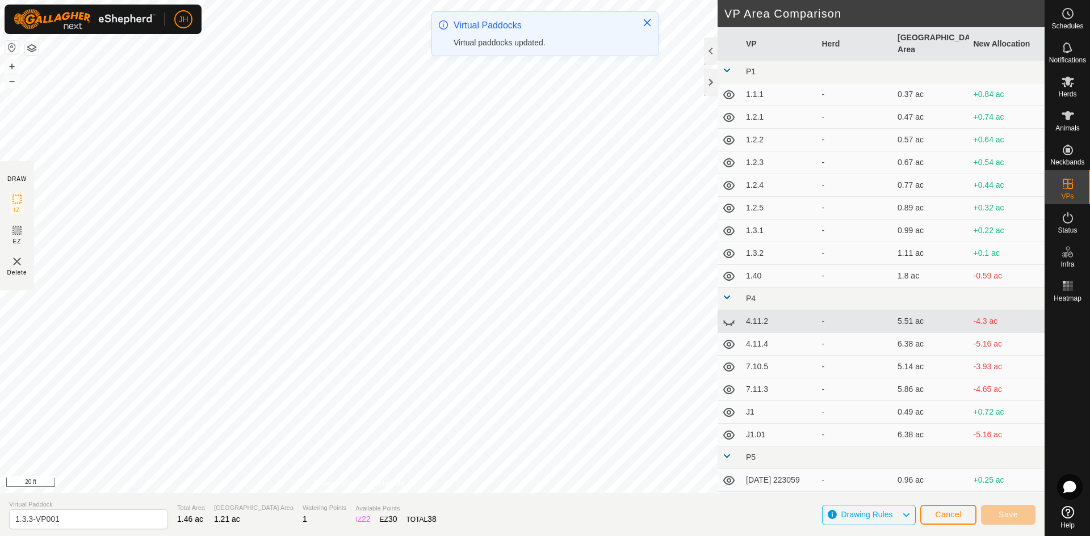
click at [501, 47] on div "JH Schedules Notifications Herds Animals Neckbands VPs Status Infra Heatmap Hel…" at bounding box center [545, 268] width 1090 height 536
drag, startPoint x: 70, startPoint y: 522, endPoint x: 74, endPoint y: 505, distance: 16.8
click at [30, 520] on input "1.3.3-VP001" at bounding box center [88, 520] width 159 height 20
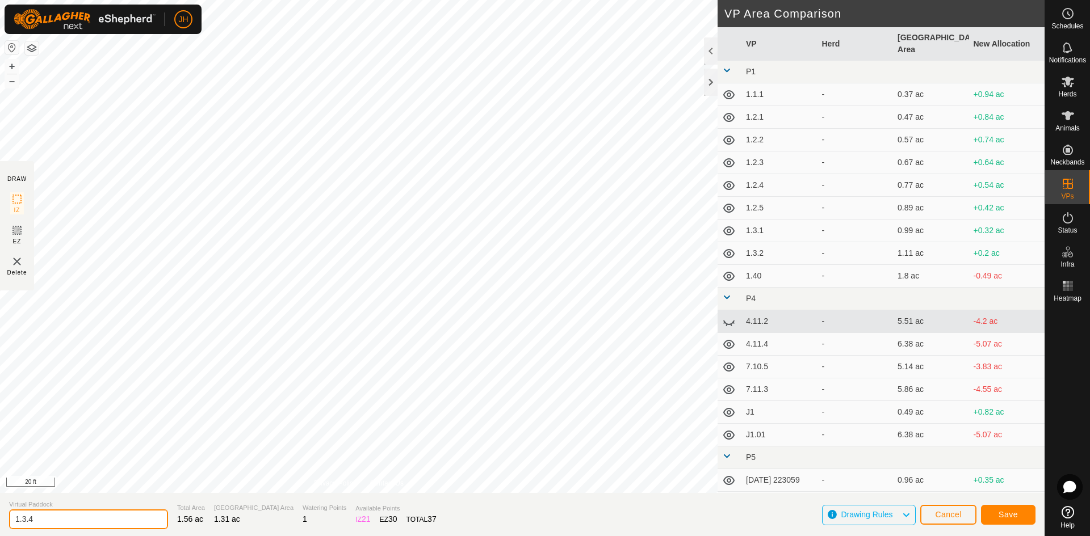
type input "1.3.4"
click at [1000, 513] on span "Save" at bounding box center [1008, 514] width 19 height 9
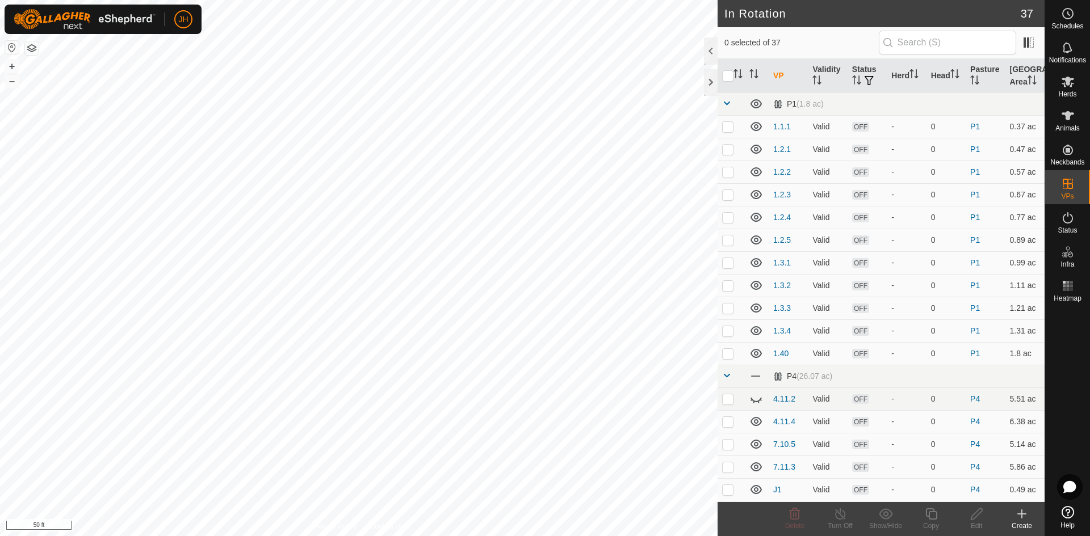
checkbox input "true"
click at [933, 519] on icon at bounding box center [930, 514] width 11 height 11
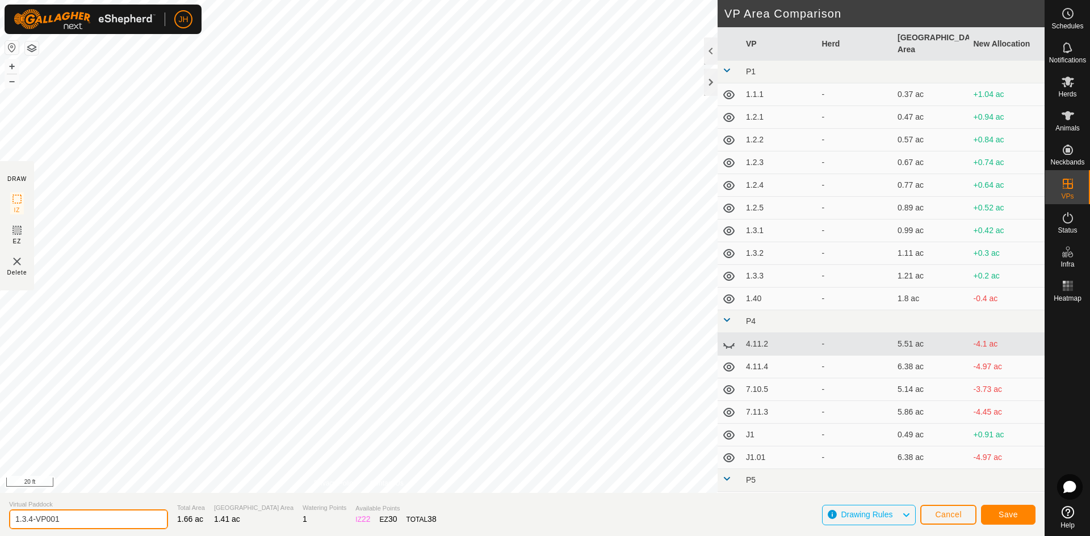
drag, startPoint x: 68, startPoint y: 518, endPoint x: 30, endPoint y: 521, distance: 37.5
click at [30, 521] on input "1.3.4-VP001" at bounding box center [88, 520] width 159 height 20
type input "1.3.5"
click at [1012, 515] on span "Save" at bounding box center [1008, 514] width 19 height 9
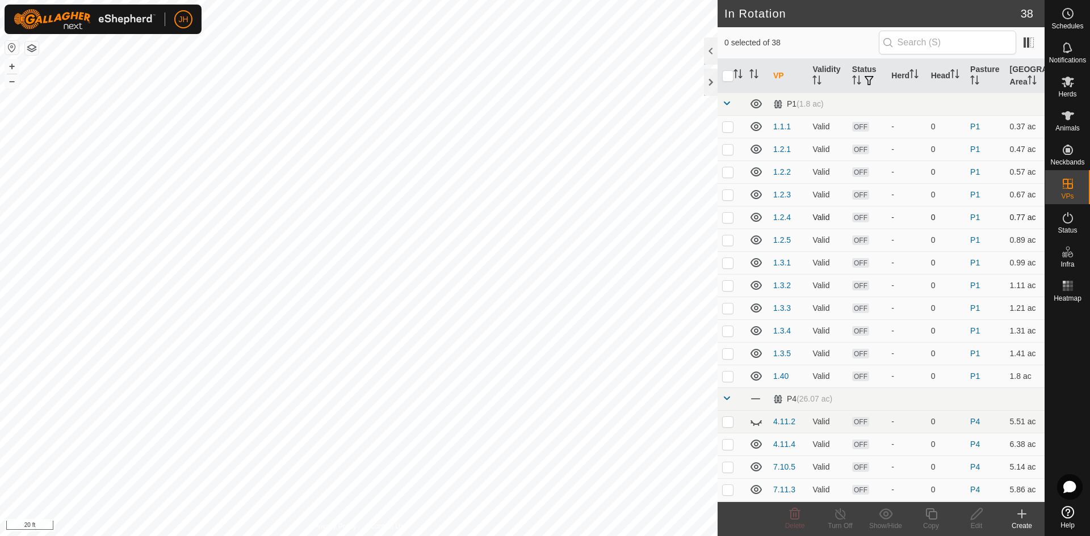
checkbox input "true"
click at [931, 519] on icon at bounding box center [930, 514] width 11 height 11
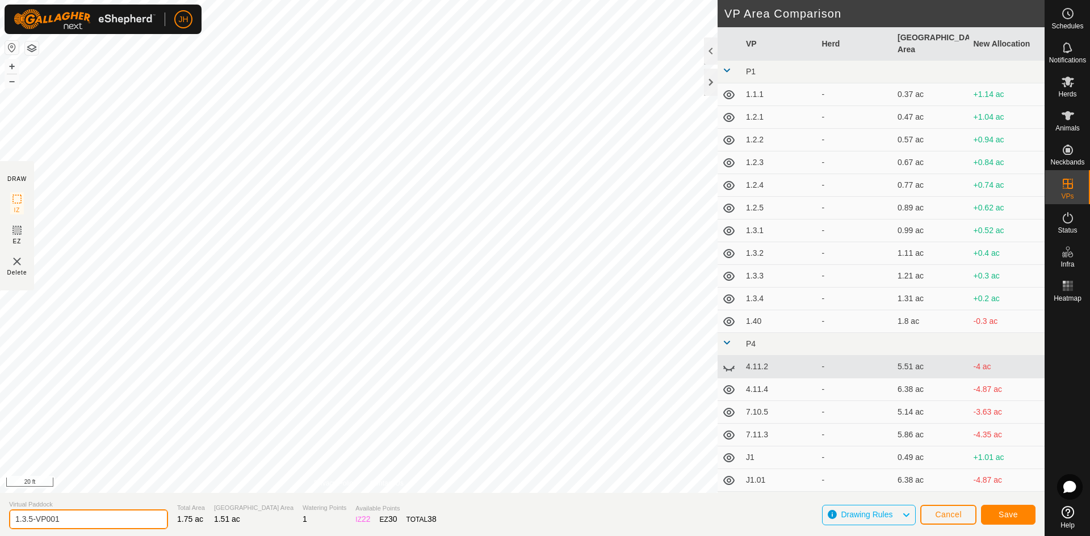
drag, startPoint x: 72, startPoint y: 521, endPoint x: 24, endPoint y: 519, distance: 47.7
click at [24, 519] on input "1.3.5-VP001" at bounding box center [88, 520] width 159 height 20
type input "1.4.1"
click at [1008, 514] on span "Save" at bounding box center [1008, 514] width 19 height 9
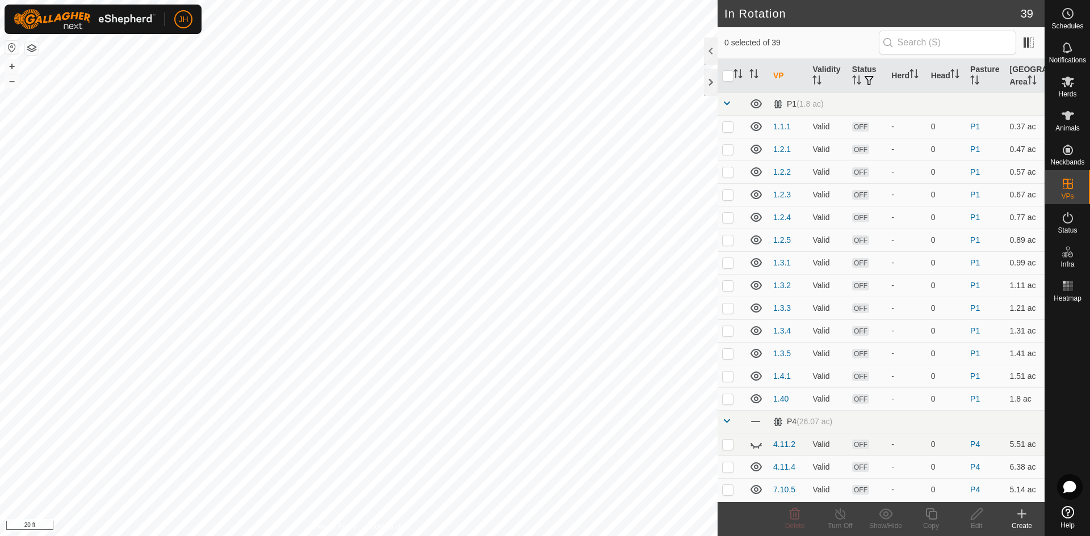
checkbox input "true"
click at [934, 518] on icon at bounding box center [931, 515] width 14 height 14
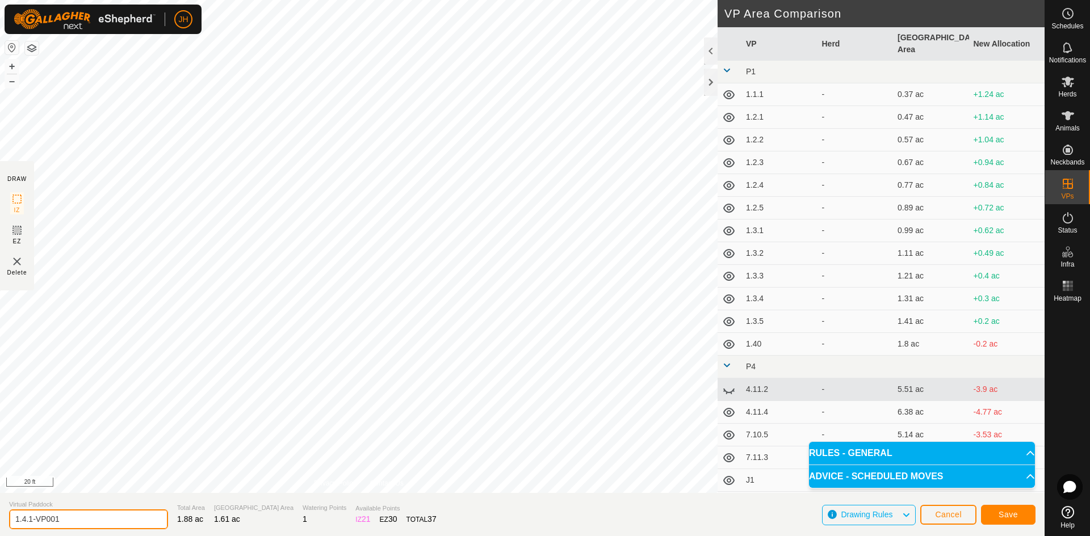
drag, startPoint x: 78, startPoint y: 521, endPoint x: 30, endPoint y: 522, distance: 48.8
click at [30, 522] on input "1.4.1-VP001" at bounding box center [88, 520] width 159 height 20
type input "1.4.2"
click at [1013, 517] on span "Save" at bounding box center [1008, 514] width 19 height 9
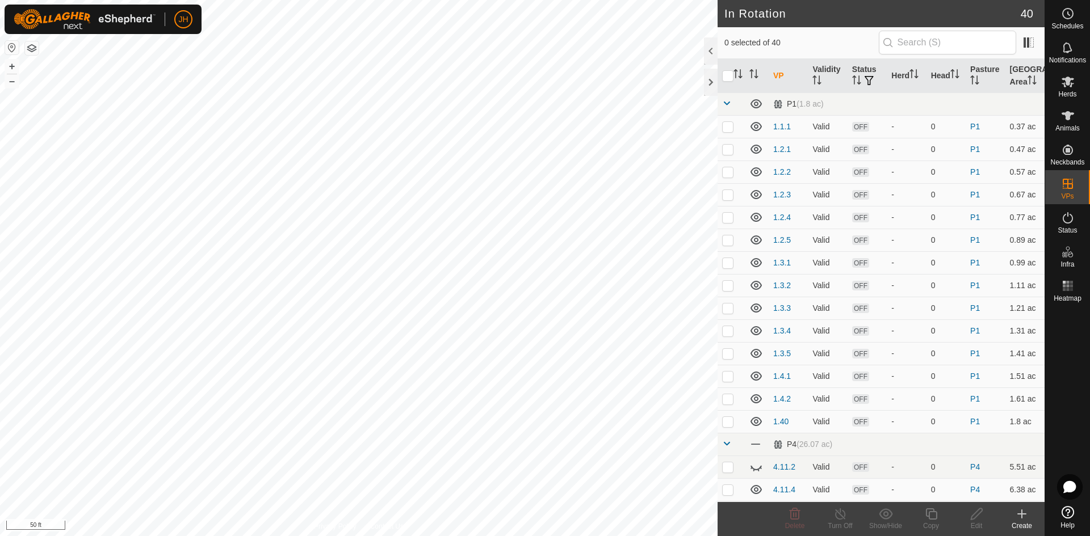
checkbox input "true"
click at [930, 519] on icon at bounding box center [930, 514] width 11 height 11
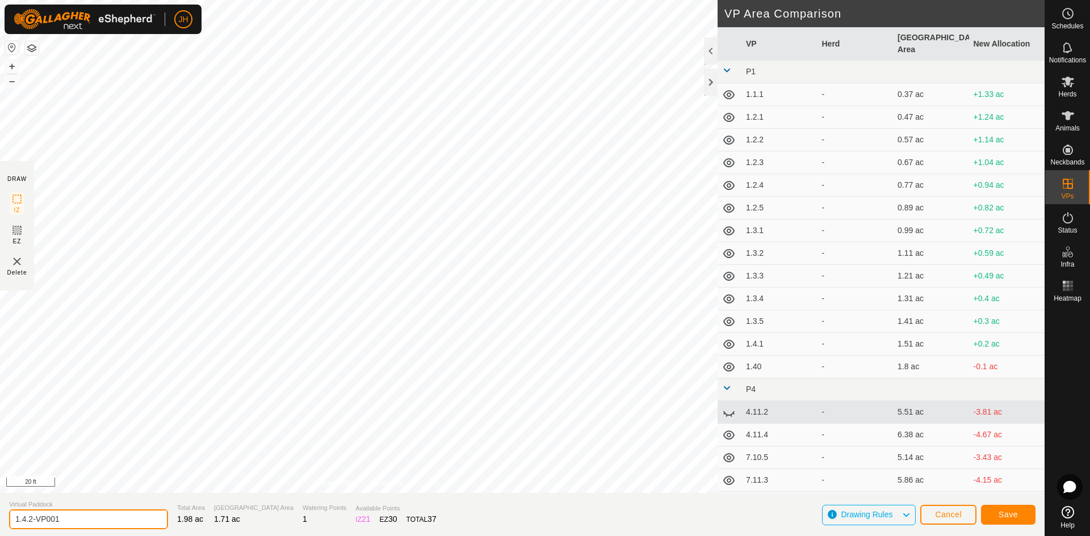
drag, startPoint x: 78, startPoint y: 521, endPoint x: 30, endPoint y: 523, distance: 47.7
click at [30, 523] on input "1.4.2-VP001" at bounding box center [88, 520] width 159 height 20
type input "1.4.3"
click at [1015, 517] on span "Save" at bounding box center [1008, 514] width 19 height 9
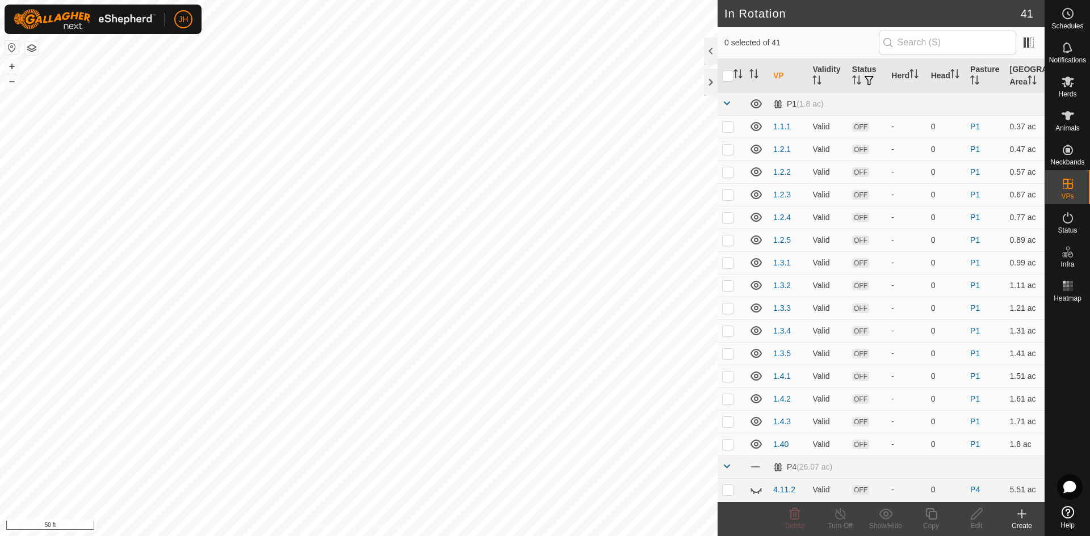
checkbox input "true"
click at [929, 521] on div "Copy" at bounding box center [930, 526] width 45 height 10
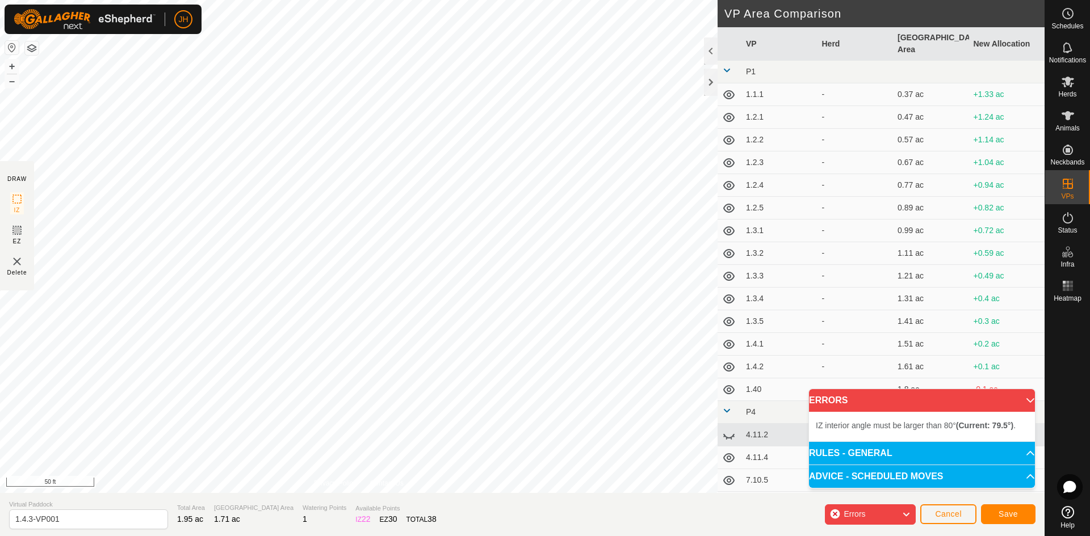
click at [553, 94] on div "IZ interior angle must be larger than 80° (Current: 79.5°) . + – ⇧ i 50 ft" at bounding box center [359, 246] width 718 height 493
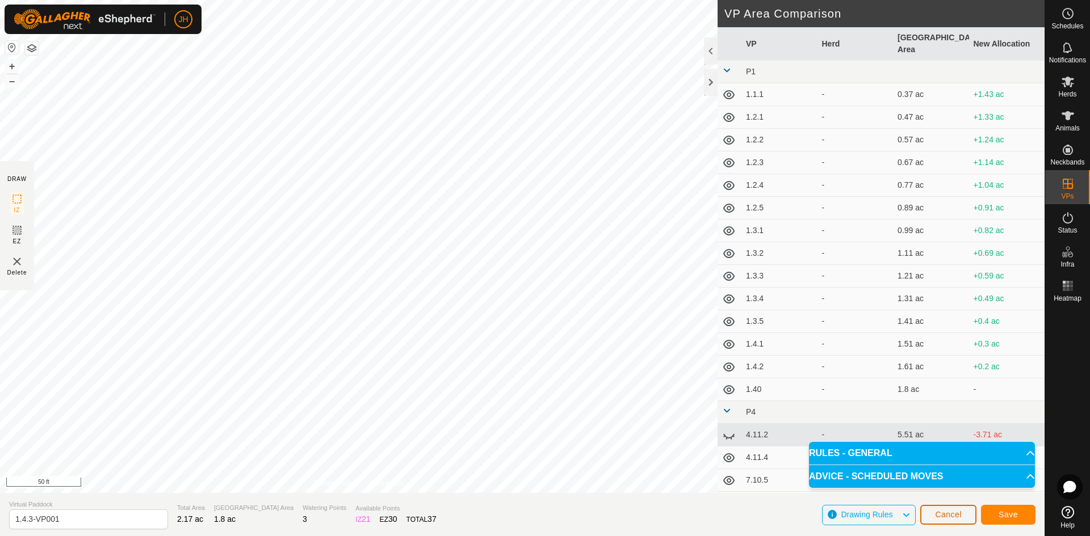
click at [951, 514] on span "Cancel" at bounding box center [948, 514] width 27 height 9
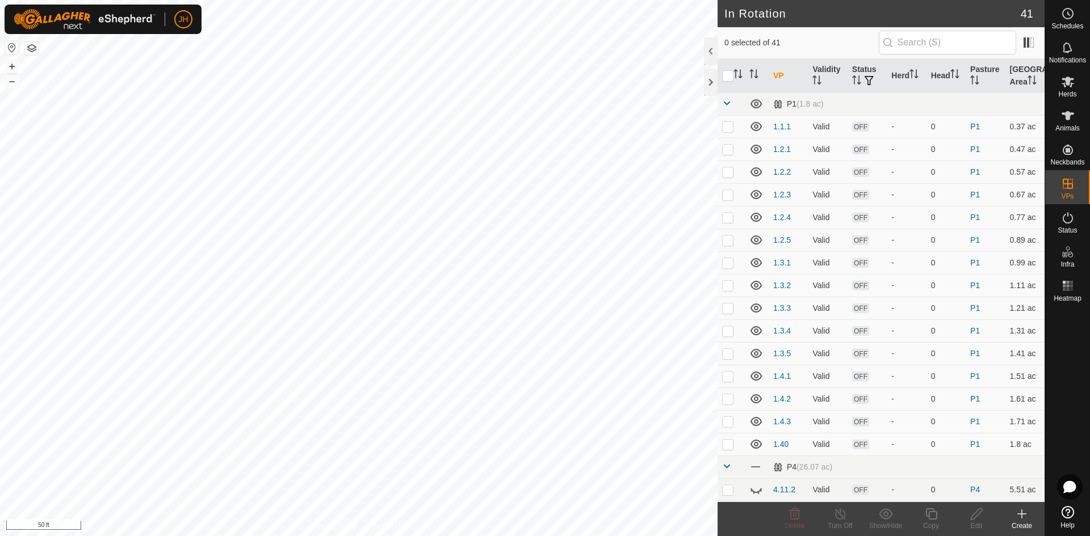
checkbox input "true"
click at [979, 514] on icon at bounding box center [977, 515] width 14 height 14
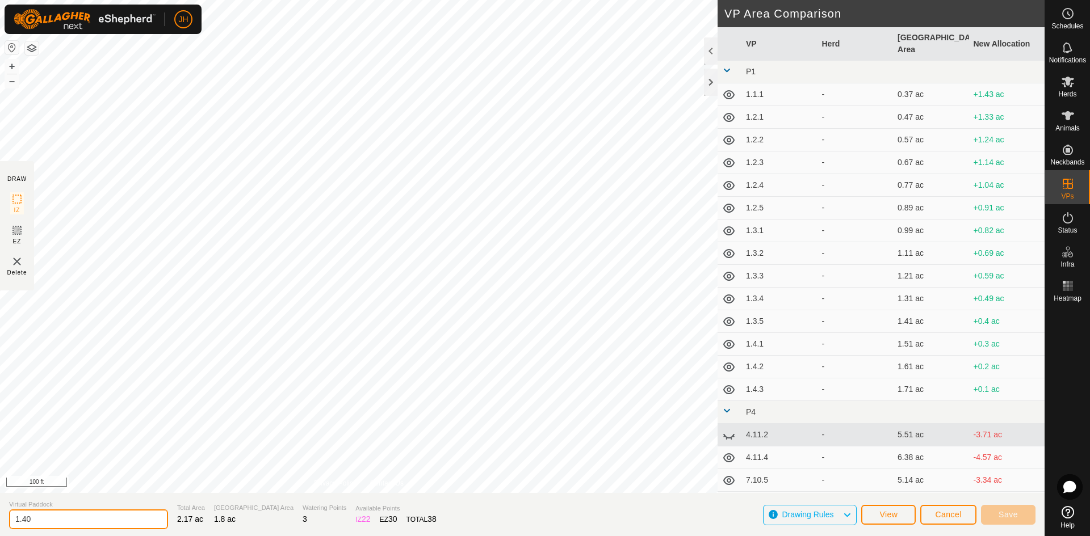
click at [36, 517] on input "1.40" at bounding box center [88, 520] width 159 height 20
type input "1.4.4"
click at [1008, 517] on span "Save" at bounding box center [1008, 514] width 19 height 9
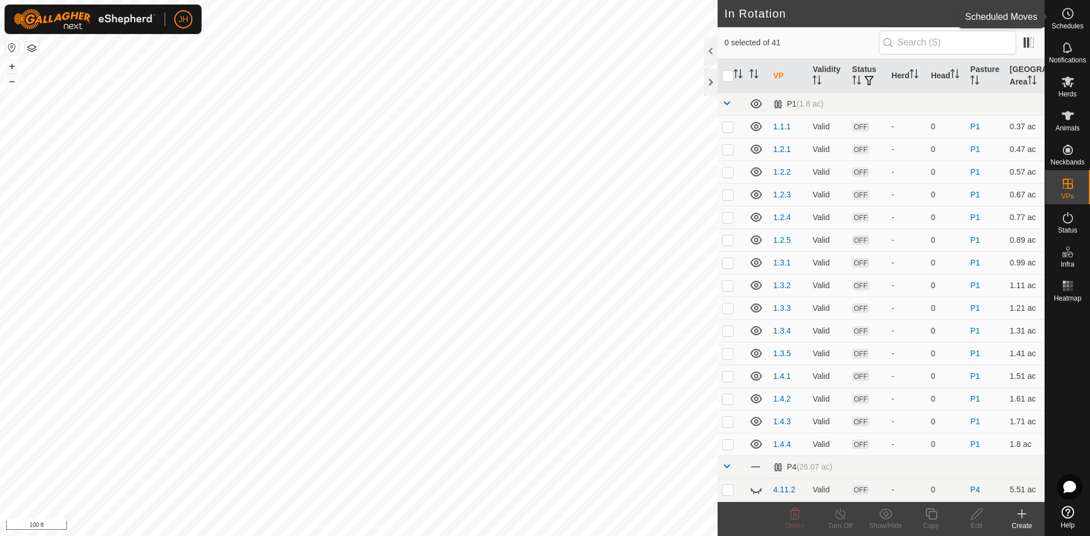
click at [1068, 21] on es-schedule-vp-svg-icon at bounding box center [1068, 14] width 20 height 18
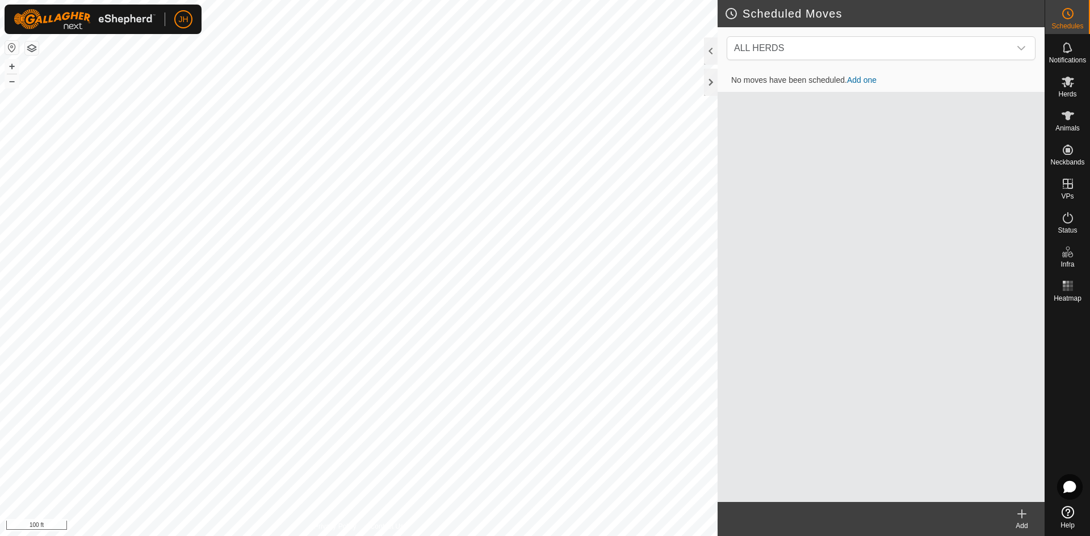
click at [1024, 517] on icon at bounding box center [1022, 515] width 14 height 14
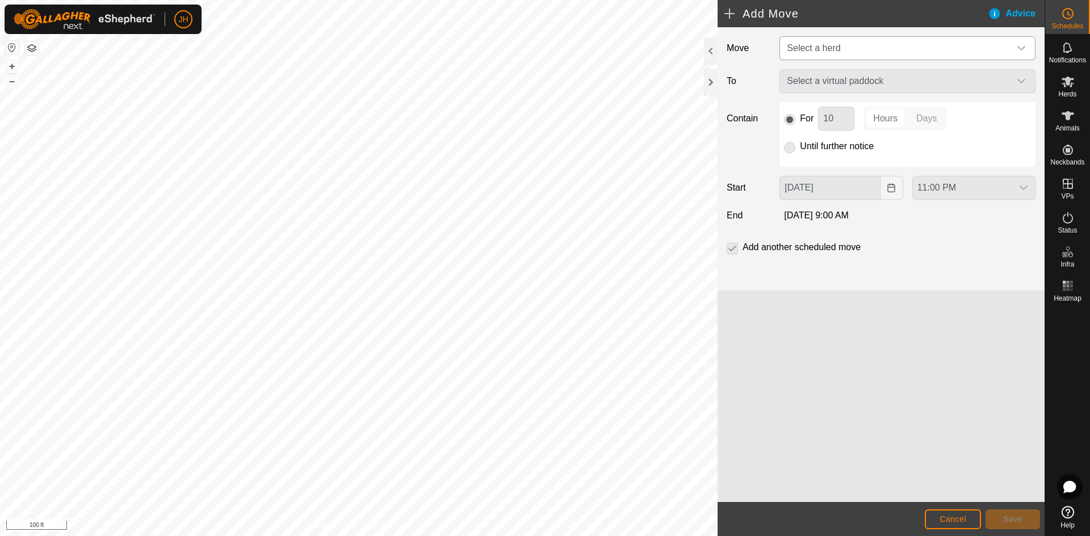
click at [929, 51] on span "Select a herd" at bounding box center [896, 48] width 228 height 23
click at [827, 101] on li "Cows (30)" at bounding box center [908, 106] width 255 height 23
click at [934, 79] on span "Select a virtual paddock" at bounding box center [896, 81] width 228 height 23
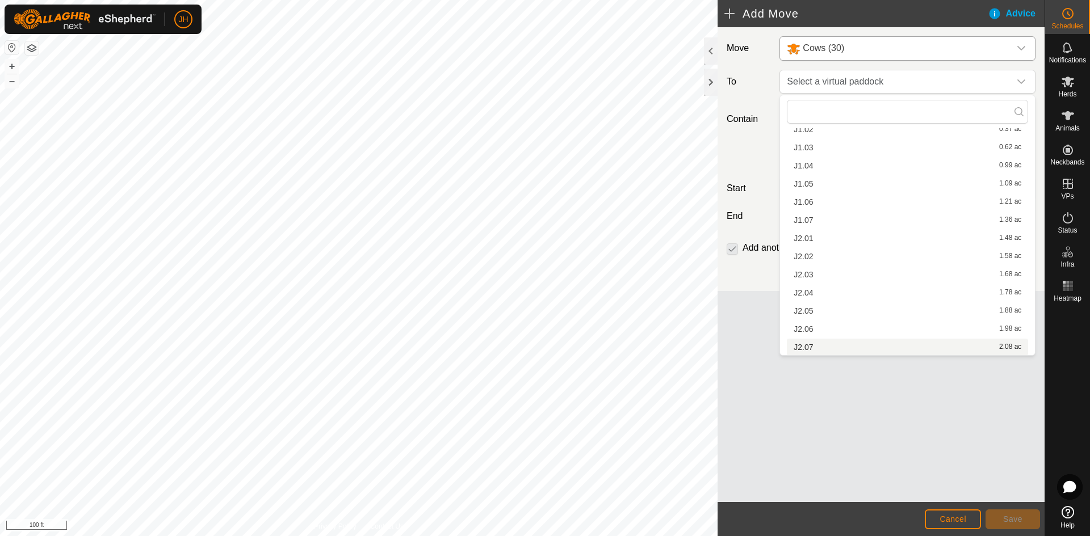
scroll to position [548, 0]
click at [812, 349] on li "J2.07 2.08 ac" at bounding box center [907, 346] width 241 height 17
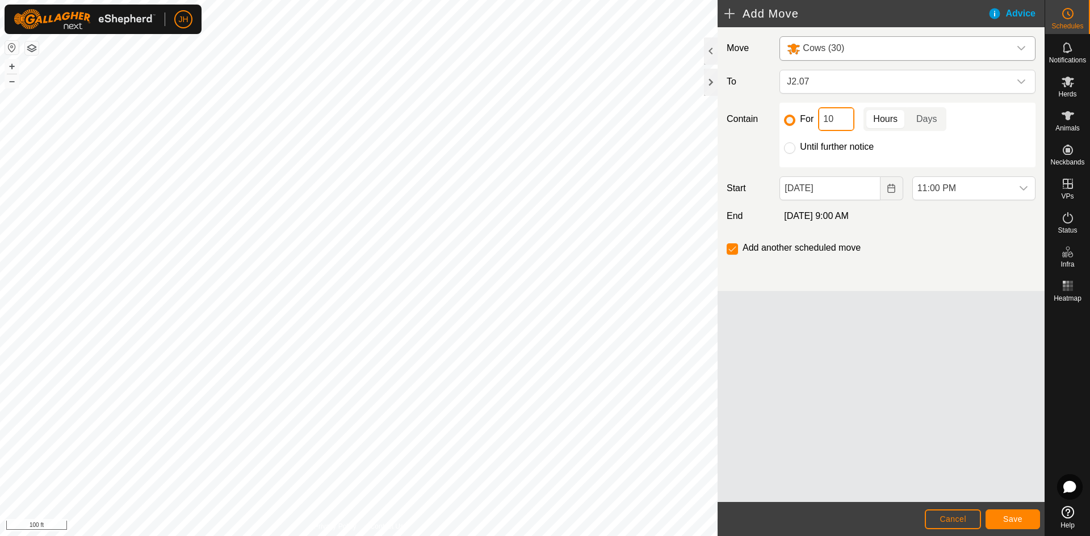
drag, startPoint x: 839, startPoint y: 120, endPoint x: 819, endPoint y: 123, distance: 19.6
click at [819, 123] on input "10" at bounding box center [836, 119] width 36 height 24
type input "2"
click at [1029, 191] on div "dropdown trigger" at bounding box center [1023, 188] width 23 height 23
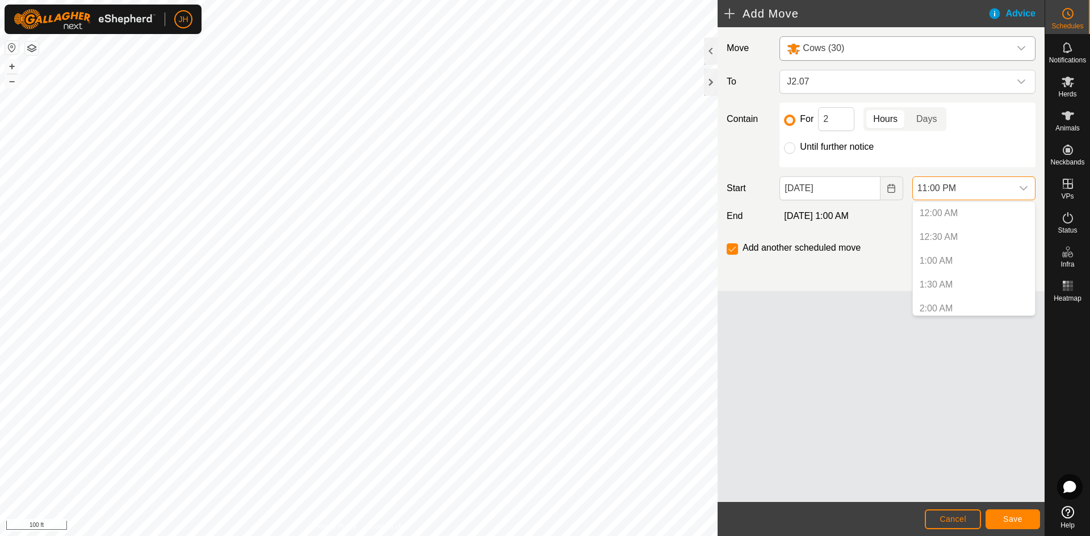
scroll to position [1006, 0]
click at [887, 191] on icon "Choose Date" at bounding box center [890, 188] width 7 height 9
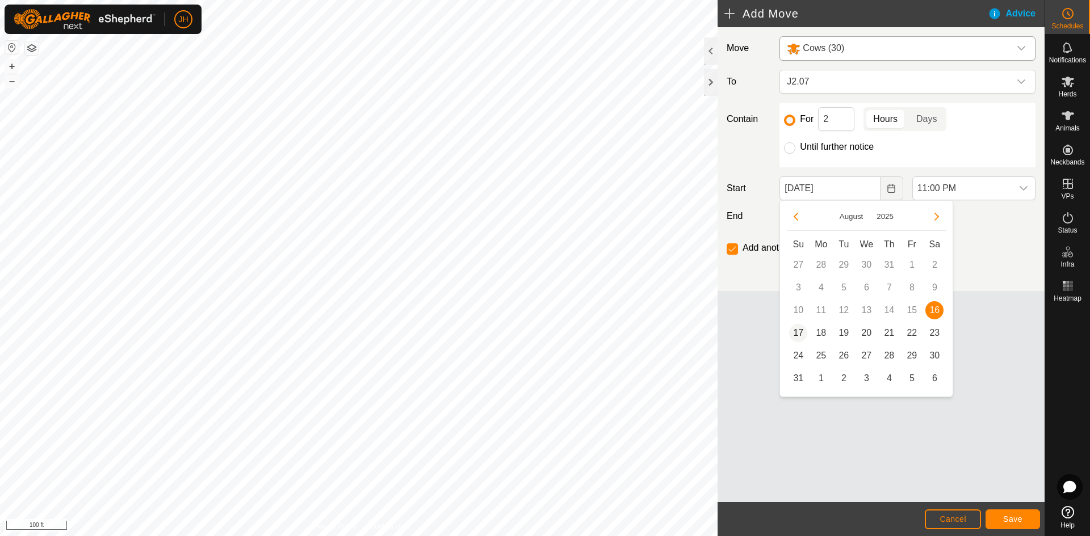
click at [800, 335] on span "17" at bounding box center [798, 333] width 18 height 18
type input "[DATE]"
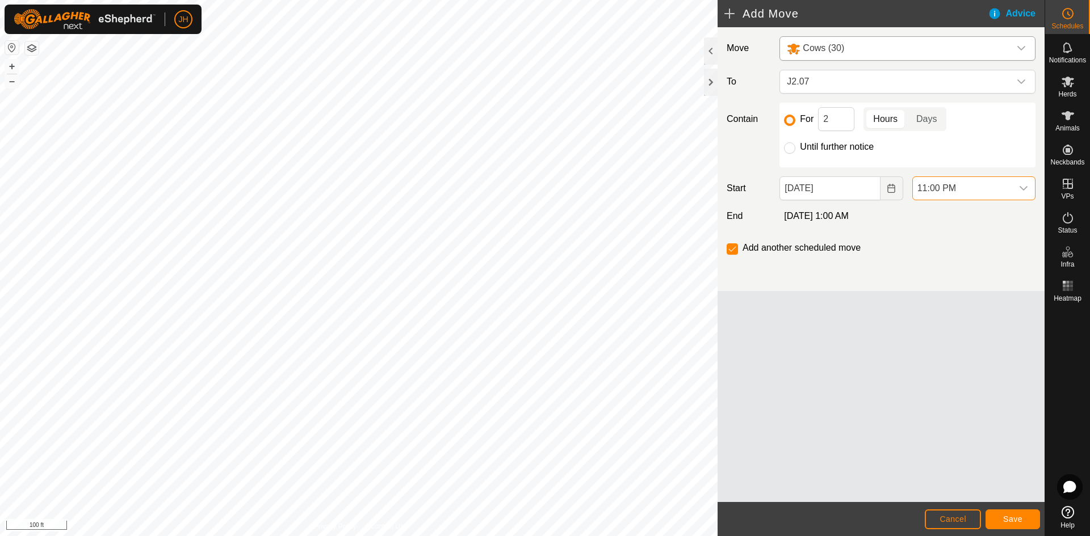
click at [1009, 189] on span "11:00 PM" at bounding box center [962, 188] width 99 height 23
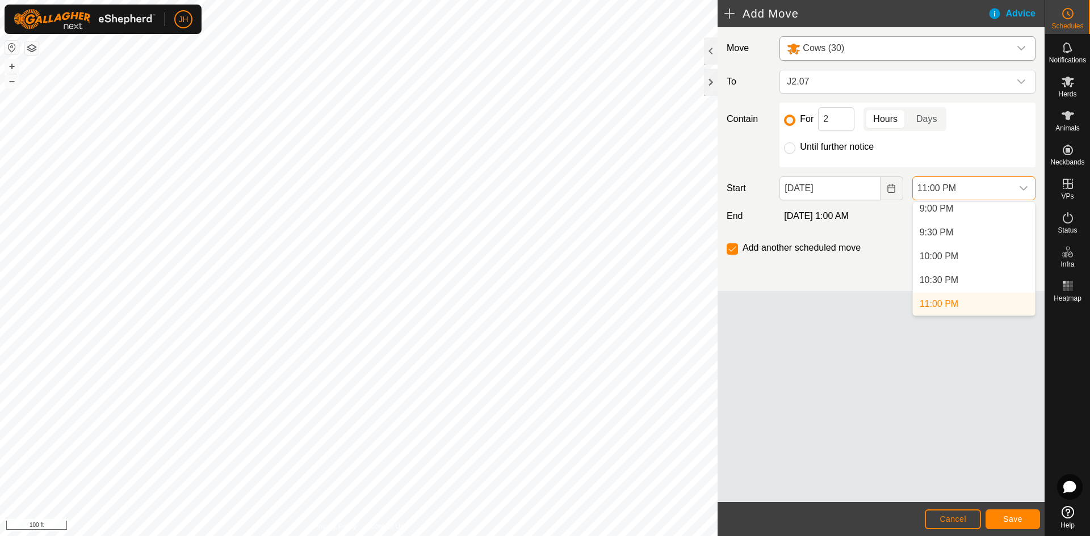
scroll to position [238, 0]
click at [949, 216] on li "5:00 AM" at bounding box center [974, 213] width 122 height 23
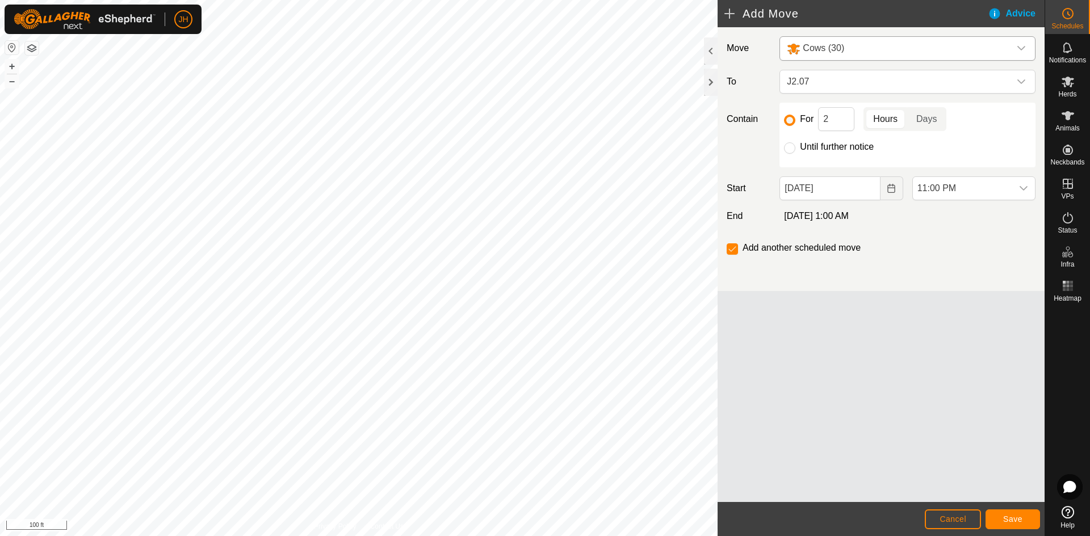
scroll to position [1006, 0]
click at [1010, 517] on span "Save" at bounding box center [1012, 519] width 19 height 9
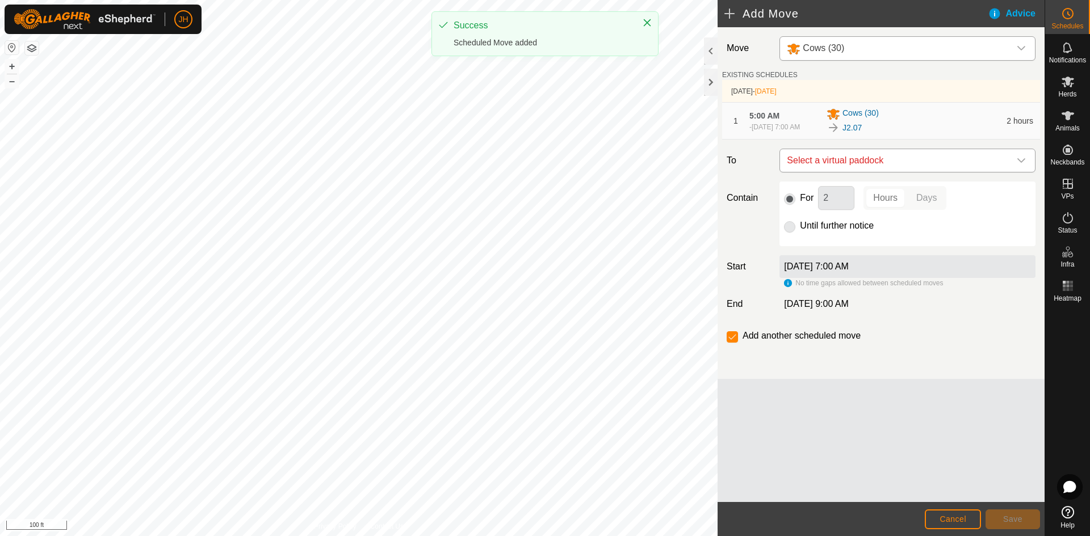
click at [986, 169] on span "Select a virtual paddock" at bounding box center [896, 160] width 228 height 23
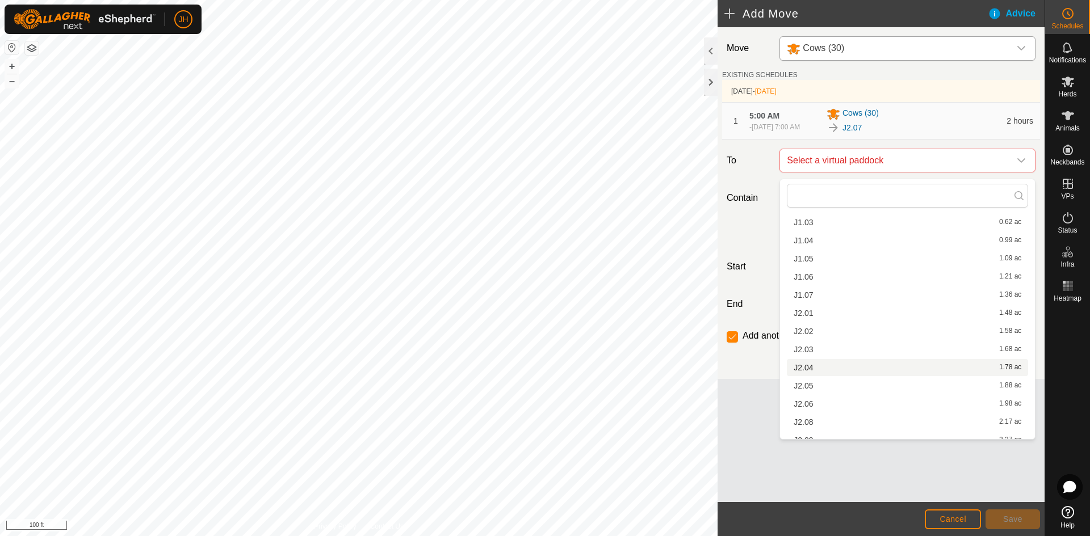
scroll to position [72, 0]
click at [812, 392] on li "J2.08 2.17 ac" at bounding box center [907, 393] width 241 height 17
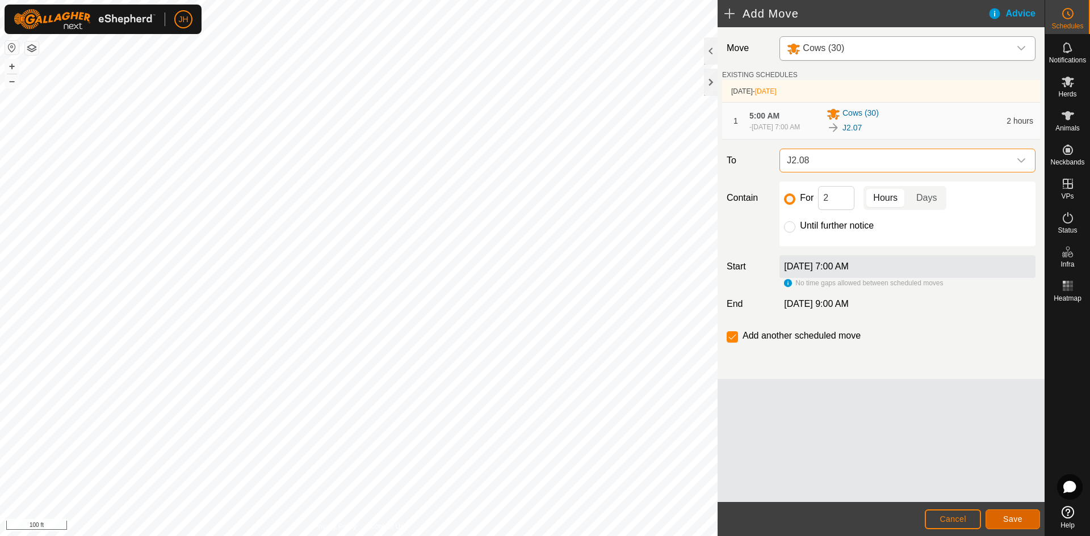
click at [1013, 519] on span "Save" at bounding box center [1012, 519] width 19 height 9
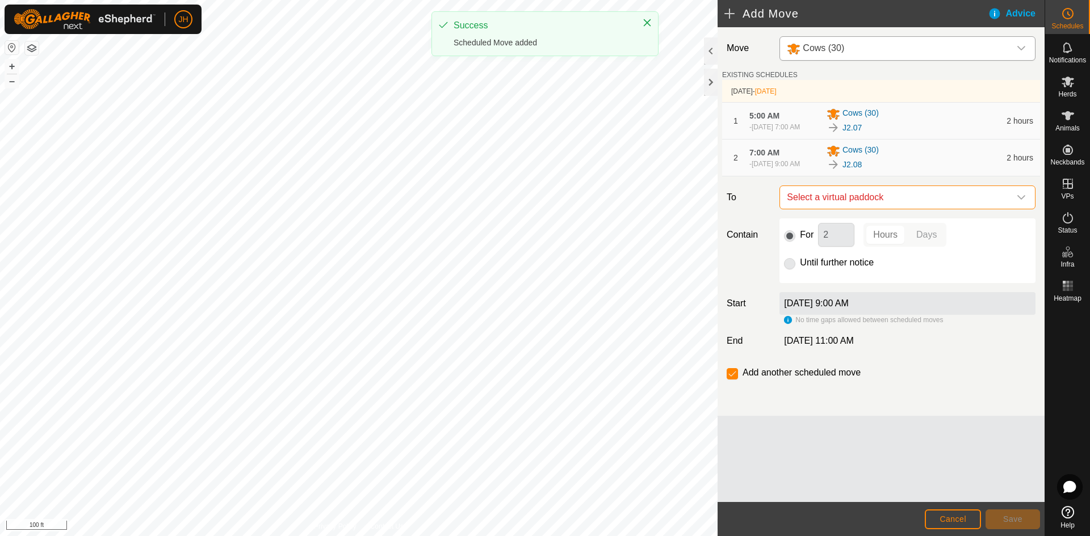
click at [972, 209] on span "Select a virtual paddock" at bounding box center [896, 197] width 228 height 23
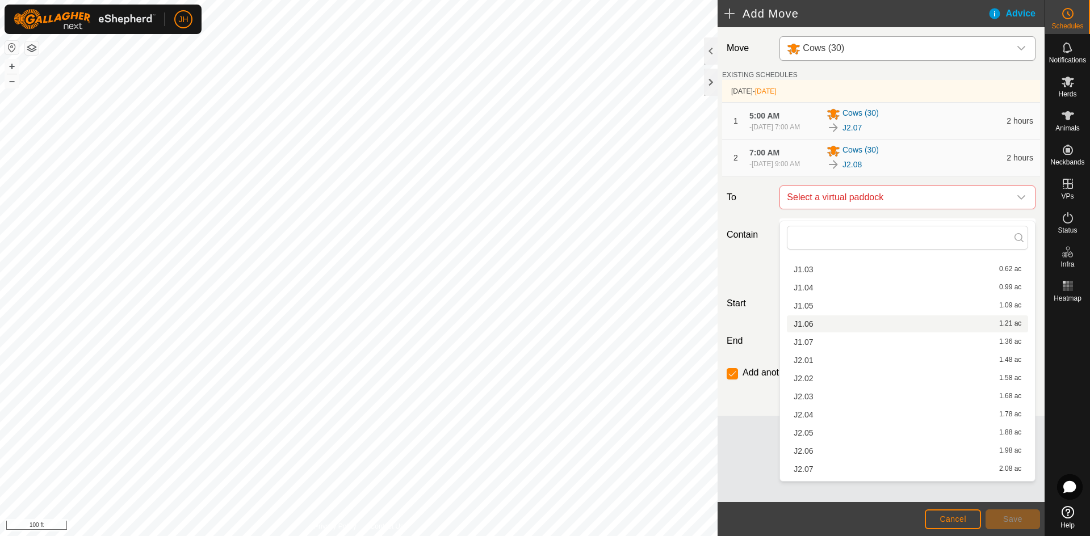
scroll to position [89, 0]
click at [809, 439] on span "J2.09" at bounding box center [803, 437] width 19 height 8
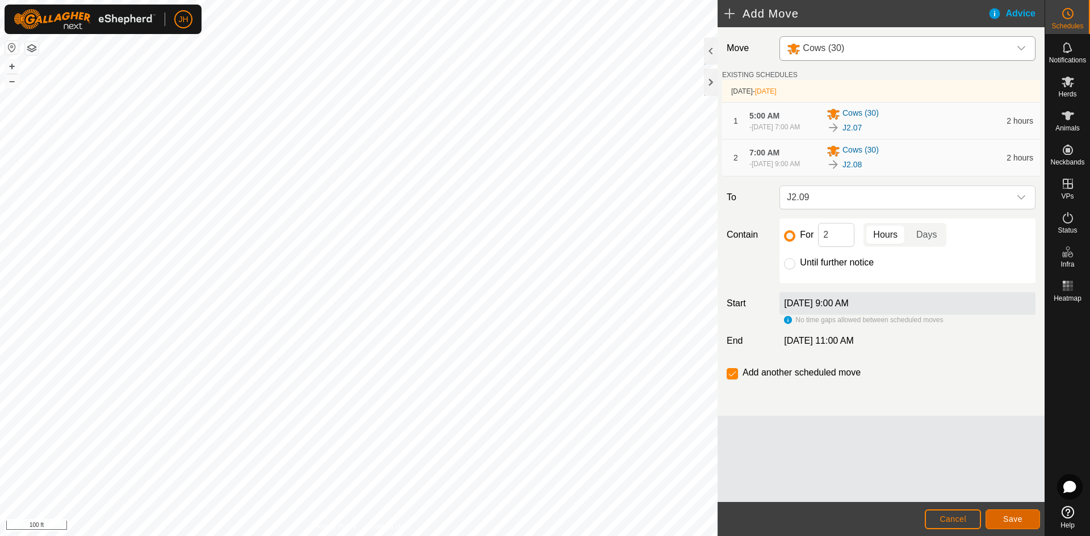
click at [1012, 522] on span "Save" at bounding box center [1012, 519] width 19 height 9
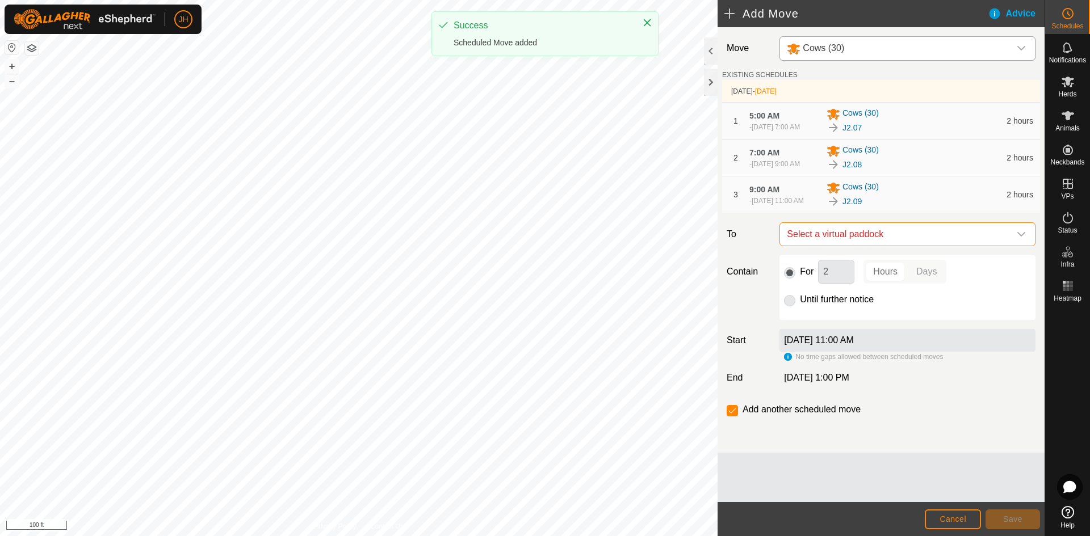
click at [965, 246] on span "Select a virtual paddock" at bounding box center [896, 234] width 228 height 23
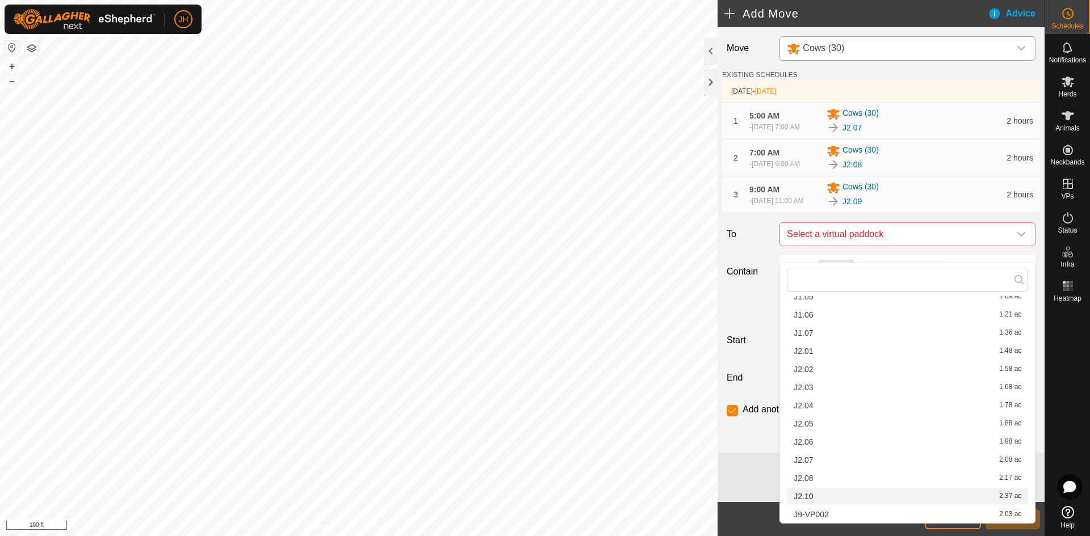
click at [815, 497] on li "J2.10 2.37 ac" at bounding box center [907, 496] width 241 height 17
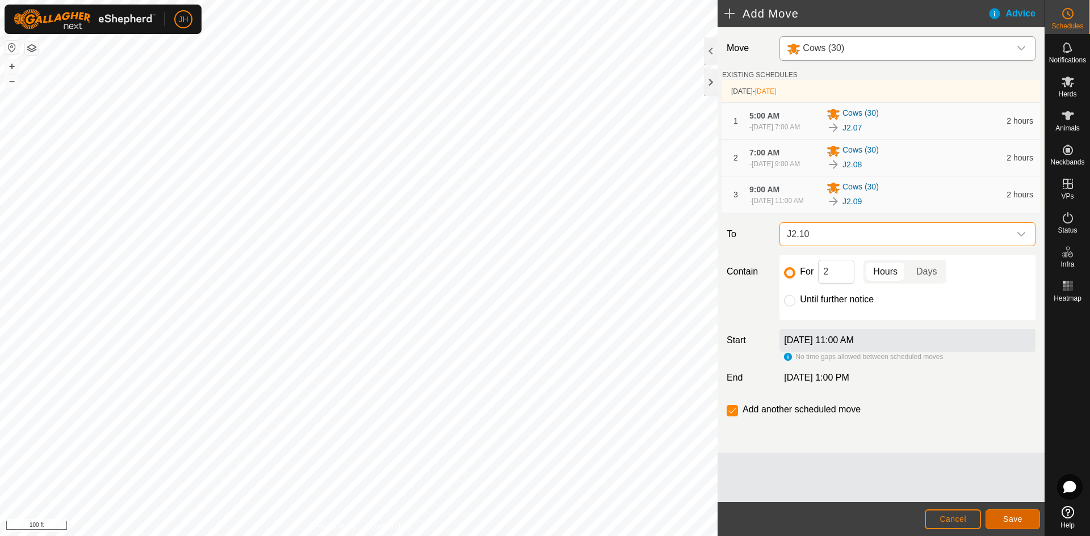
click at [1007, 518] on span "Save" at bounding box center [1012, 519] width 19 height 9
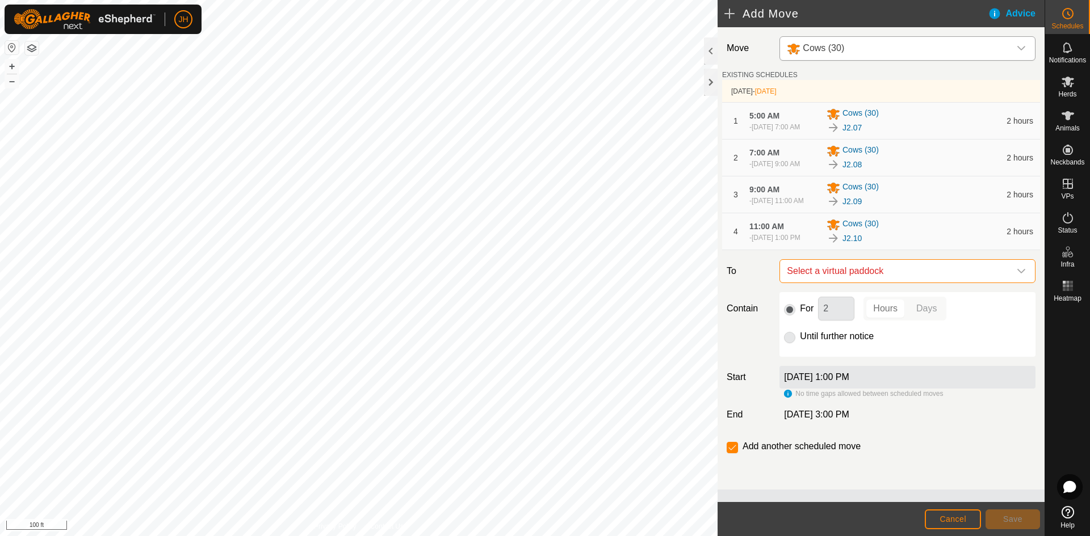
click at [969, 283] on span "Select a virtual paddock" at bounding box center [896, 271] width 228 height 23
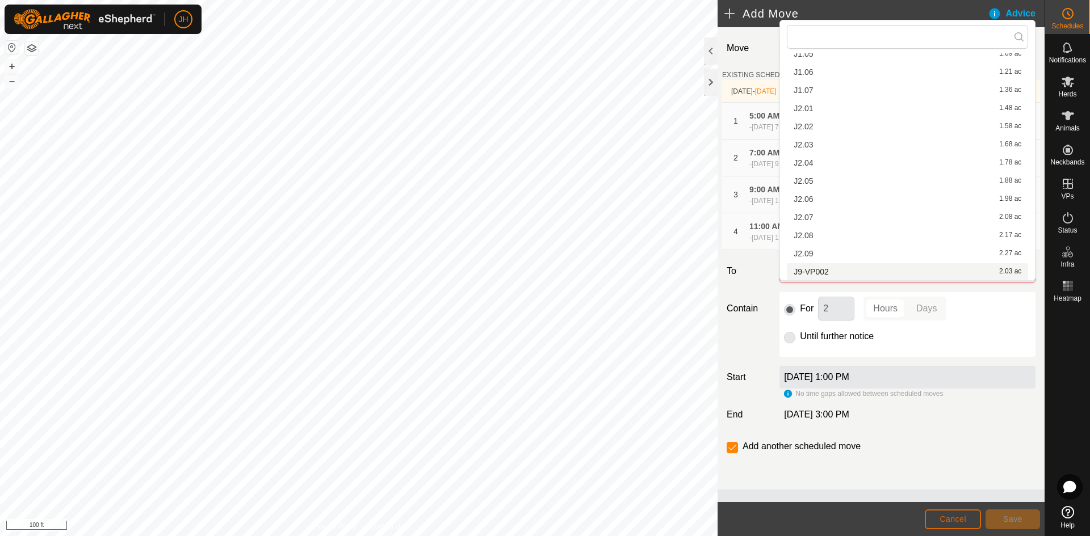
click at [935, 517] on button "Cancel" at bounding box center [953, 520] width 56 height 20
